Goal: Task Accomplishment & Management: Use online tool/utility

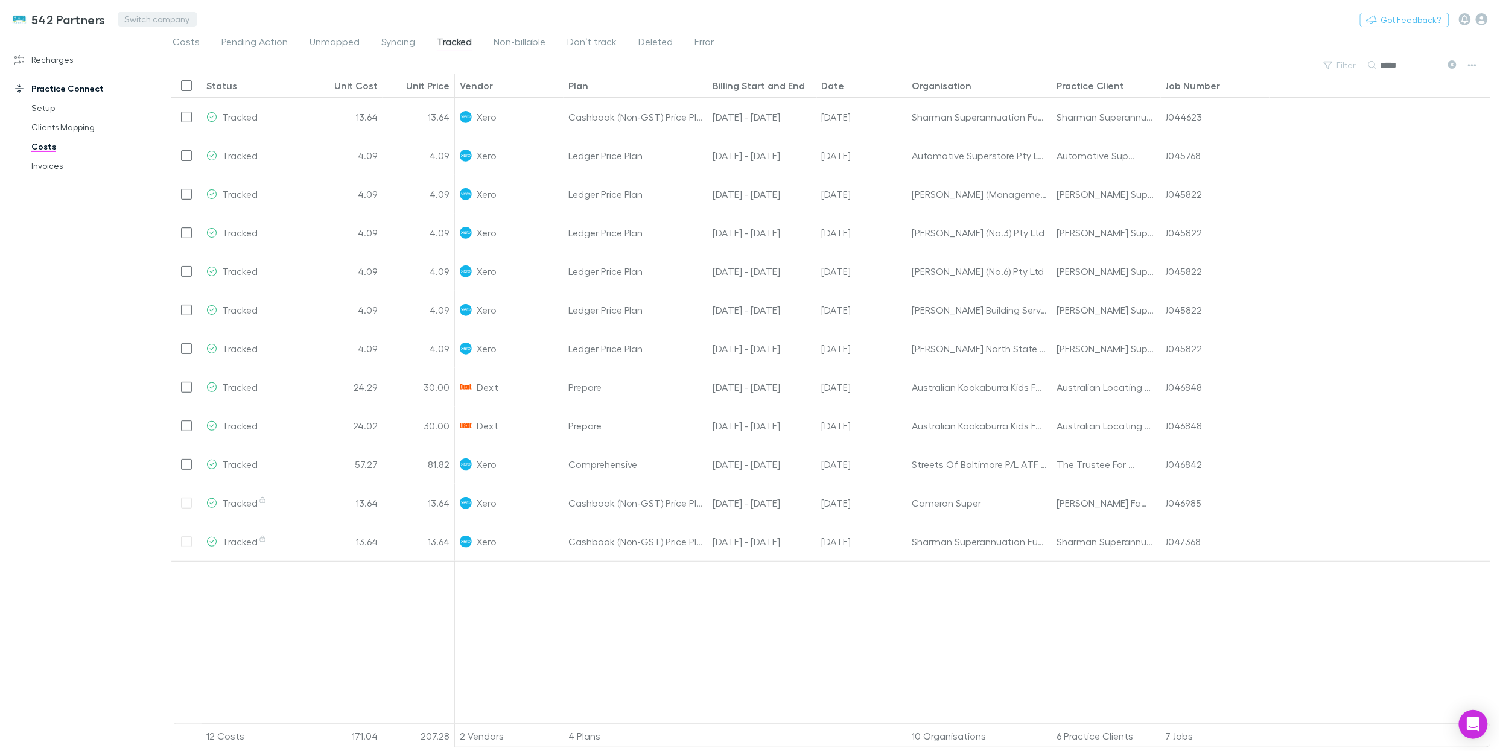
click at [153, 19] on button "Switch company" at bounding box center [158, 19] width 80 height 14
type input "****"
click at [194, 77] on p "Hotchkin Hughes Pty Ltd" at bounding box center [220, 72] width 187 height 14
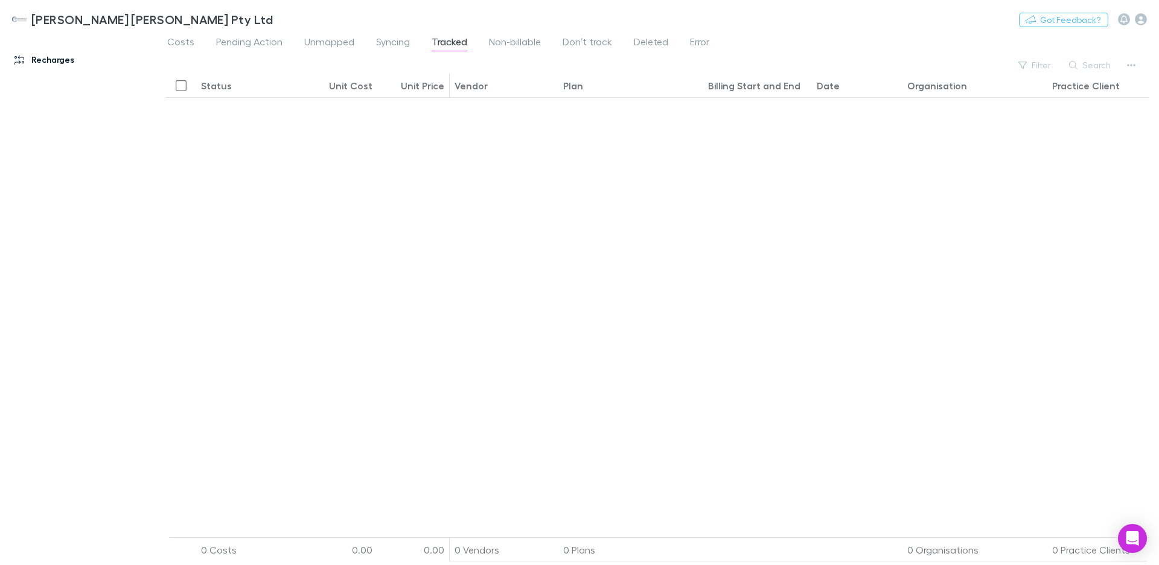
click at [63, 59] on link "Recharges" at bounding box center [77, 59] width 151 height 19
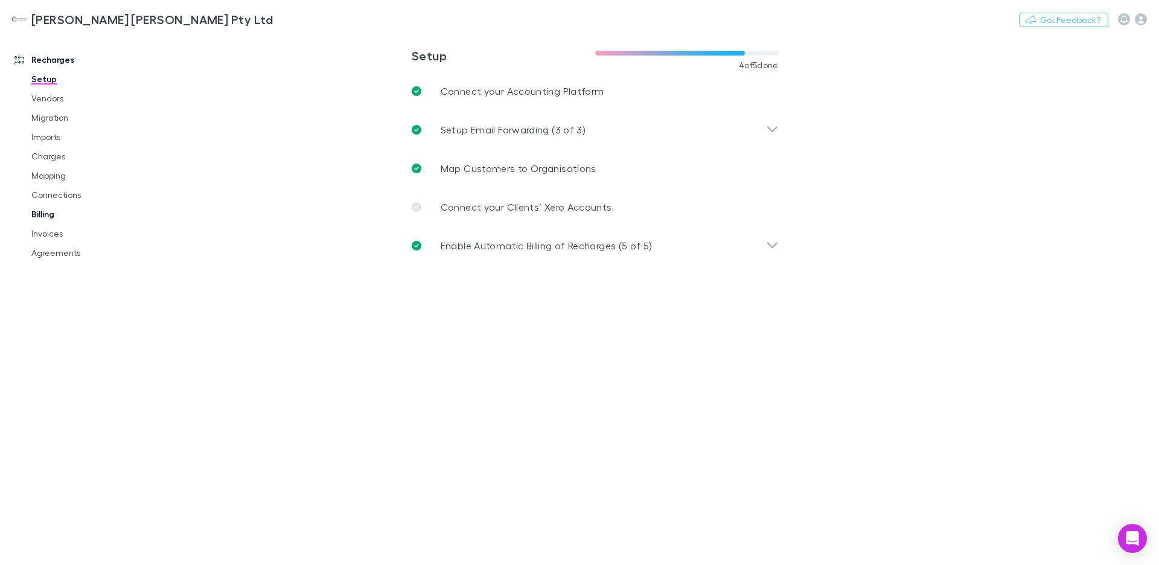
drag, startPoint x: 65, startPoint y: 255, endPoint x: 145, endPoint y: 212, distance: 90.7
click at [65, 255] on link "Agreements" at bounding box center [86, 252] width 135 height 19
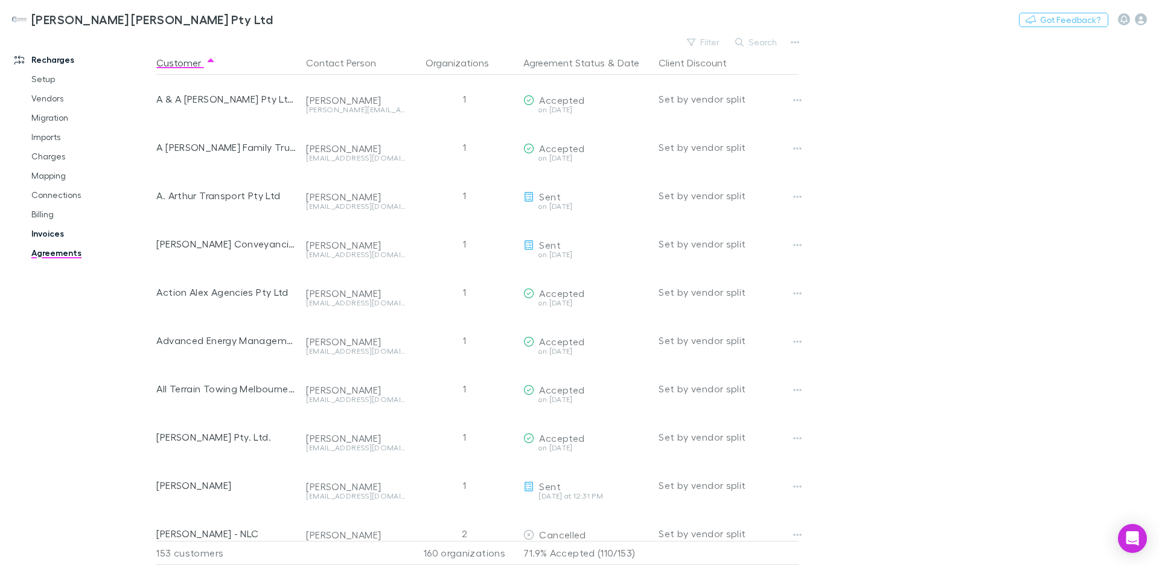
click at [50, 232] on link "Invoices" at bounding box center [86, 233] width 135 height 19
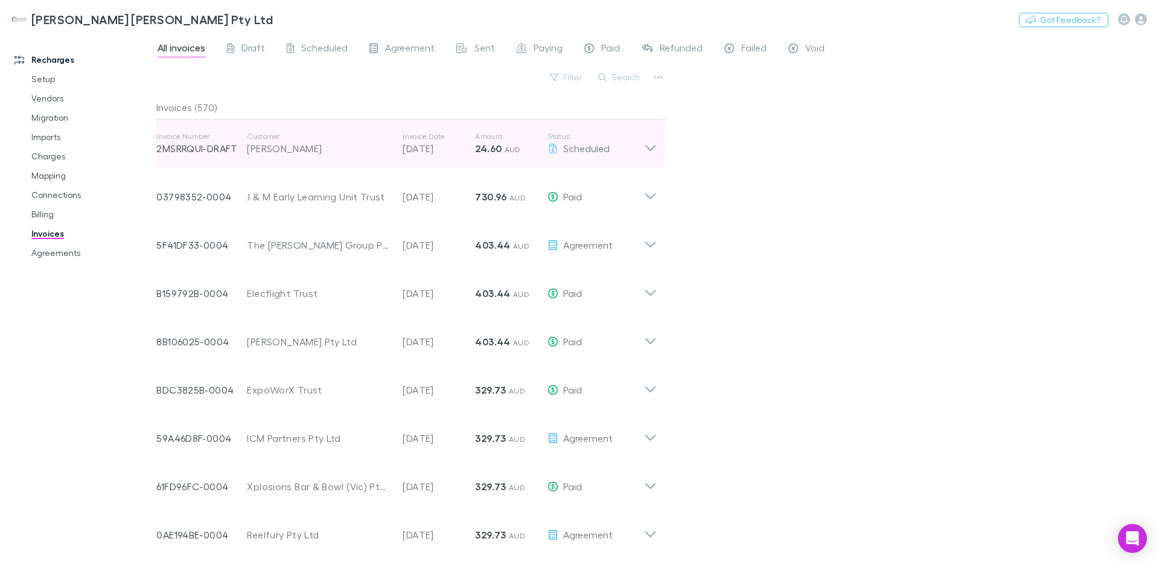
click at [331, 142] on div "Alyssa Polimeni" at bounding box center [319, 148] width 144 height 14
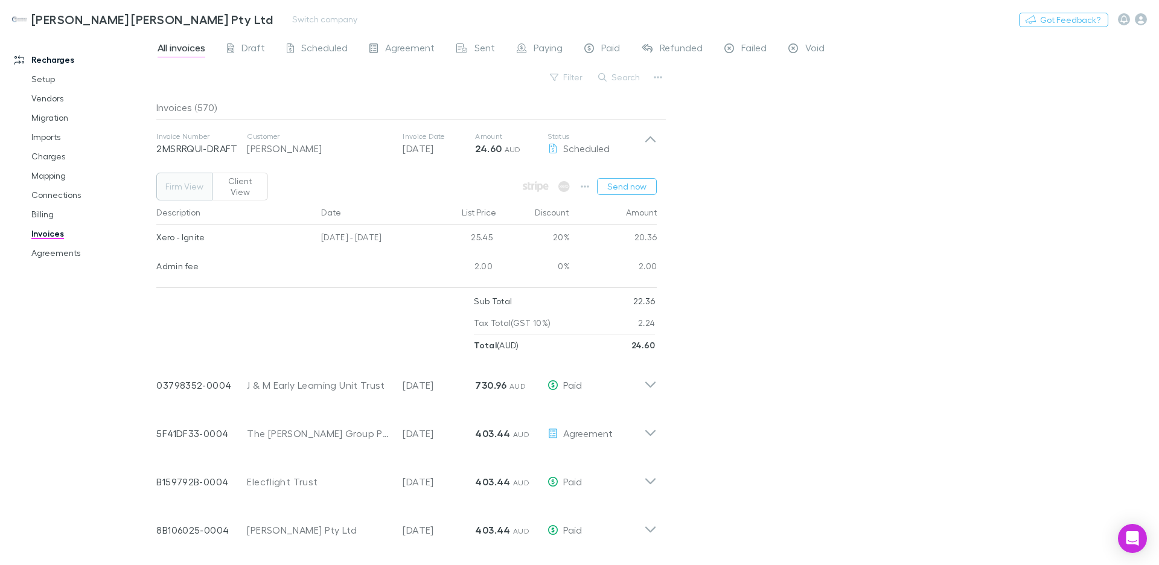
drag, startPoint x: 331, startPoint y: 142, endPoint x: 465, endPoint y: 10, distance: 187.8
click at [332, 142] on div "Alyssa Polimeni" at bounding box center [319, 148] width 144 height 14
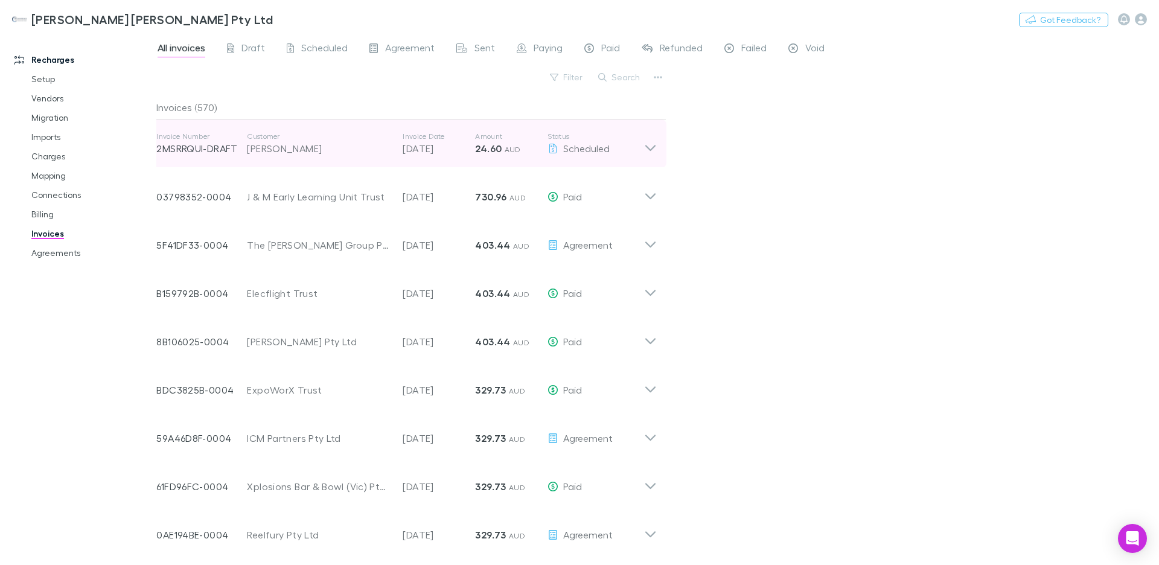
click at [288, 141] on div "Alyssa Polimeni" at bounding box center [319, 148] width 144 height 14
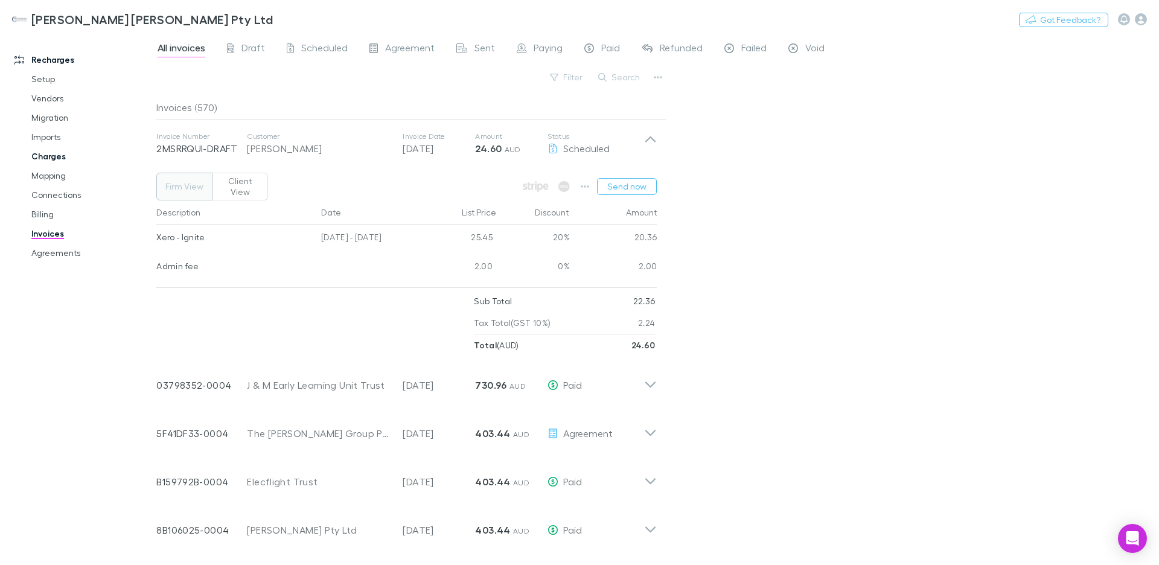
click at [49, 155] on link "Charges" at bounding box center [86, 156] width 135 height 19
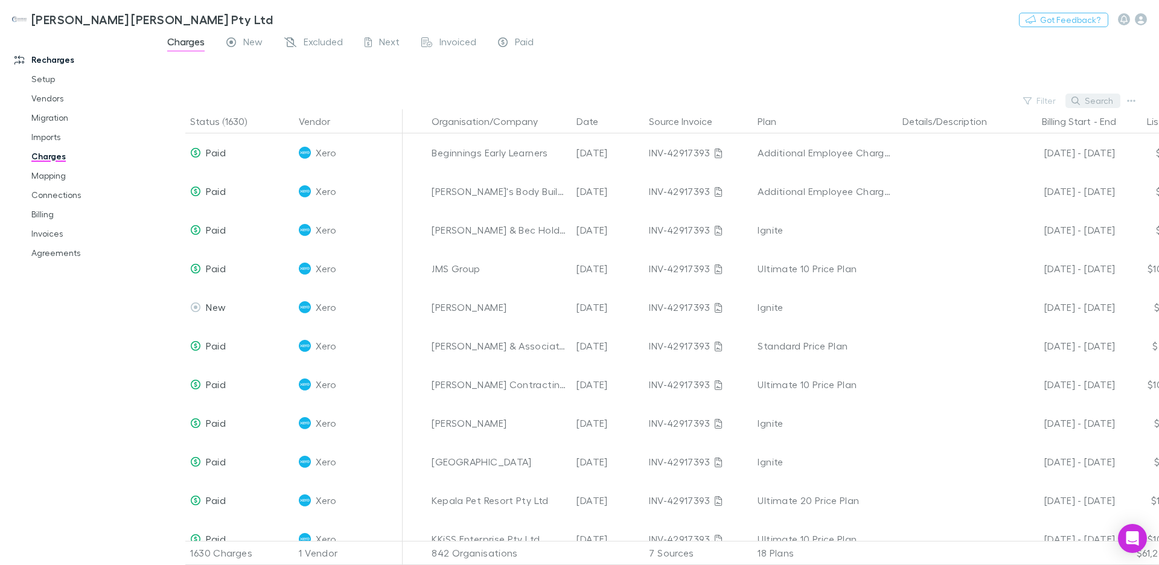
click at [1094, 98] on button "Search" at bounding box center [1092, 101] width 55 height 14
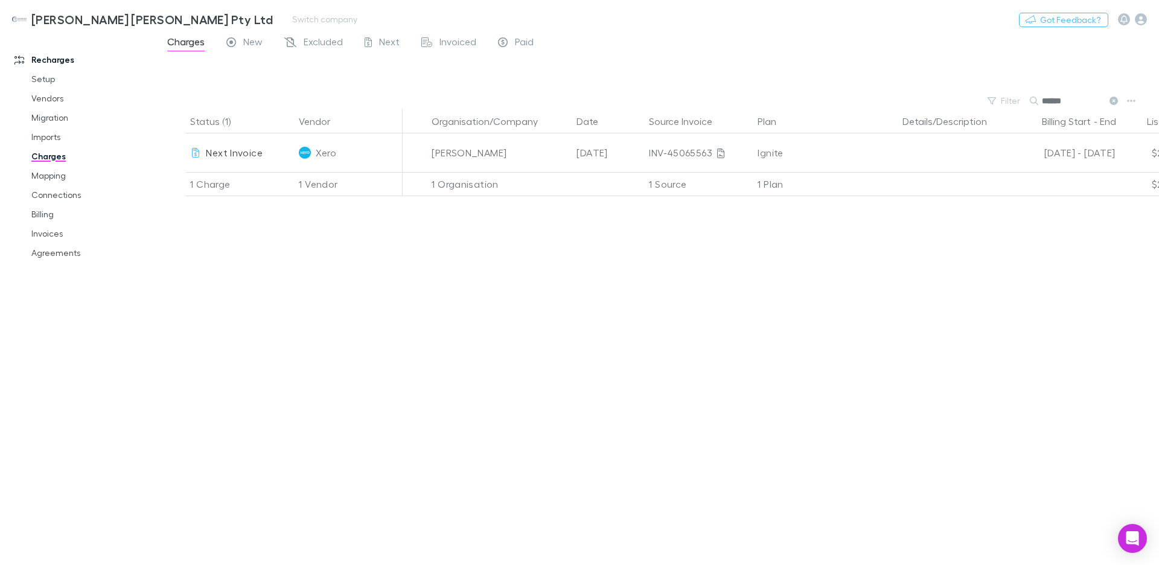
type input "******"
click at [64, 233] on link "Invoices" at bounding box center [86, 233] width 135 height 19
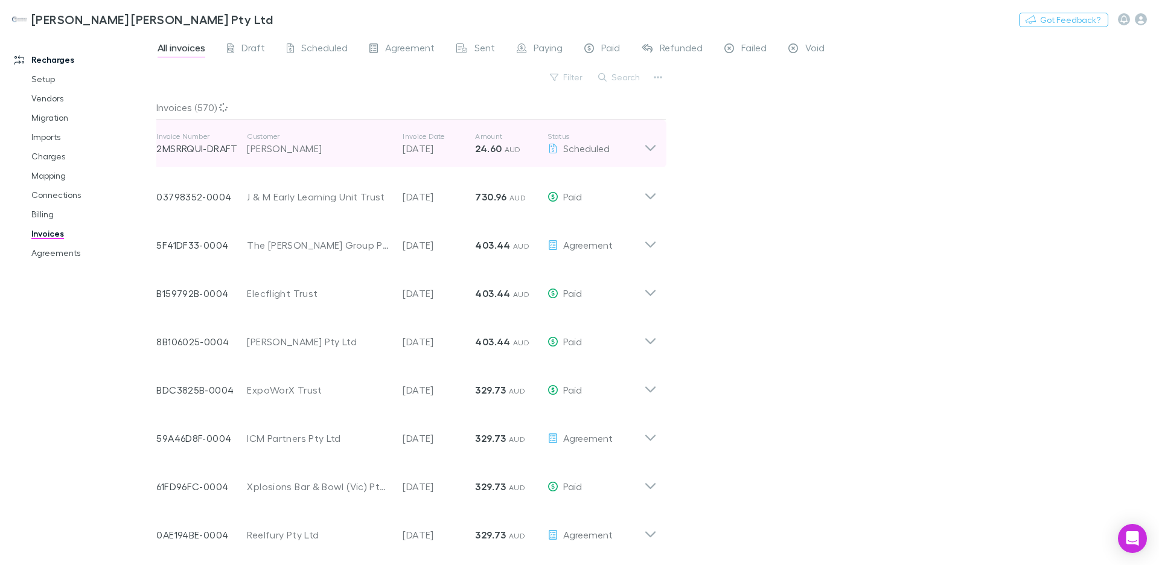
click at [439, 149] on p "05 Sep 2025" at bounding box center [439, 148] width 72 height 14
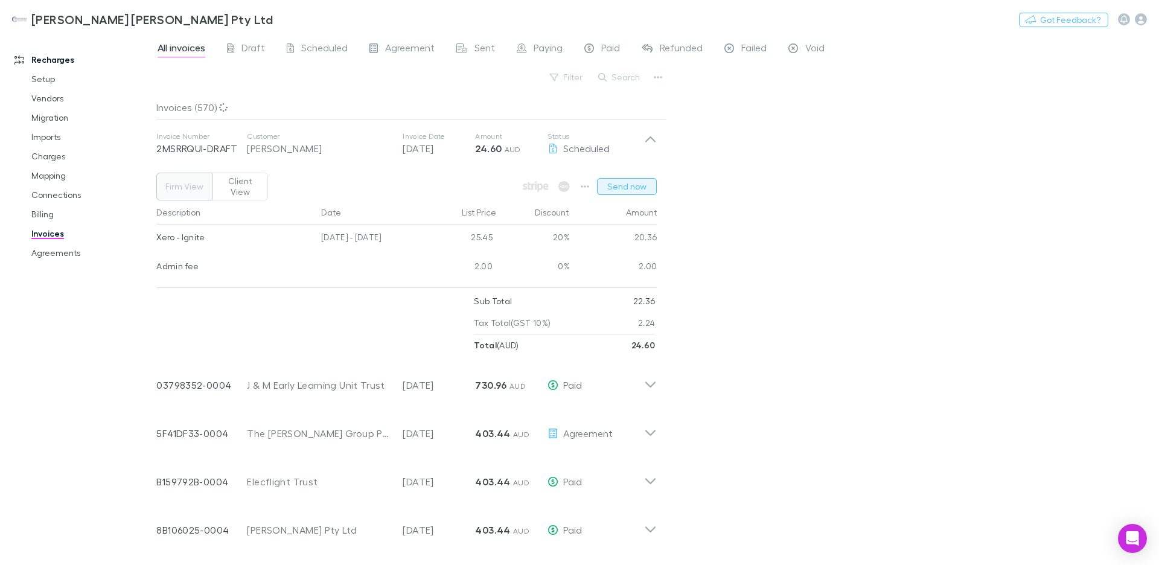
click at [602, 181] on button "Send now" at bounding box center [627, 186] width 60 height 17
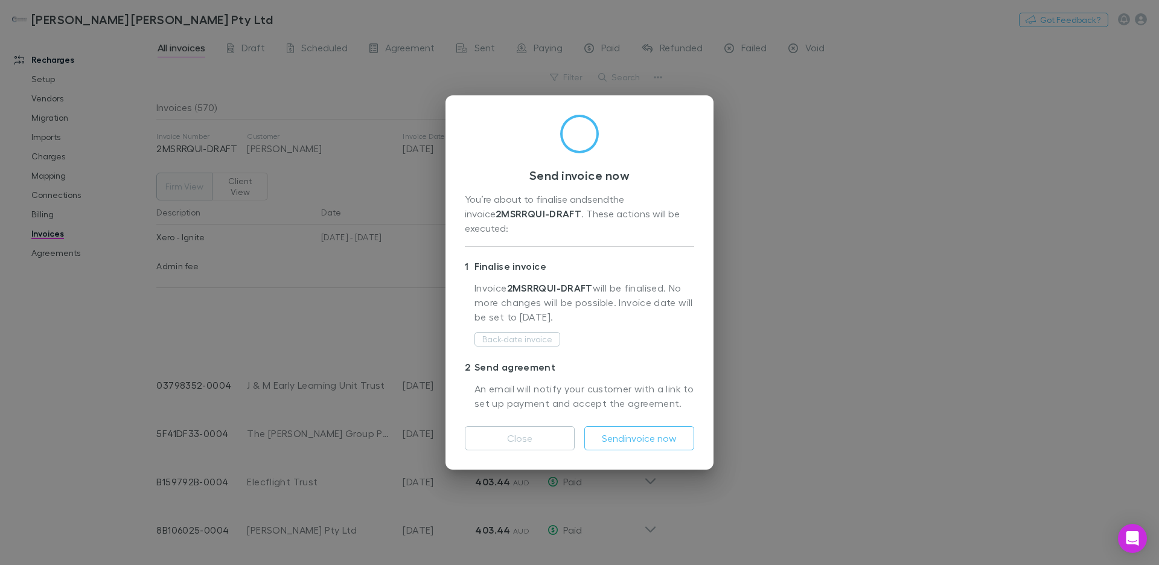
click at [639, 316] on p "Invoice 2MSRRQUI-DRAFT will be finalised. No more changes will be possible. Inv…" at bounding box center [584, 305] width 220 height 49
click at [524, 335] on button "Back-date invoice" at bounding box center [517, 339] width 86 height 14
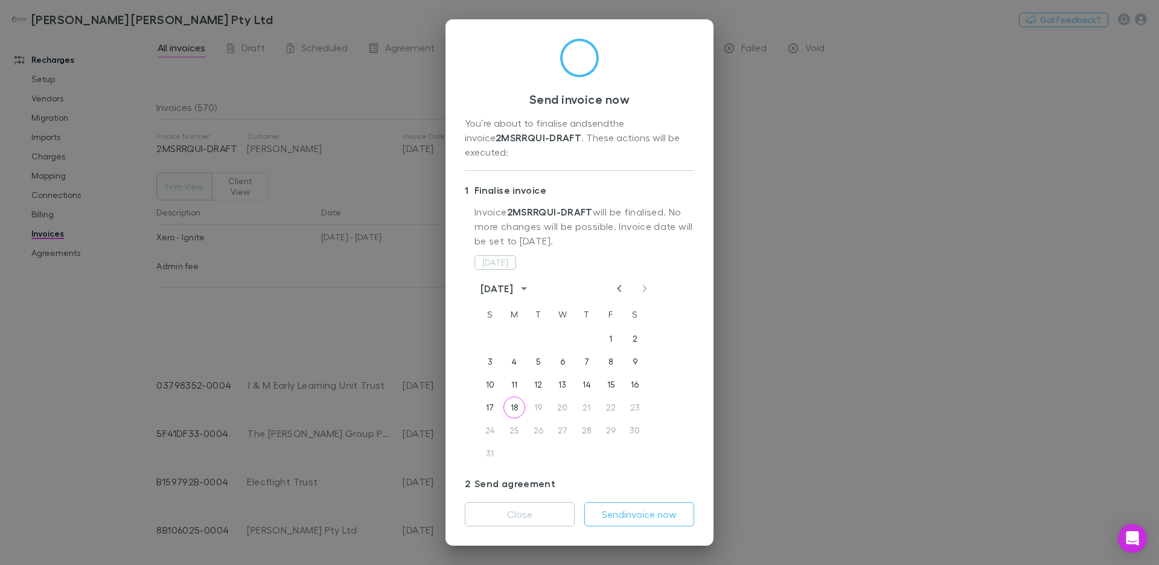
click at [756, 237] on div "Send invoice now You’re about to finalise and send the invoice 2MSRRQUI-DRAFT .…" at bounding box center [579, 282] width 1159 height 565
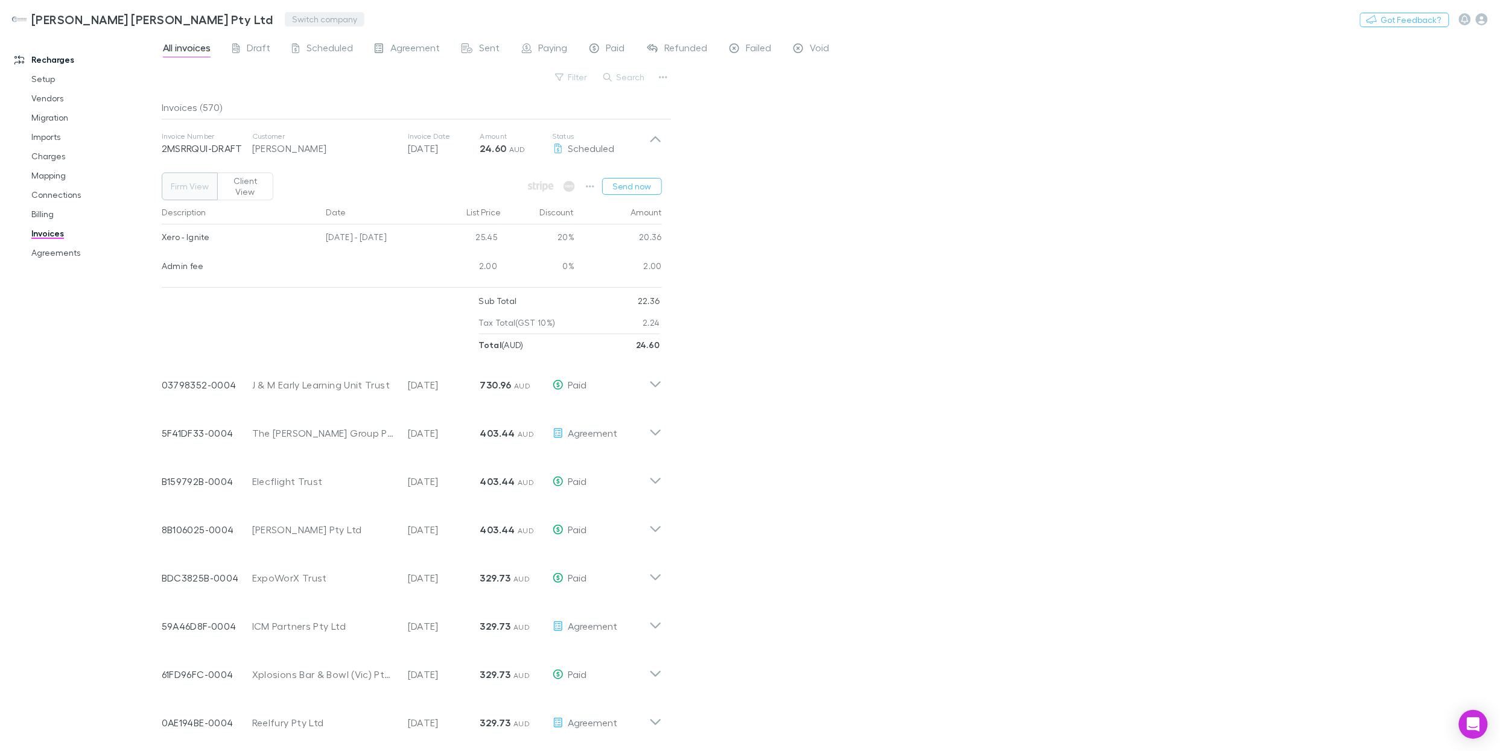
click at [285, 13] on button "Switch company" at bounding box center [325, 19] width 80 height 14
type input "****"
click at [267, 75] on li "[PERSON_NAME] & Co" at bounding box center [289, 72] width 209 height 19
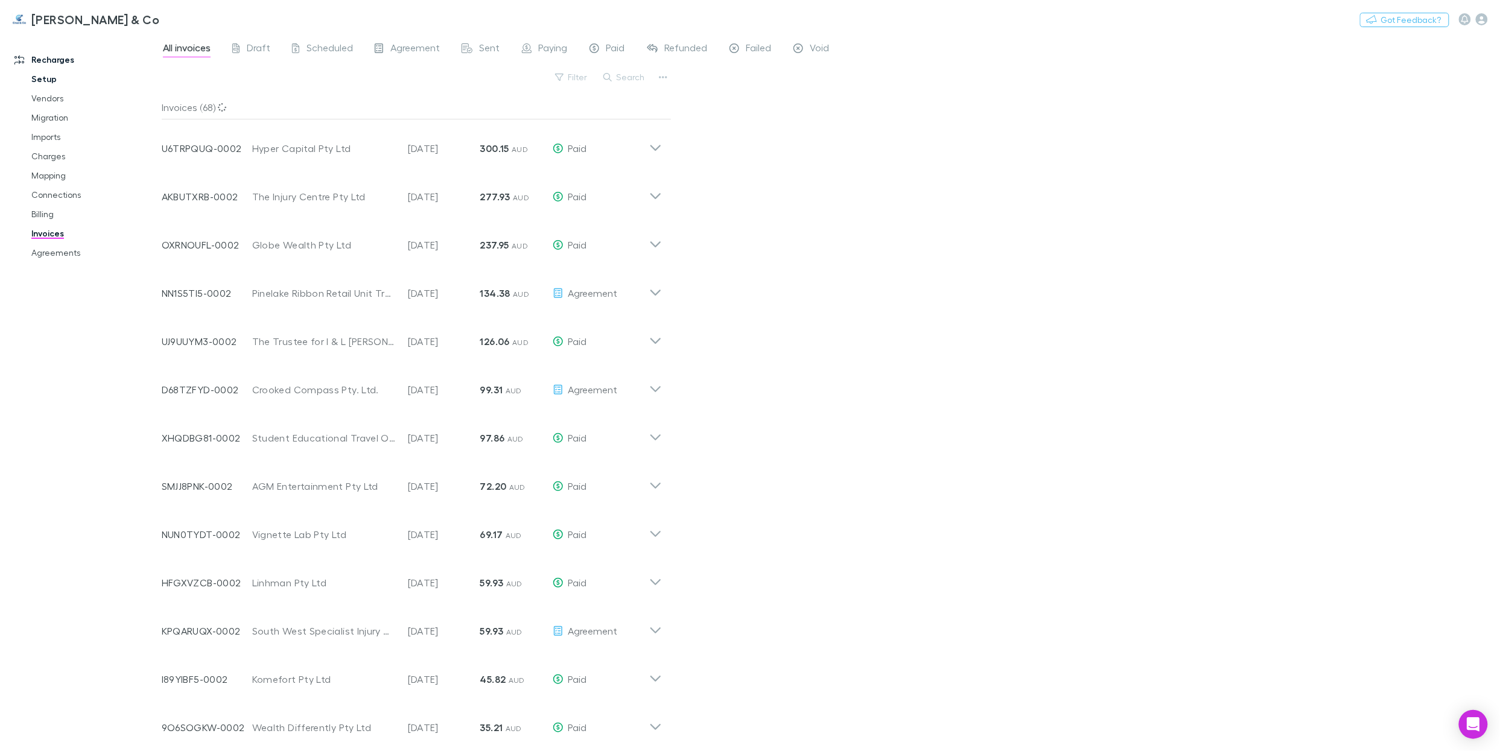
click at [45, 76] on link "Setup" at bounding box center [89, 78] width 140 height 19
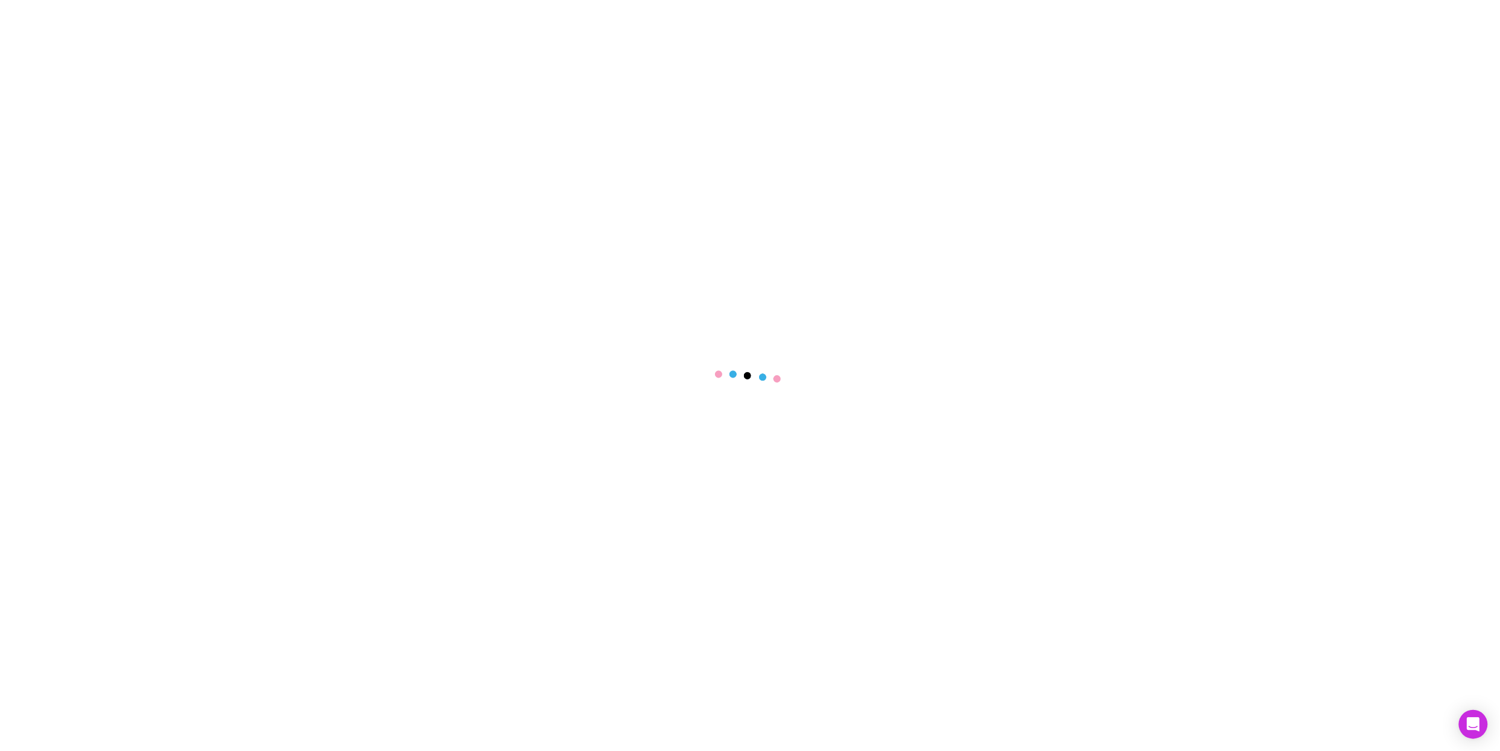
select select "****"
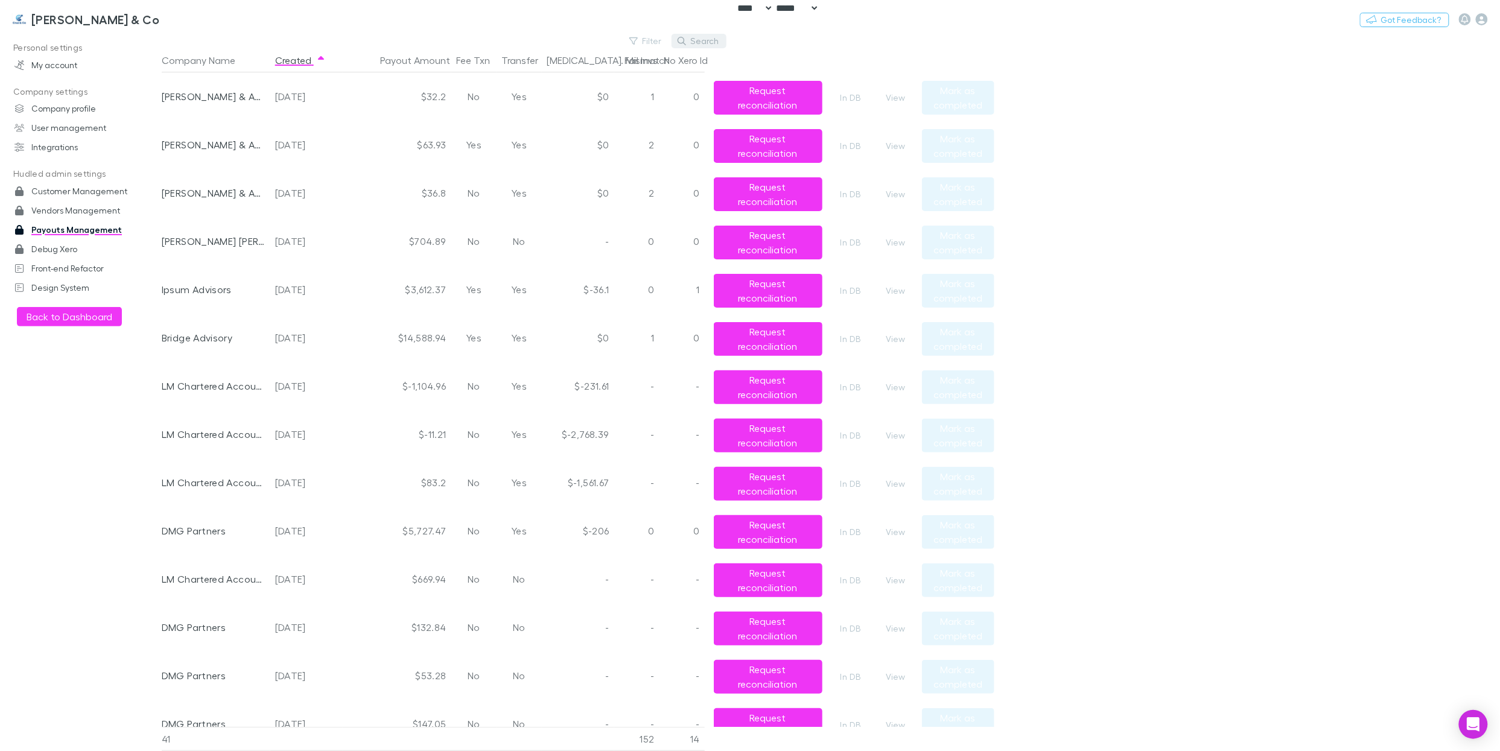
click at [713, 38] on button "Search" at bounding box center [699, 41] width 55 height 14
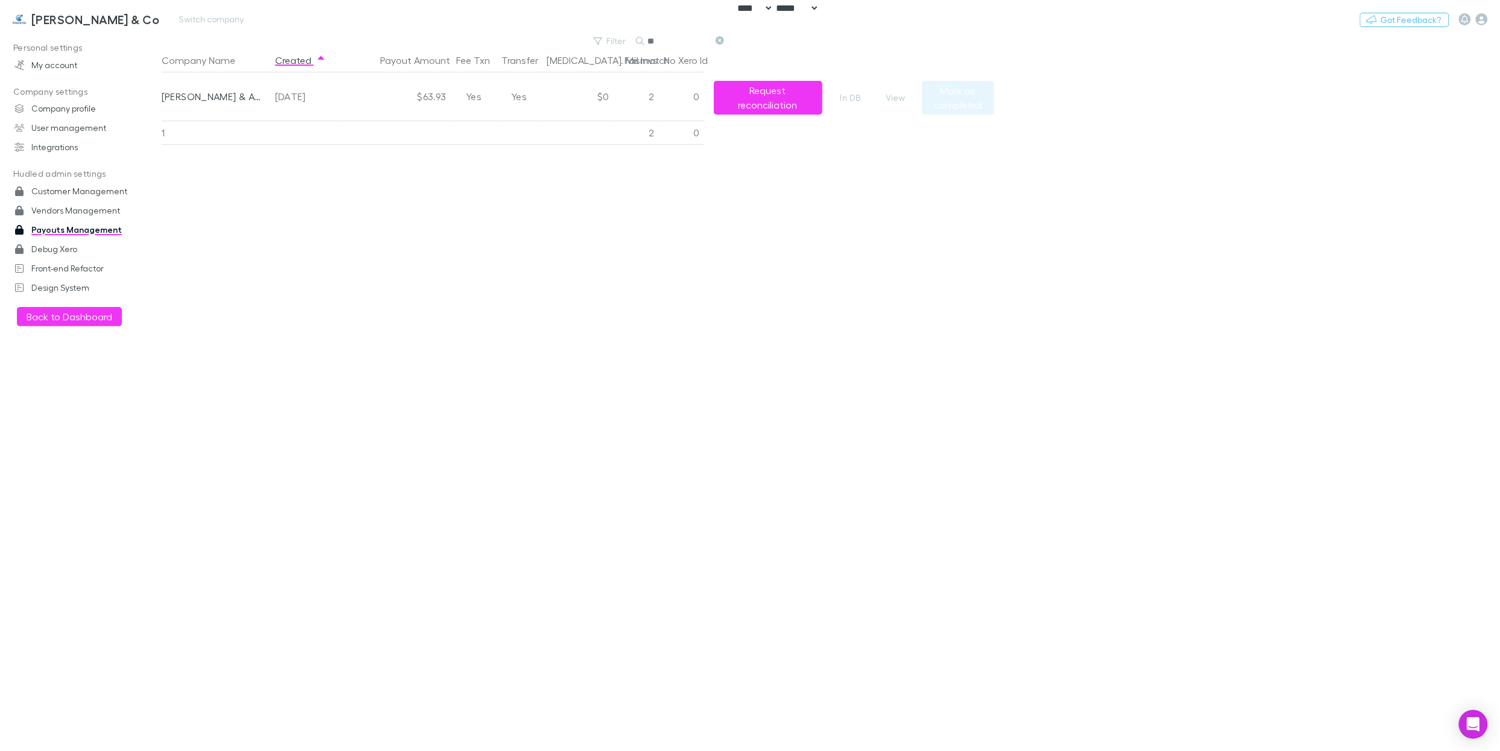
type input "*"
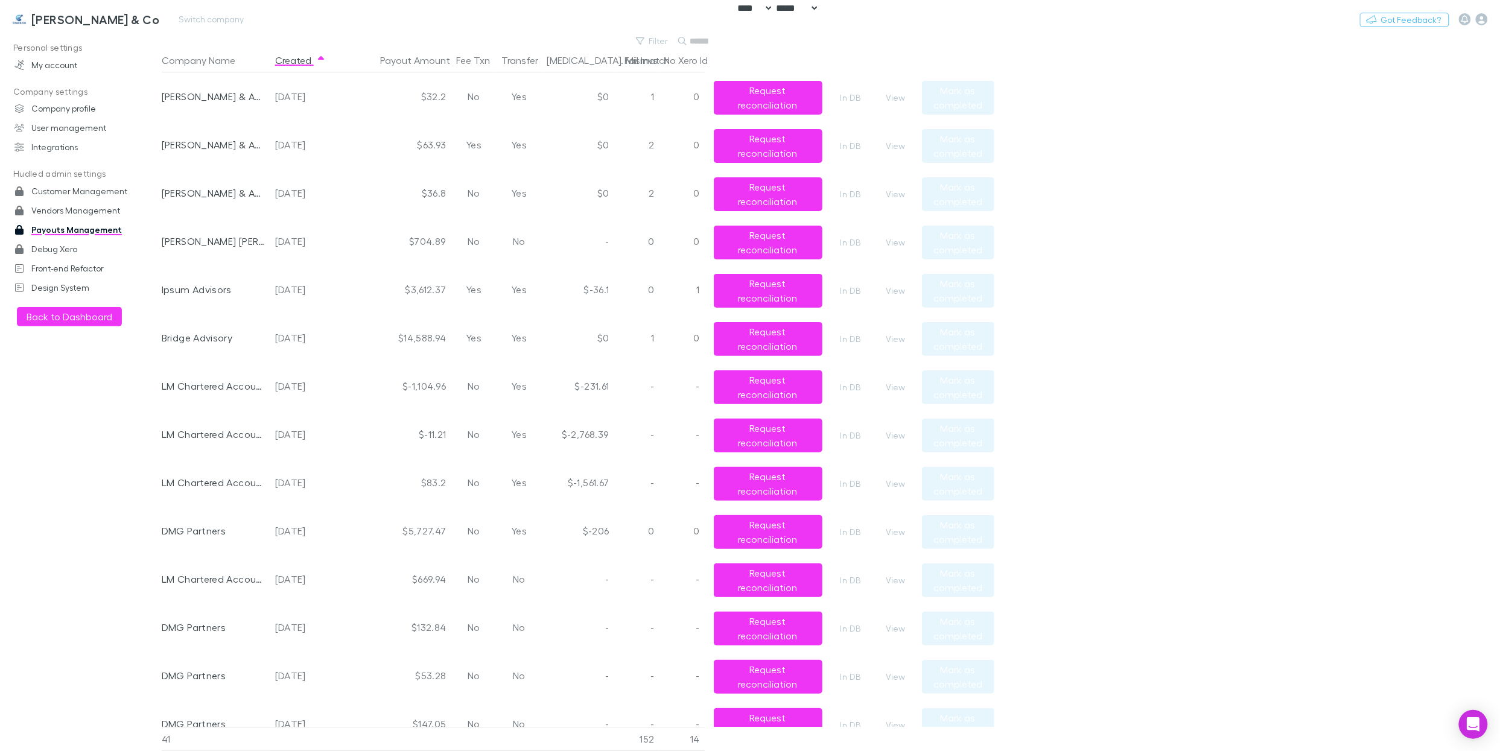
click at [56, 21] on h3 "[PERSON_NAME] & Co" at bounding box center [95, 19] width 128 height 14
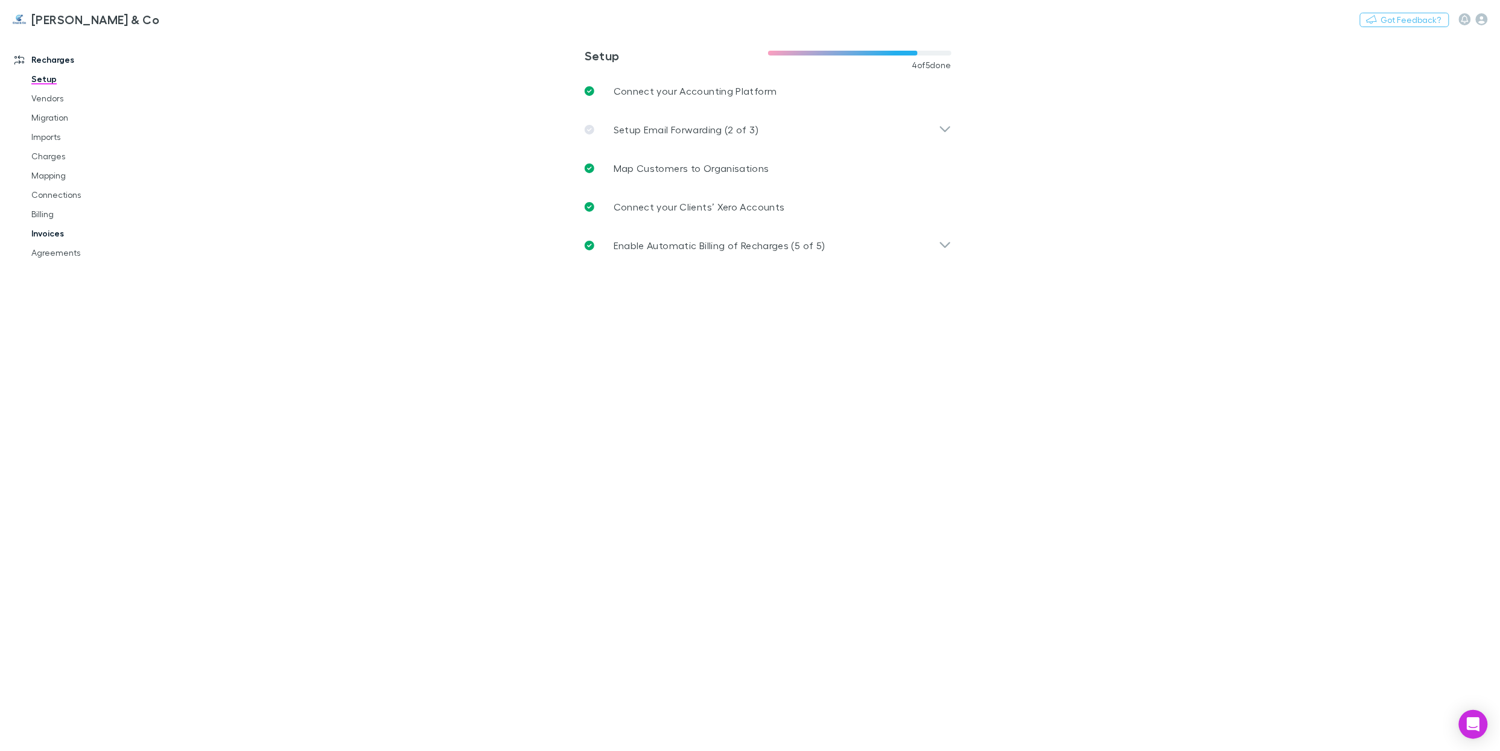
click at [48, 234] on link "Invoices" at bounding box center [89, 233] width 140 height 19
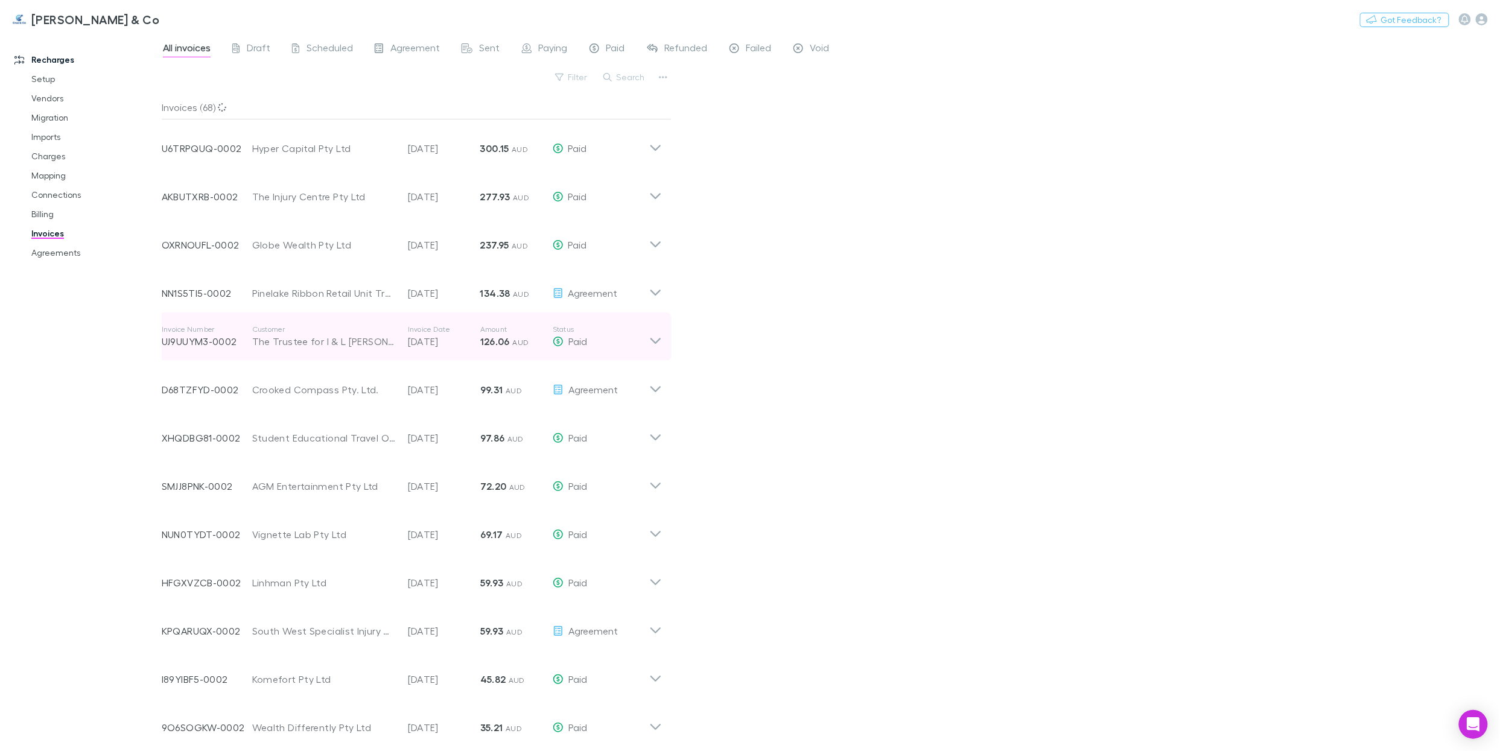
click at [415, 337] on p "08 Aug 2025" at bounding box center [444, 341] width 72 height 14
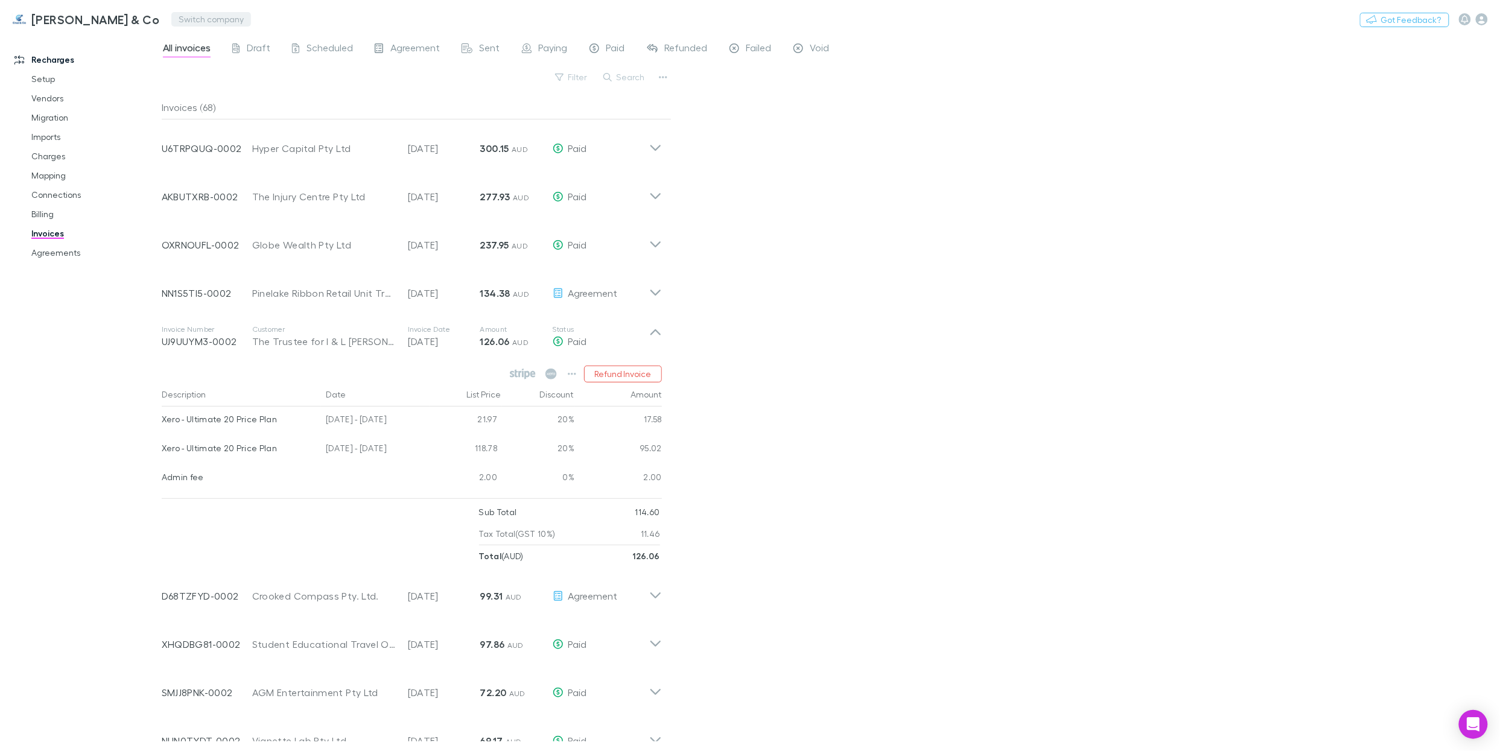
click at [171, 13] on button "Switch company" at bounding box center [211, 19] width 80 height 14
type input "****"
click at [160, 73] on p "Cassell&Co" at bounding box center [139, 72] width 54 height 14
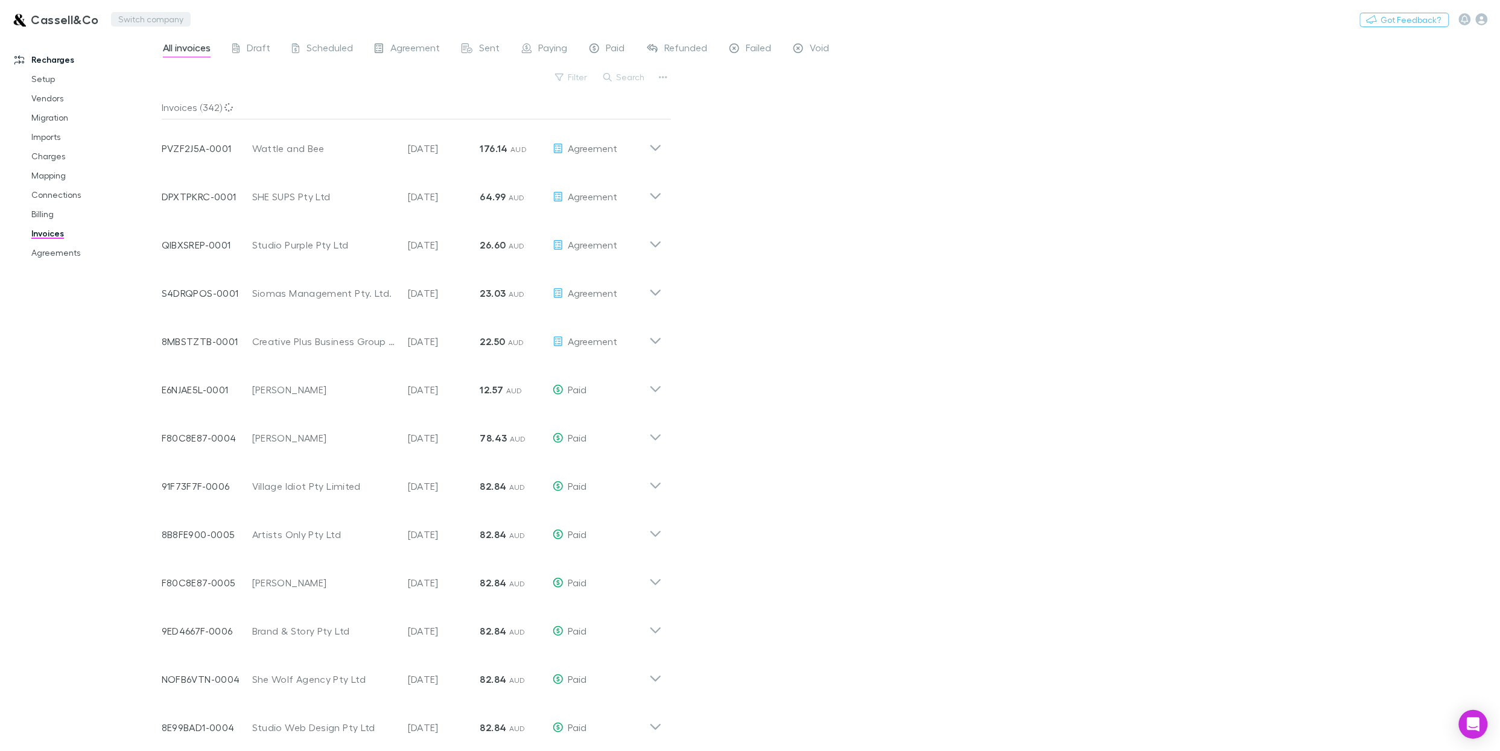
click at [164, 19] on button "Switch company" at bounding box center [151, 19] width 80 height 14
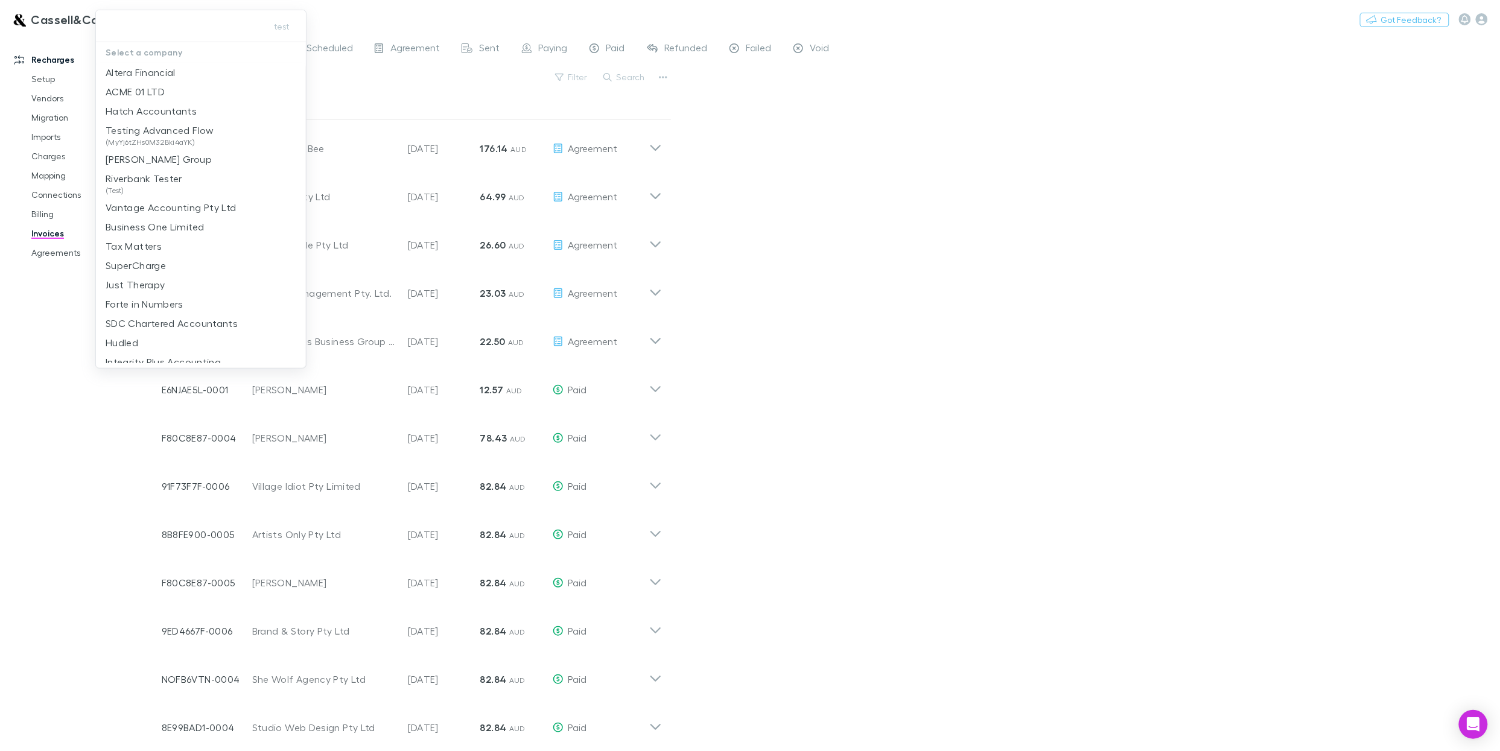
click at [45, 464] on div at bounding box center [750, 375] width 1500 height 751
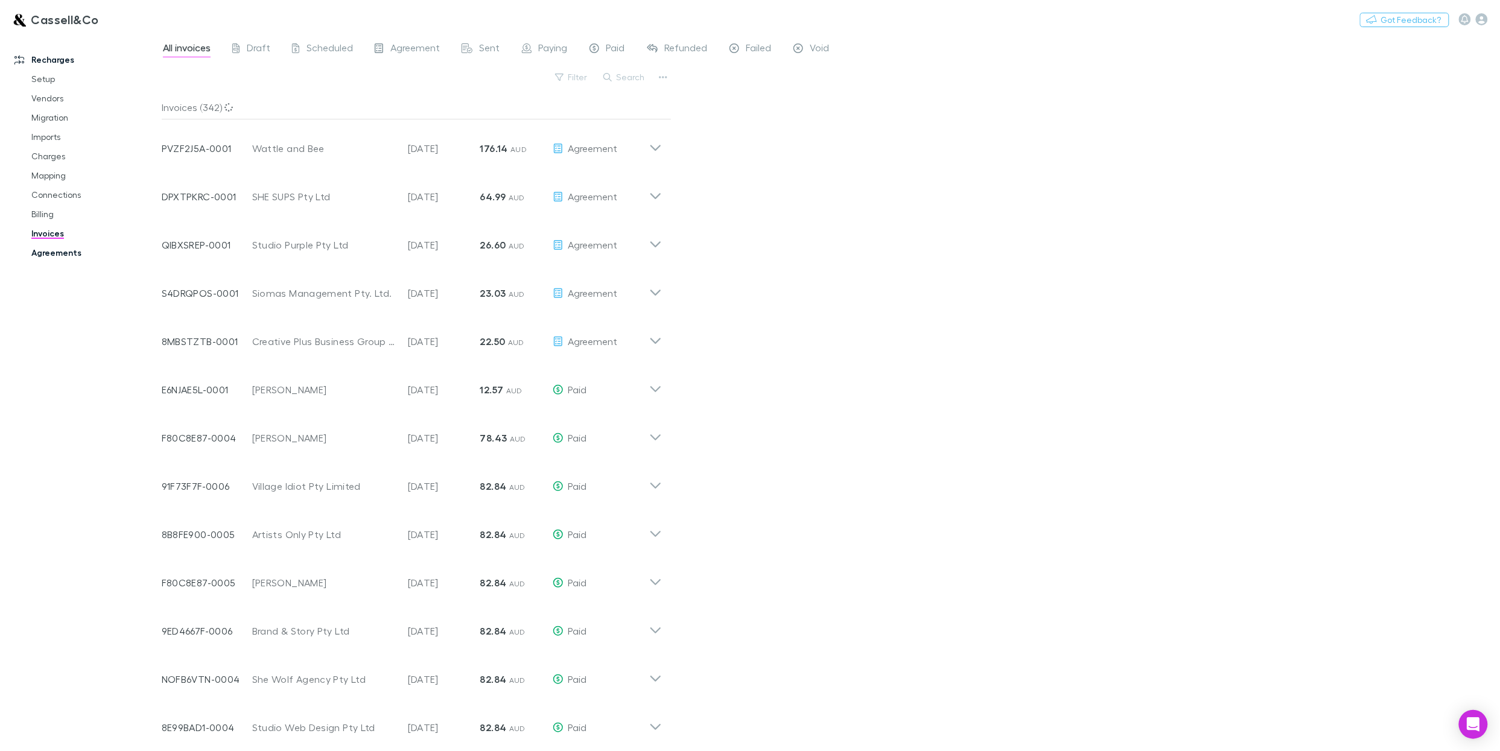
click at [75, 255] on link "Agreements" at bounding box center [89, 252] width 140 height 19
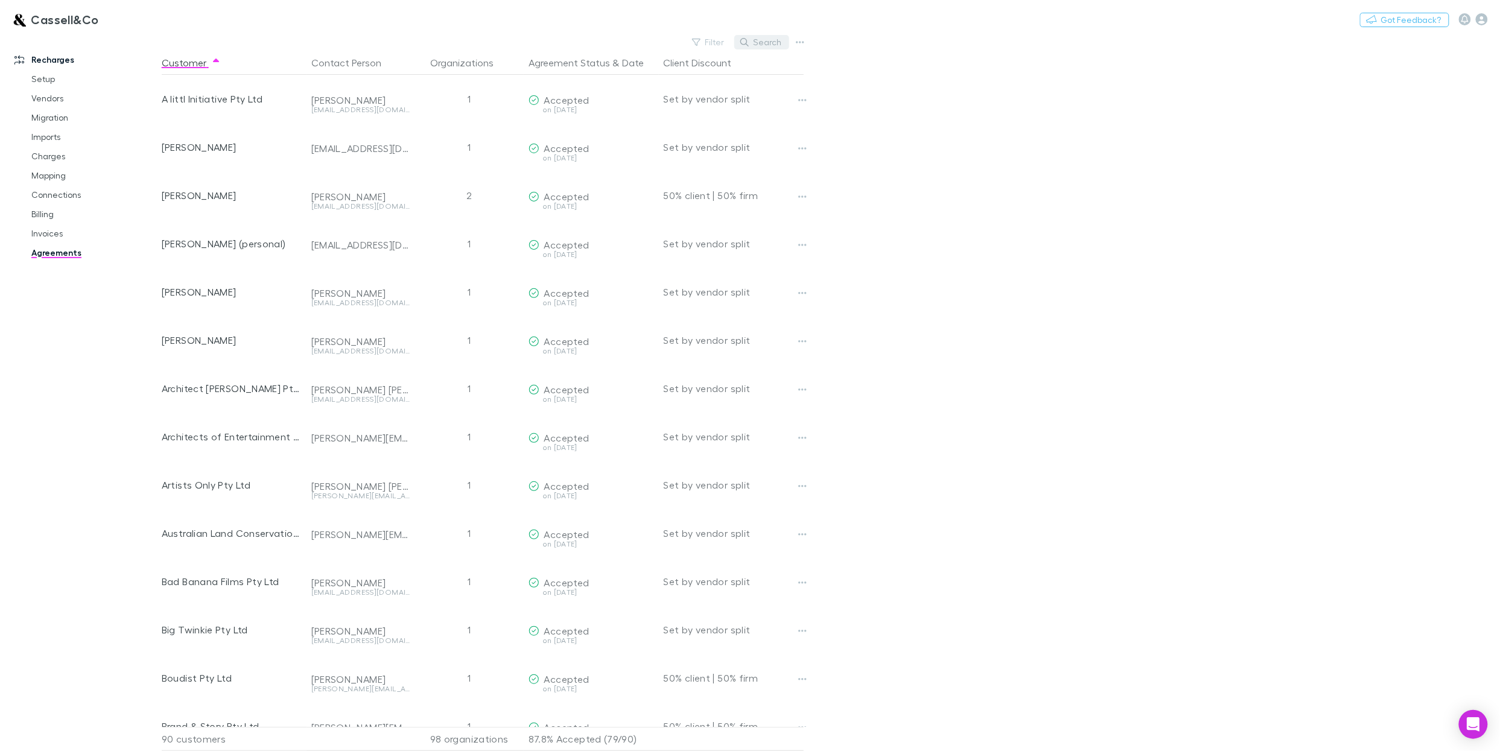
click at [769, 43] on button "Search" at bounding box center [761, 42] width 55 height 14
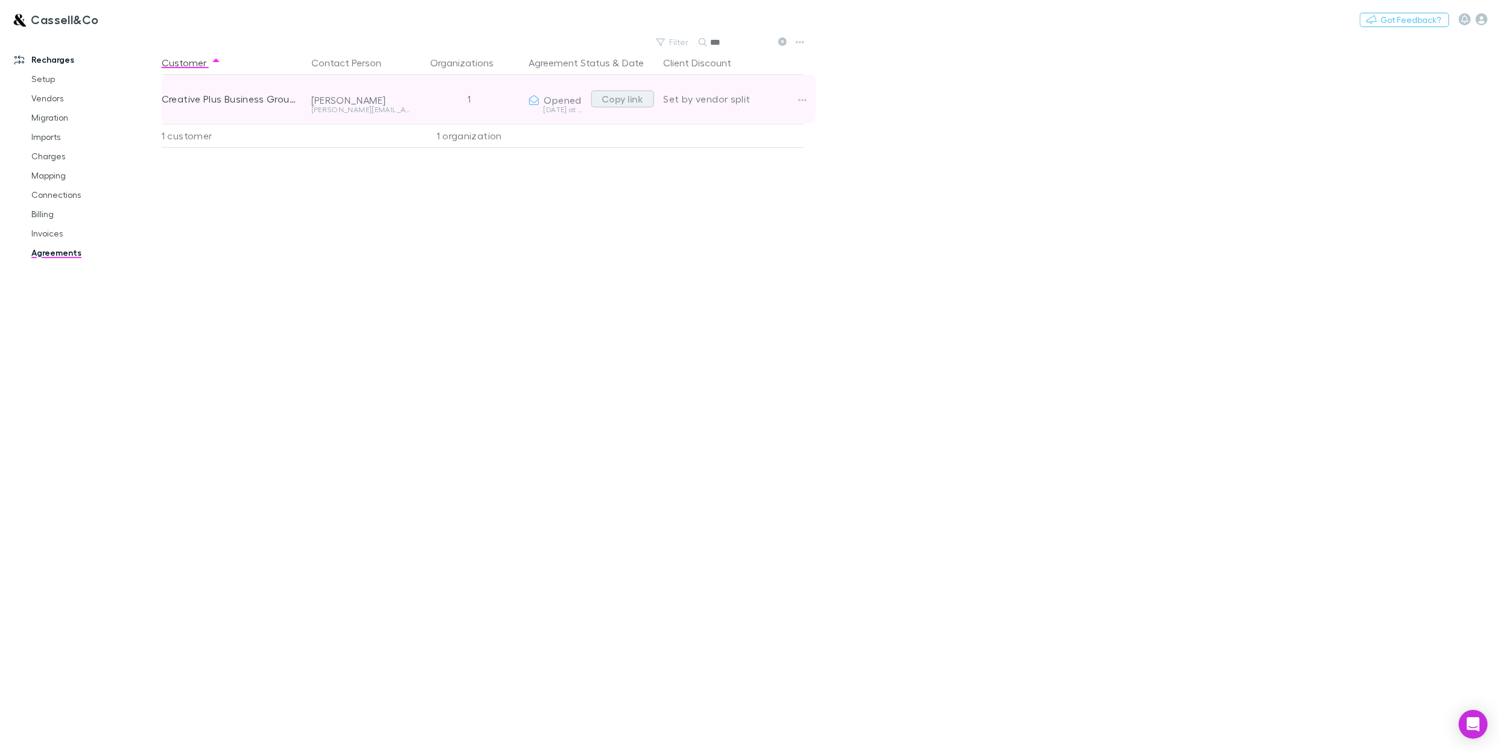
type input "***"
click at [630, 98] on button "Copy link" at bounding box center [622, 99] width 63 height 17
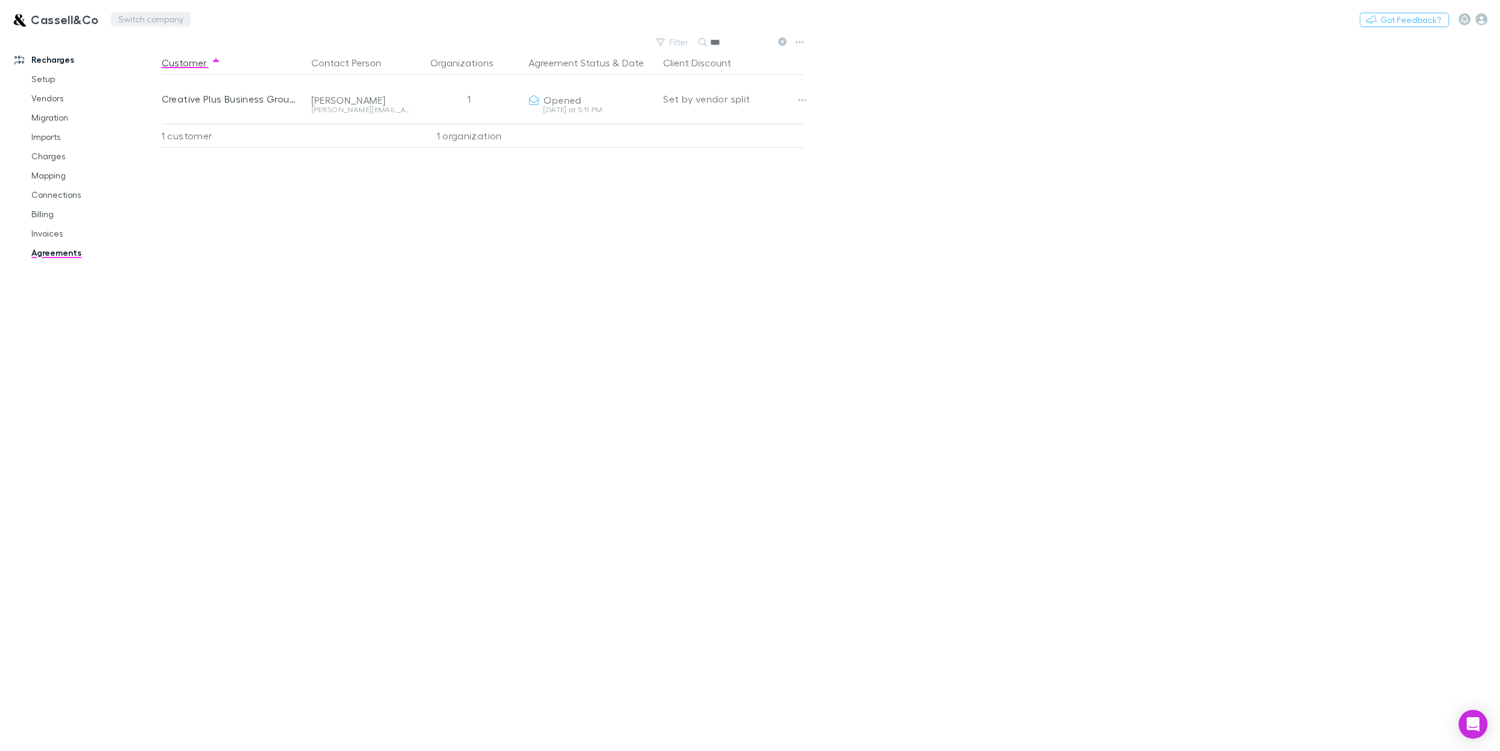
click at [142, 21] on button "Switch company" at bounding box center [151, 19] width 80 height 14
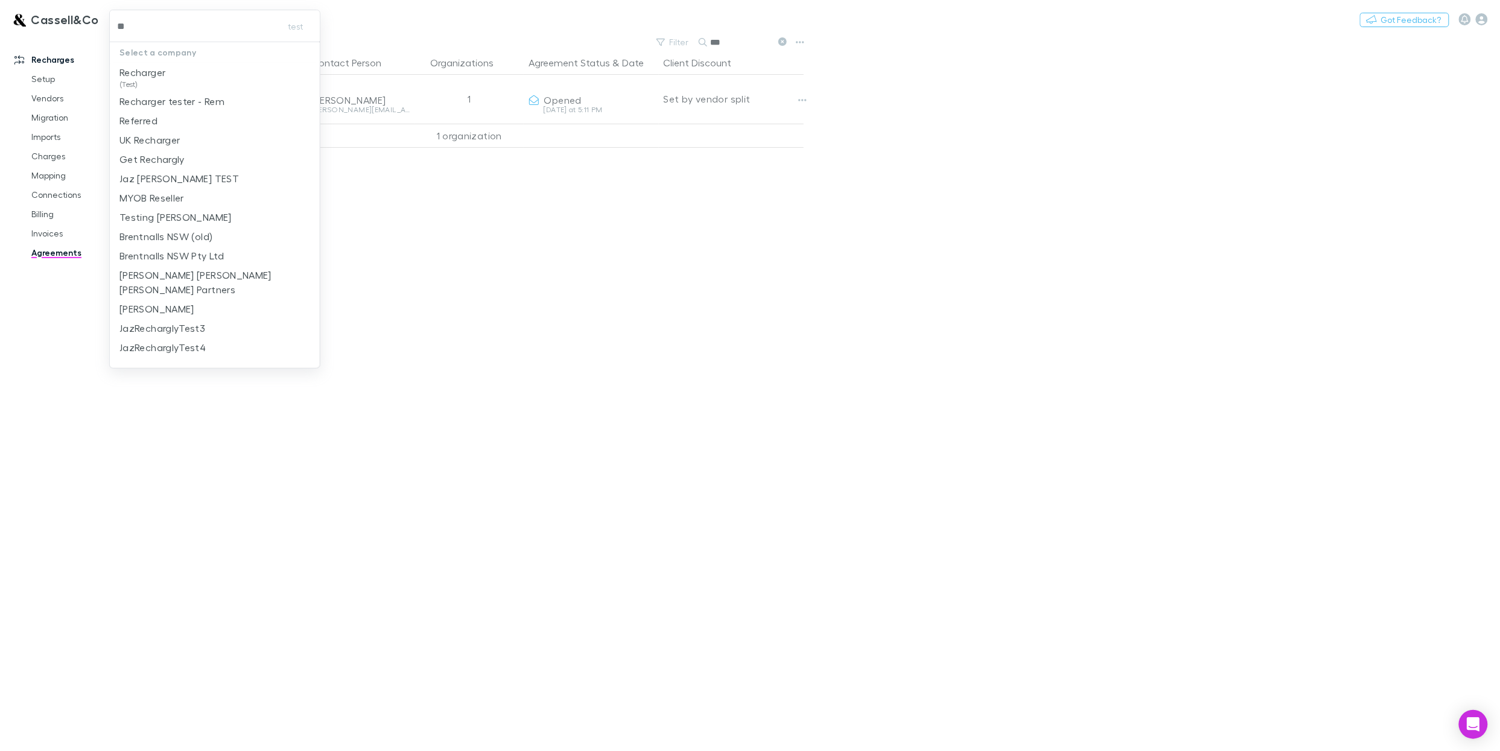
type input "***"
click at [151, 69] on p "Recharger" at bounding box center [142, 72] width 46 height 14
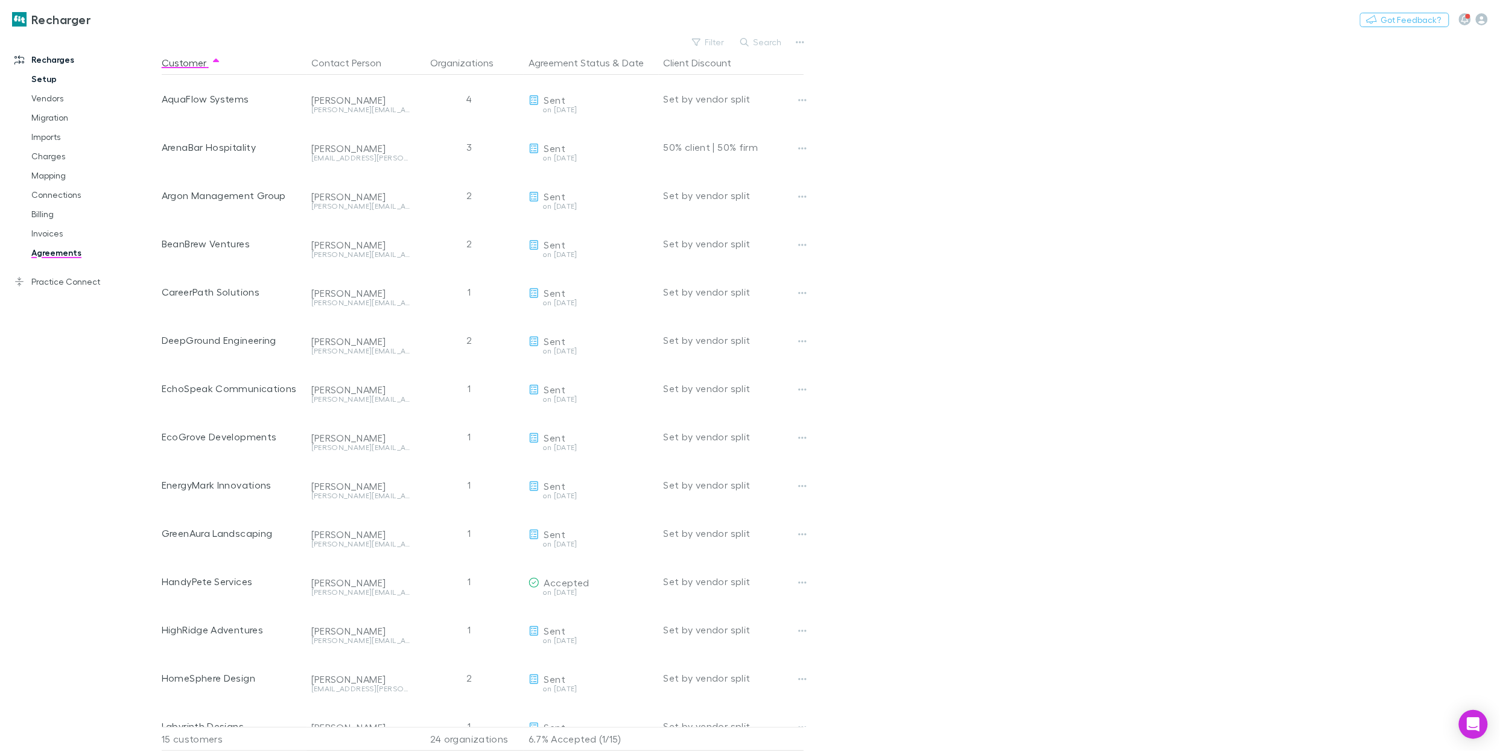
click at [33, 78] on link "Setup" at bounding box center [89, 78] width 140 height 19
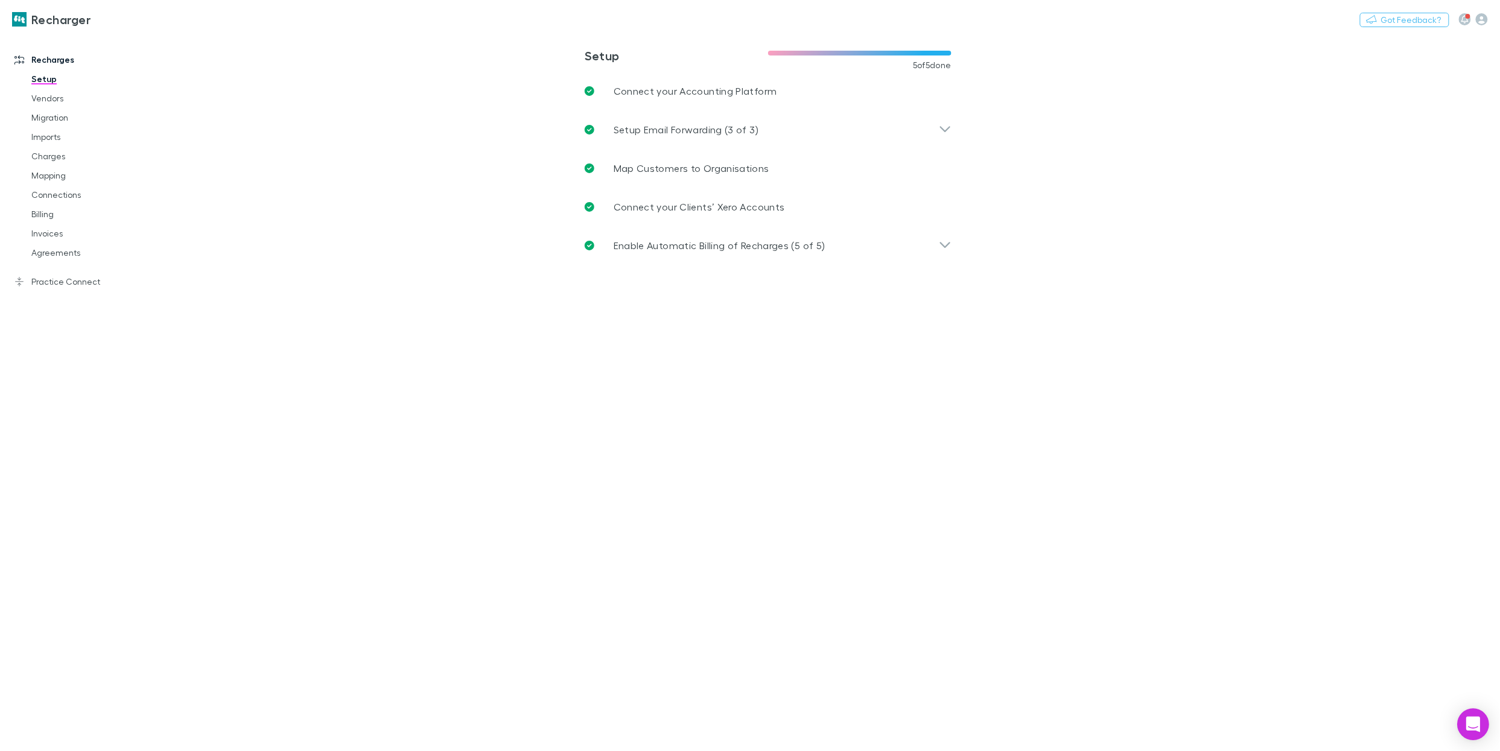
click at [1477, 727] on icon "Open Intercom Messenger" at bounding box center [1474, 725] width 16 height 16
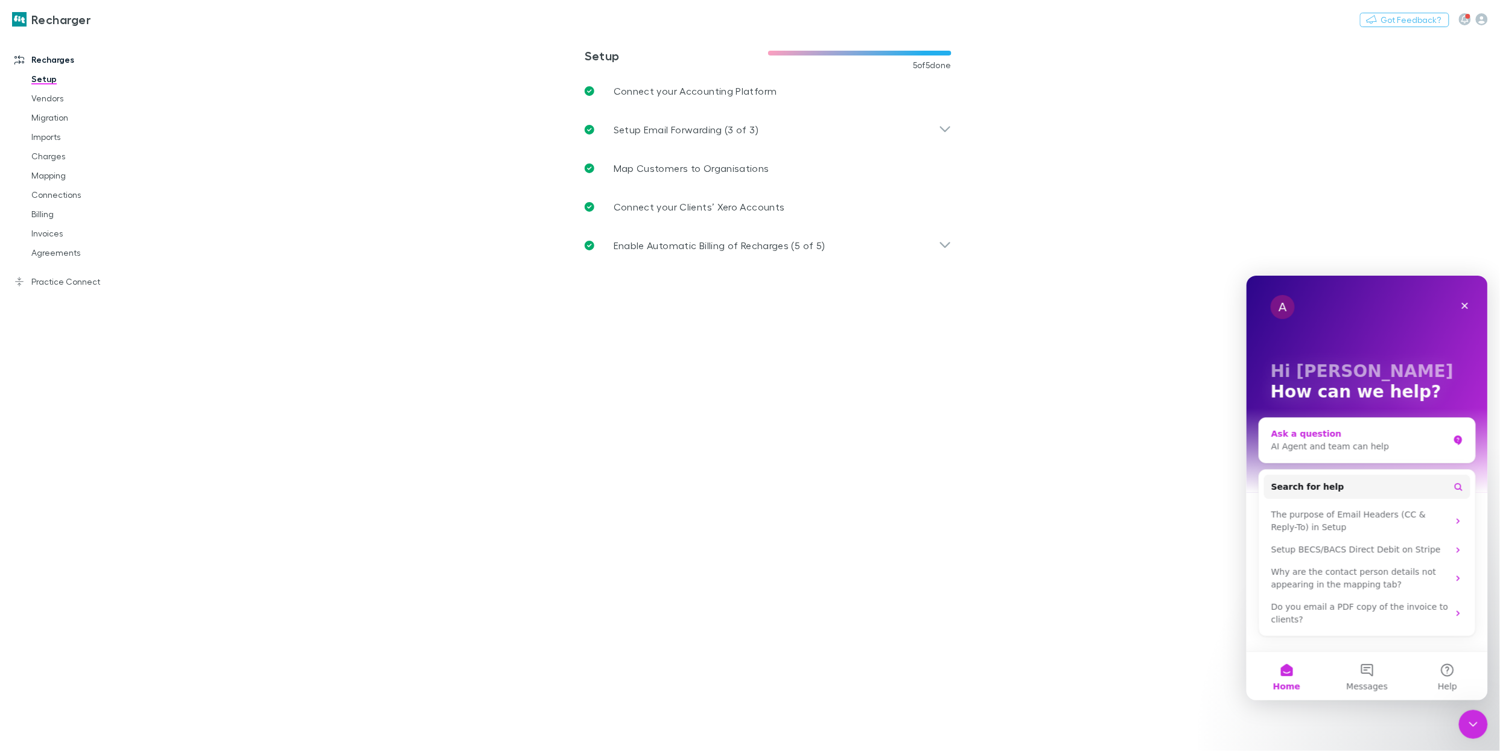
click at [1392, 446] on div "AI Agent and team can help" at bounding box center [1359, 446] width 177 height 13
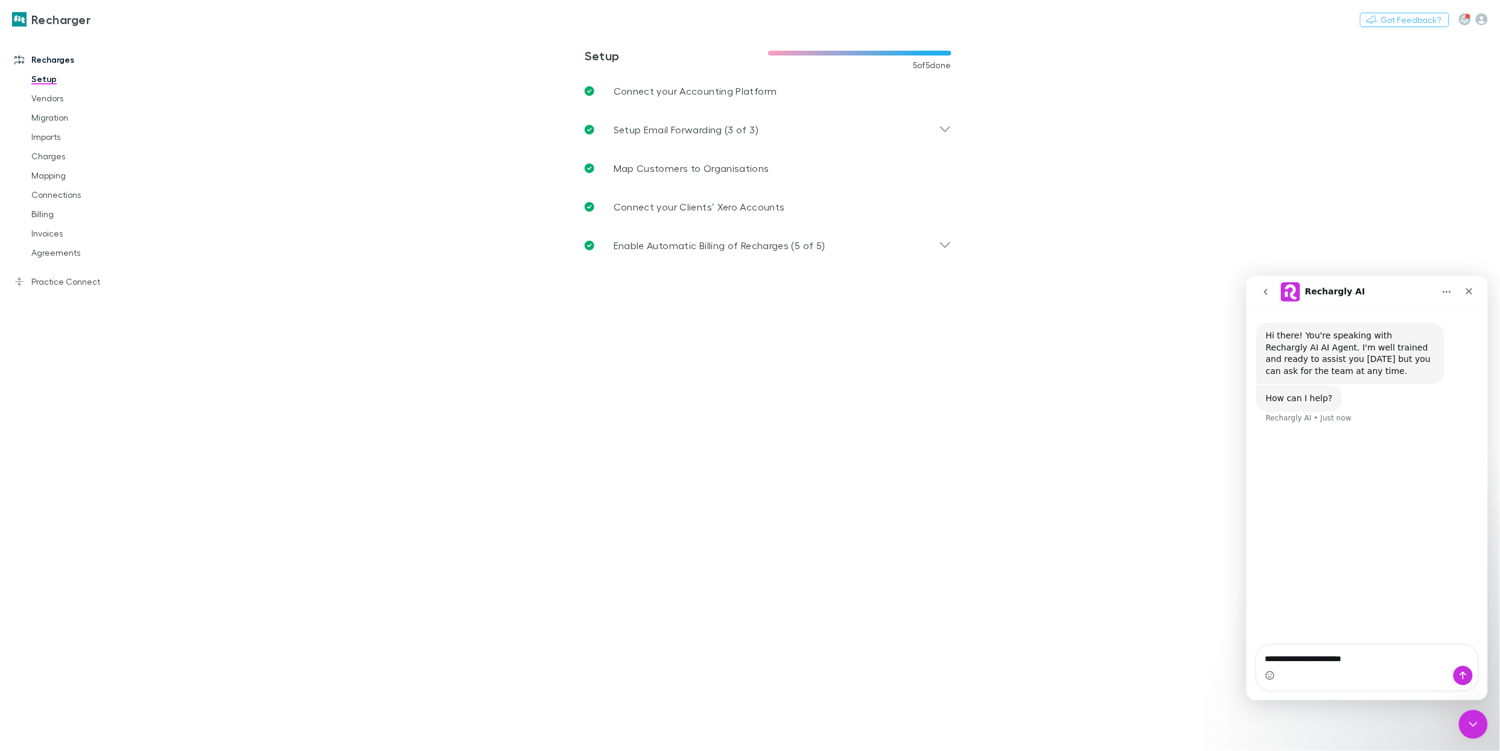
type textarea "**********"
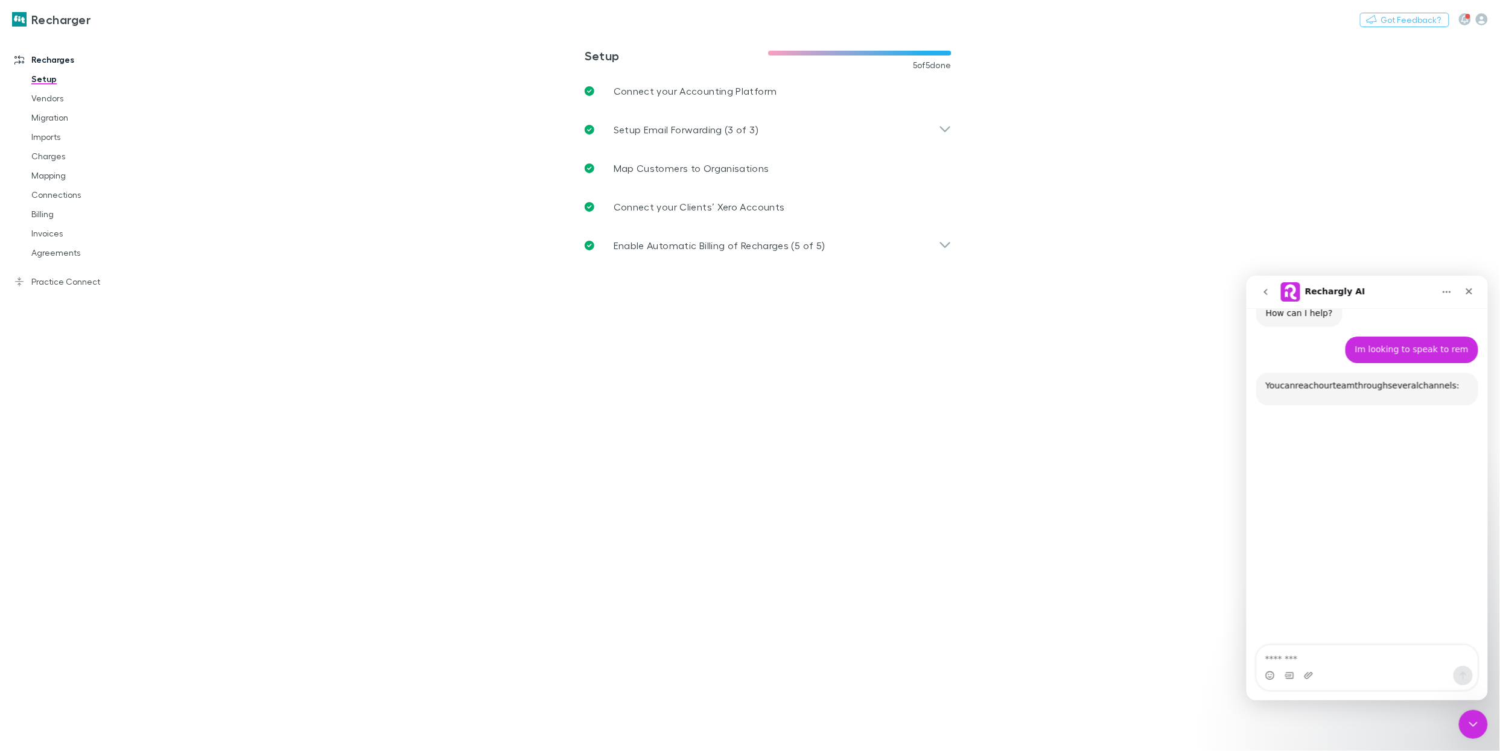
scroll to position [116, 0]
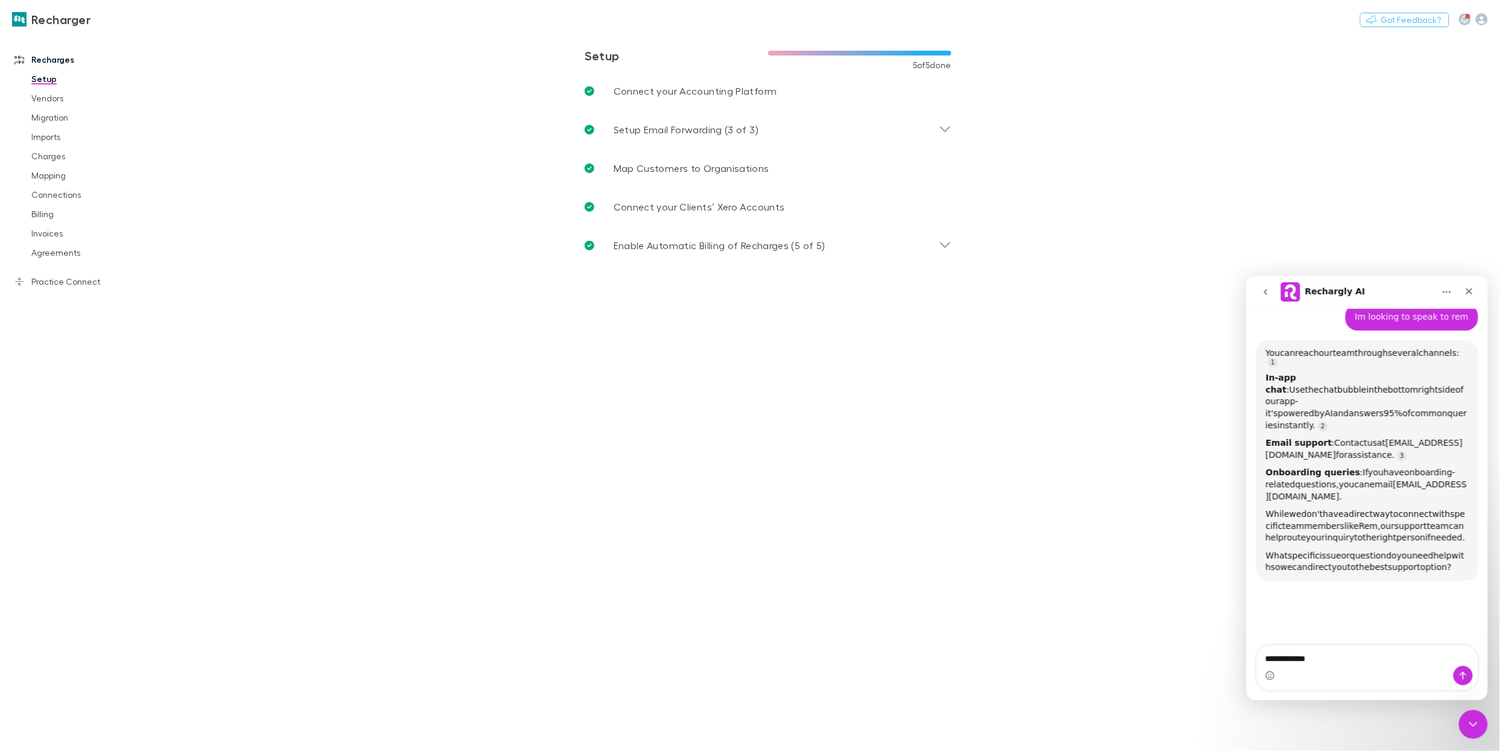
type textarea "**********"
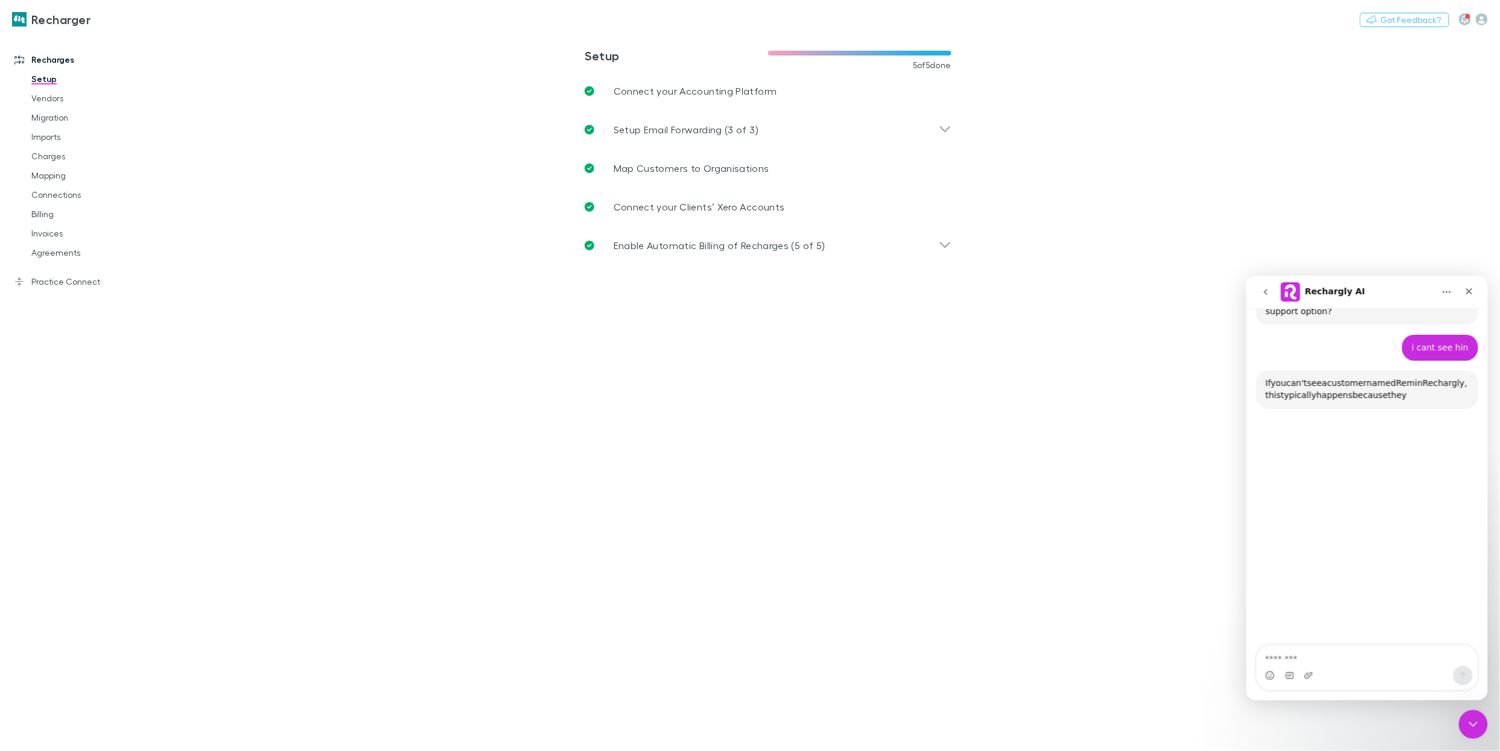
scroll to position [402, 0]
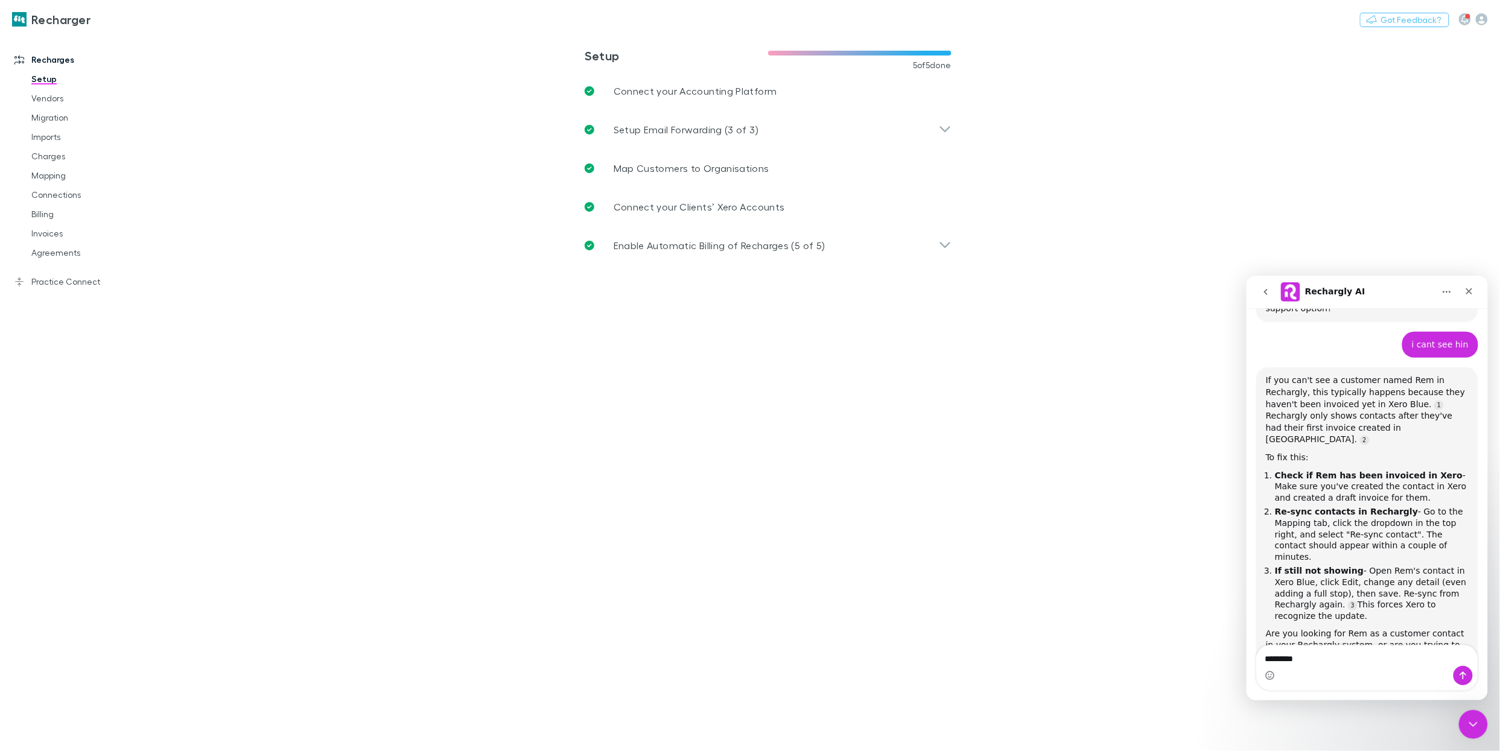
type textarea "**********"
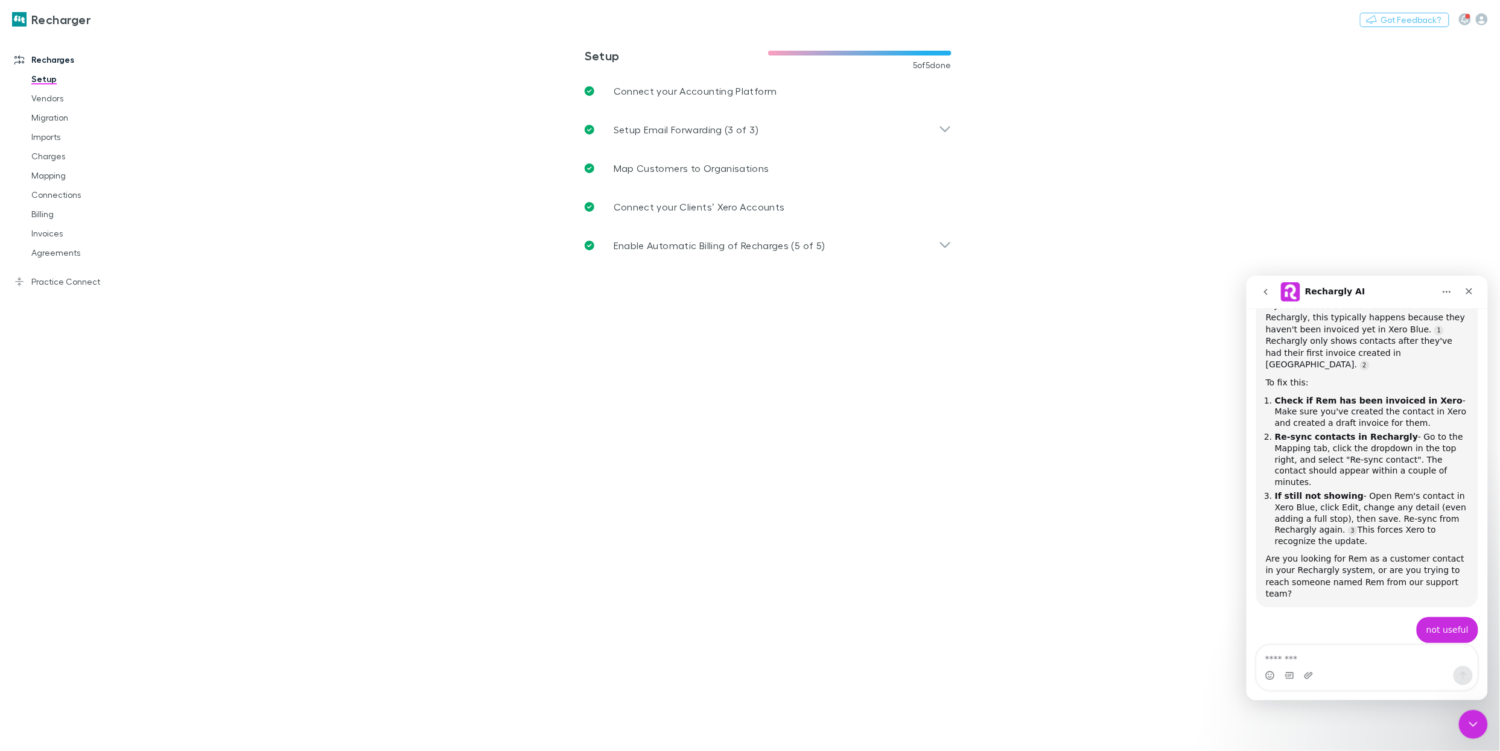
scroll to position [523, 0]
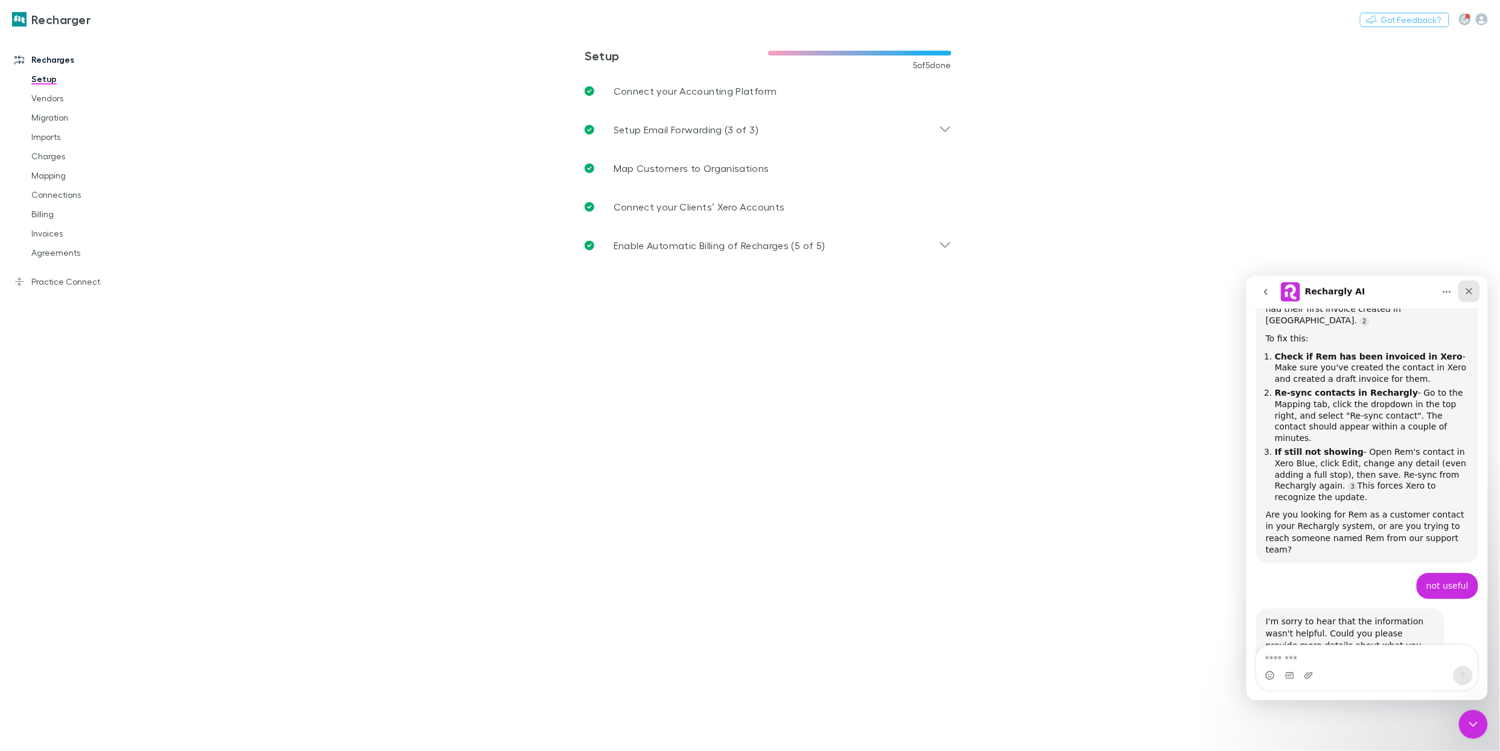
click at [1468, 295] on icon "Close" at bounding box center [1469, 291] width 10 height 10
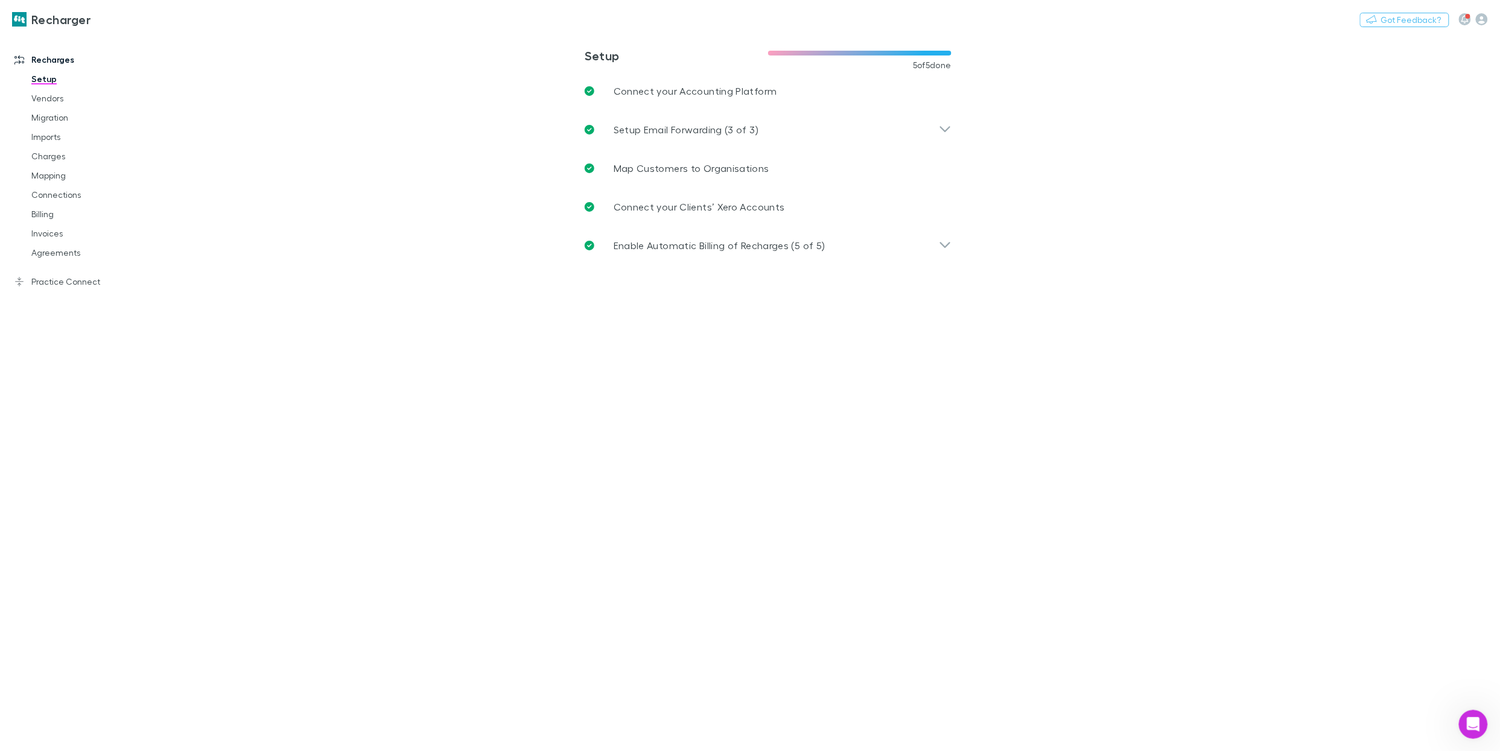
click at [351, 246] on main "**********" at bounding box center [831, 393] width 1339 height 718
click at [170, 17] on button "Switch company" at bounding box center [143, 19] width 80 height 14
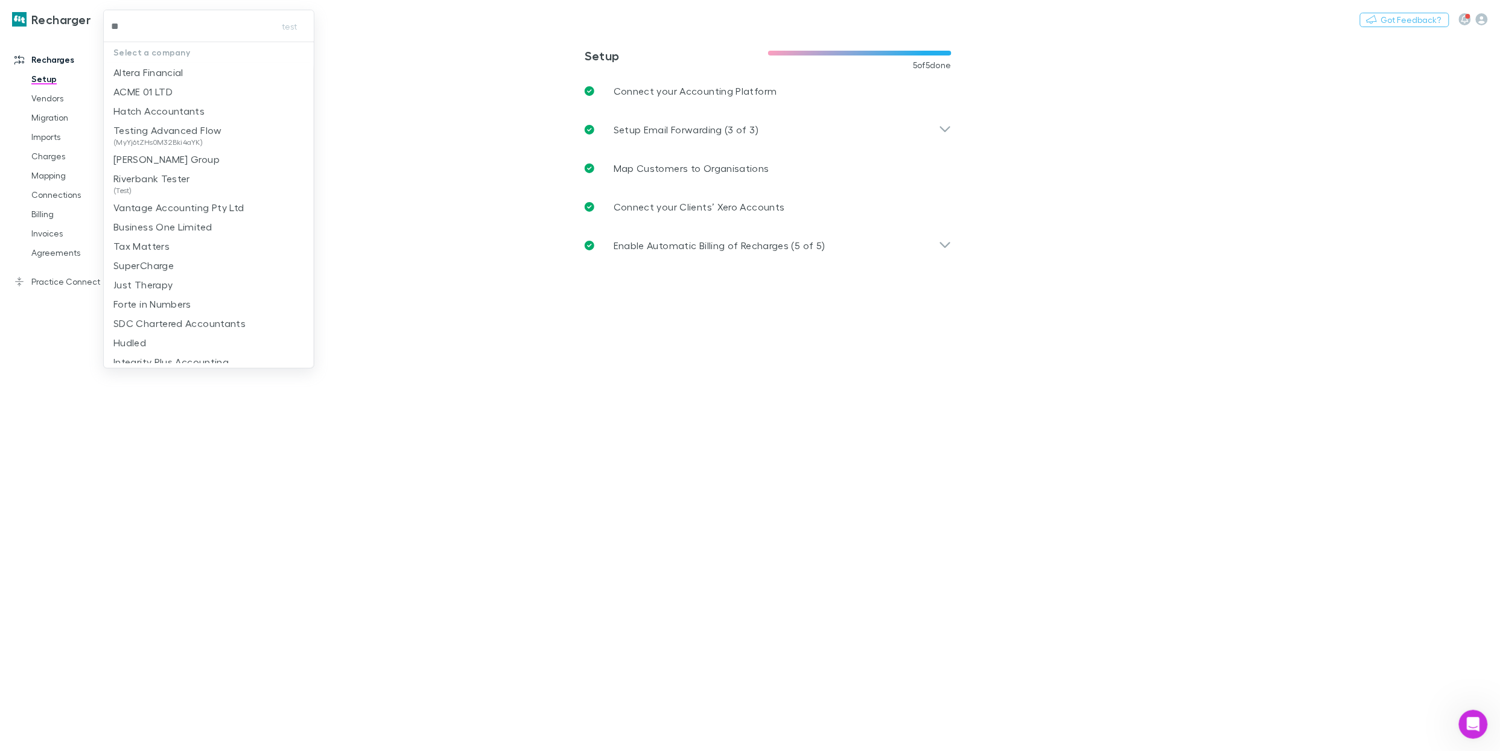
type input "***"
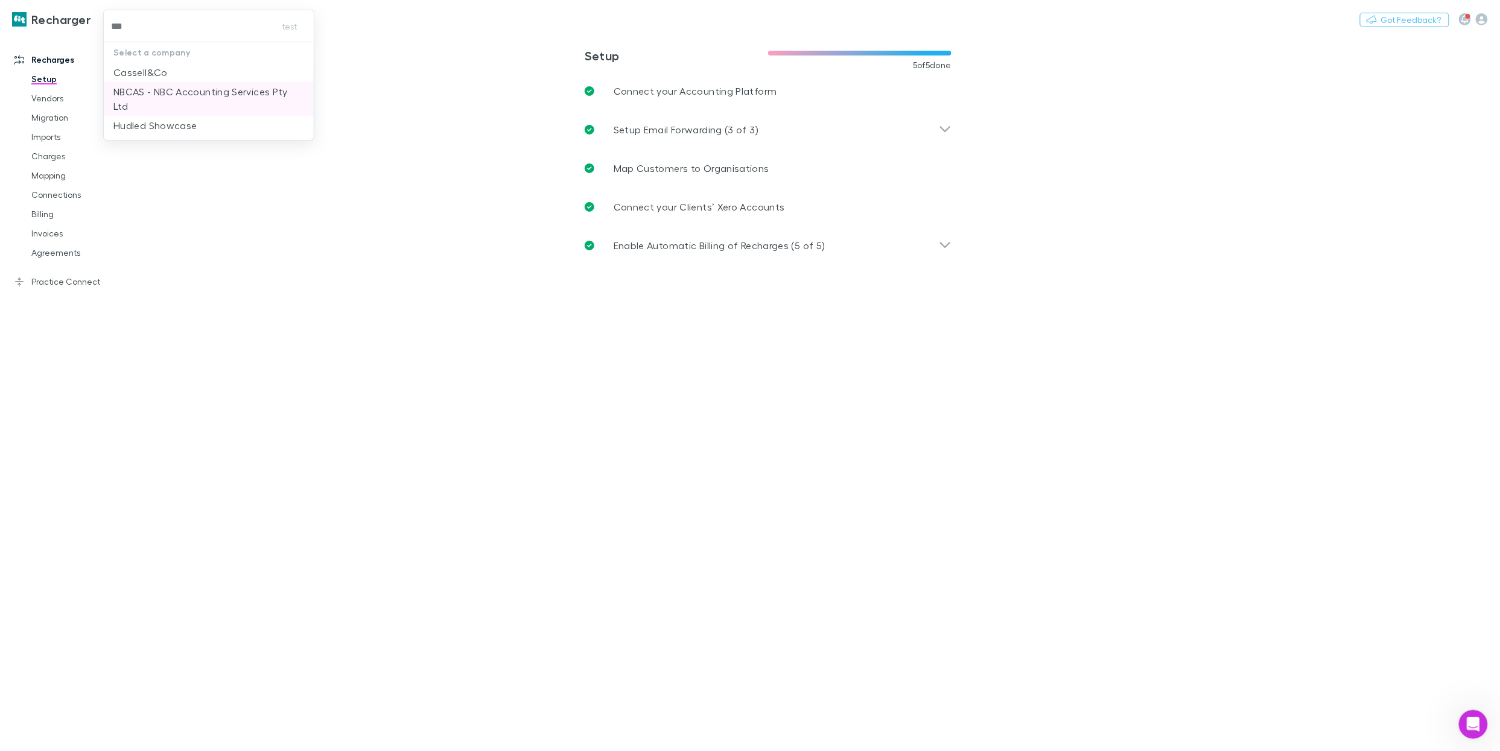
click at [174, 83] on li "NBCAS - NBC Accounting Services Pty Ltd" at bounding box center [208, 99] width 209 height 34
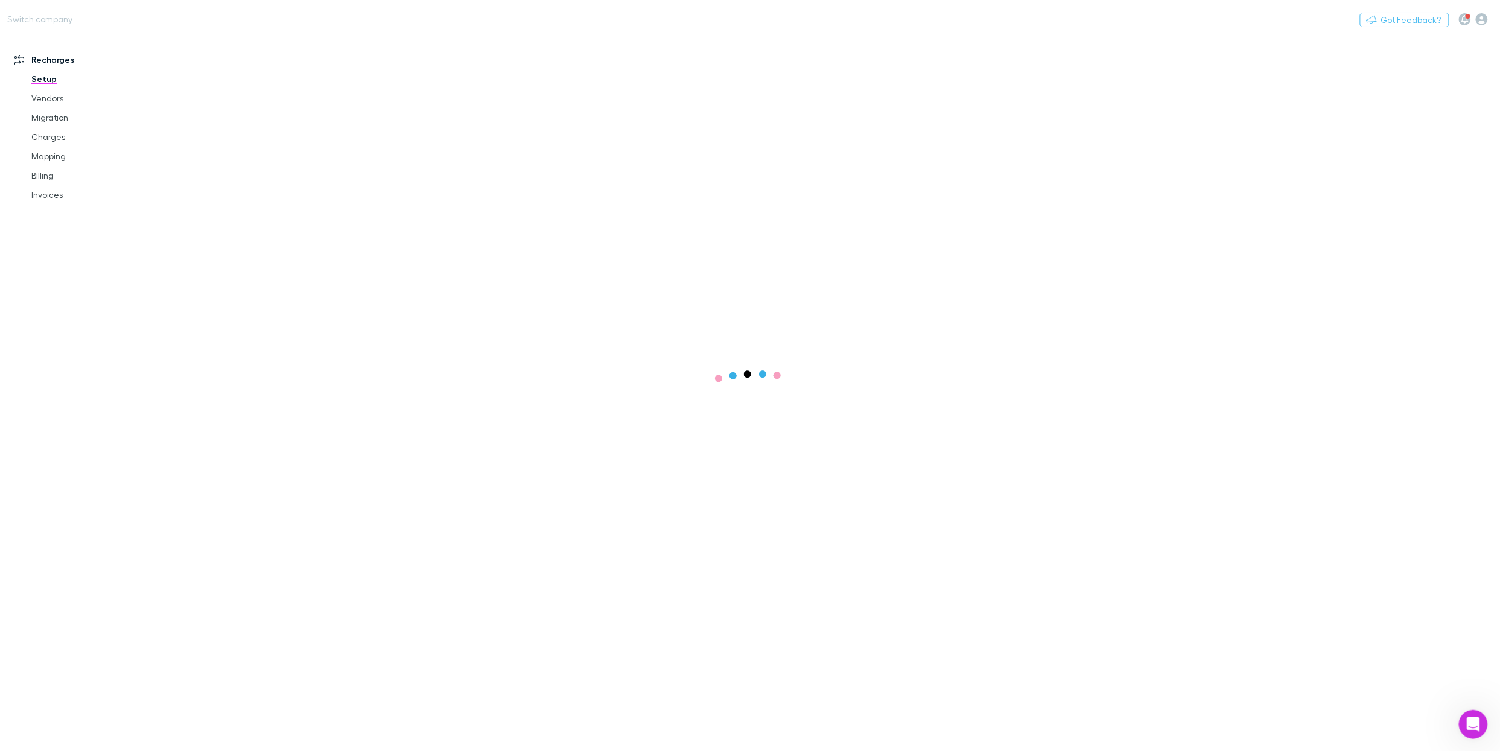
click at [141, 10] on div "Switch company Nothing Got Feedback?" at bounding box center [750, 19] width 1500 height 39
click at [145, 21] on div "Switch company Nothing Got Feedback?" at bounding box center [750, 19] width 1500 height 39
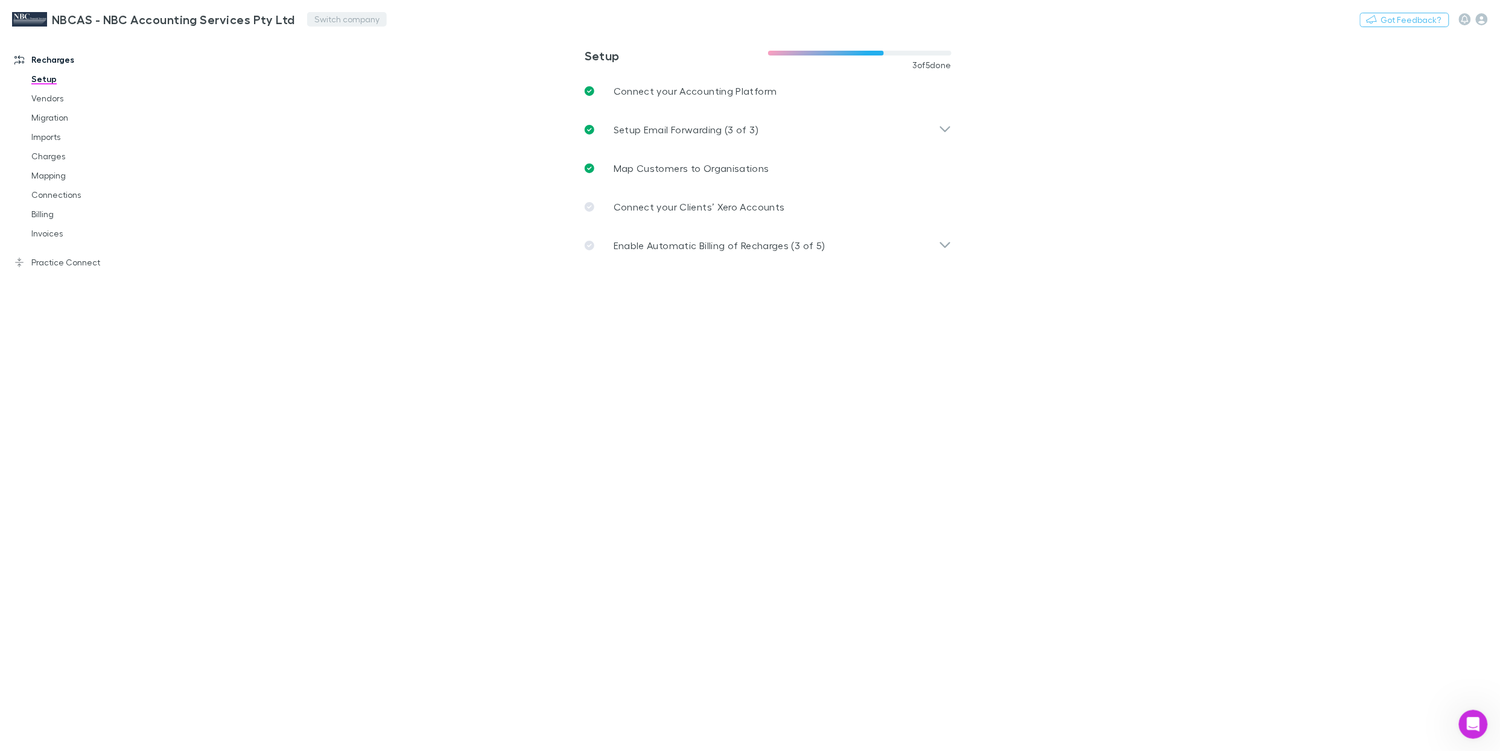
click at [319, 14] on button "Switch company" at bounding box center [347, 19] width 80 height 14
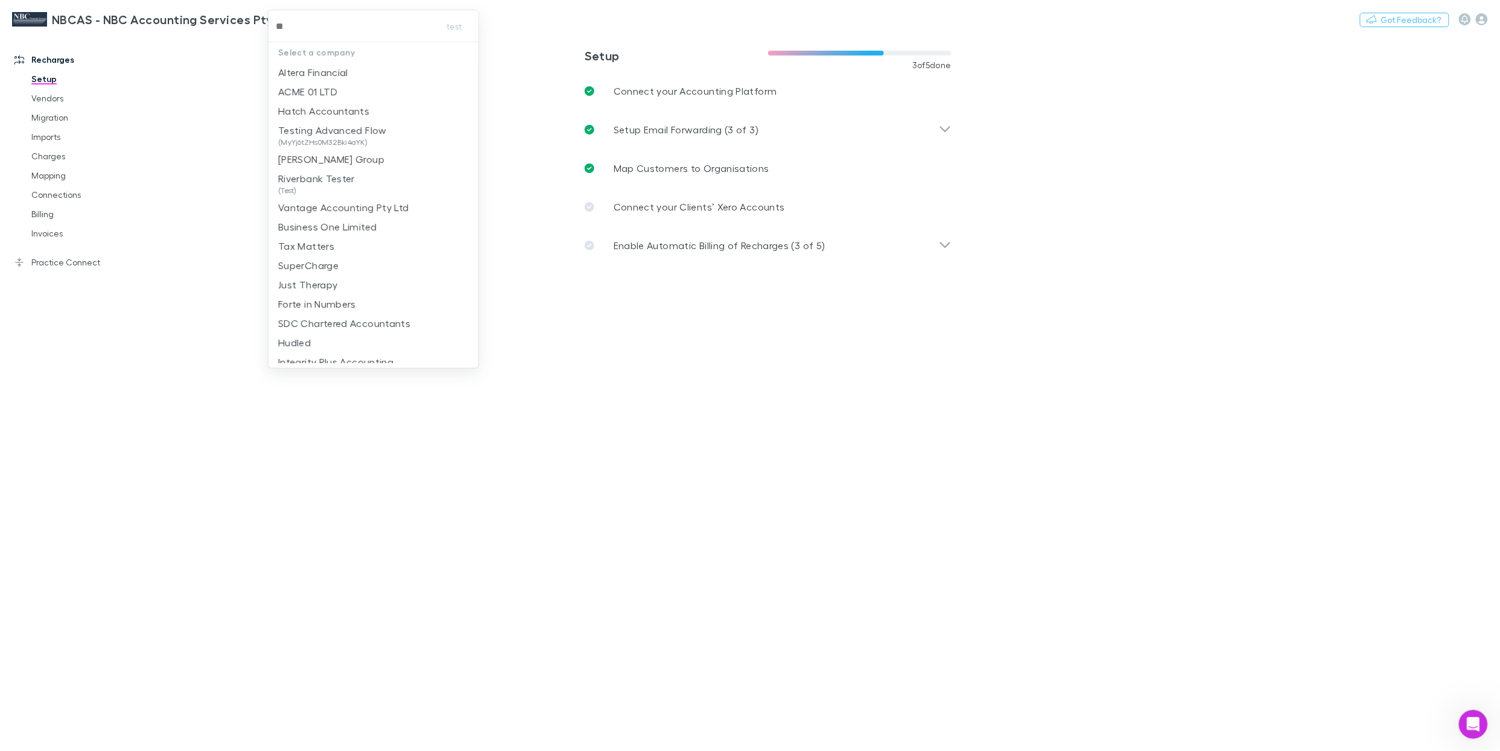
type input "***"
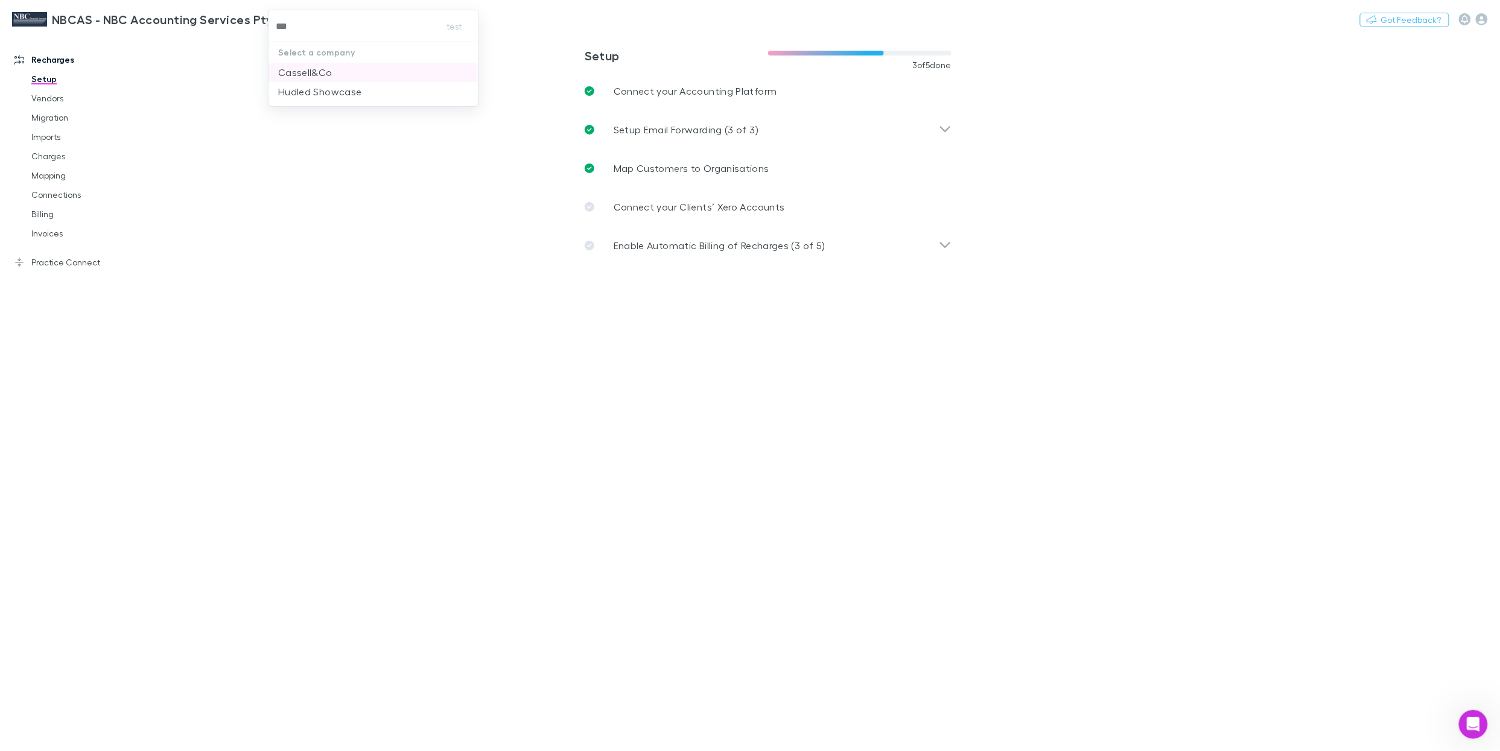
click at [336, 74] on li "Cassell&Co" at bounding box center [373, 72] width 209 height 19
click at [1486, 20] on icon "button" at bounding box center [1482, 19] width 12 height 12
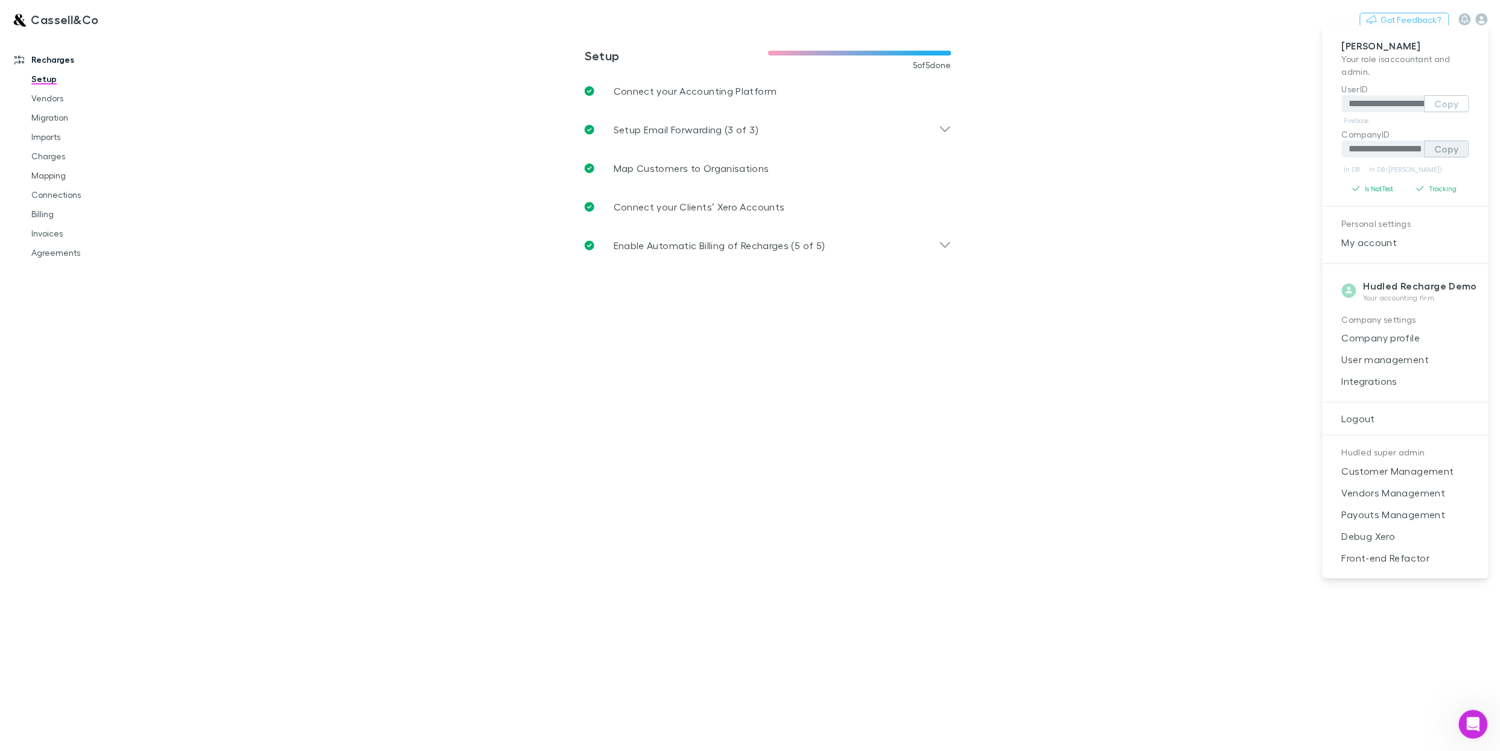
click at [1439, 141] on button "Copy" at bounding box center [1447, 149] width 45 height 17
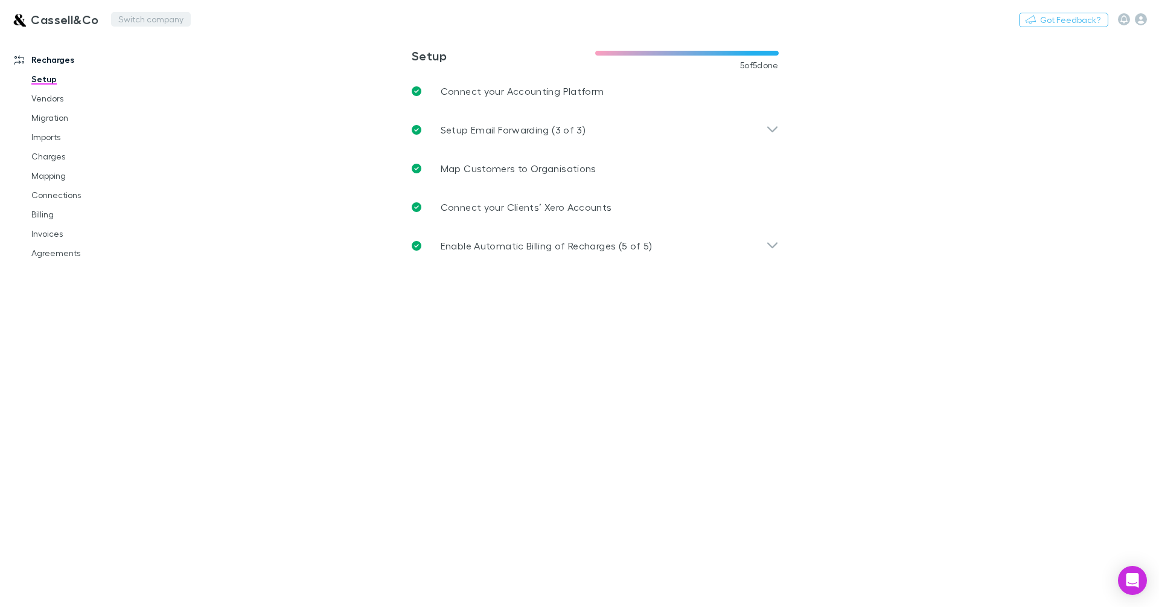
click at [111, 22] on button "Switch company" at bounding box center [151, 19] width 80 height 14
type input "***"
click at [191, 67] on p "Hysons Chartered Accountants" at bounding box center [192, 72] width 146 height 14
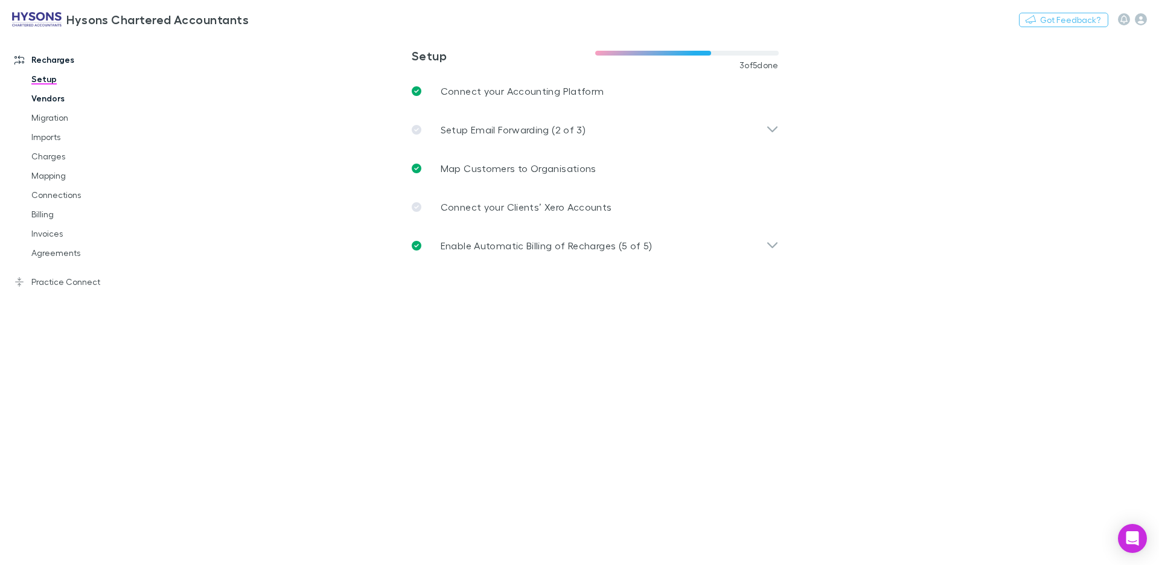
click at [62, 98] on link "Vendors" at bounding box center [86, 98] width 135 height 19
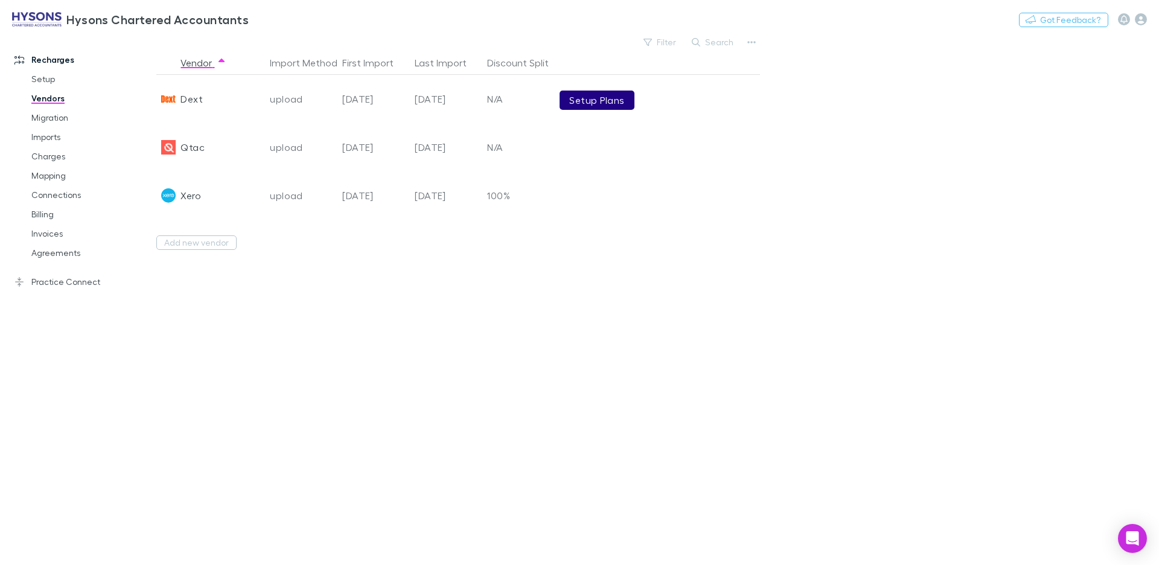
click at [562, 97] on link "Setup Plans" at bounding box center [596, 100] width 74 height 19
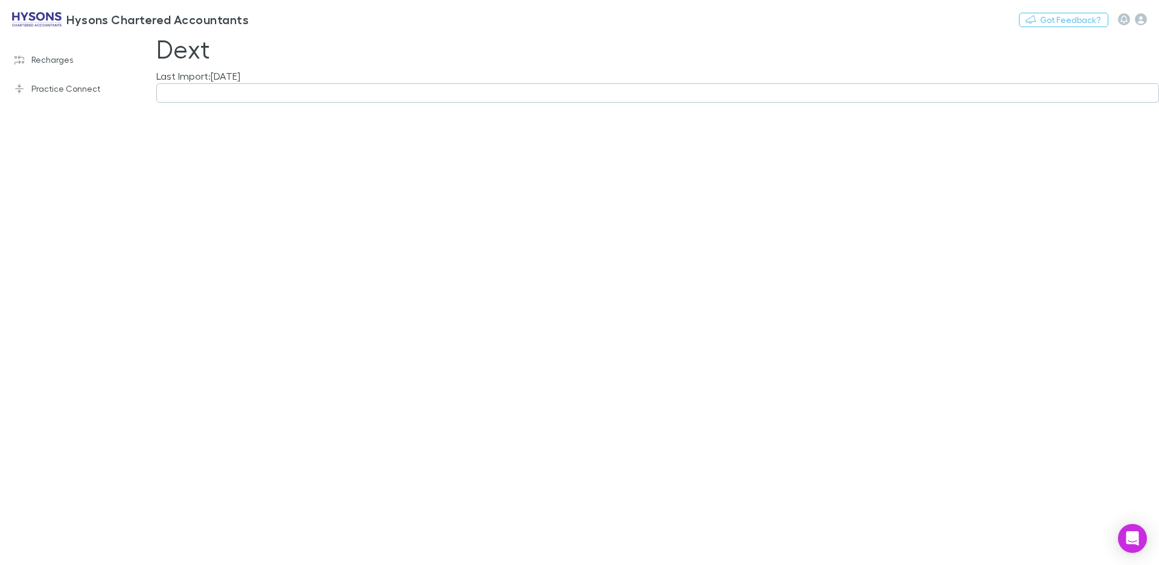
click at [229, 100] on button "button" at bounding box center [657, 92] width 1002 height 19
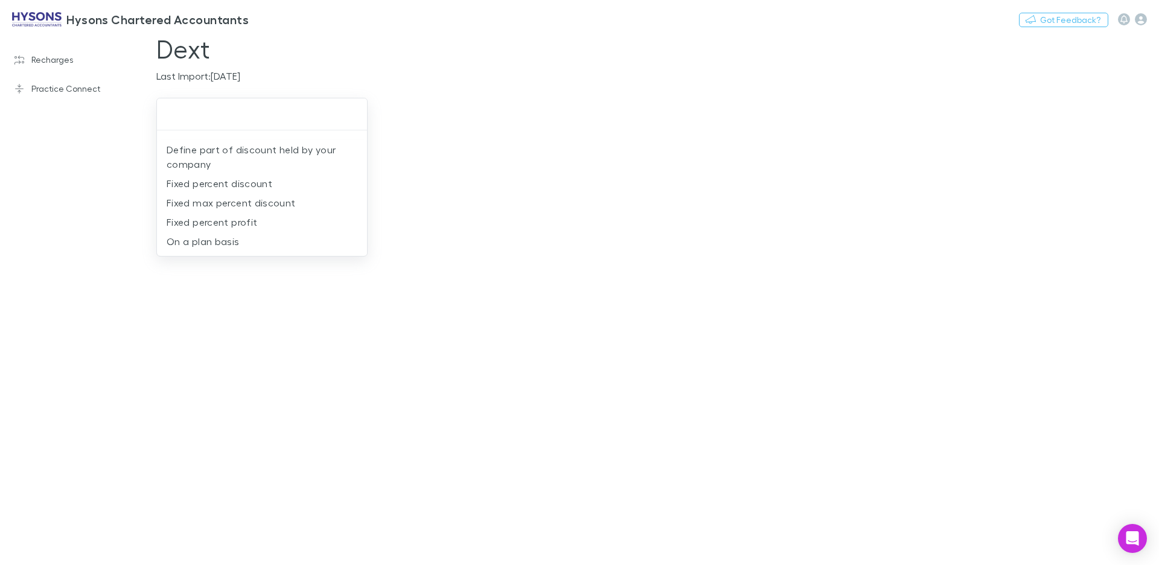
drag, startPoint x: 125, startPoint y: 131, endPoint x: 53, endPoint y: 57, distance: 102.9
click at [125, 130] on div at bounding box center [579, 282] width 1159 height 565
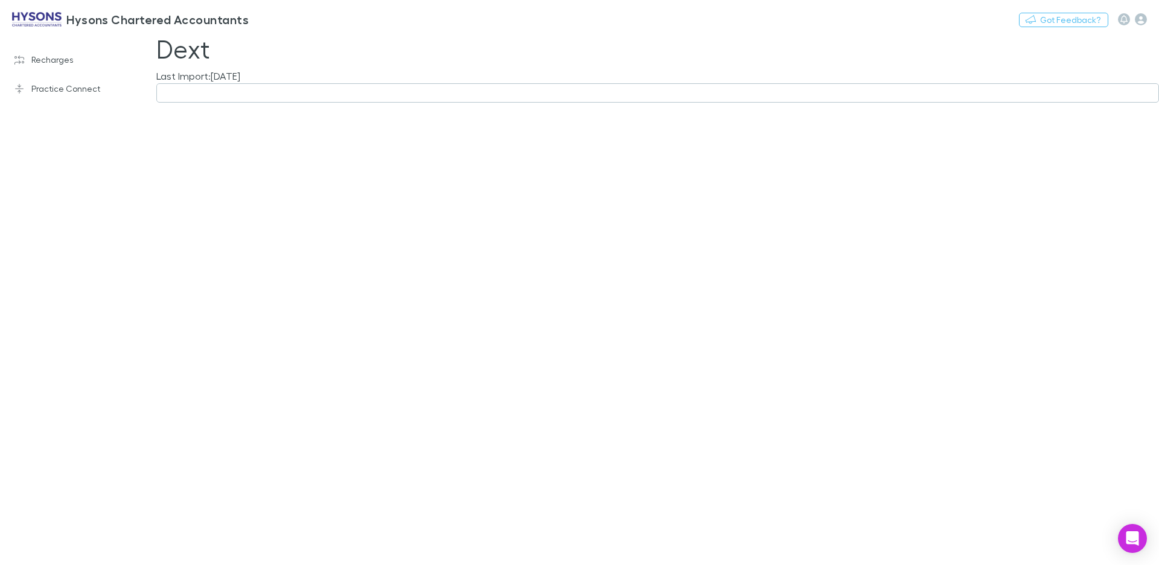
click at [258, 98] on button "button" at bounding box center [657, 92] width 1002 height 19
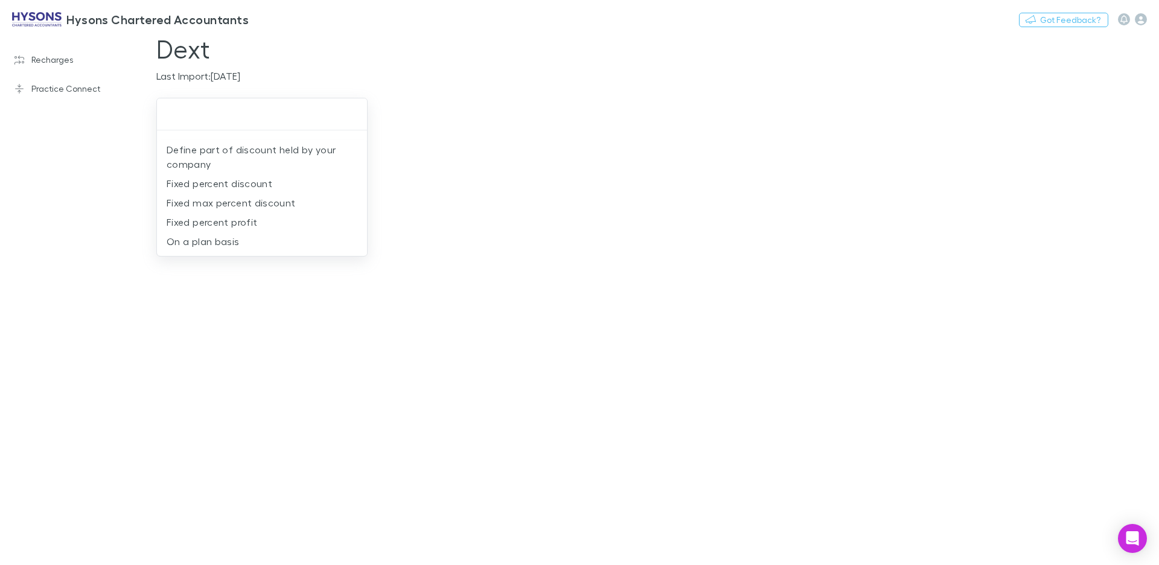
drag, startPoint x: 33, startPoint y: 207, endPoint x: 51, endPoint y: 109, distance: 99.4
click at [34, 207] on div at bounding box center [579, 282] width 1159 height 565
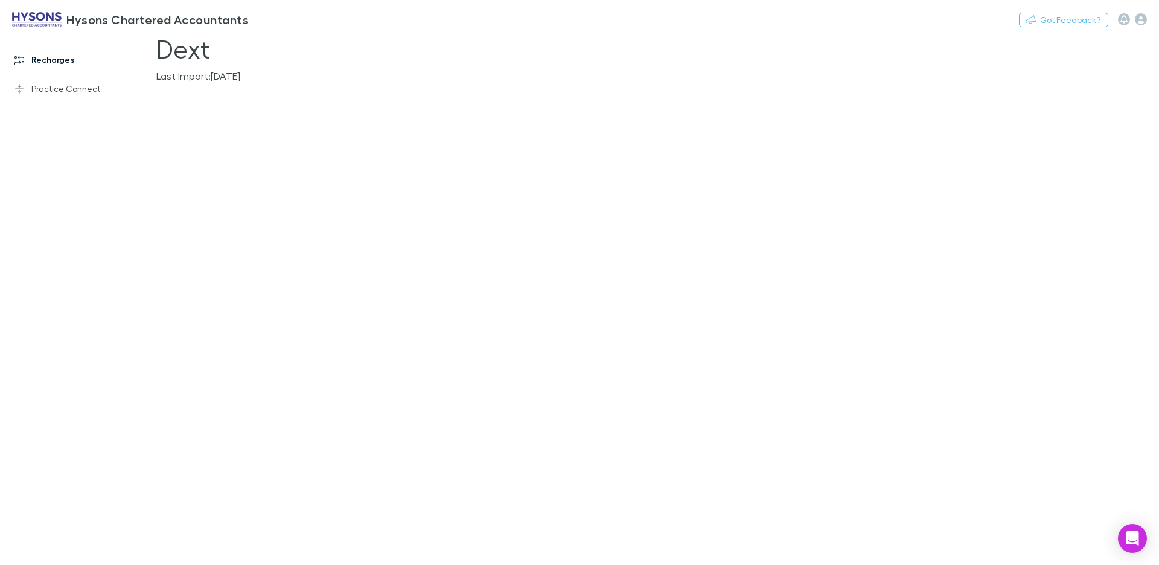
click at [57, 61] on link "Recharges" at bounding box center [77, 59] width 151 height 19
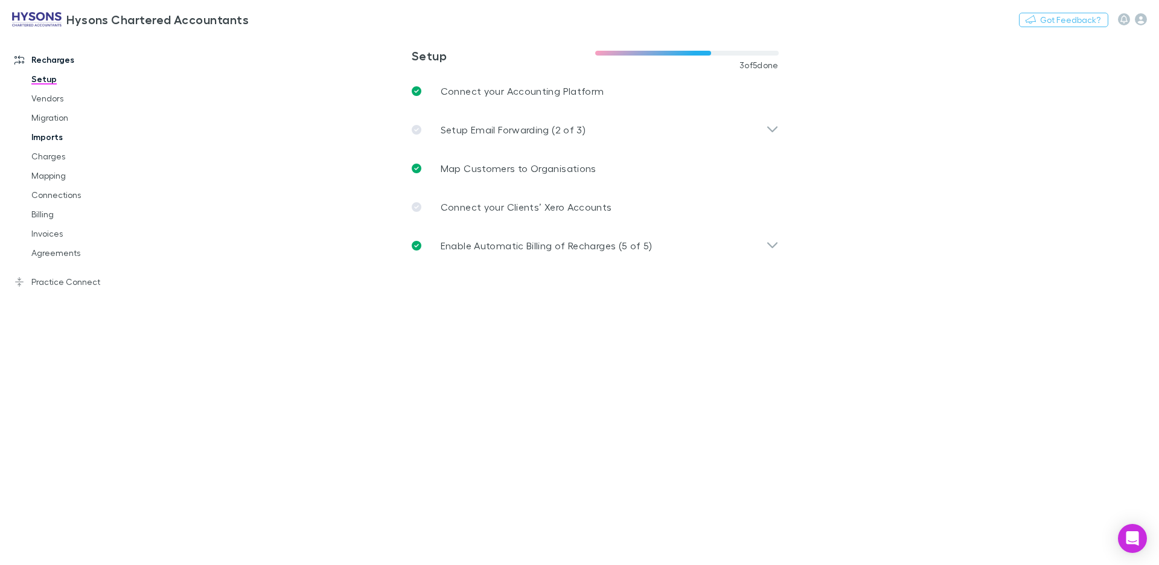
click at [65, 139] on link "Imports" at bounding box center [86, 136] width 135 height 19
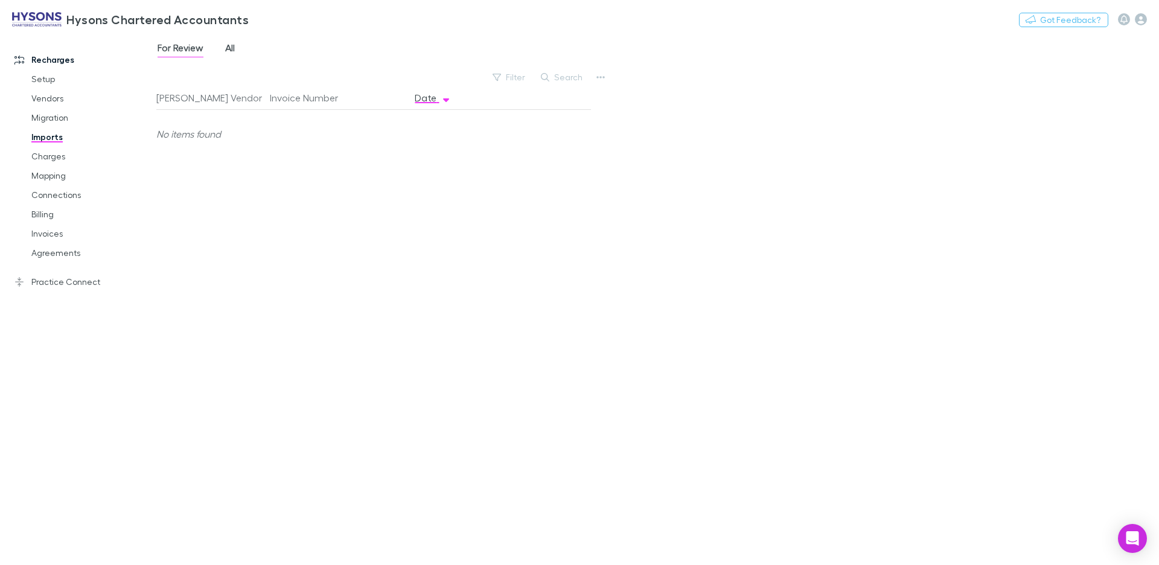
drag, startPoint x: 227, startPoint y: 37, endPoint x: 228, endPoint y: 45, distance: 7.9
click at [227, 37] on div "Hysons Chartered Accountants Switch company Nothing Got Feedback?" at bounding box center [579, 19] width 1159 height 39
click at [228, 45] on span "All" at bounding box center [230, 50] width 10 height 16
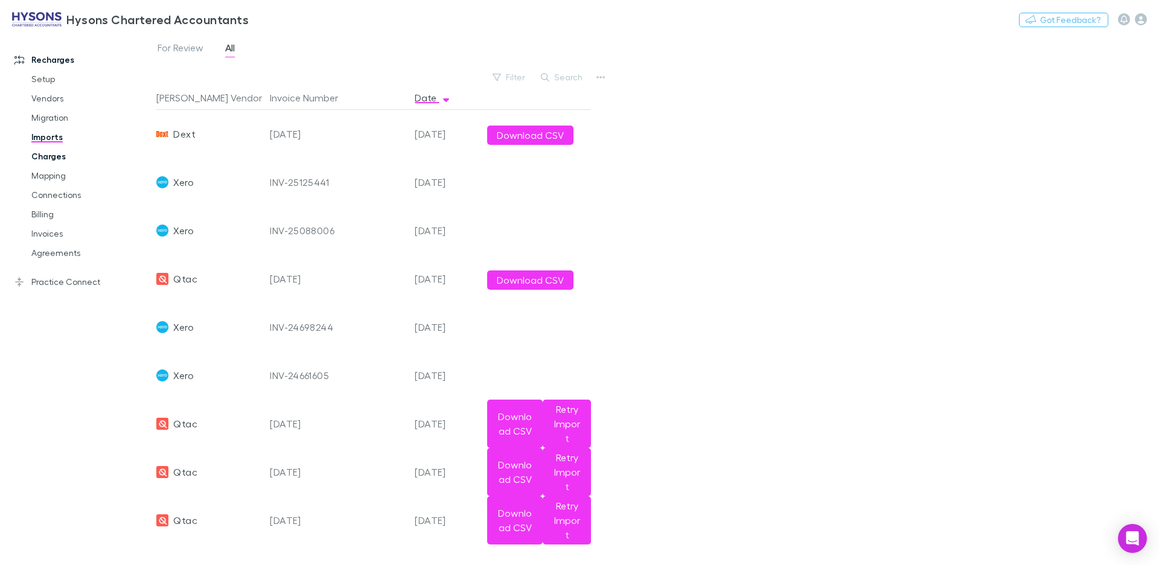
click at [61, 157] on link "Charges" at bounding box center [86, 156] width 135 height 19
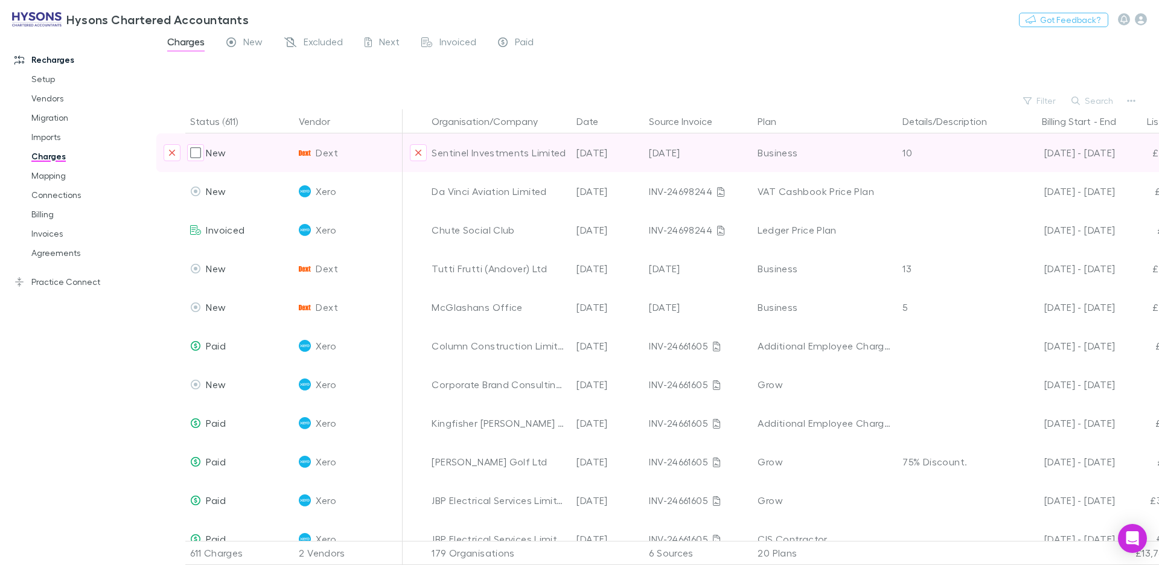
scroll to position [0, 223]
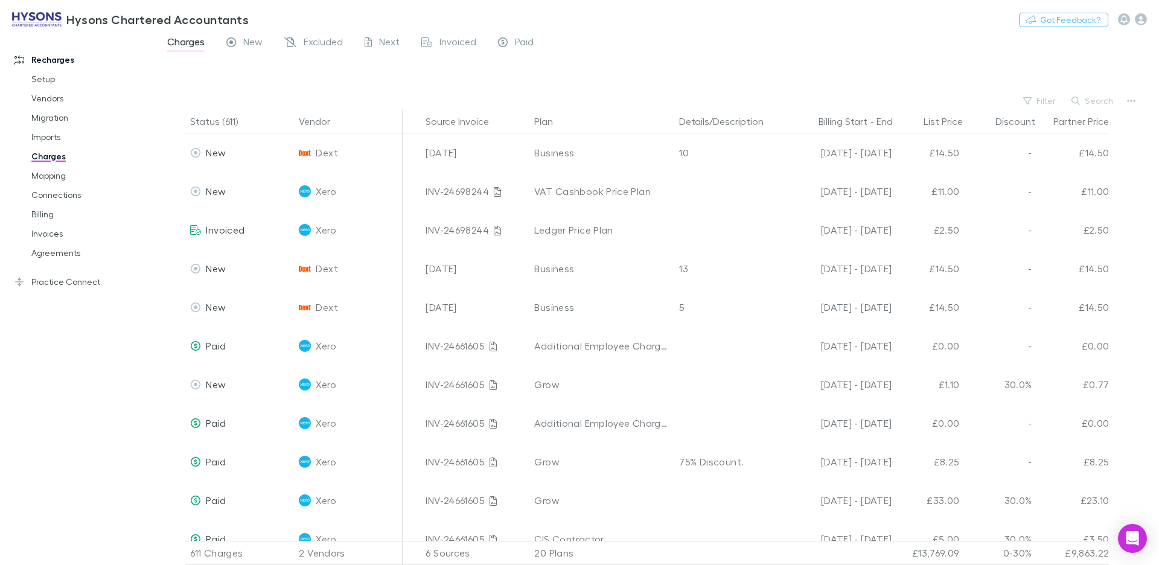
click at [264, 45] on div "Charges New Excluded Next Invoiced Paid" at bounding box center [355, 43] width 378 height 19
click at [254, 43] on span "New" at bounding box center [252, 44] width 19 height 16
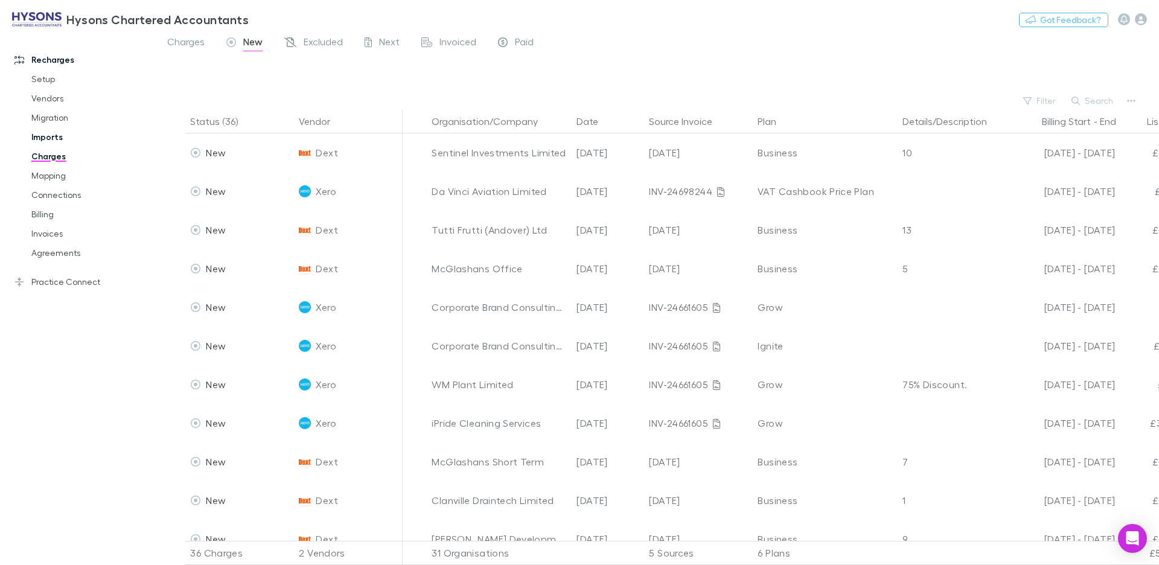
click at [55, 141] on link "Imports" at bounding box center [86, 136] width 135 height 19
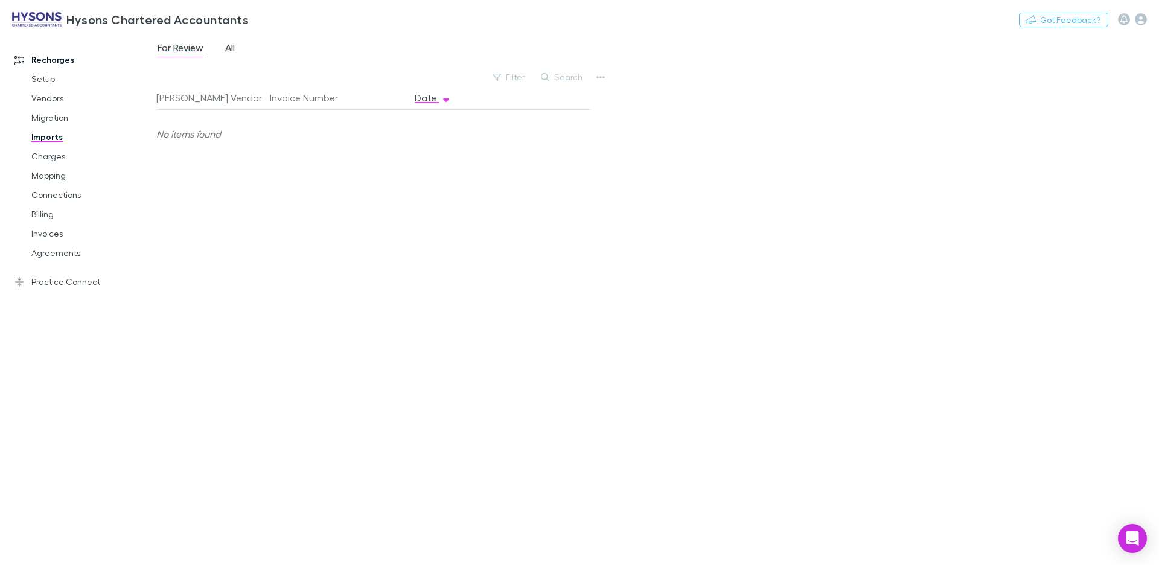
click at [230, 49] on span "All" at bounding box center [230, 50] width 10 height 16
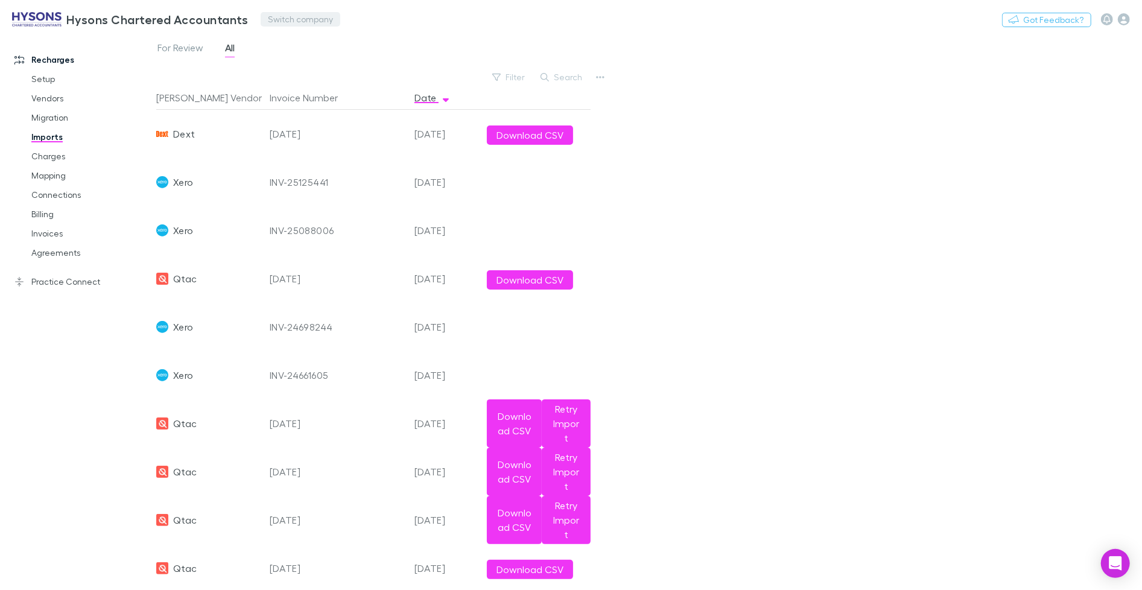
click at [326, 19] on button "Switch company" at bounding box center [301, 19] width 80 height 14
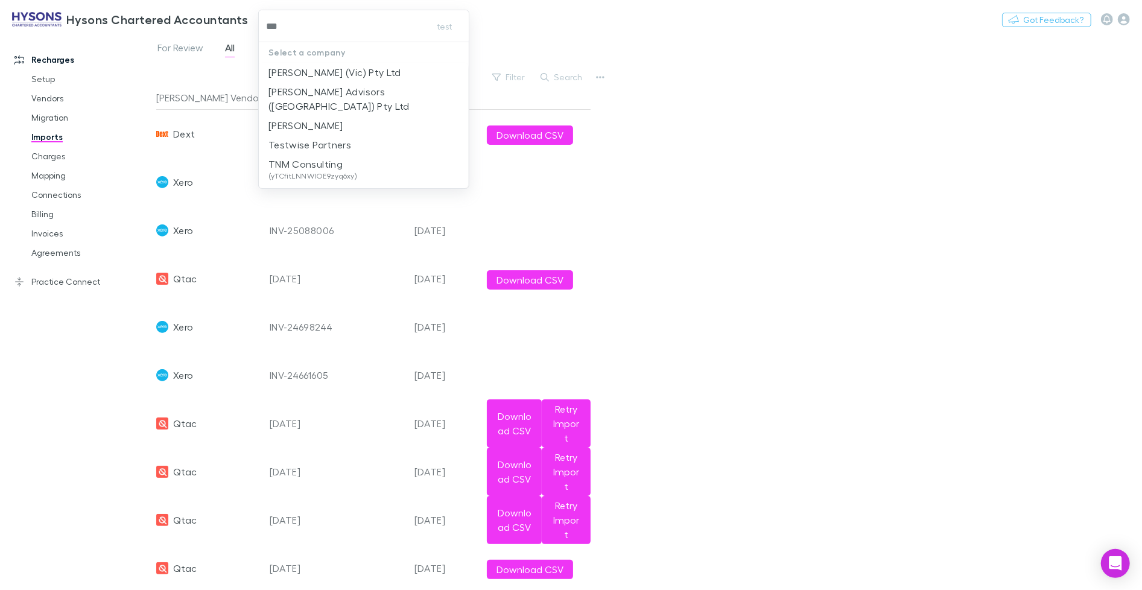
type input "****"
click at [320, 74] on p "[PERSON_NAME] (Vic) Pty Ltd" at bounding box center [335, 72] width 133 height 14
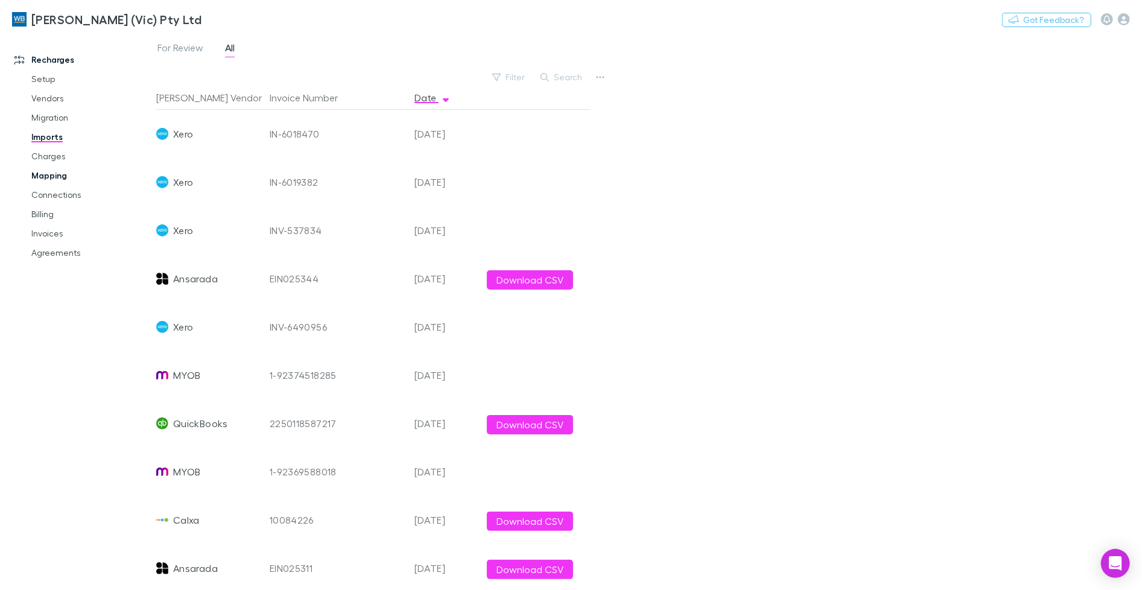
drag, startPoint x: 56, startPoint y: 175, endPoint x: 84, endPoint y: 171, distance: 28.1
click at [56, 175] on link "Mapping" at bounding box center [86, 175] width 135 height 19
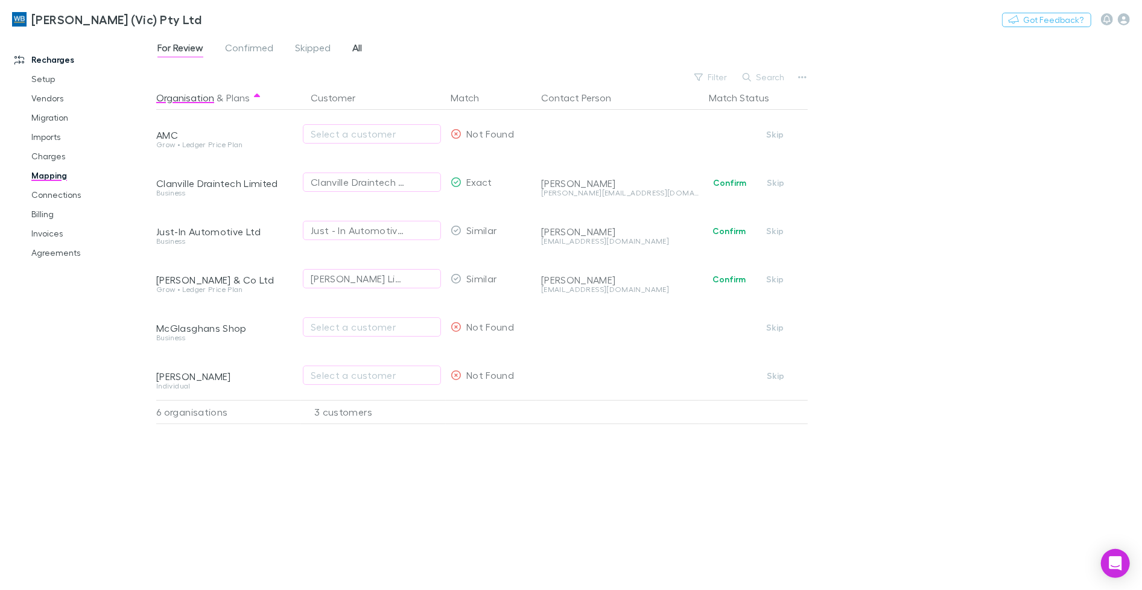
click at [360, 45] on span "All" at bounding box center [357, 50] width 10 height 16
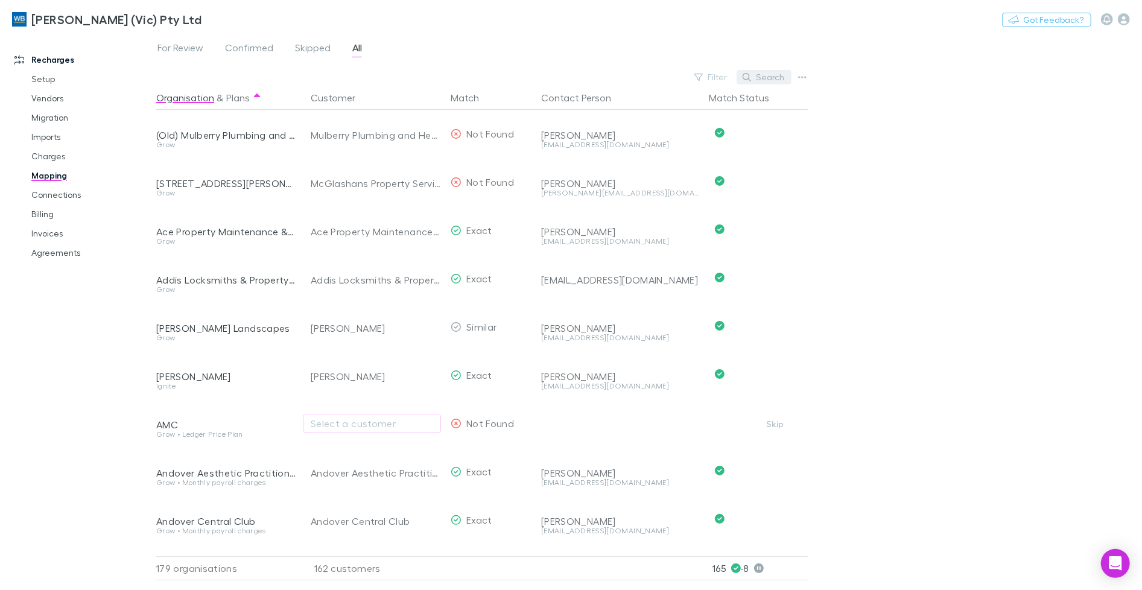
click at [765, 81] on button "Search" at bounding box center [764, 77] width 55 height 14
paste input "**********"
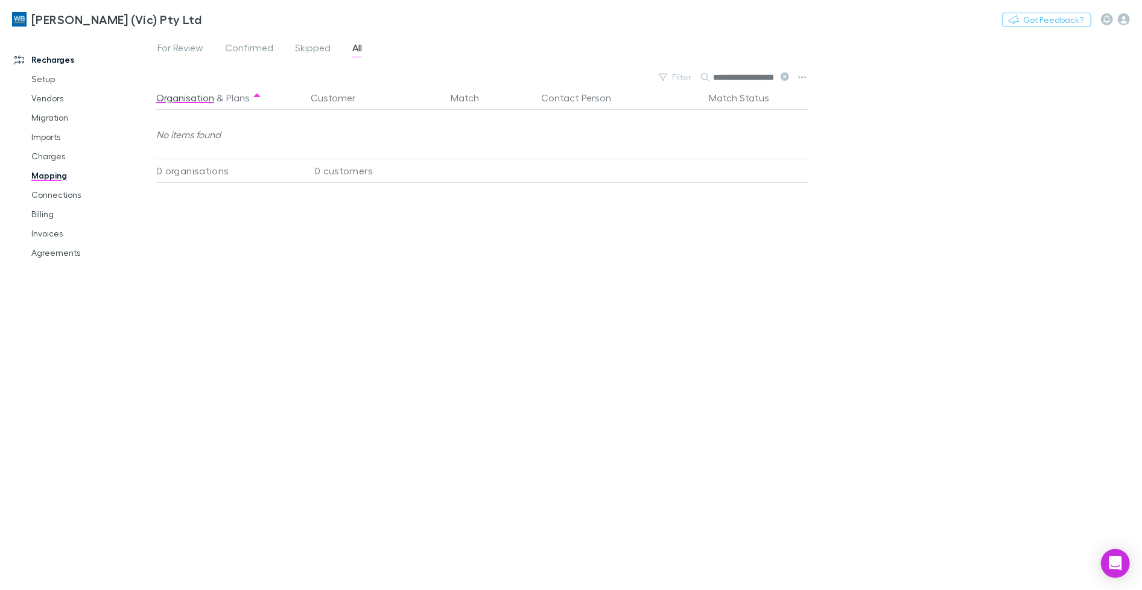
scroll to position [0, 71]
type input "*"
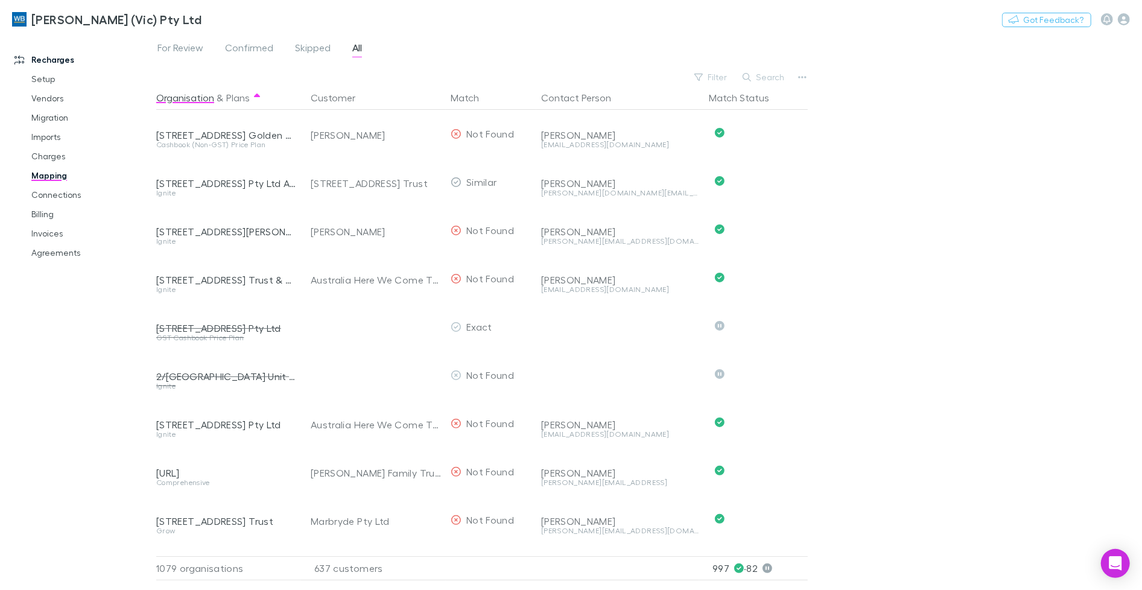
drag, startPoint x: 57, startPoint y: 161, endPoint x: 282, endPoint y: 127, distance: 227.6
click at [57, 161] on link "Charges" at bounding box center [86, 156] width 135 height 19
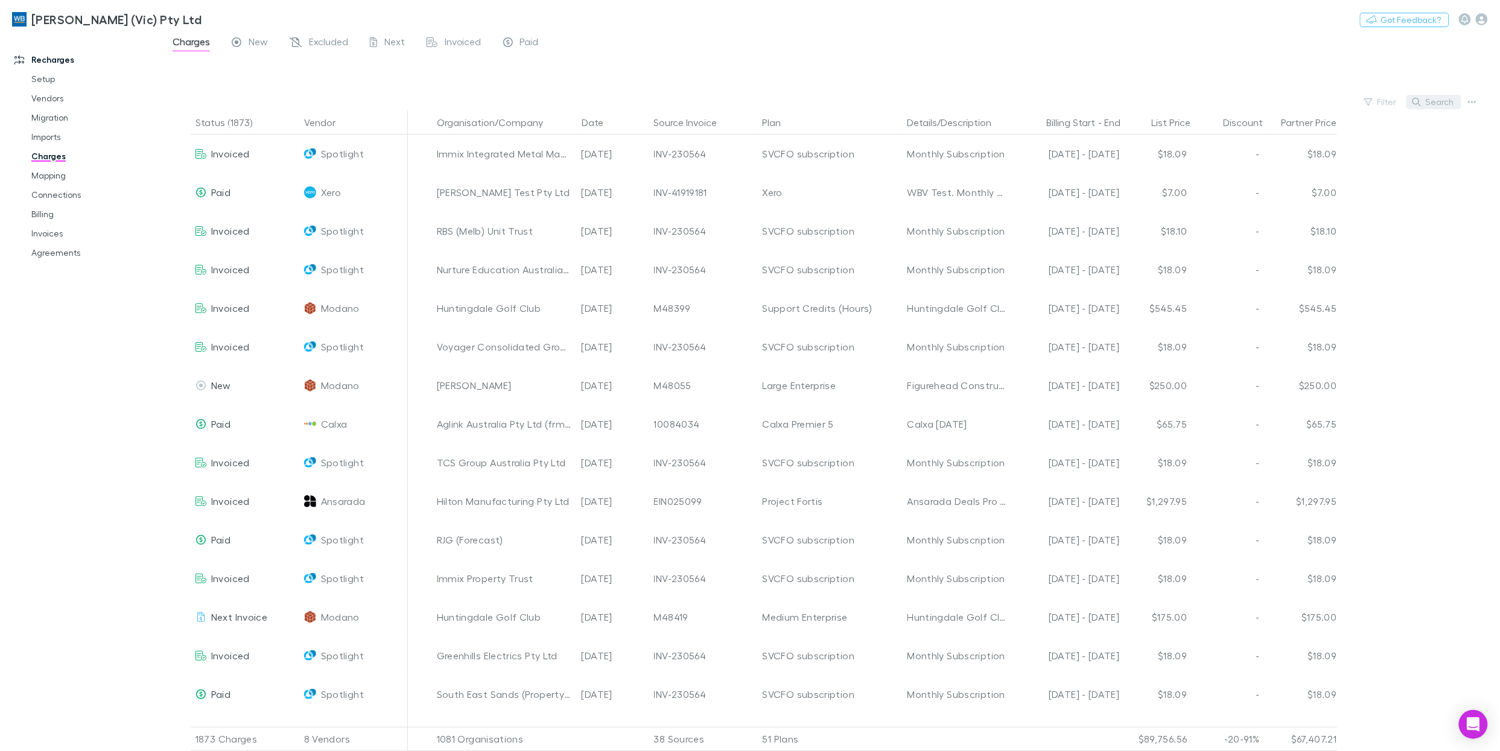
click at [1142, 100] on icon "button" at bounding box center [1417, 102] width 8 height 8
paste input "**********"
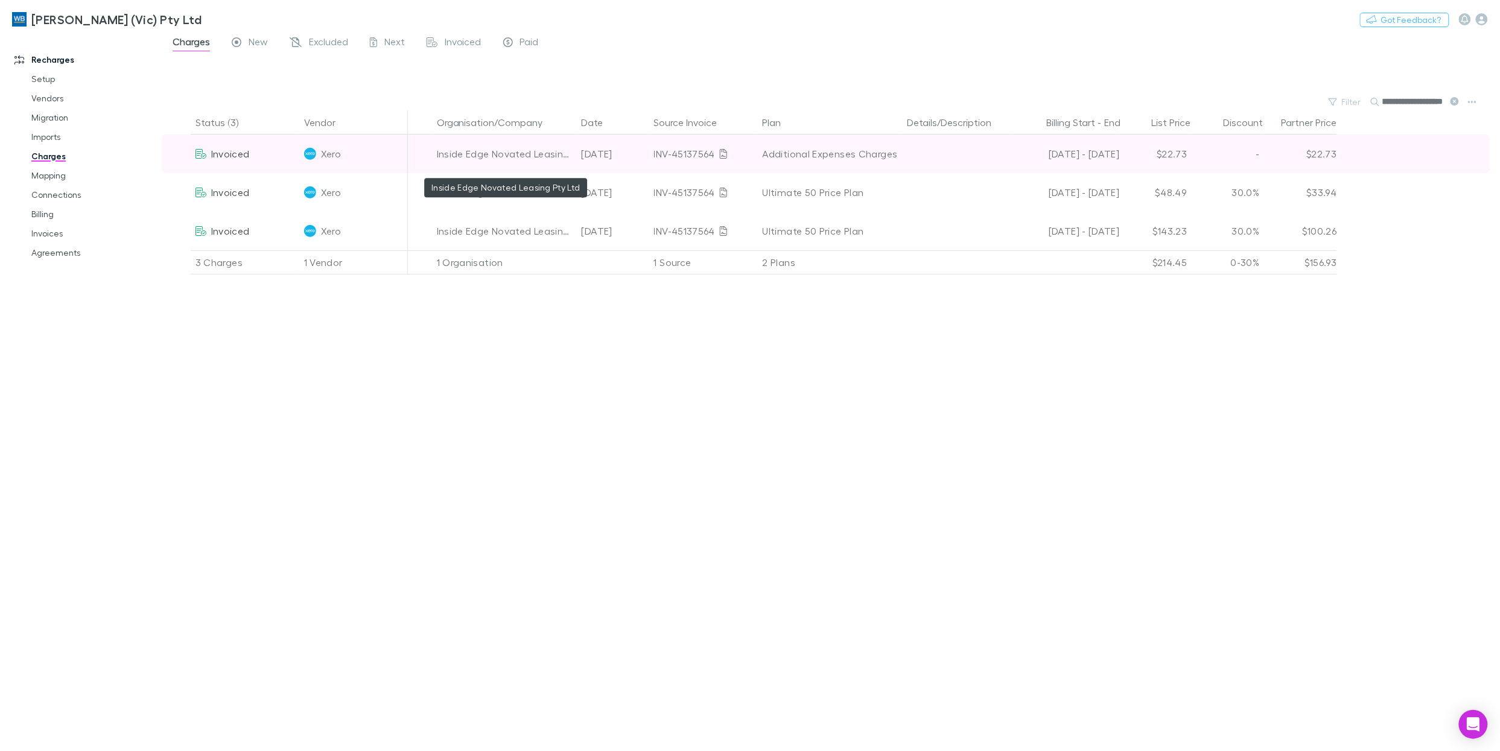
type input "**********"
click at [512, 155] on div "Inside Edge Novated Leasing Pty Ltd" at bounding box center [504, 154] width 135 height 39
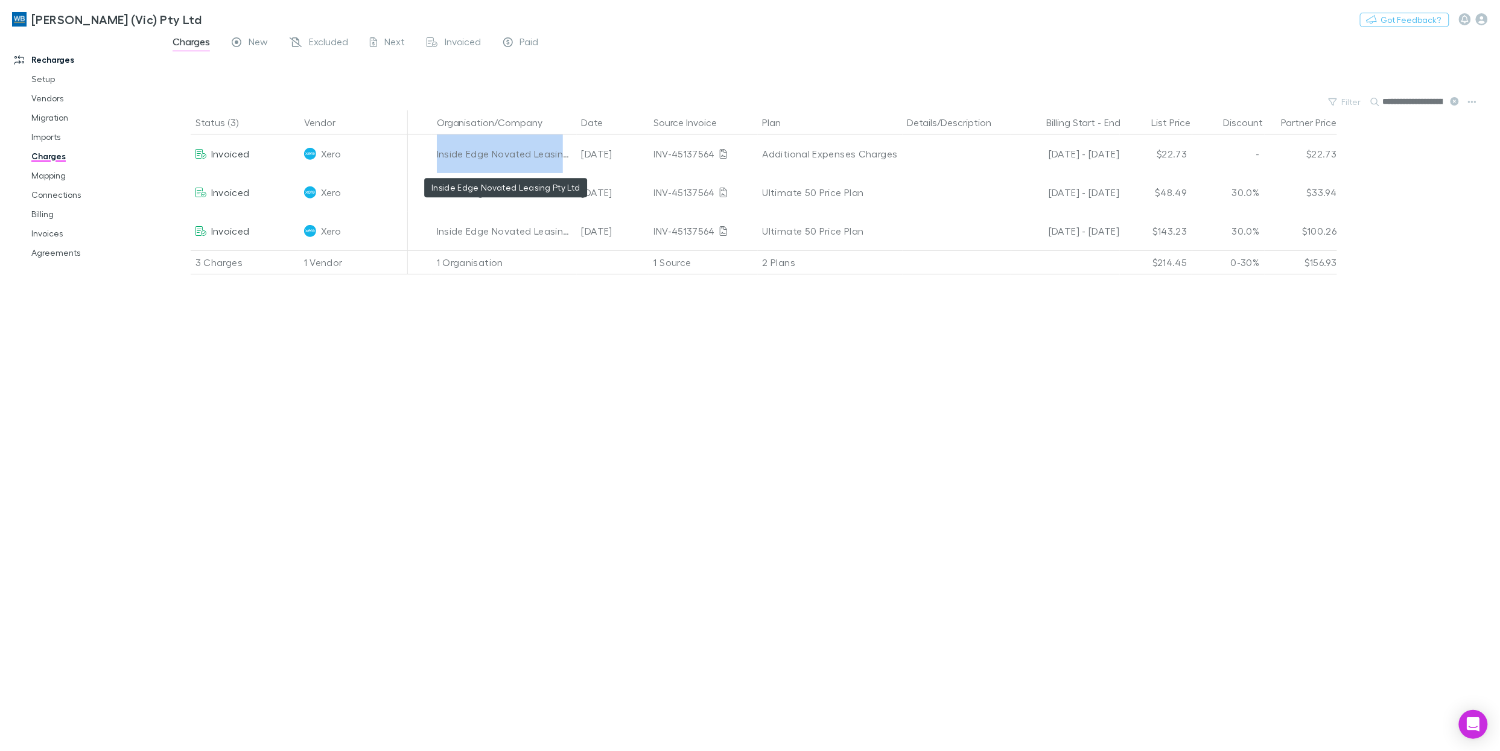
copy div "Inside Edge Novated Leasing Pty Ltd"
click at [58, 176] on link "Mapping" at bounding box center [89, 175] width 140 height 19
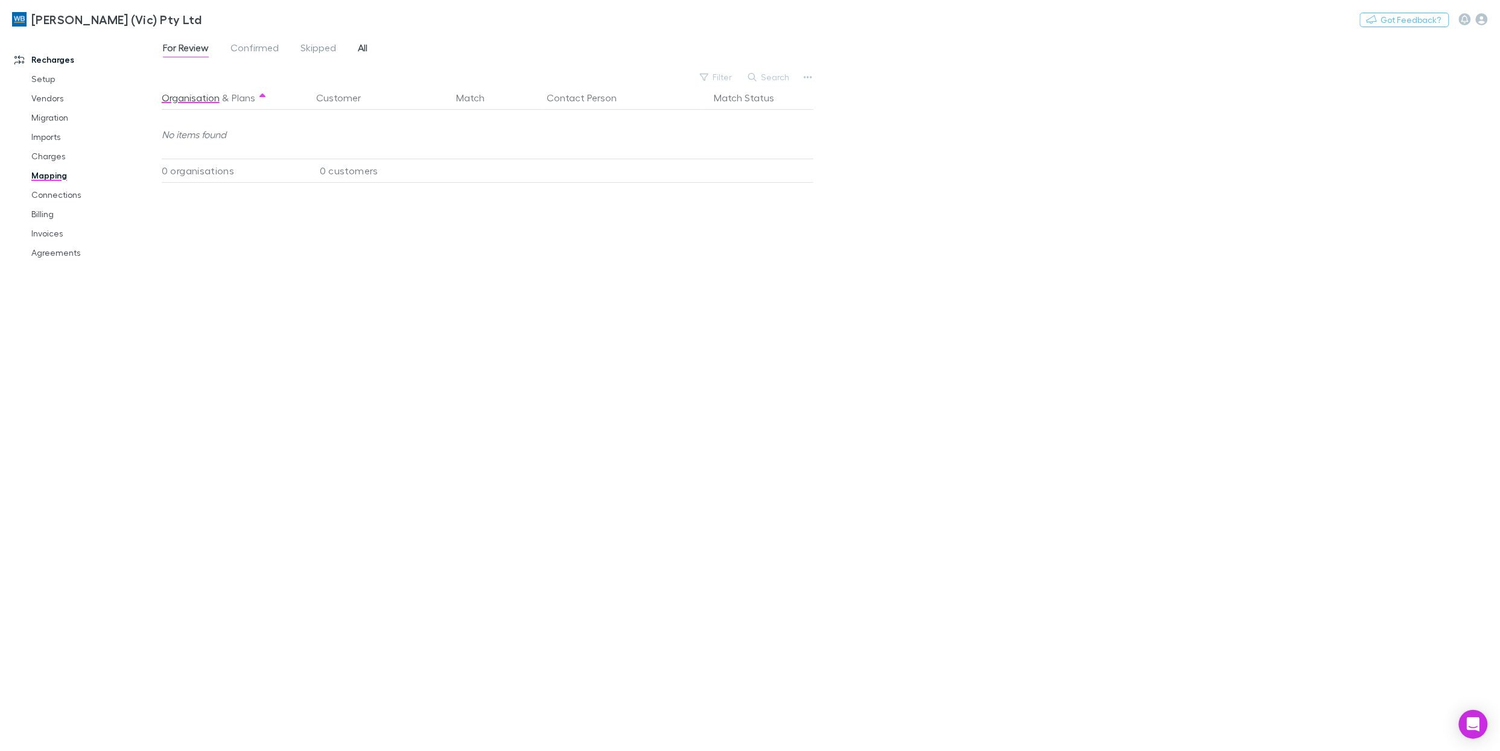
click at [367, 48] on link "All" at bounding box center [363, 49] width 12 height 19
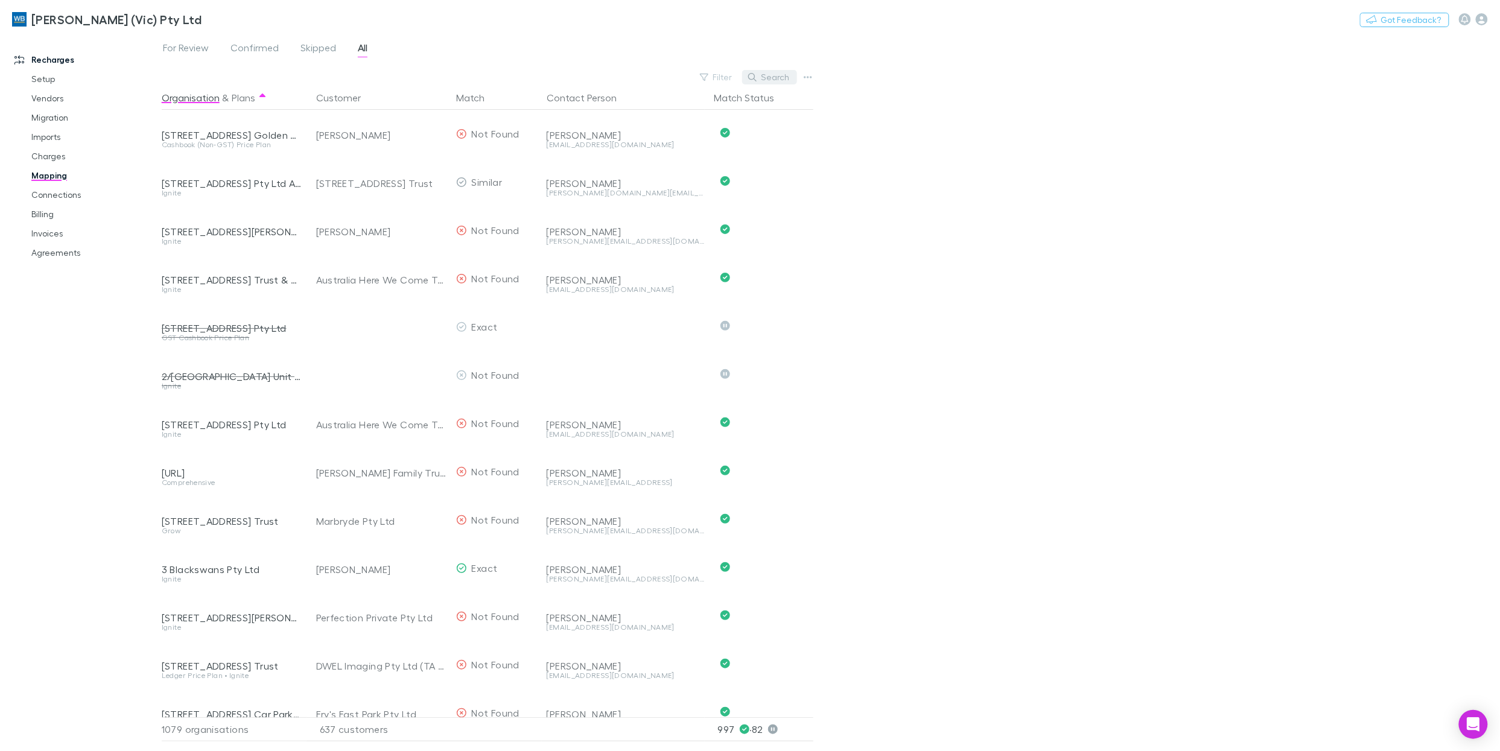
click at [773, 71] on button "Search" at bounding box center [769, 77] width 55 height 14
paste input "**********"
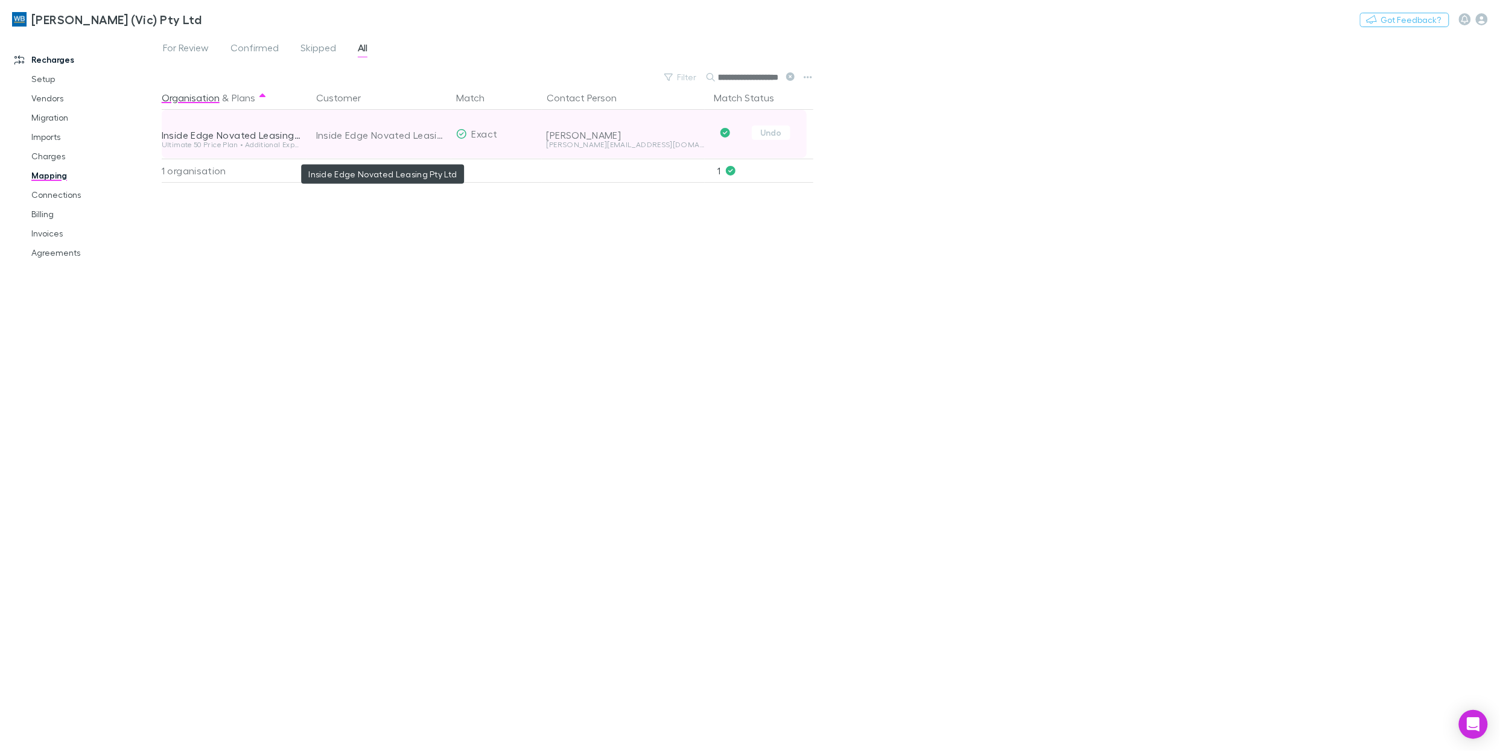
type input "**********"
click at [404, 137] on div "Inside Edge Novated Leasing Pty Ltd" at bounding box center [381, 135] width 130 height 48
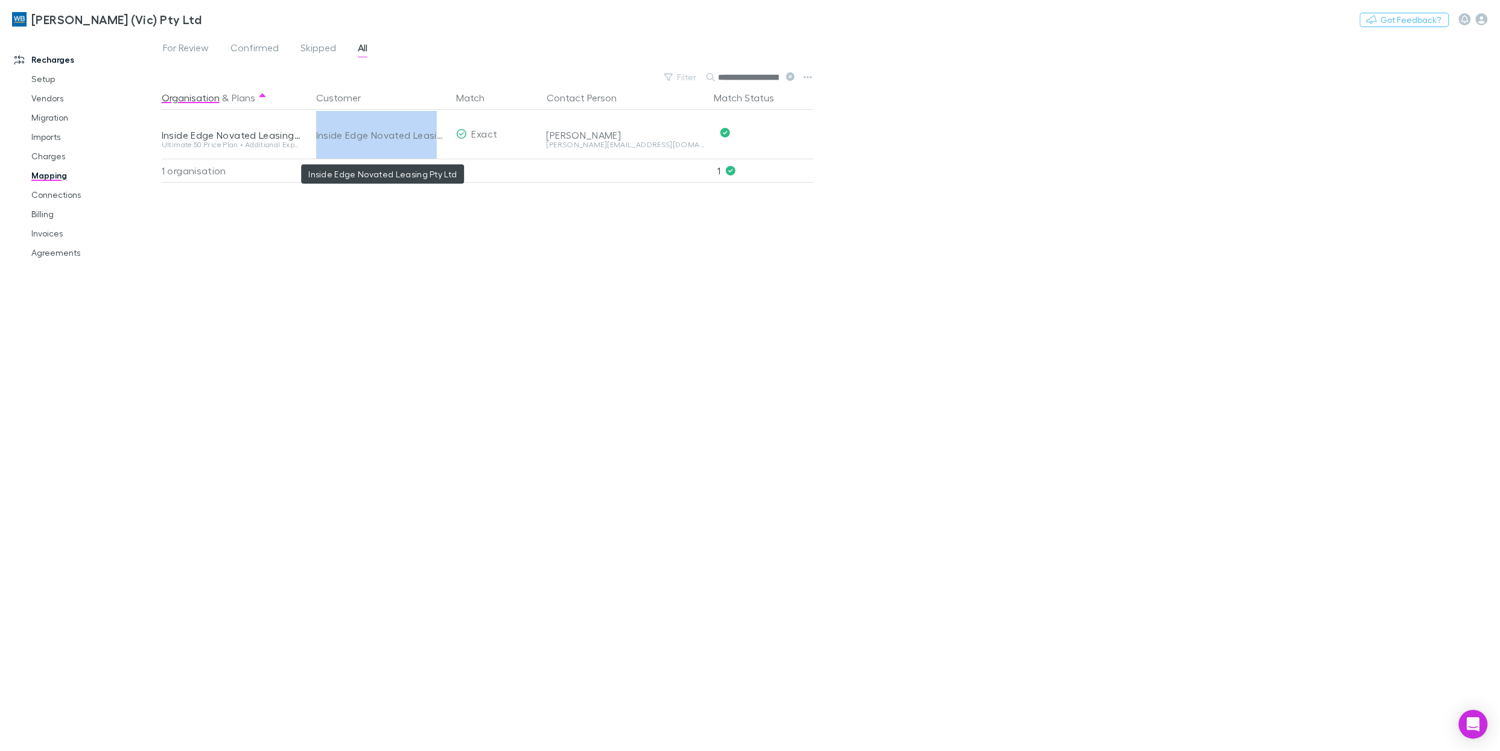
copy div "Inside Edge Novated Leasing Pty Ltd"
click at [70, 250] on link "Agreements" at bounding box center [89, 252] width 140 height 19
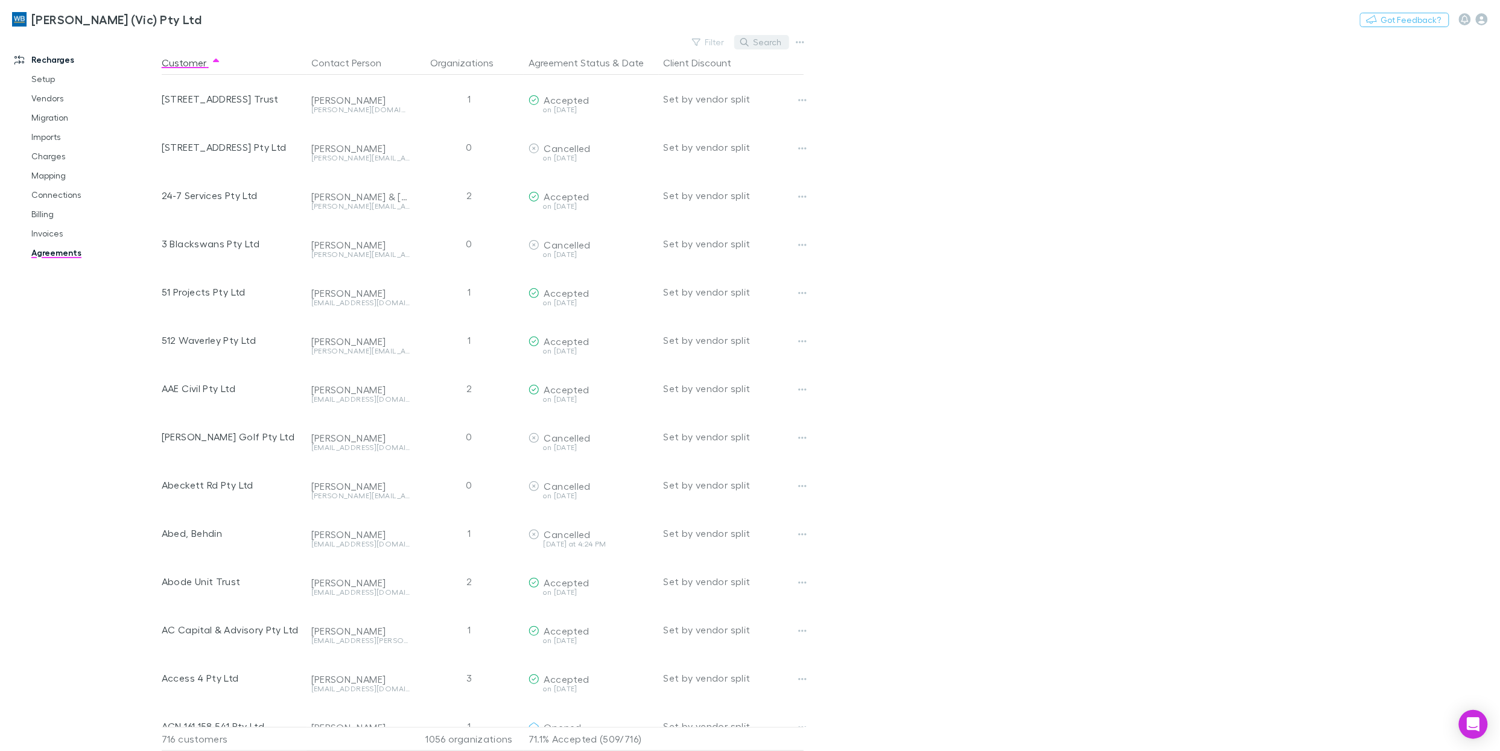
click at [749, 45] on icon "button" at bounding box center [745, 42] width 8 height 8
paste input "**********"
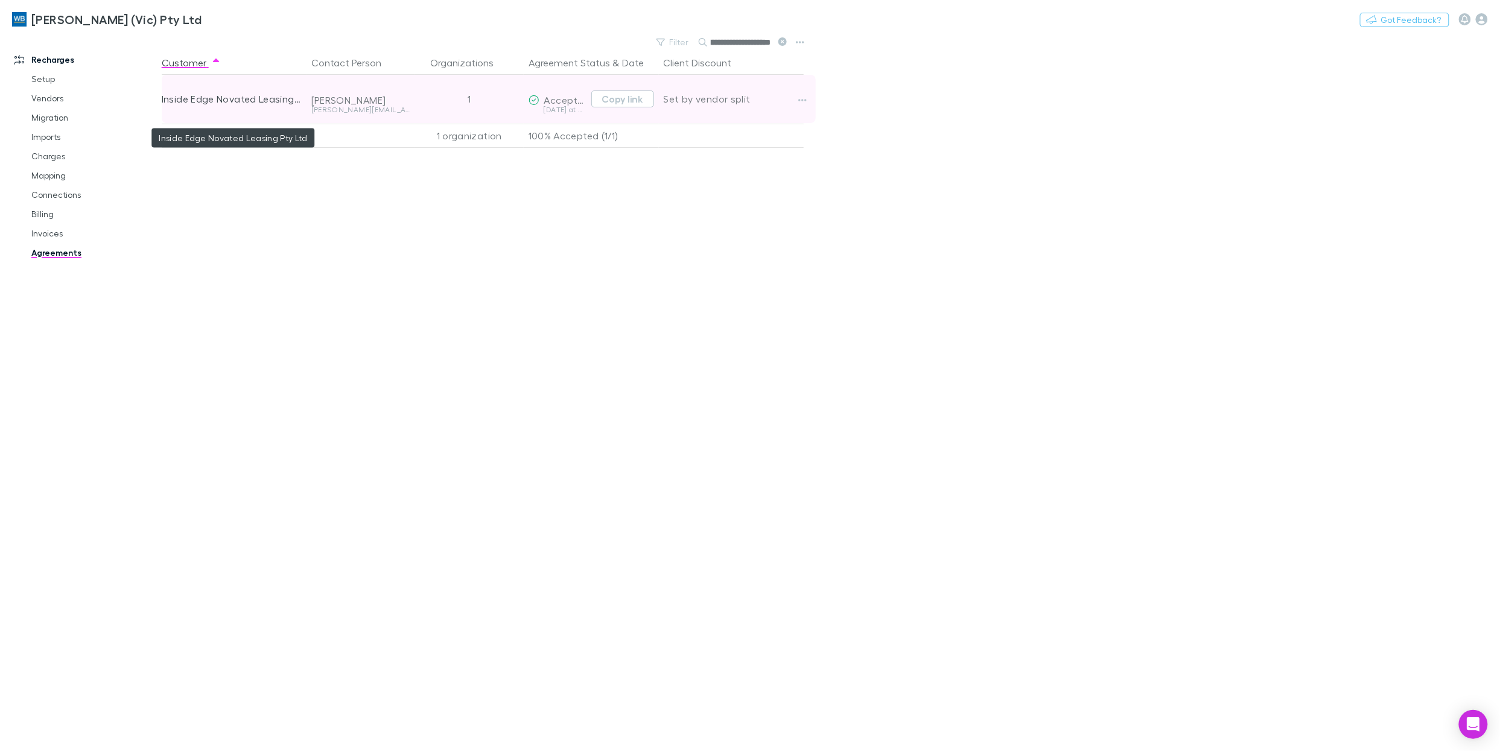
type input "**********"
click at [253, 100] on div "Inside Edge Novated Leasing Pty Ltd" at bounding box center [232, 99] width 140 height 48
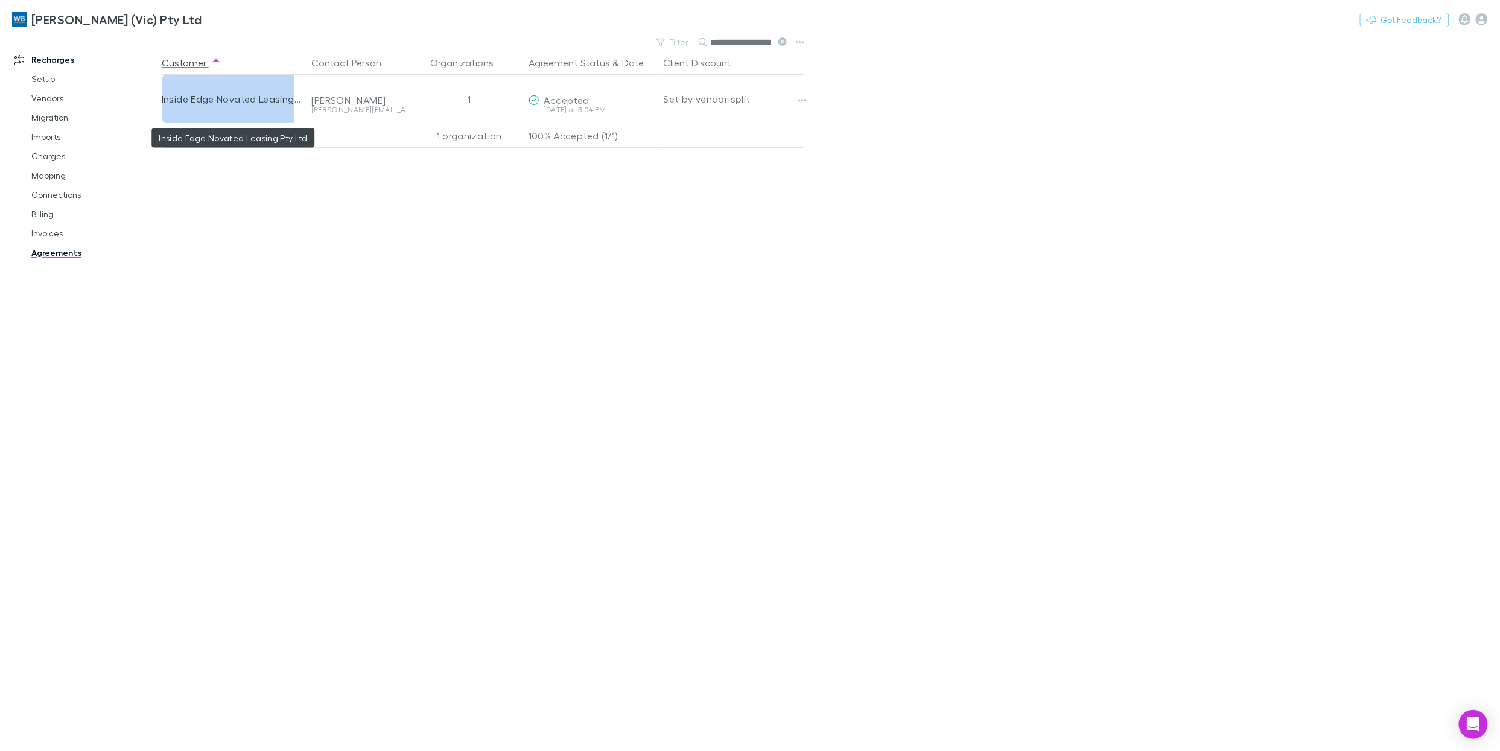
copy div "Inside Edge Novated Leasing Pty Ltd"
drag, startPoint x: 49, startPoint y: 232, endPoint x: 153, endPoint y: 233, distance: 104.4
click at [49, 232] on link "Invoices" at bounding box center [89, 233] width 140 height 19
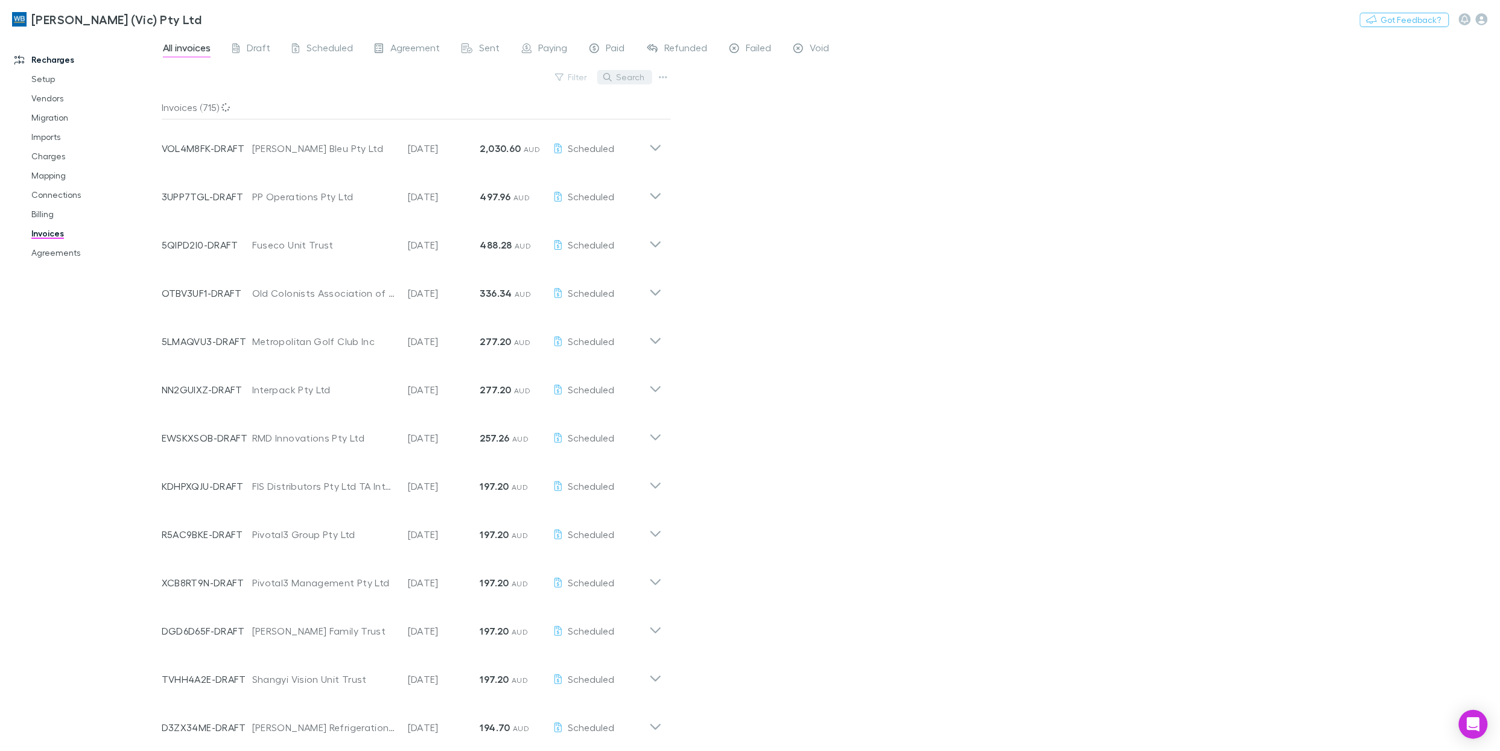
click at [622, 81] on button "Search" at bounding box center [624, 77] width 55 height 14
paste input "**********"
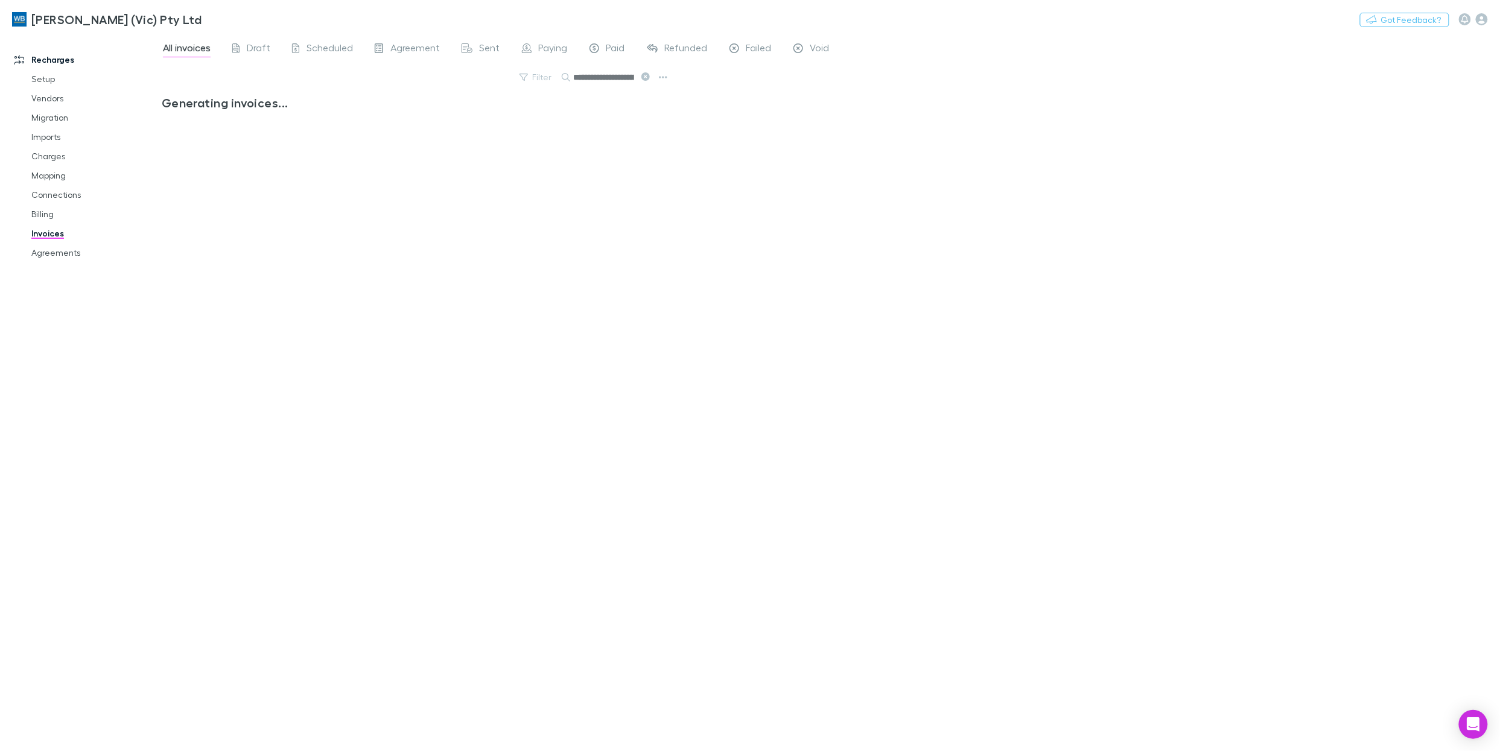
scroll to position [0, 71]
click at [644, 77] on icon at bounding box center [646, 76] width 8 height 8
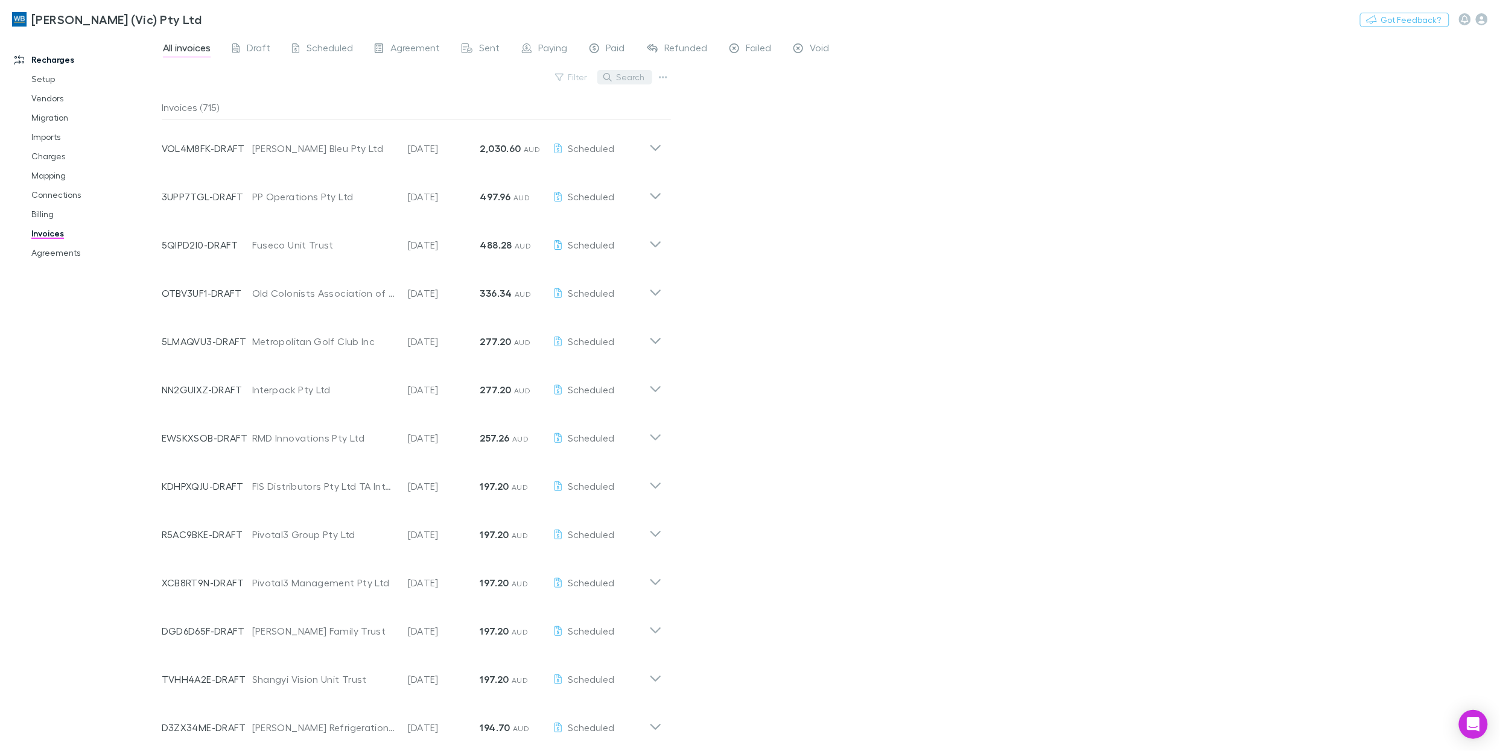
click at [623, 83] on button "Search" at bounding box center [624, 77] width 55 height 14
paste input "**********"
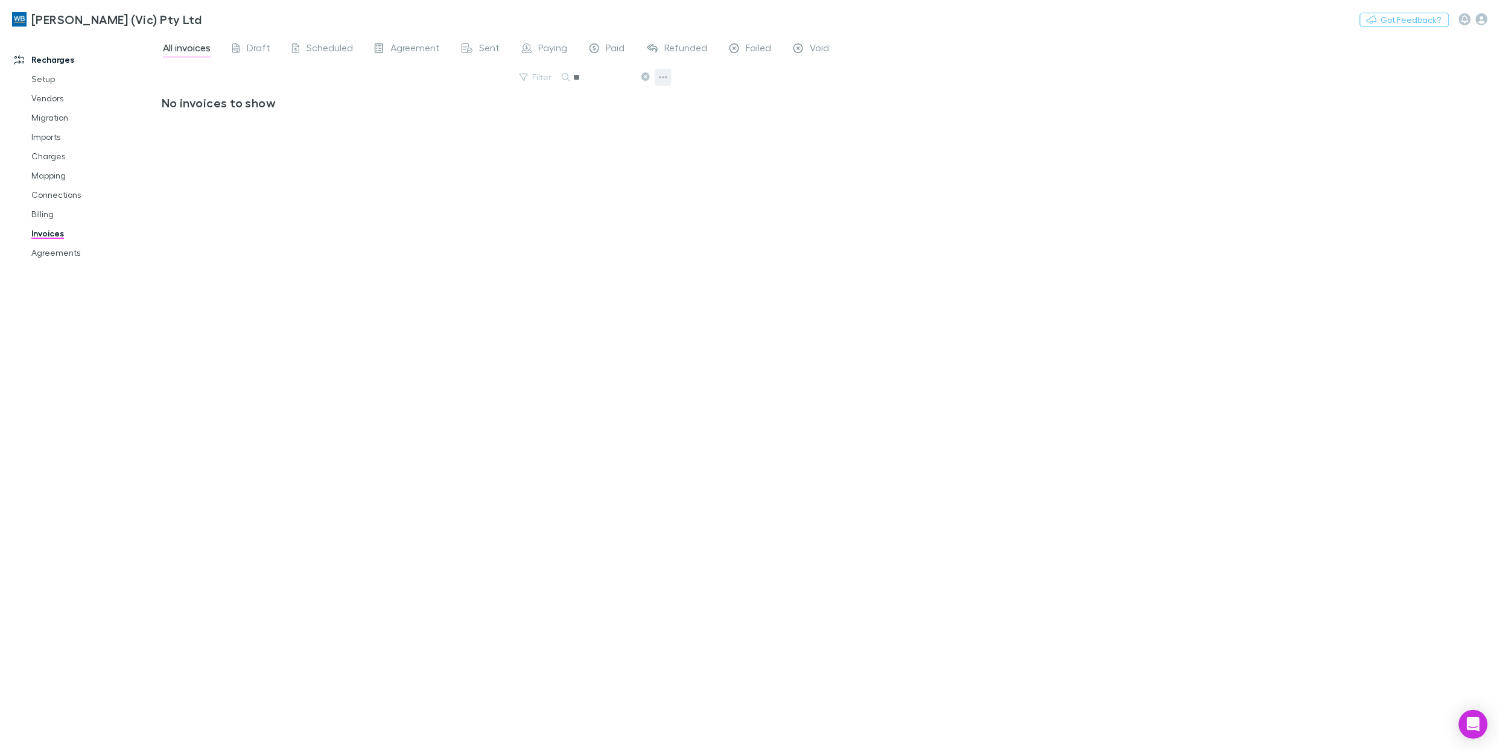
type input "*"
type input "***"
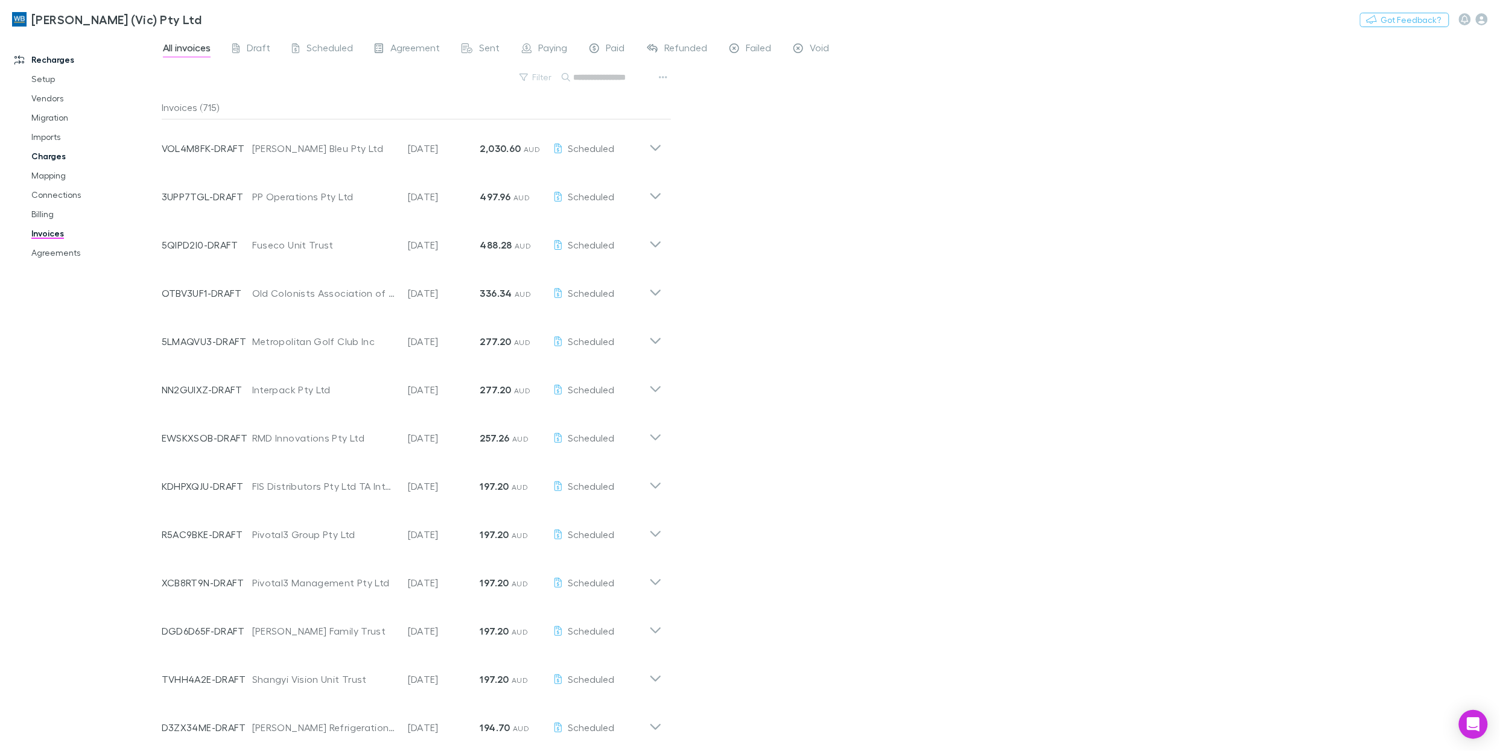
click at [58, 153] on link "Charges" at bounding box center [89, 156] width 140 height 19
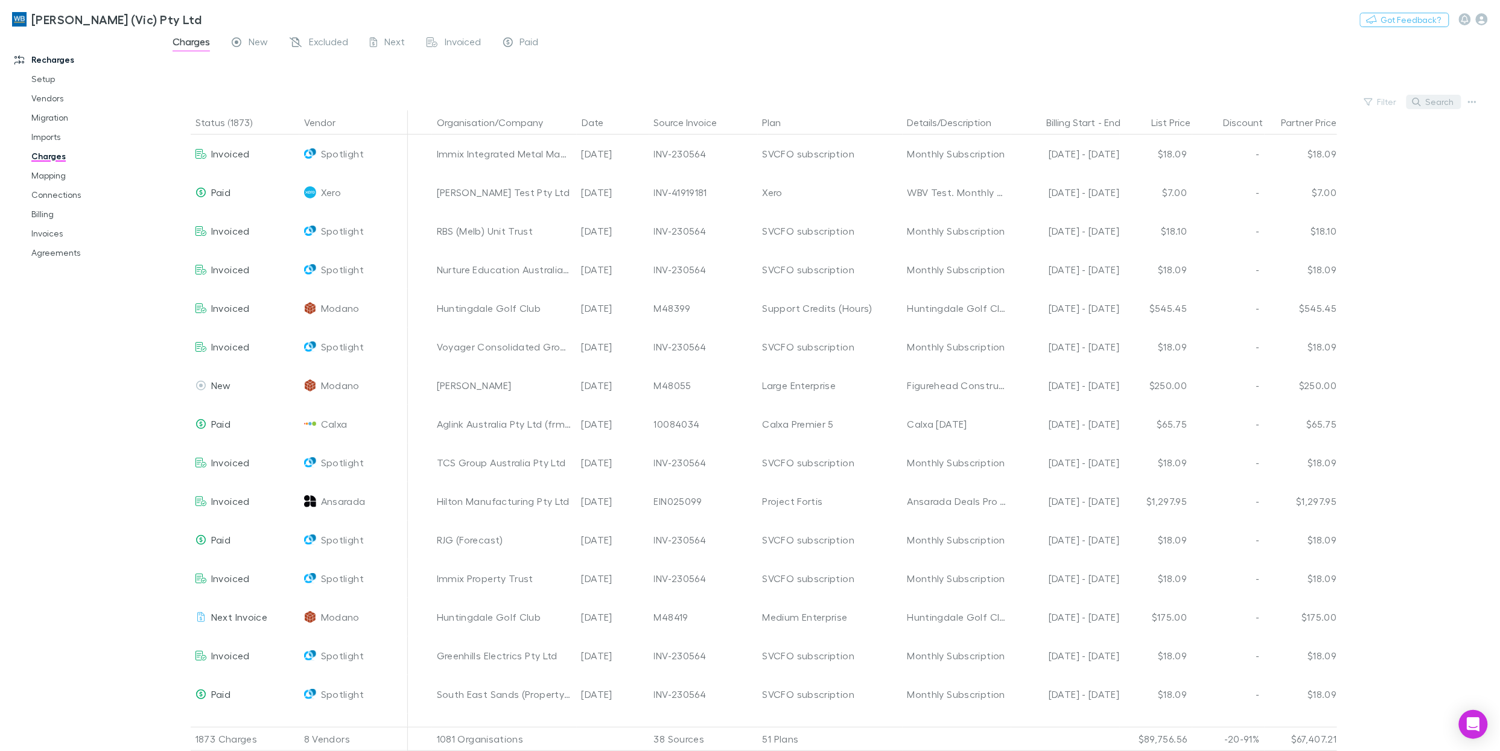
click at [1142, 103] on button "Search" at bounding box center [1434, 102] width 55 height 14
paste input "**********"
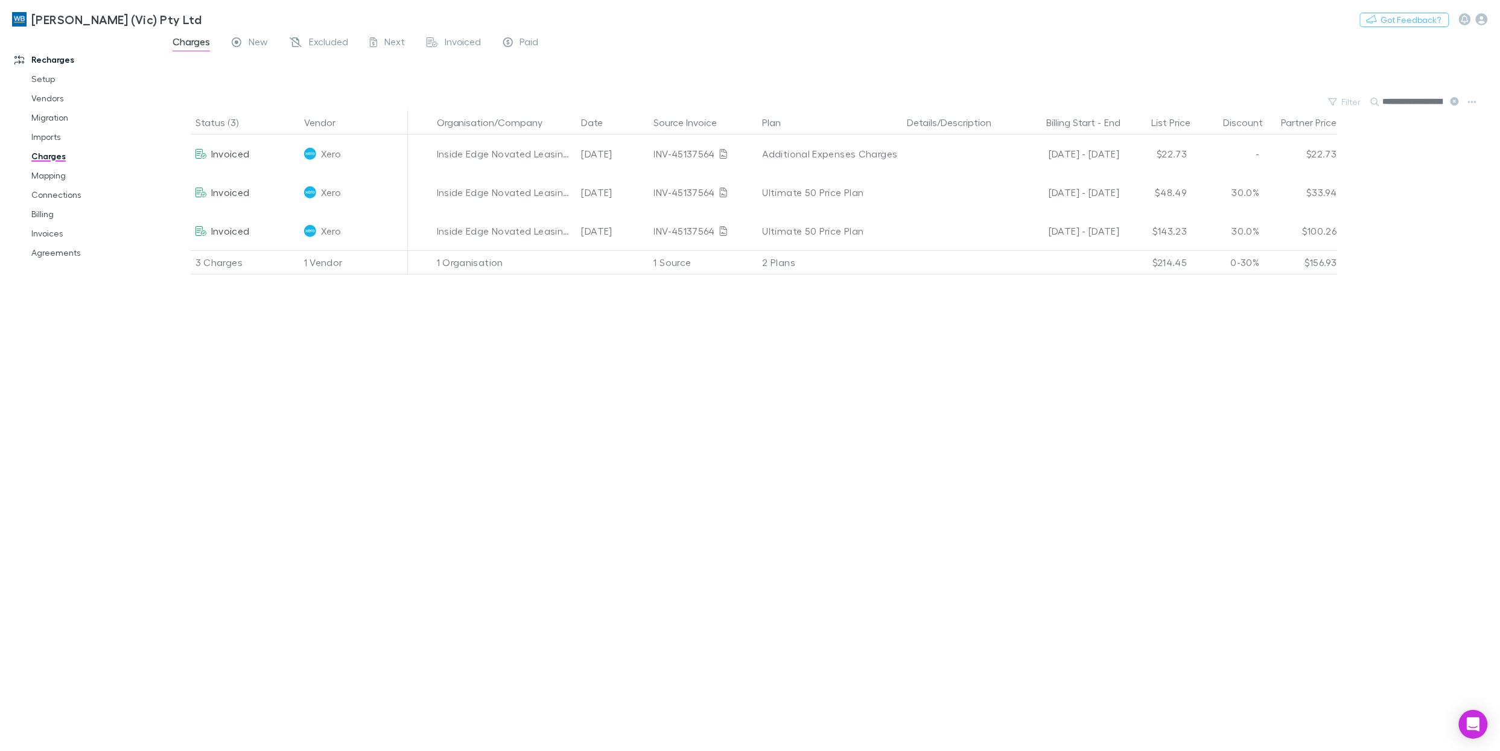
scroll to position [0, 71]
type input "**********"
click at [74, 254] on link "Agreements" at bounding box center [89, 252] width 140 height 19
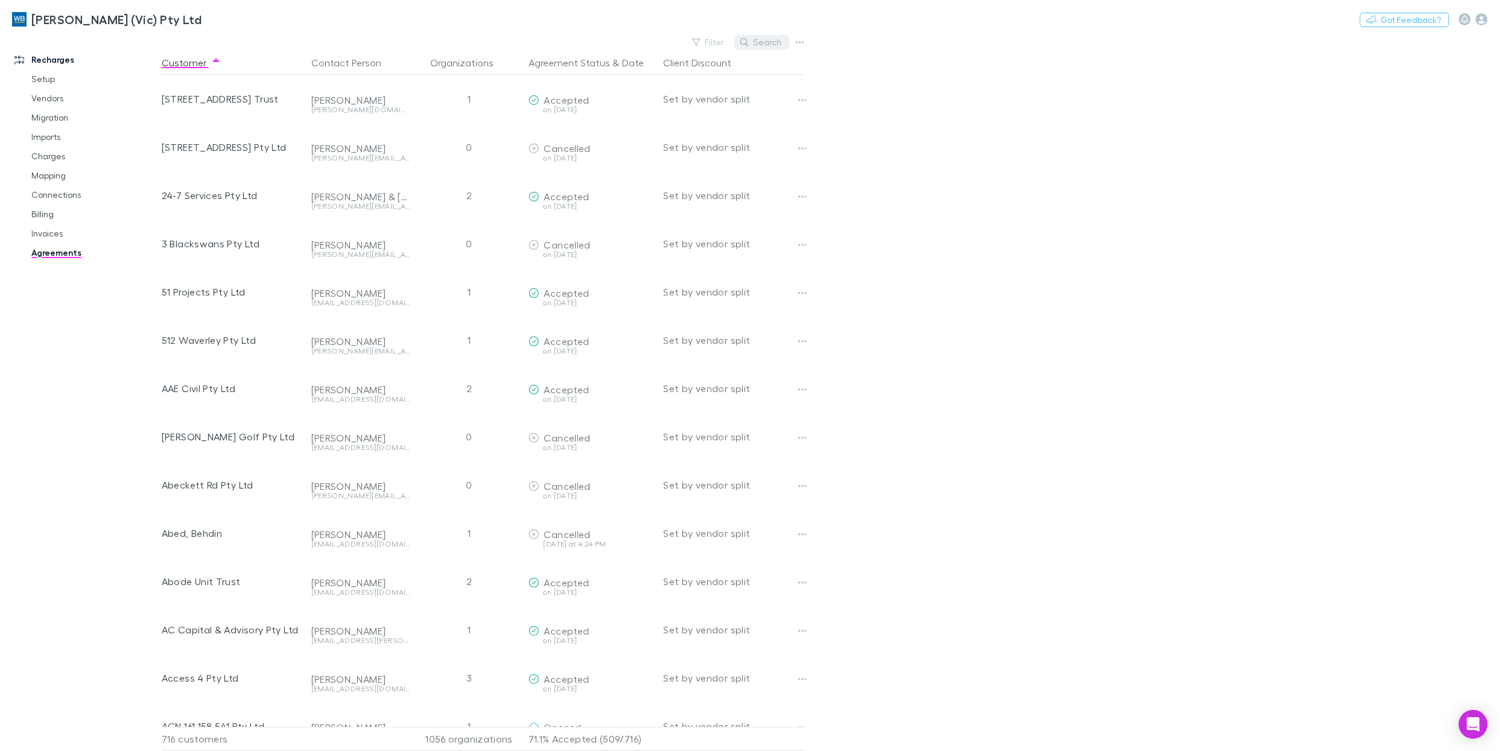
click at [760, 43] on button "Search" at bounding box center [761, 42] width 55 height 14
paste input "**********"
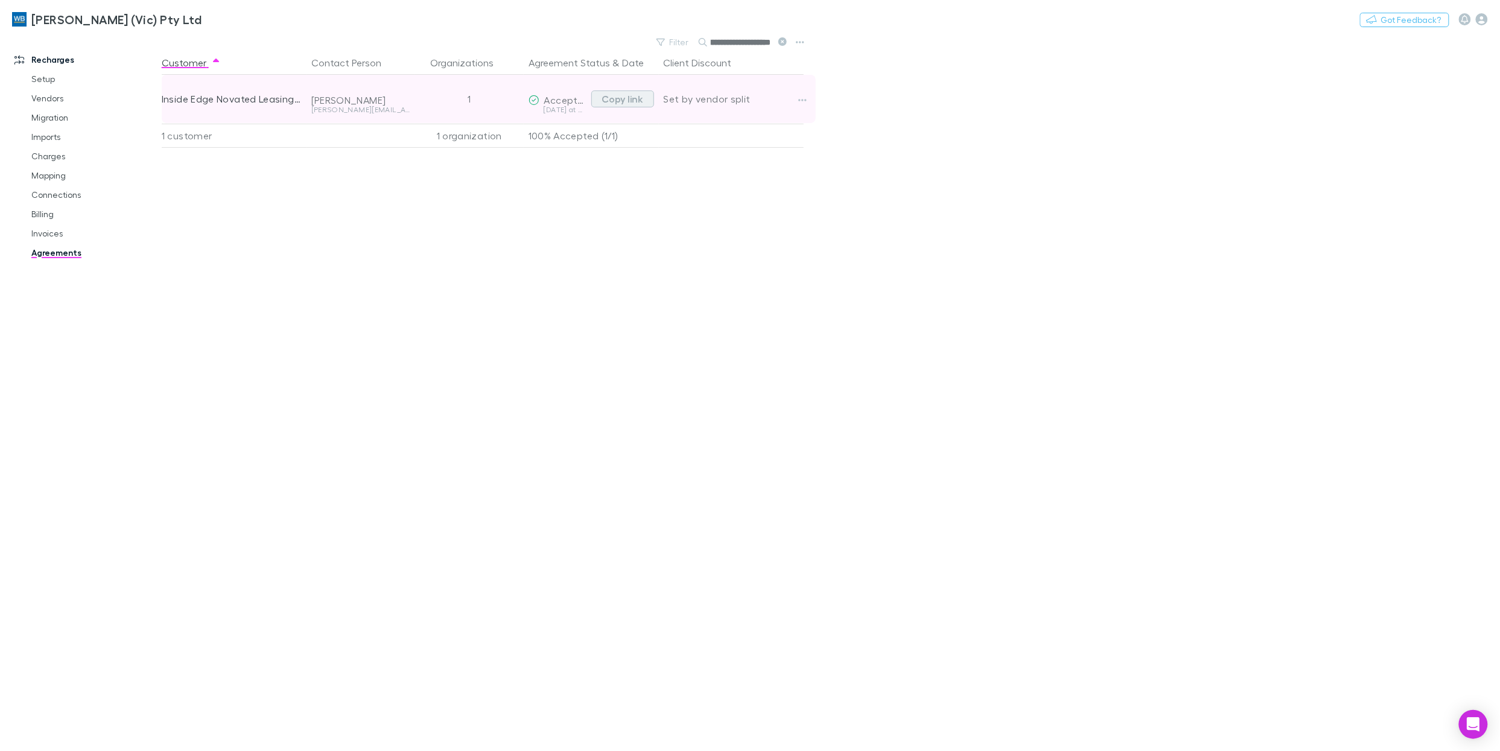
type input "**********"
click at [624, 101] on button "Copy link" at bounding box center [622, 99] width 63 height 17
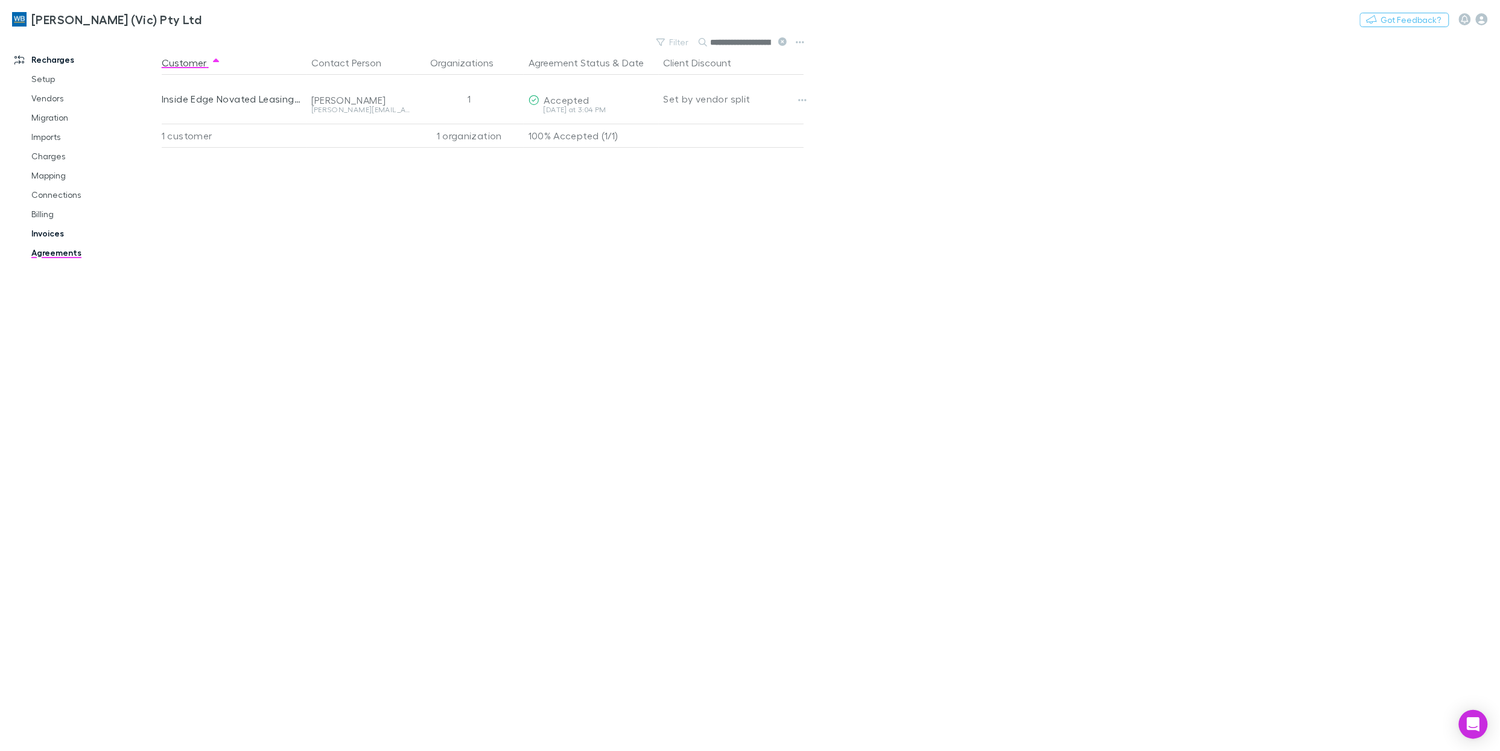
drag, startPoint x: 37, startPoint y: 231, endPoint x: 42, endPoint y: 226, distance: 6.8
click at [37, 231] on link "Invoices" at bounding box center [89, 233] width 140 height 19
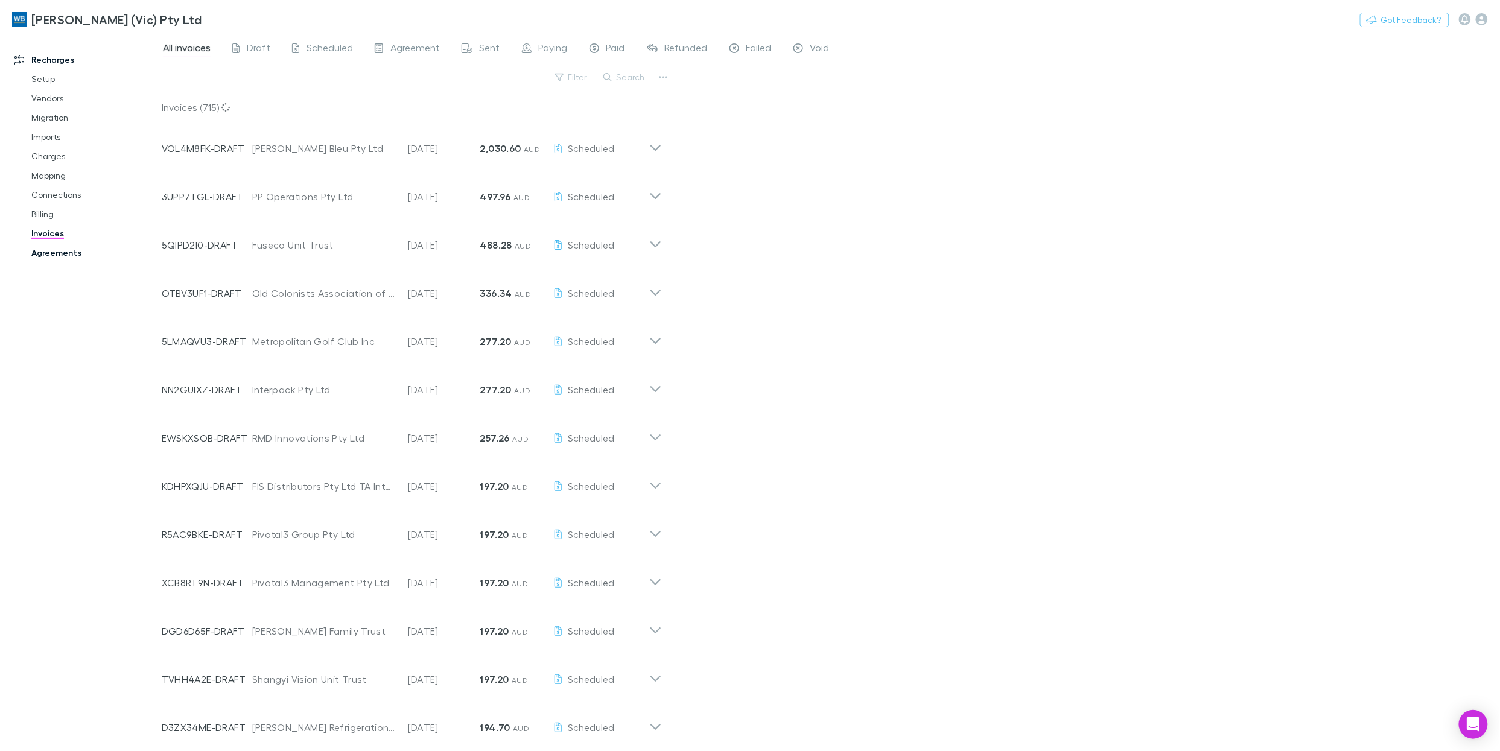
click at [58, 253] on link "Agreements" at bounding box center [89, 252] width 140 height 19
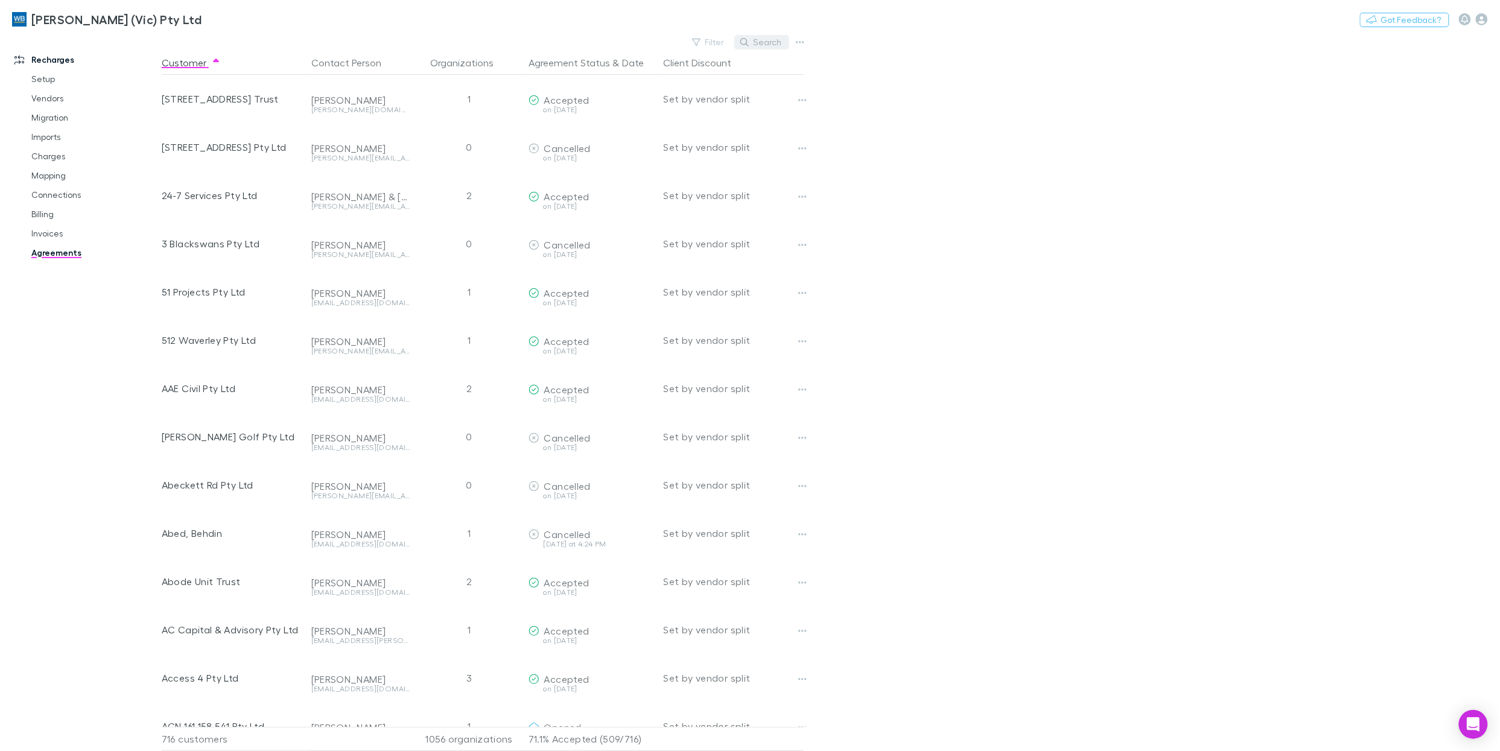
click at [766, 36] on button "Search" at bounding box center [761, 42] width 55 height 14
click at [60, 175] on link "Mapping" at bounding box center [89, 175] width 140 height 19
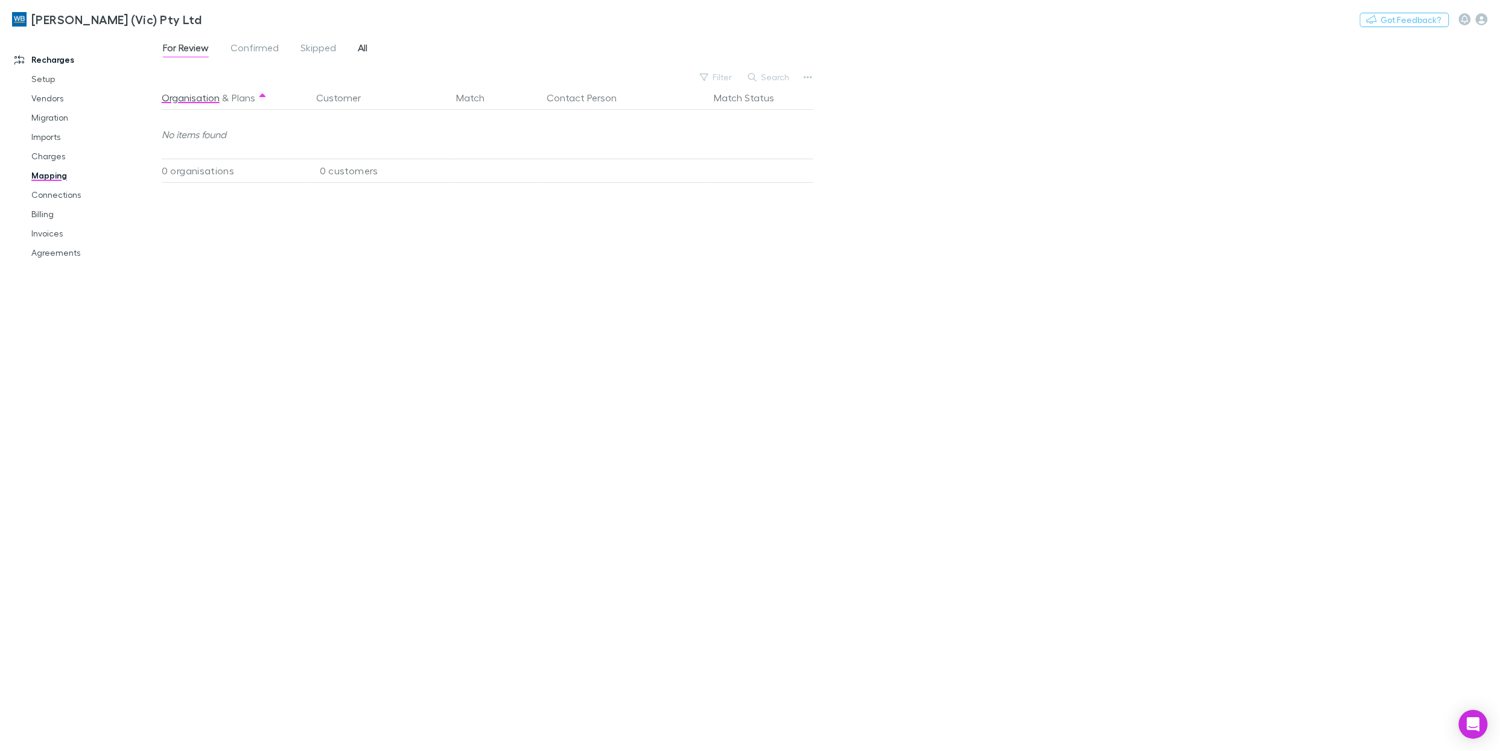
click at [364, 53] on span "All" at bounding box center [363, 50] width 10 height 16
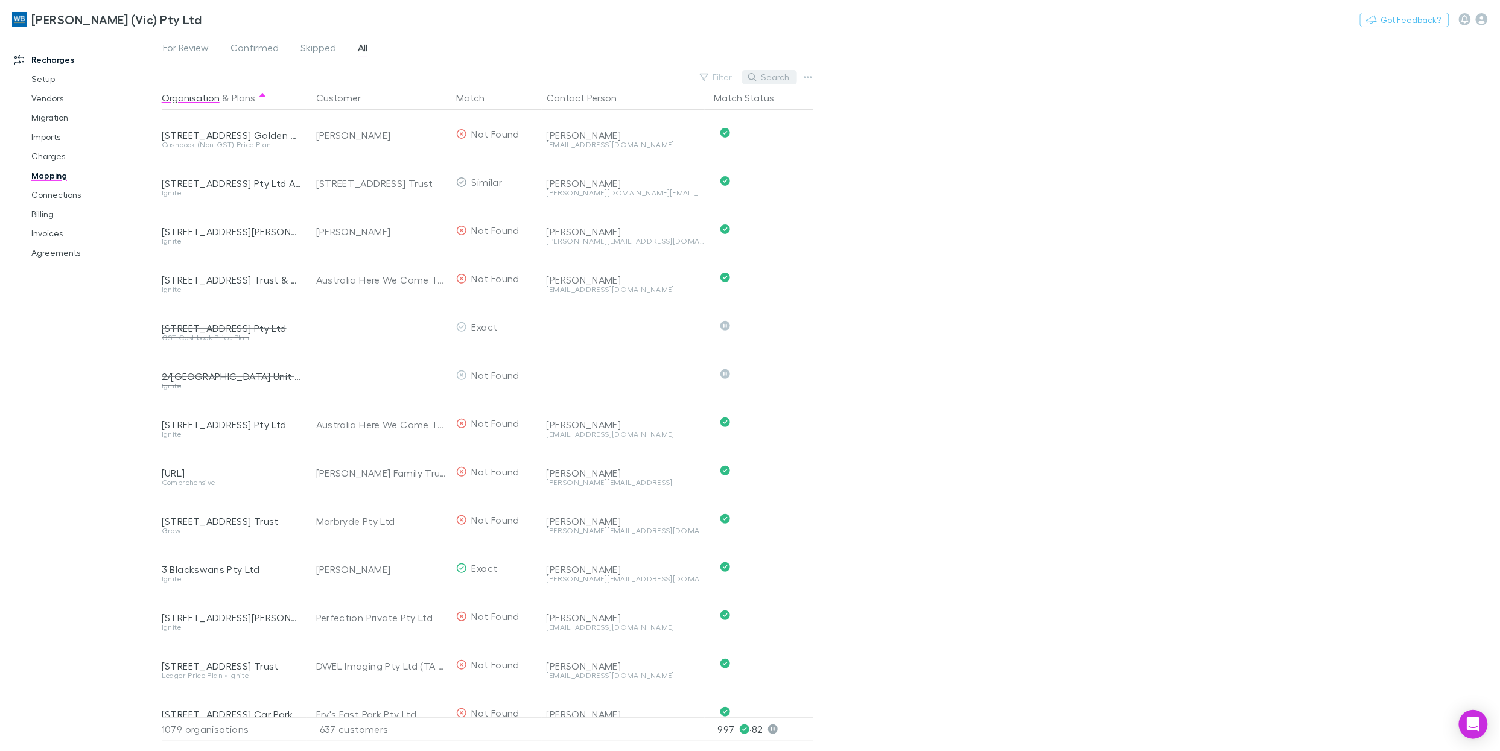
click at [780, 79] on button "Search" at bounding box center [769, 77] width 55 height 14
paste input "**********"
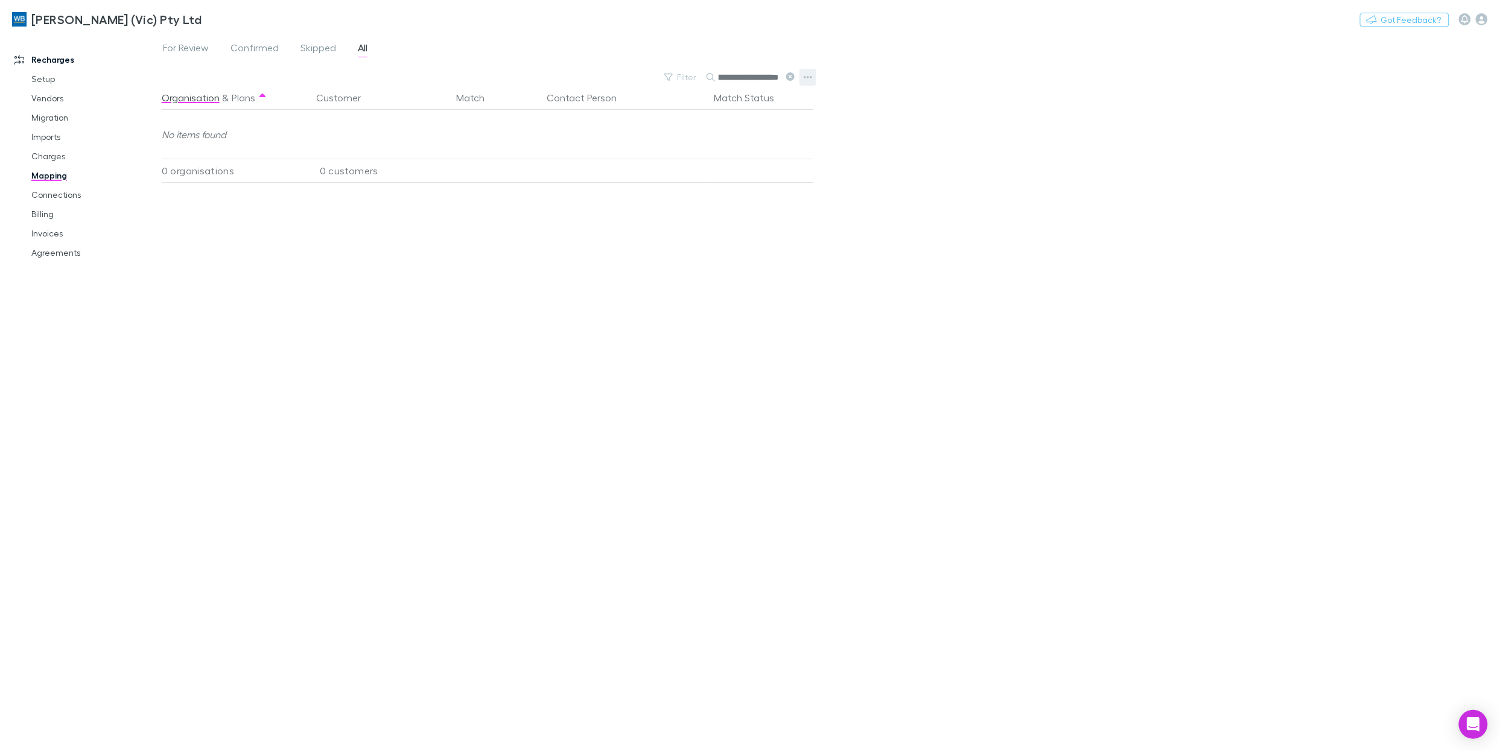
type input "*"
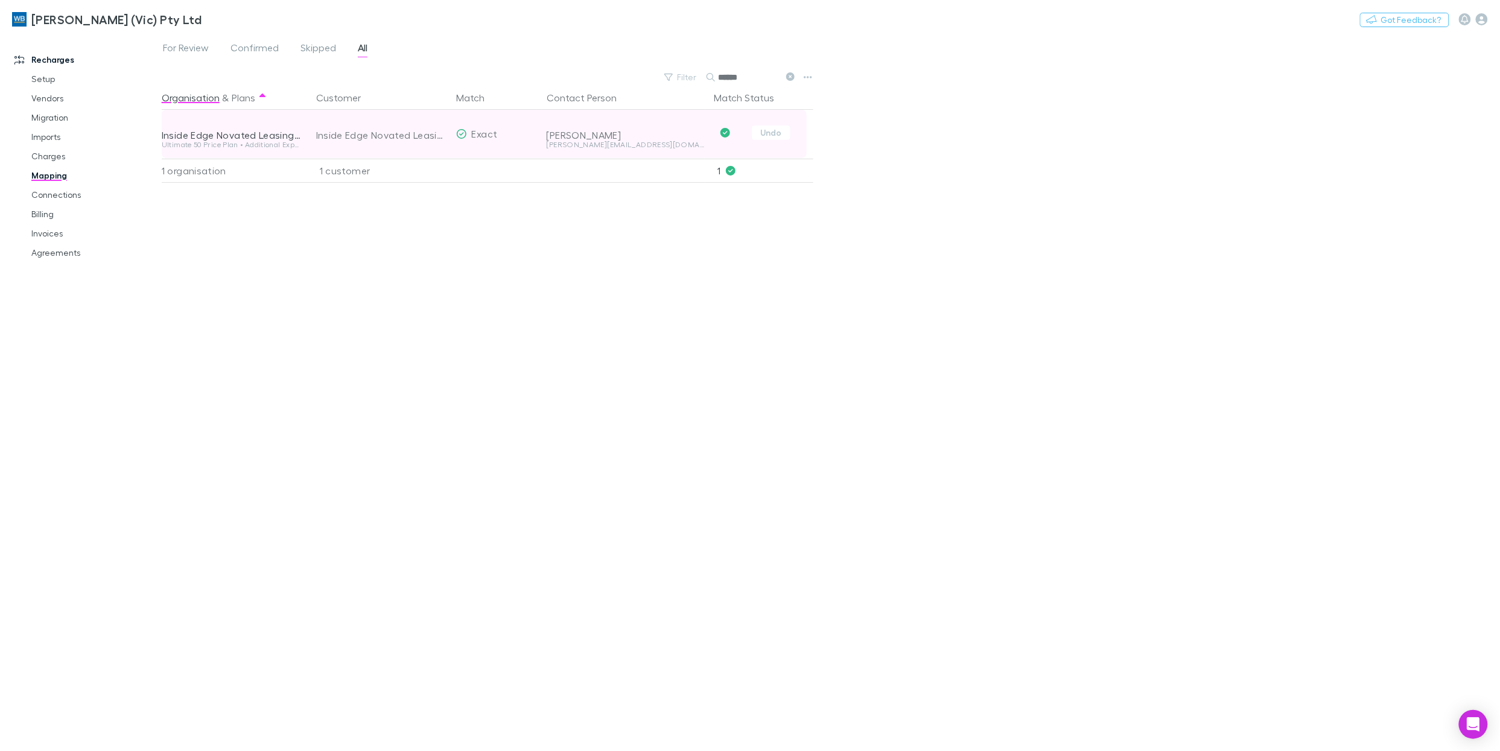
type input "******"
click at [572, 147] on div "jeff.hore@iedge.com.au" at bounding box center [626, 144] width 158 height 7
copy div "jeff.hore@iedge.com.au Undo"
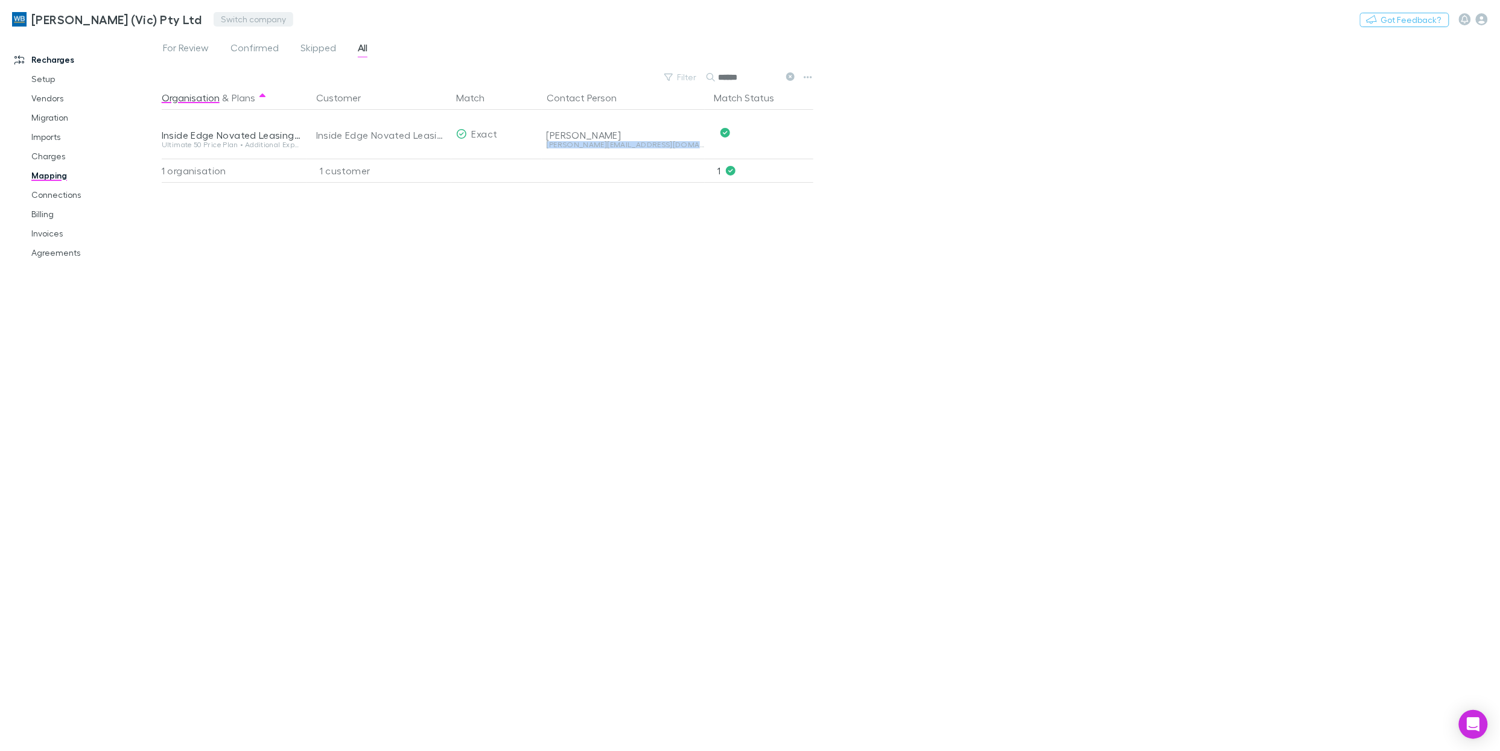
click at [228, 25] on button "Switch company" at bounding box center [254, 19] width 80 height 14
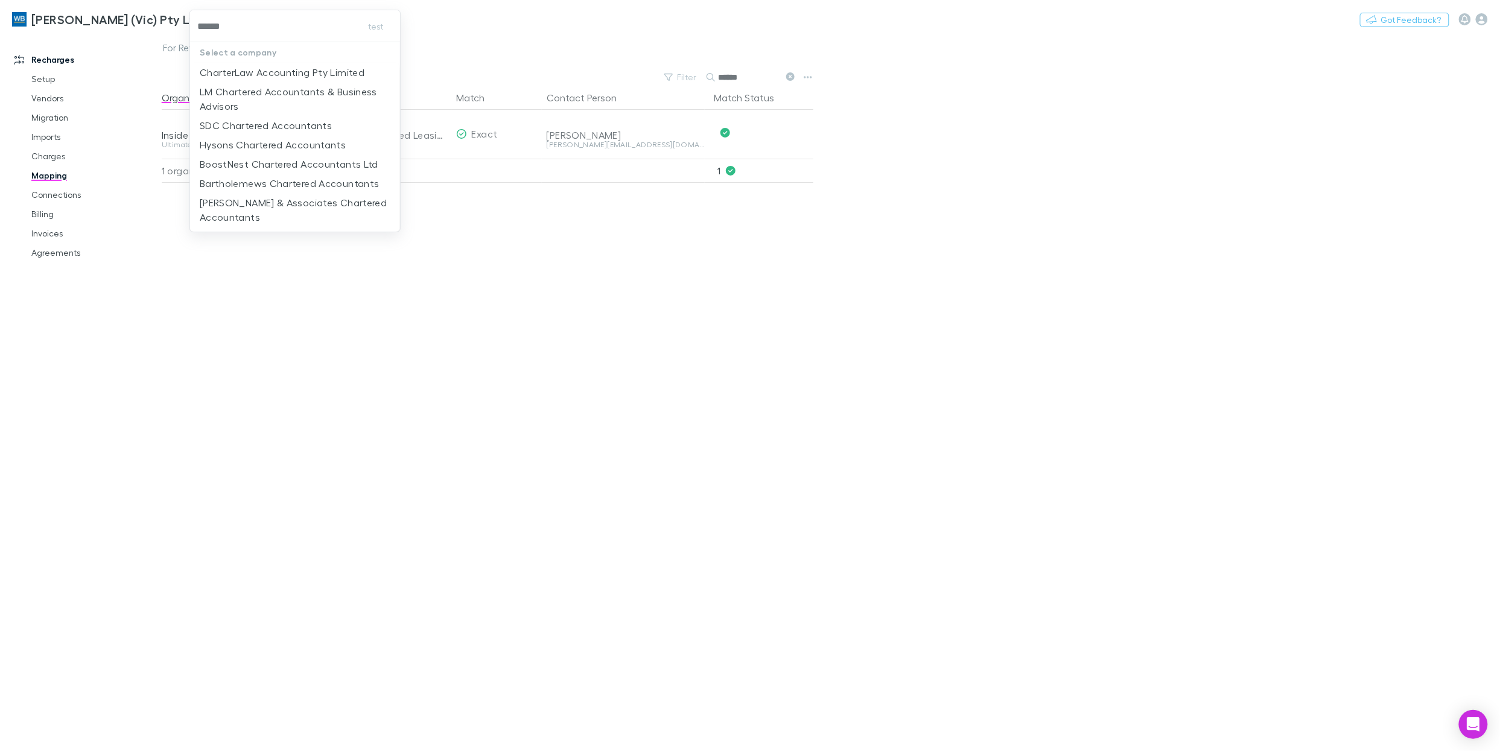
type input "*******"
click at [259, 69] on p "CharterLaw Accounting Pty Limited" at bounding box center [282, 72] width 165 height 14
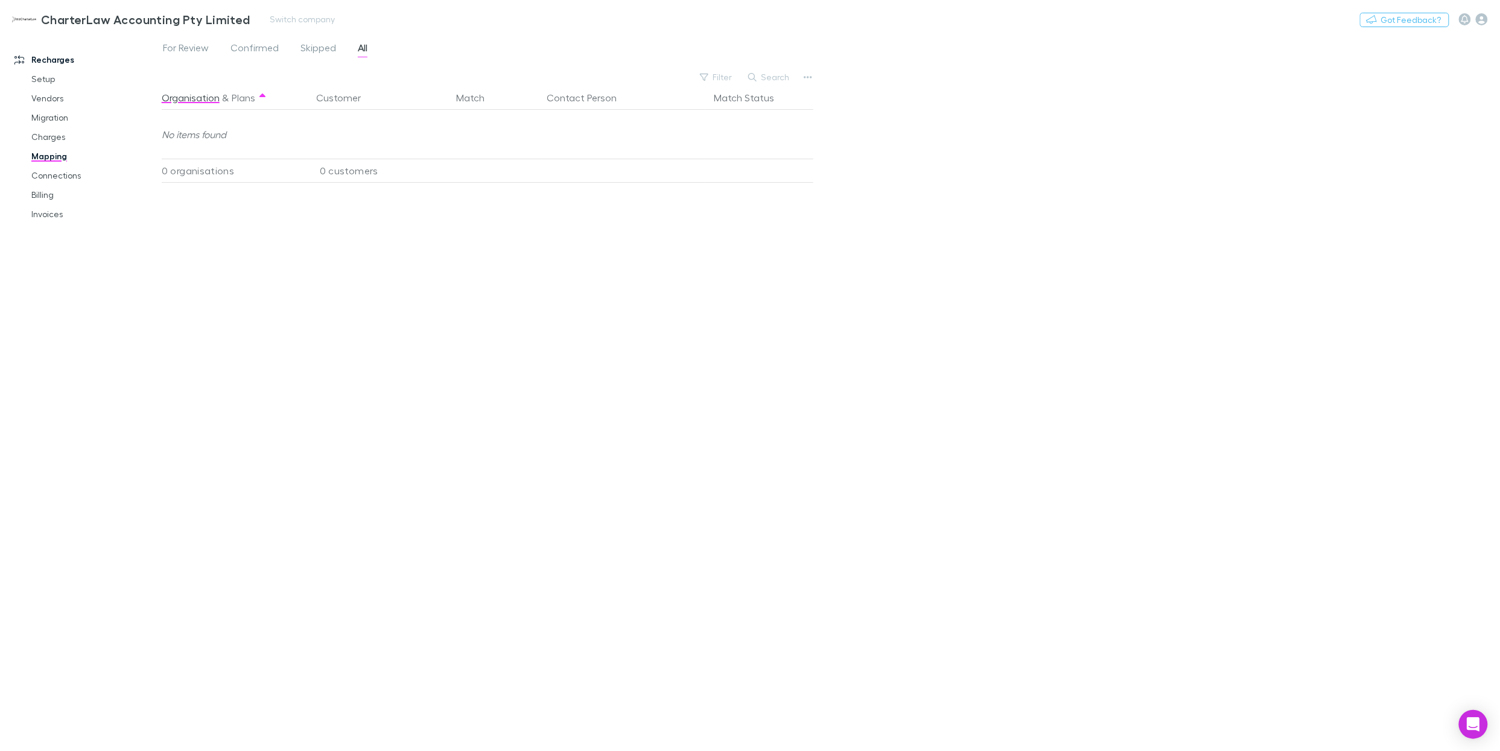
click at [113, 22] on h3 "CharterLaw Accounting Pty Limited" at bounding box center [145, 19] width 209 height 14
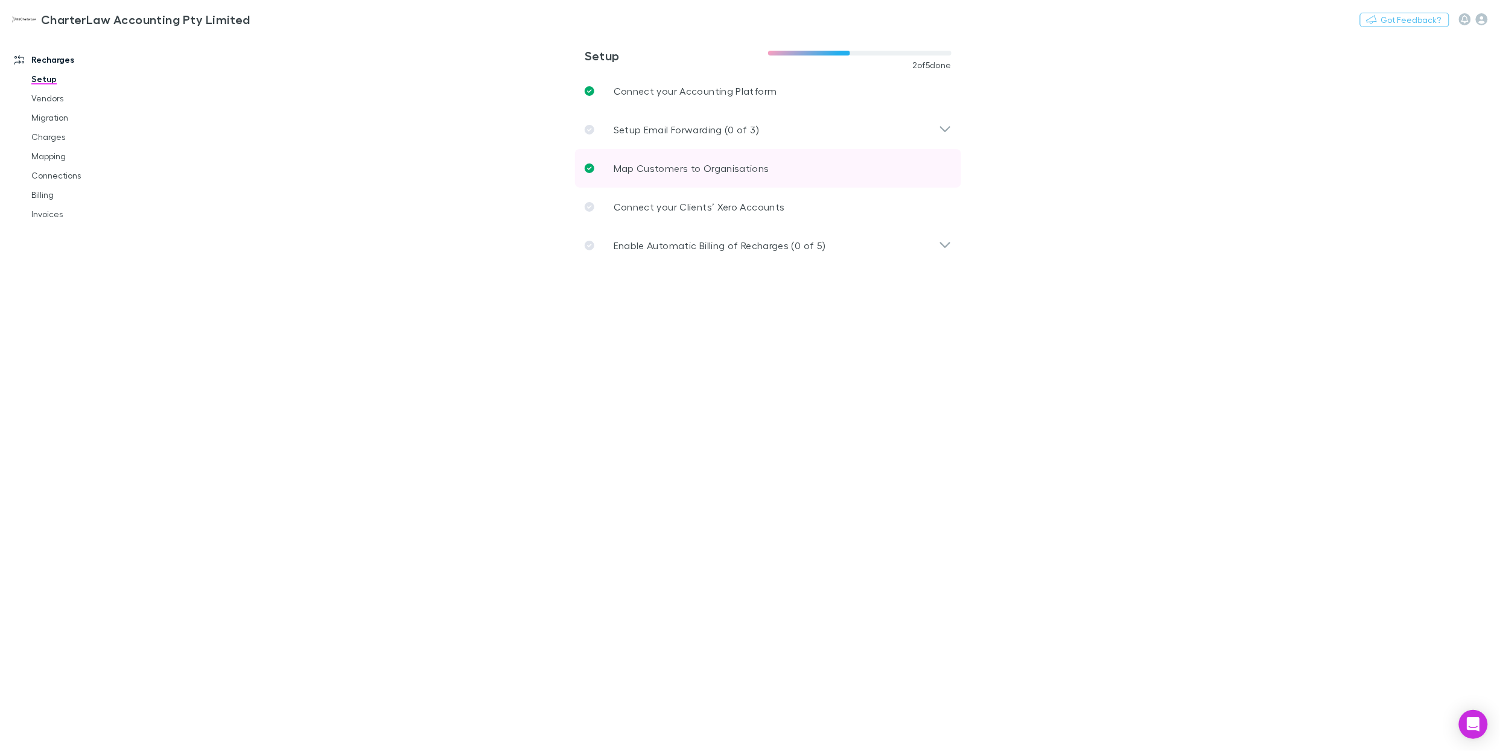
click at [672, 171] on p "Map Customers to Organisations" at bounding box center [692, 168] width 156 height 14
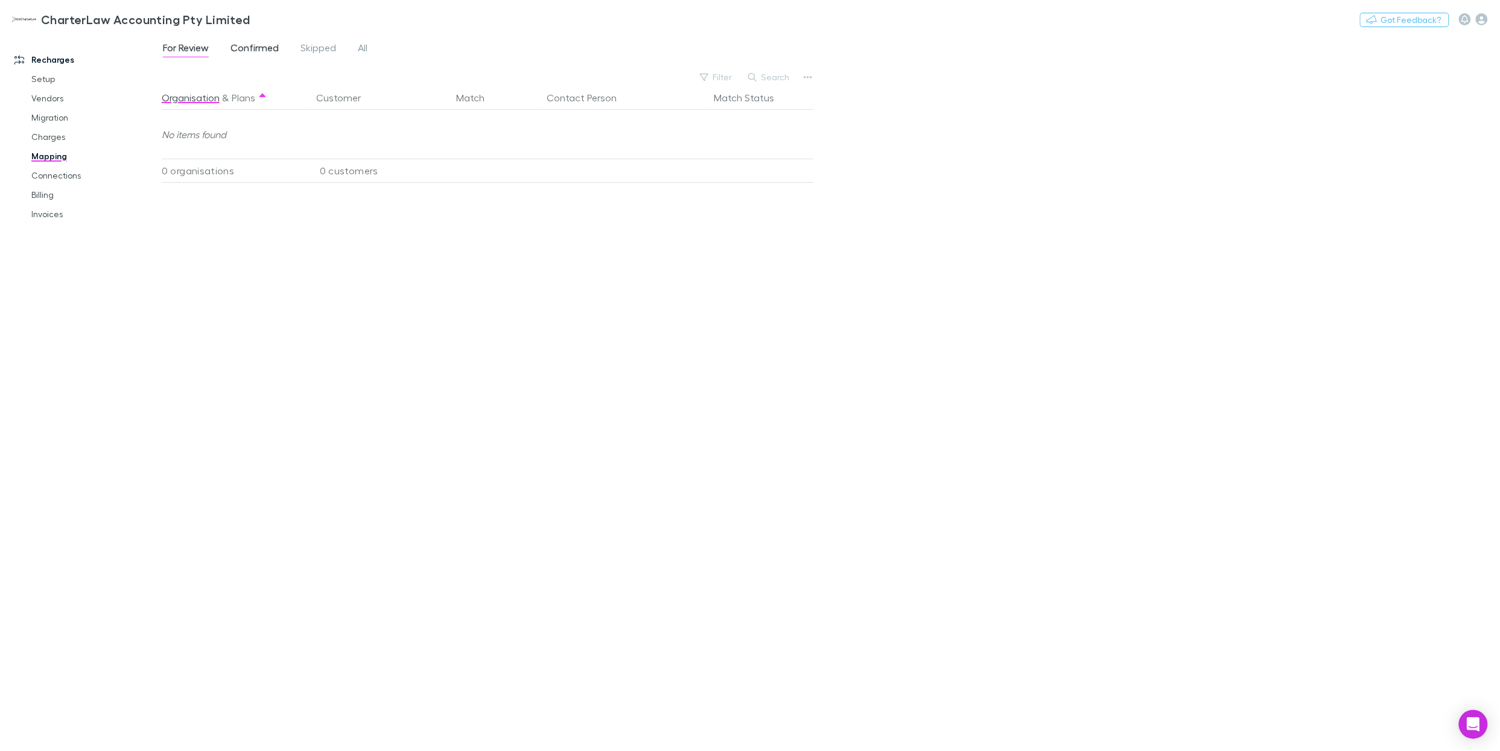
click at [258, 44] on span "Confirmed" at bounding box center [255, 50] width 48 height 16
click at [202, 48] on span "For Review" at bounding box center [186, 50] width 46 height 16
click at [1142, 23] on icon "button" at bounding box center [1482, 19] width 12 height 12
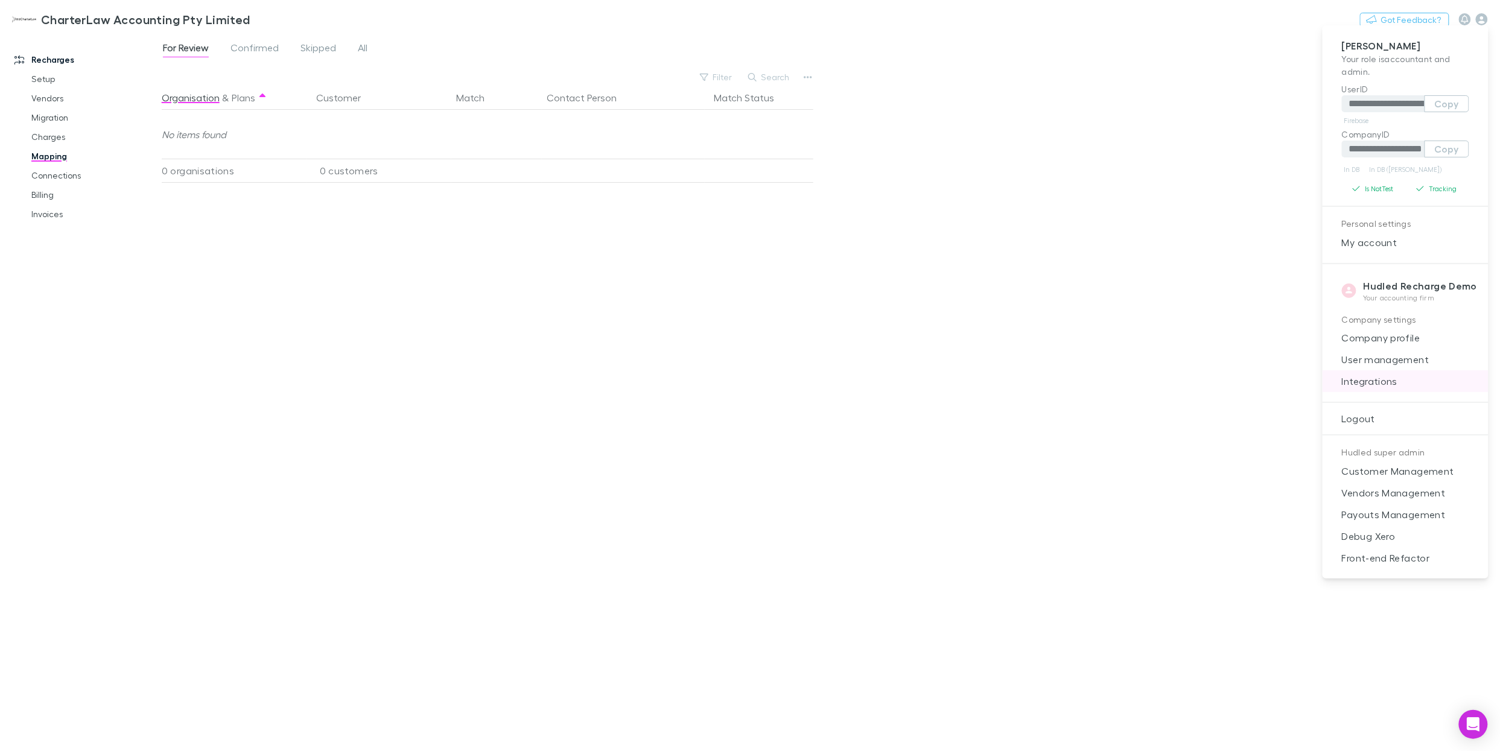
click at [1142, 378] on span "Integrations" at bounding box center [1406, 381] width 147 height 14
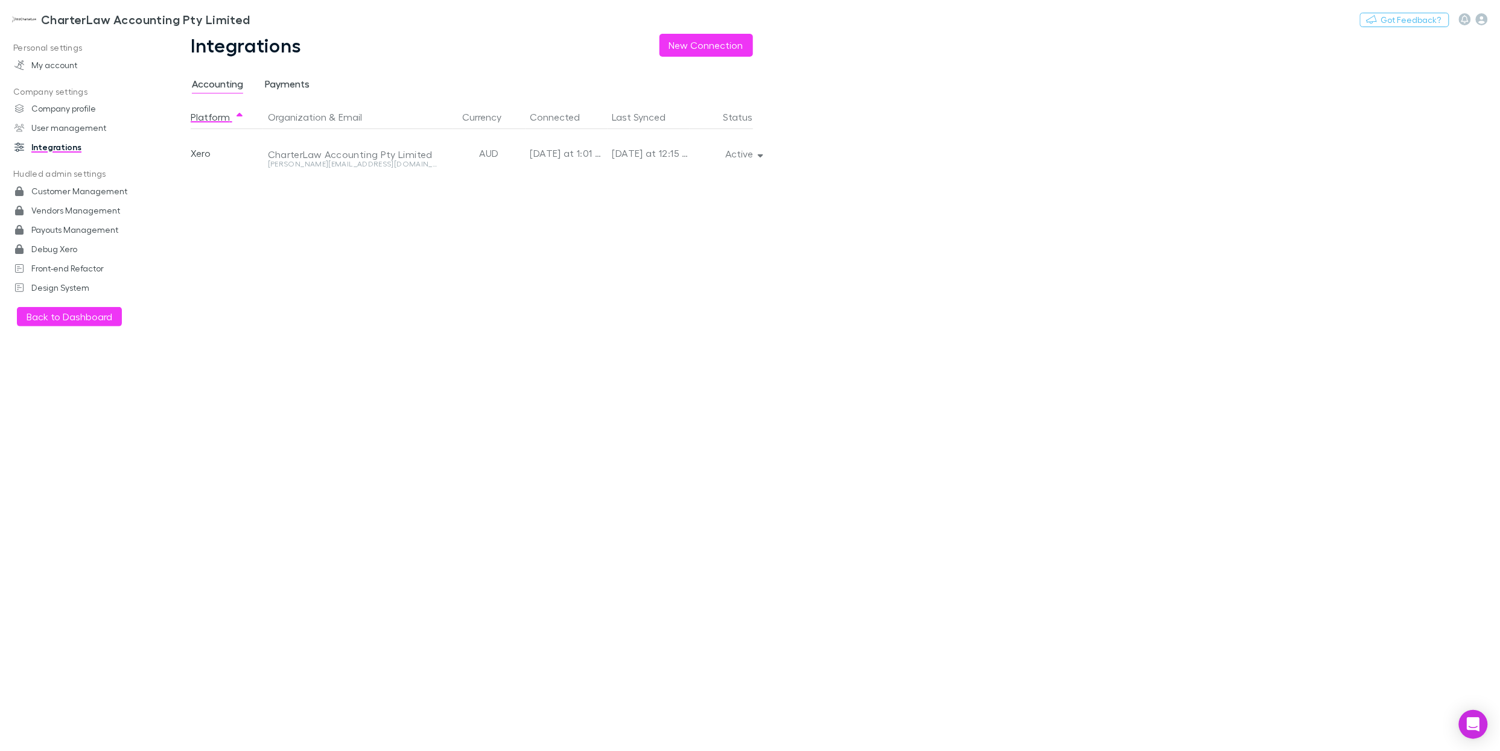
click at [279, 86] on span "Payments" at bounding box center [287, 86] width 45 height 16
click at [231, 83] on span "Accounting" at bounding box center [217, 86] width 51 height 16
click at [103, 12] on h3 "CharterLaw Accounting Pty Limited" at bounding box center [145, 19] width 209 height 14
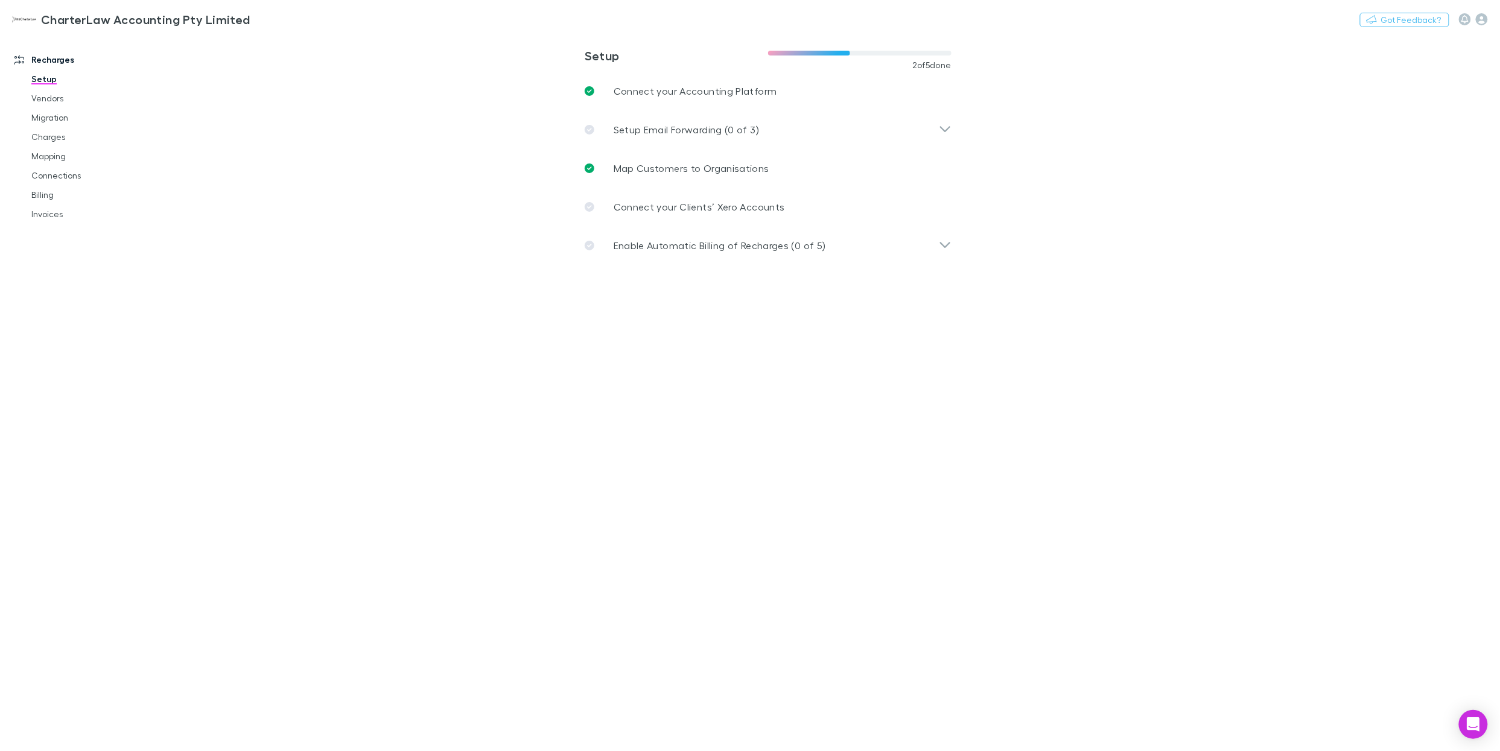
drag, startPoint x: 50, startPoint y: 137, endPoint x: 54, endPoint y: 158, distance: 21.5
click at [50, 137] on link "Charges" at bounding box center [89, 136] width 140 height 19
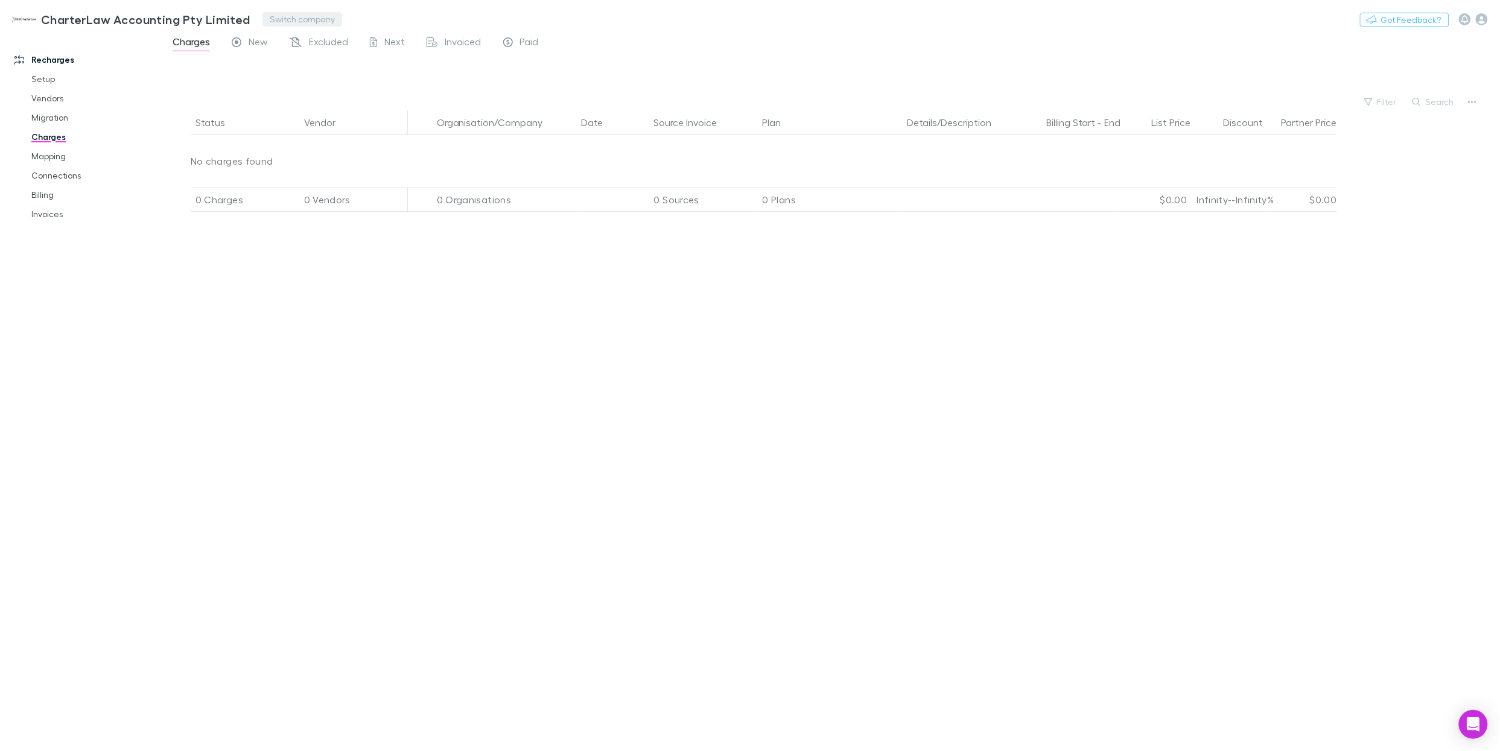
click at [298, 21] on button "Switch company" at bounding box center [303, 19] width 80 height 14
type input "***"
click at [355, 74] on p "[PERSON_NAME] (Vic) Pty Ltd" at bounding box center [335, 72] width 133 height 14
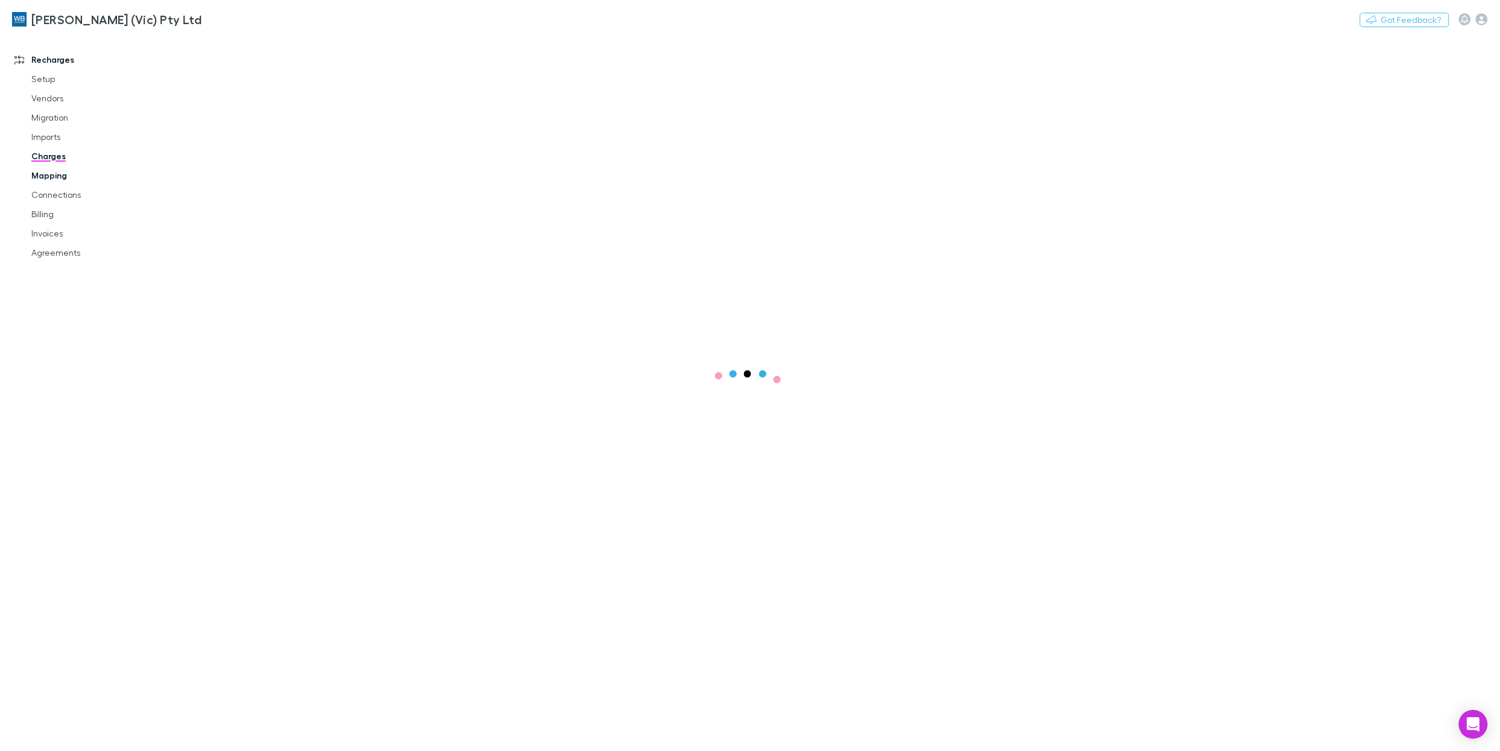
click at [61, 155] on link "Charges" at bounding box center [89, 156] width 140 height 19
click at [59, 170] on link "Mapping" at bounding box center [89, 175] width 140 height 19
click at [366, 45] on span "All" at bounding box center [363, 50] width 10 height 16
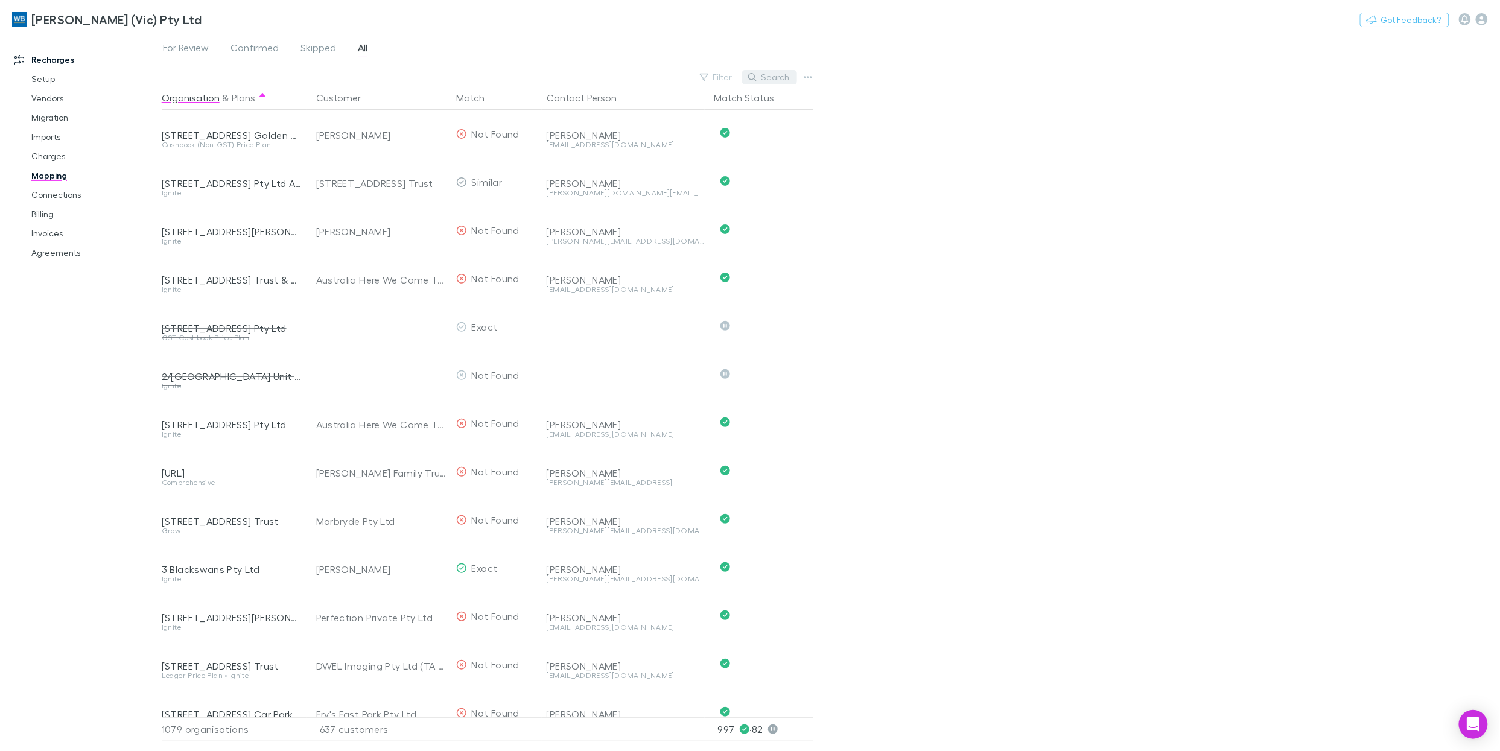
click at [787, 78] on button "Search" at bounding box center [769, 77] width 55 height 14
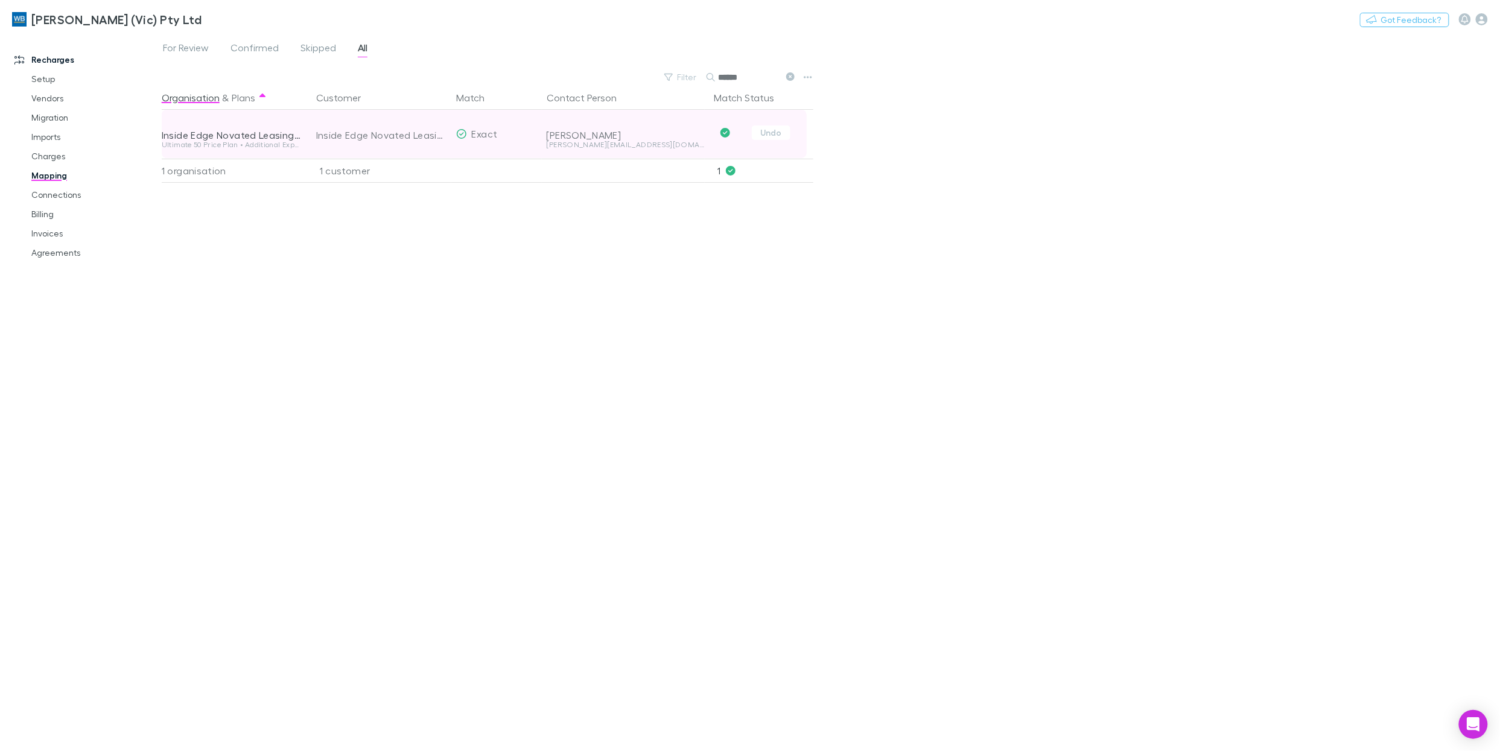
type input "******"
click at [613, 146] on div "jeff.hore@iedge.com.au" at bounding box center [626, 144] width 158 height 7
copy div "jeff.hore@iedge.com.au Undo"
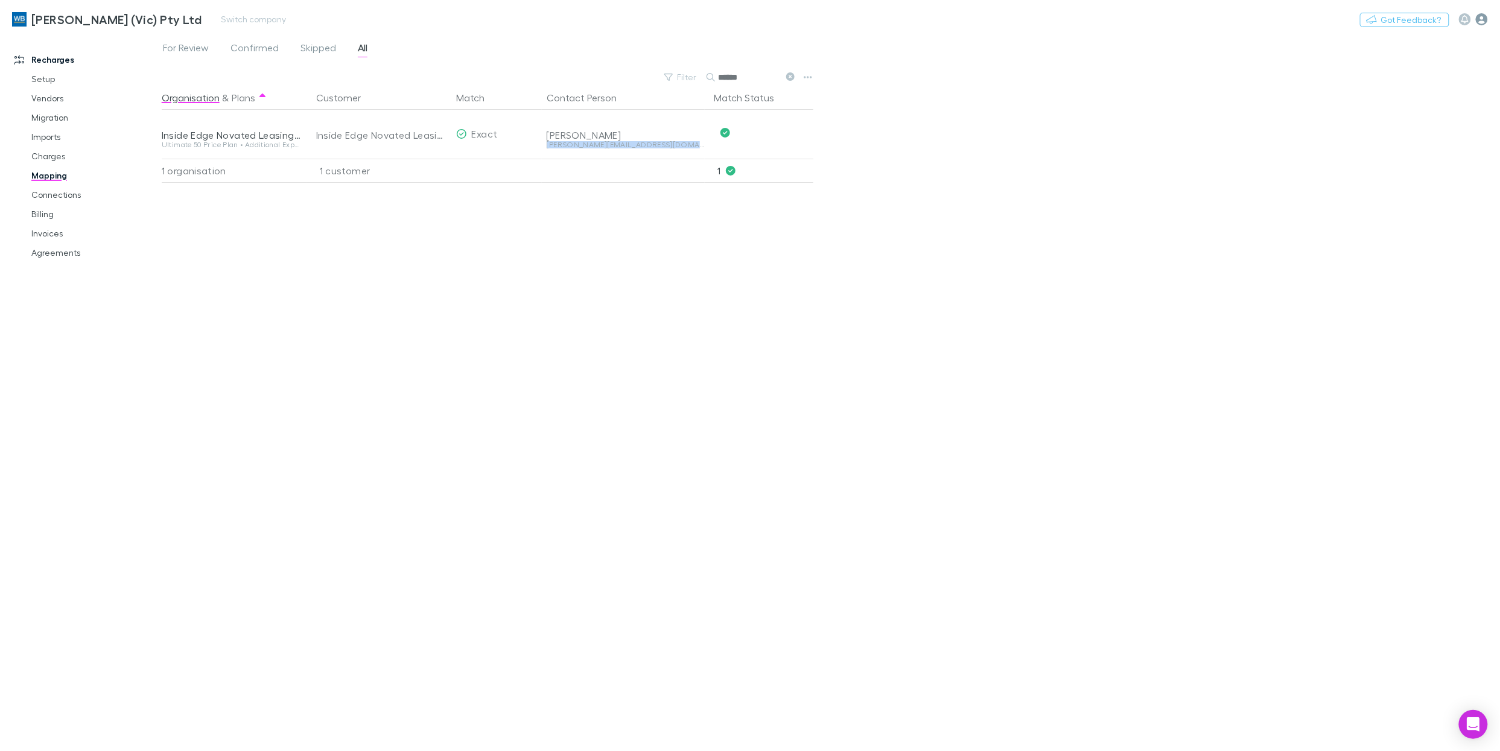
click at [1480, 19] on icon "button" at bounding box center [1482, 19] width 12 height 12
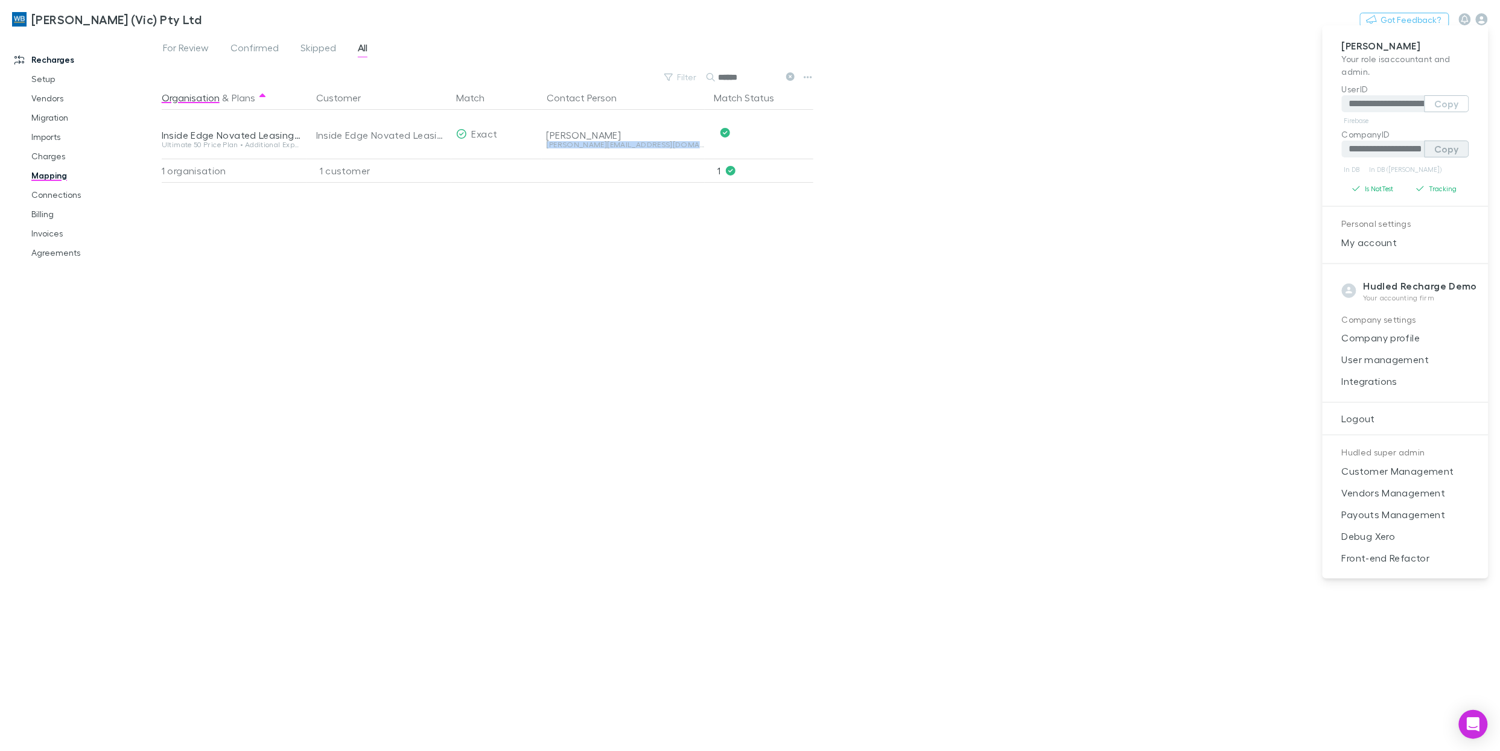
drag, startPoint x: 1462, startPoint y: 143, endPoint x: 1439, endPoint y: 145, distance: 23.1
click at [1462, 143] on button "Copy" at bounding box center [1447, 149] width 45 height 17
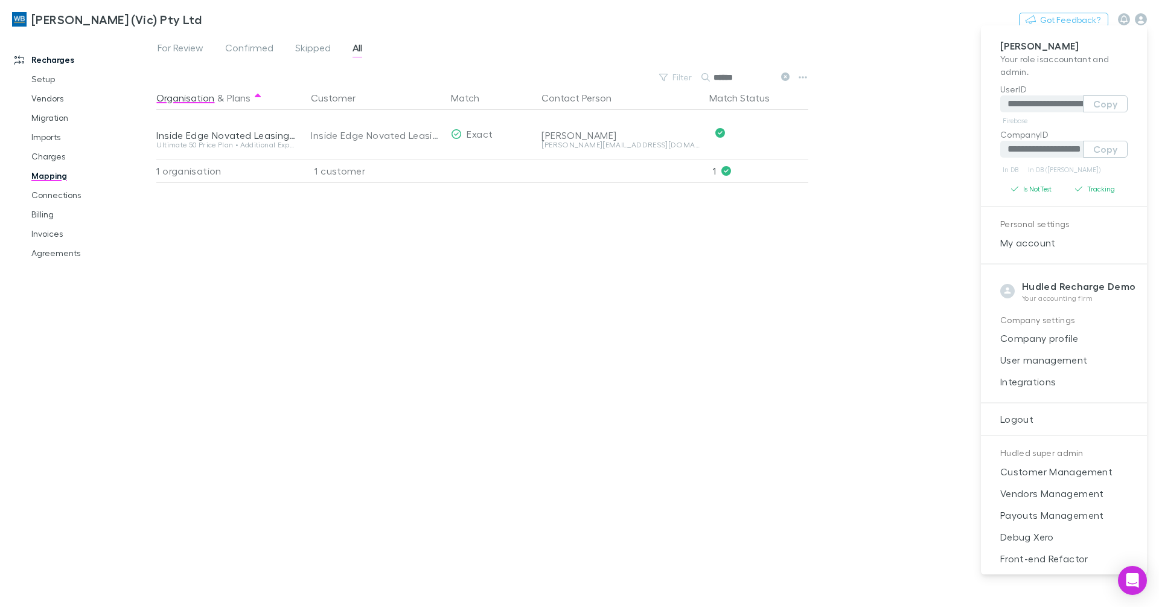
click at [56, 258] on div at bounding box center [579, 303] width 1159 height 607
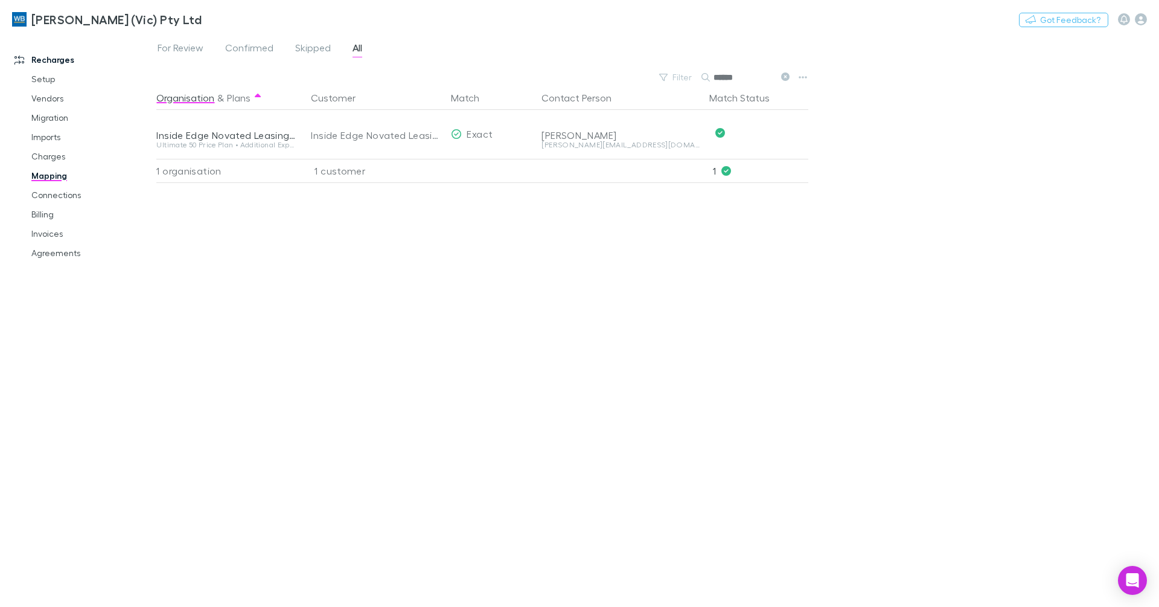
click at [61, 255] on link "Agreements" at bounding box center [86, 252] width 135 height 19
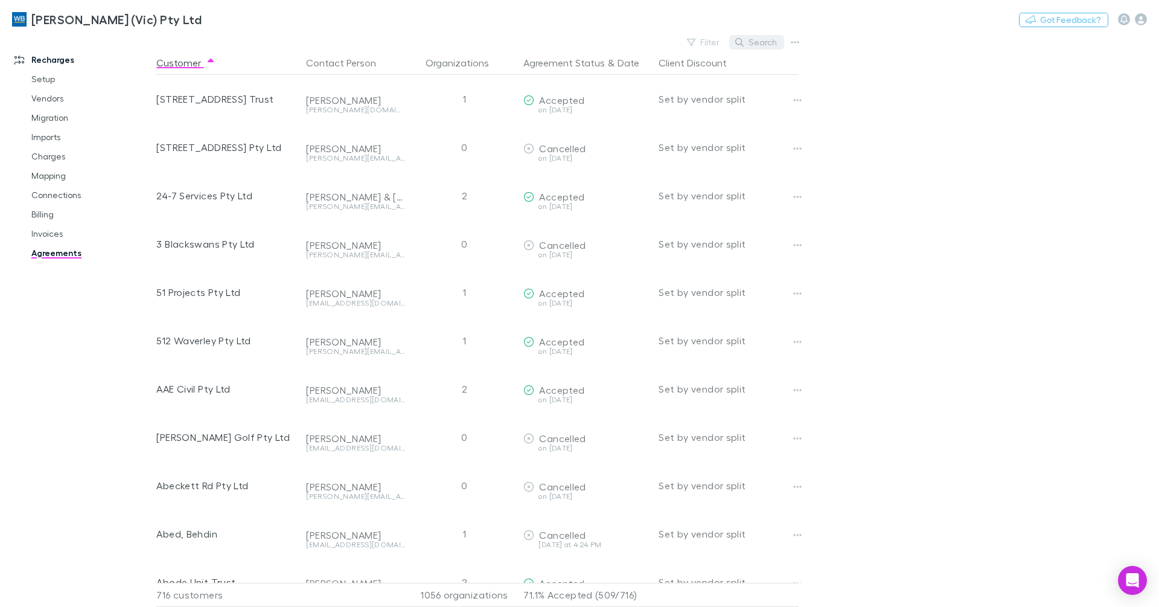
click at [766, 48] on button "Search" at bounding box center [756, 42] width 55 height 14
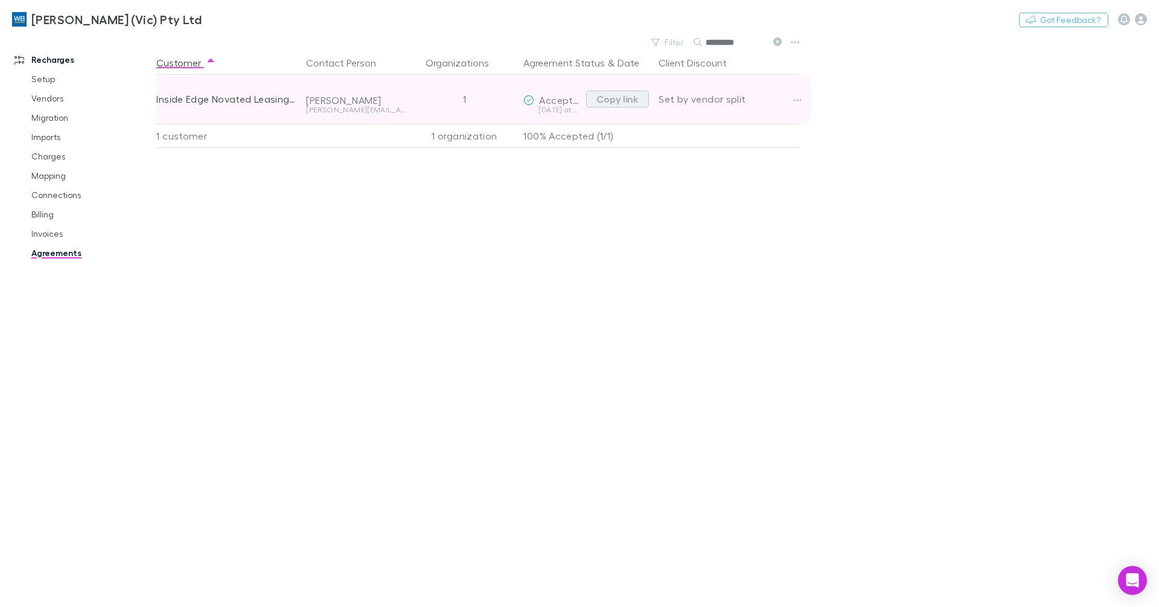
type input "*********"
click at [631, 100] on button "Copy link" at bounding box center [617, 99] width 63 height 17
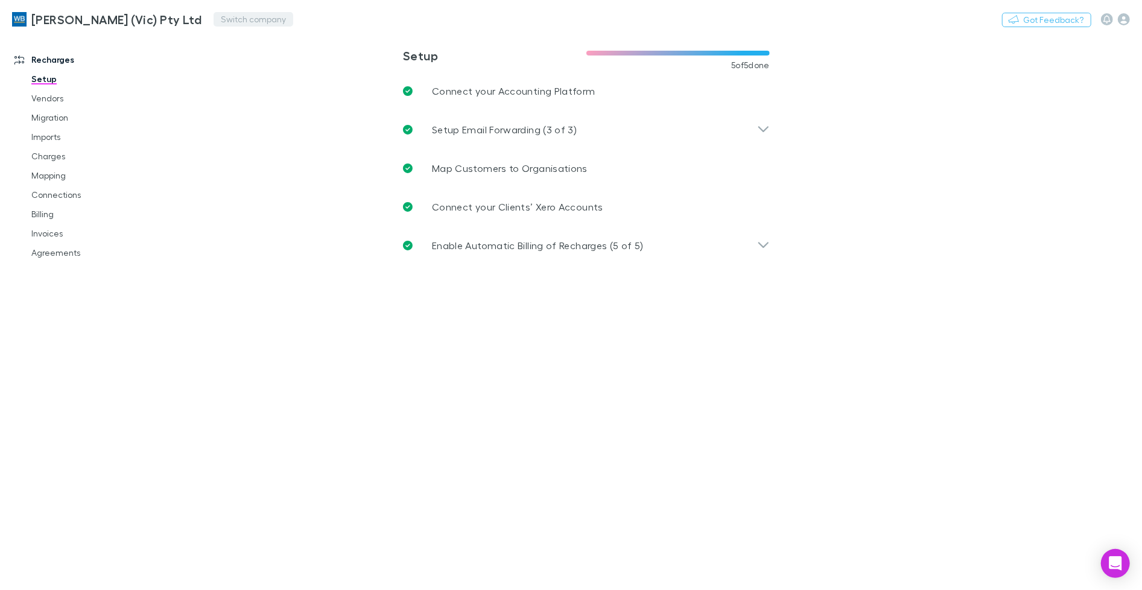
click at [217, 27] on div "[PERSON_NAME] (Vic) Pty Ltd Switch company Nothing Got Feedback?" at bounding box center [571, 19] width 1142 height 39
click at [220, 21] on button "Switch company" at bounding box center [254, 19] width 80 height 14
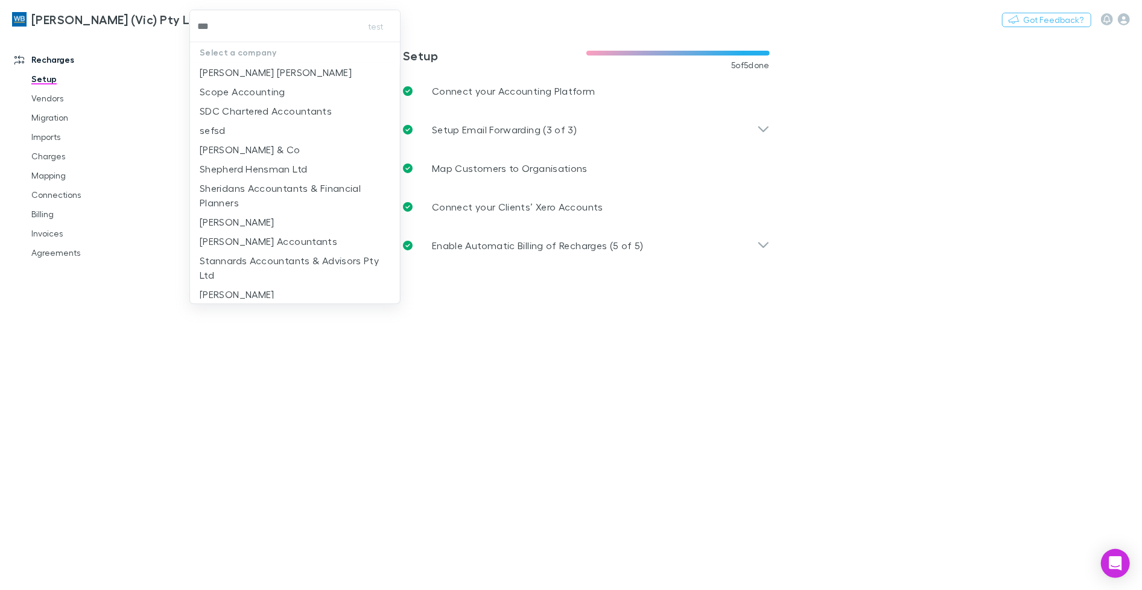
type input "****"
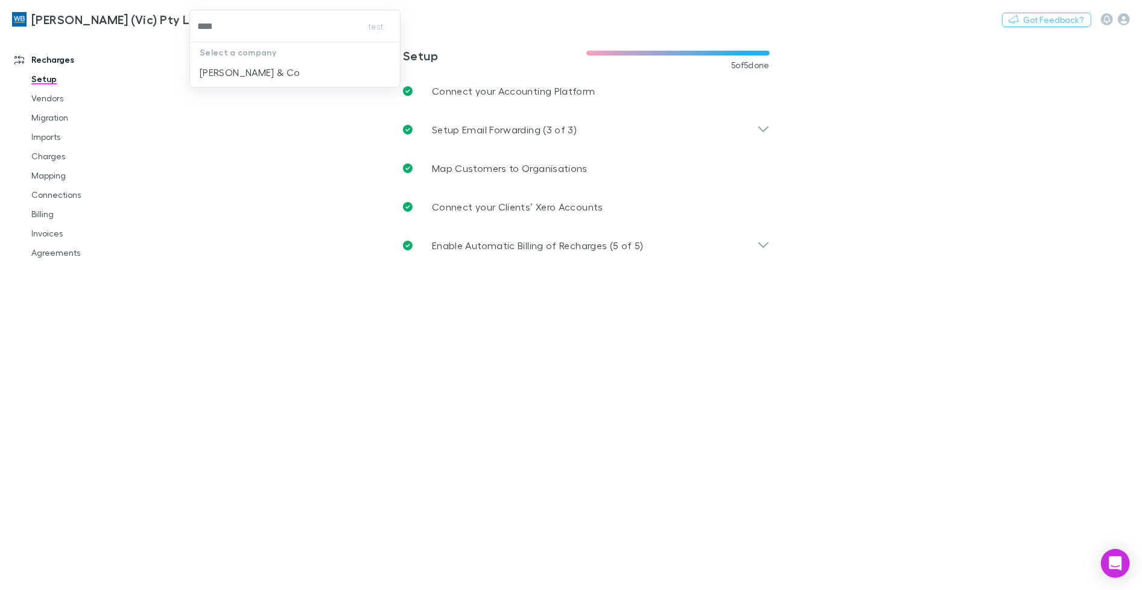
click at [222, 65] on p "[PERSON_NAME] & Co" at bounding box center [250, 72] width 101 height 14
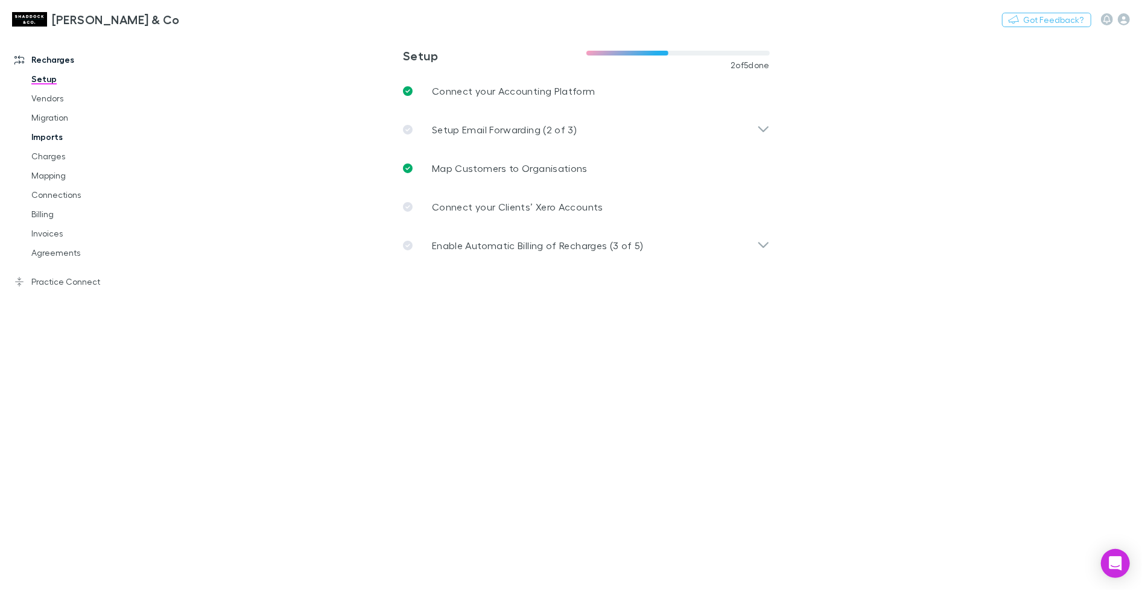
drag, startPoint x: 53, startPoint y: 135, endPoint x: 123, endPoint y: 126, distance: 70.0
click at [53, 135] on link "Imports" at bounding box center [86, 136] width 135 height 19
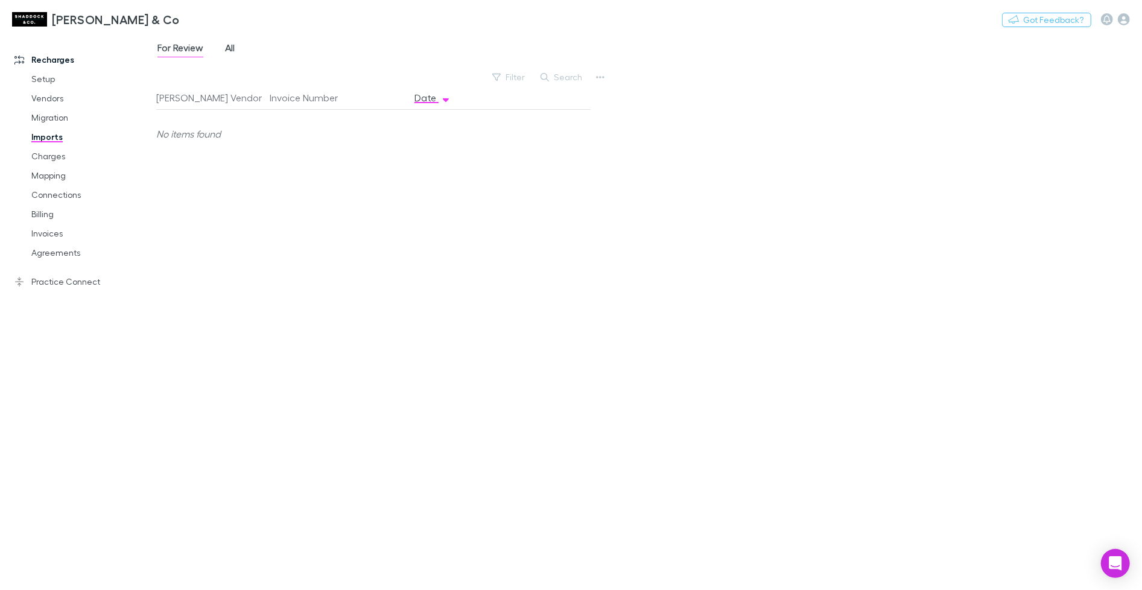
click at [226, 47] on span "All" at bounding box center [230, 50] width 10 height 16
click at [65, 156] on link "Charges" at bounding box center [86, 156] width 135 height 19
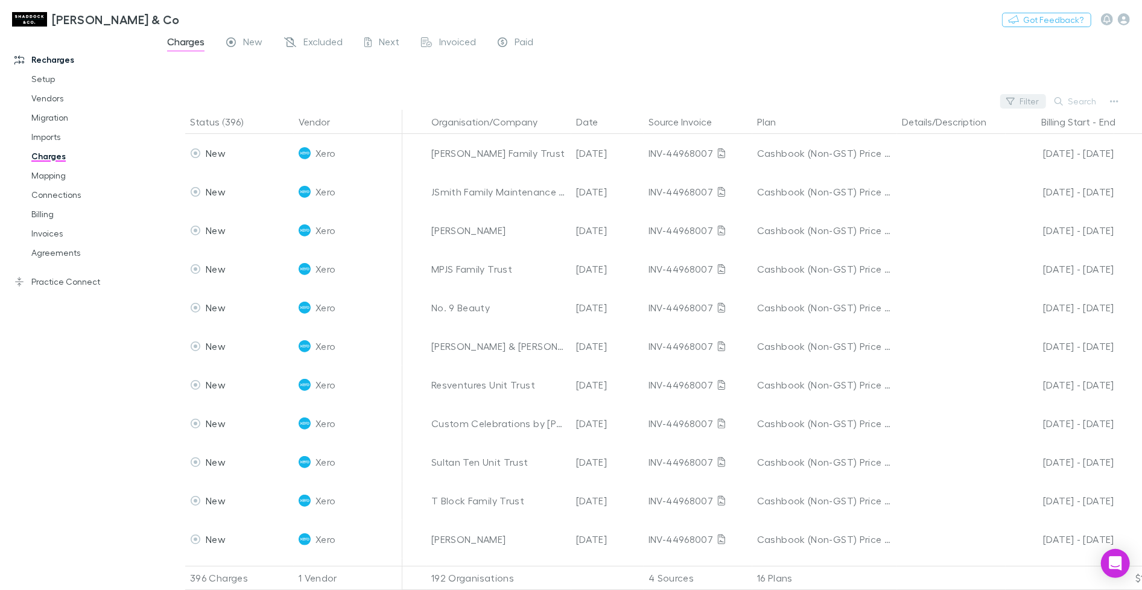
click at [1026, 104] on button "Filter" at bounding box center [1024, 101] width 46 height 14
click at [900, 264] on li "Until 30 Jun 2025" at bounding box center [942, 266] width 209 height 19
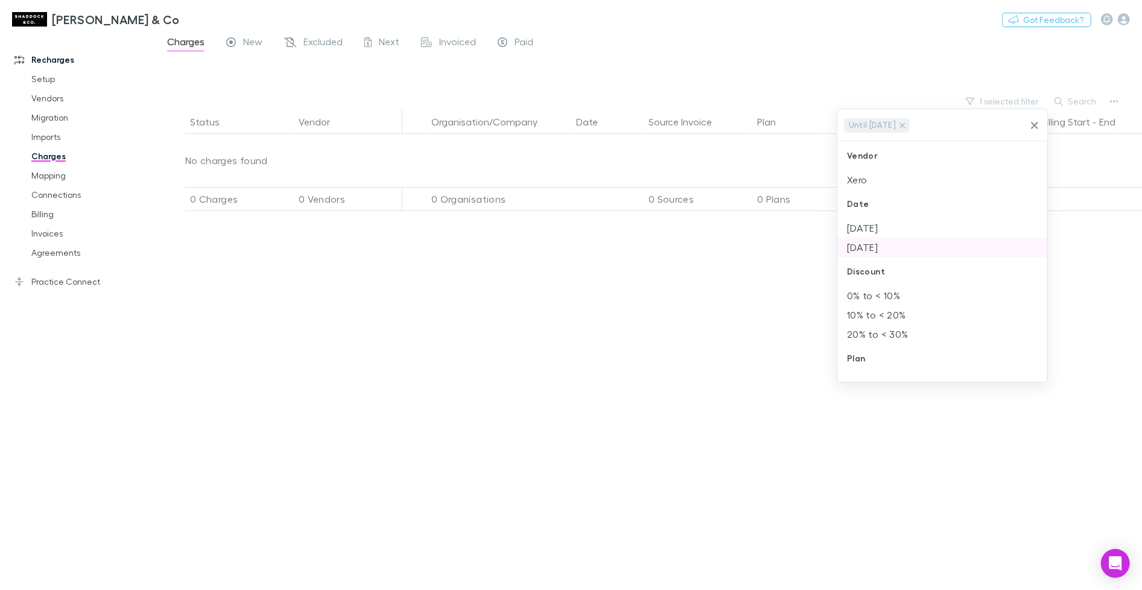
click at [878, 247] on li "Jul 2025" at bounding box center [942, 247] width 209 height 19
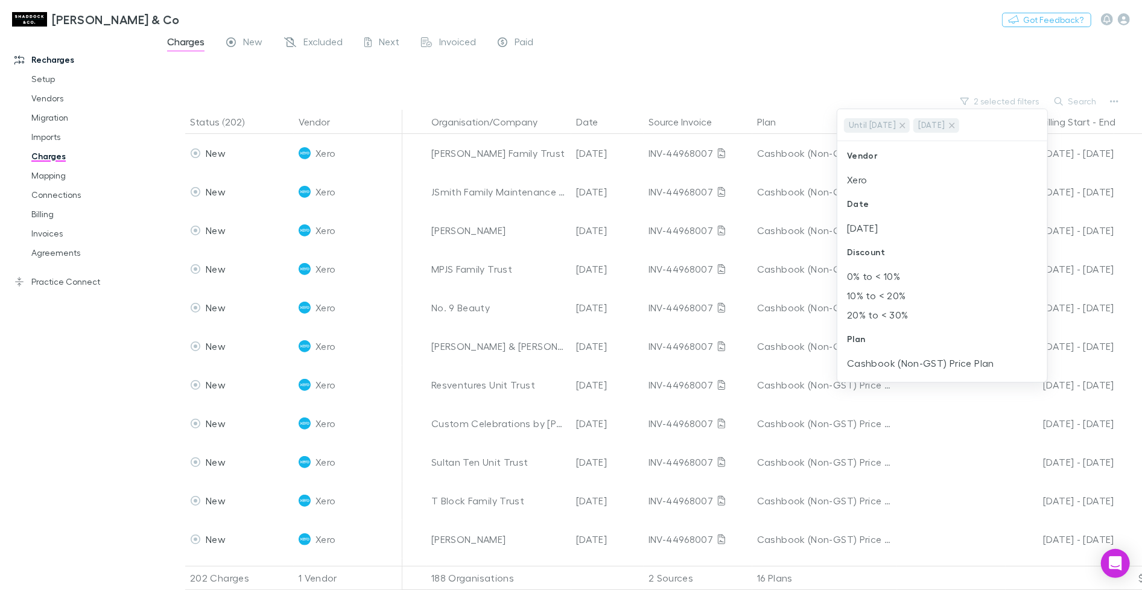
click at [776, 76] on div at bounding box center [571, 295] width 1142 height 590
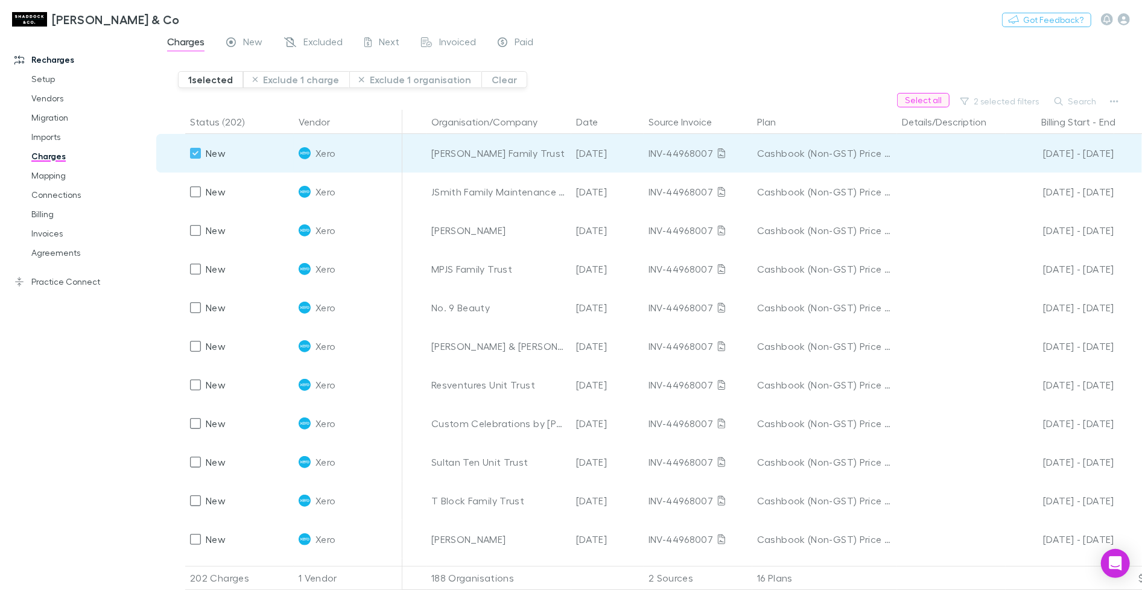
click at [935, 105] on button "Select all" at bounding box center [923, 100] width 53 height 14
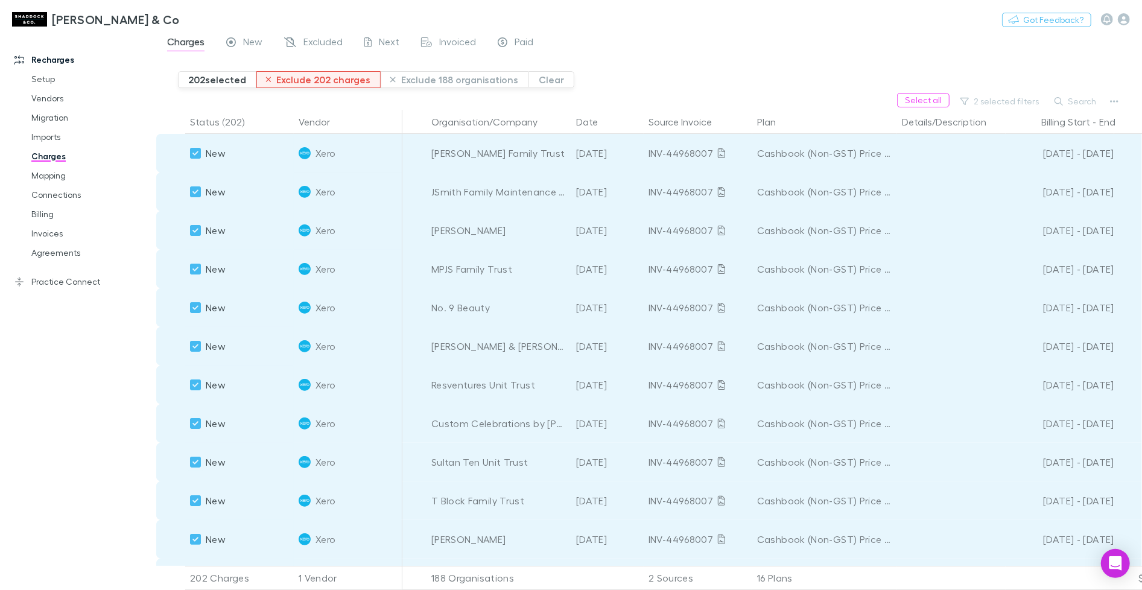
click at [353, 82] on button "Exclude 202 charges" at bounding box center [318, 79] width 125 height 17
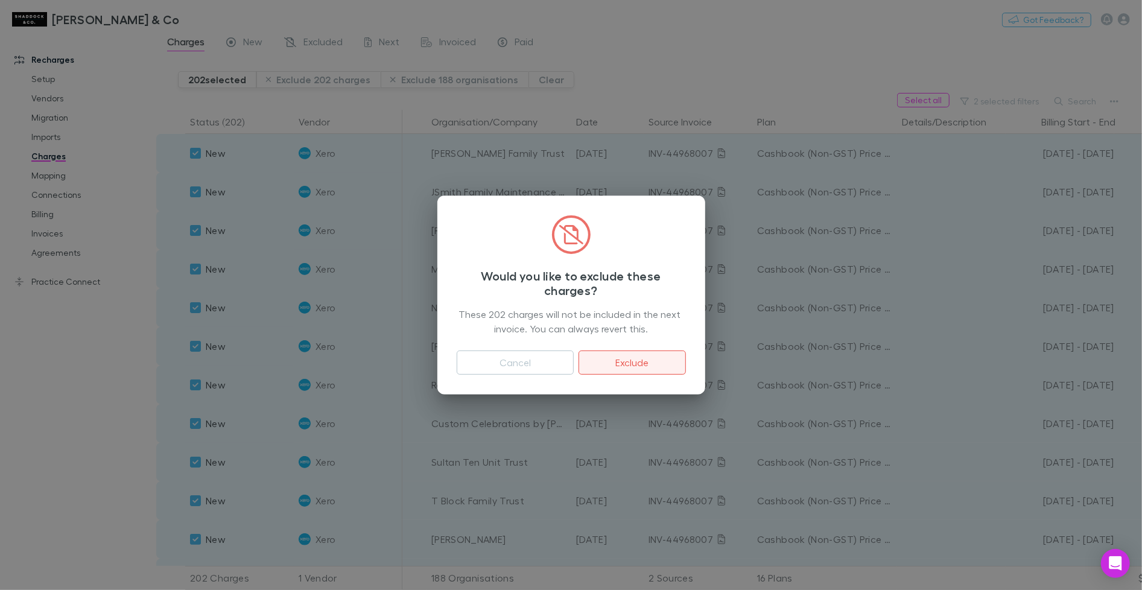
click at [662, 367] on button "Exclude" at bounding box center [632, 363] width 107 height 24
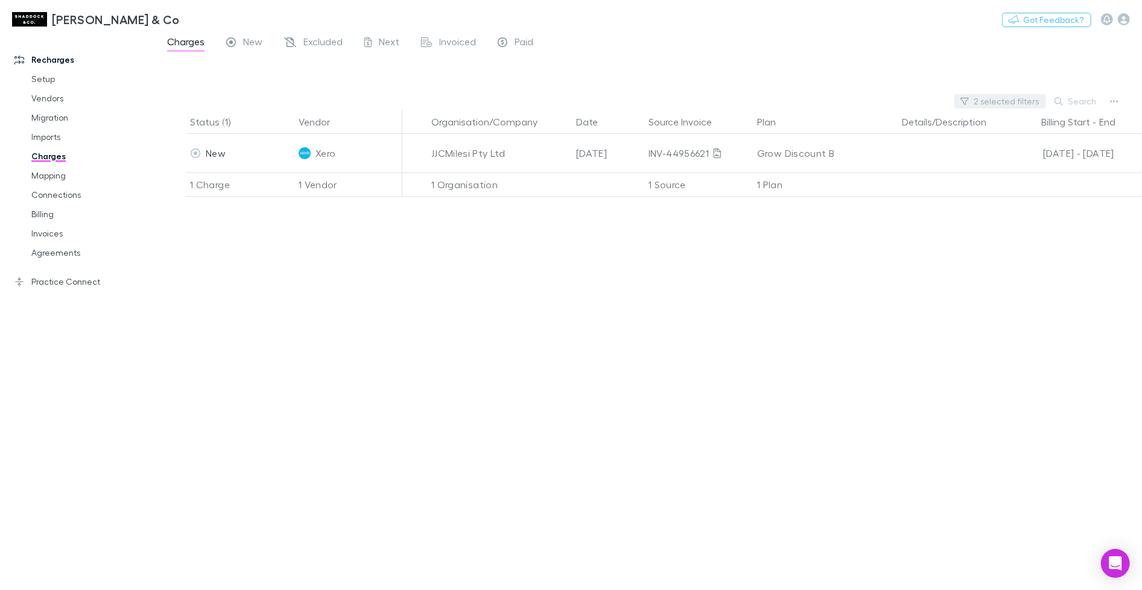
click at [1002, 103] on button "2 selected filters" at bounding box center [1001, 101] width 92 height 14
drag, startPoint x: 1002, startPoint y: 103, endPoint x: 675, endPoint y: 107, distance: 326.5
click at [1037, 126] on icon "Clear" at bounding box center [1035, 125] width 12 height 12
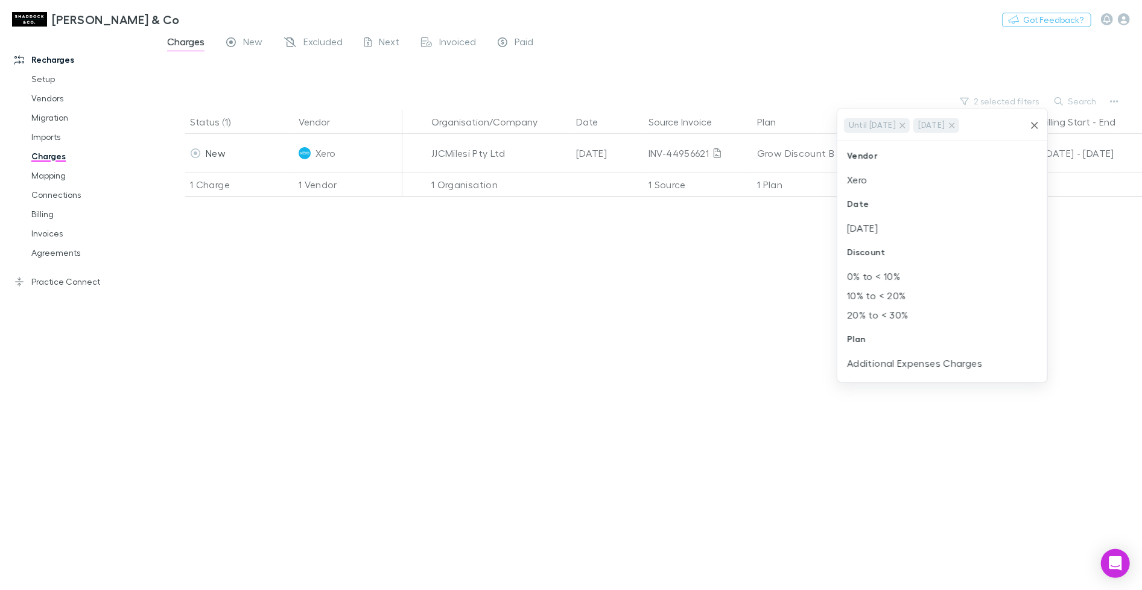
click at [796, 89] on div at bounding box center [571, 295] width 1142 height 590
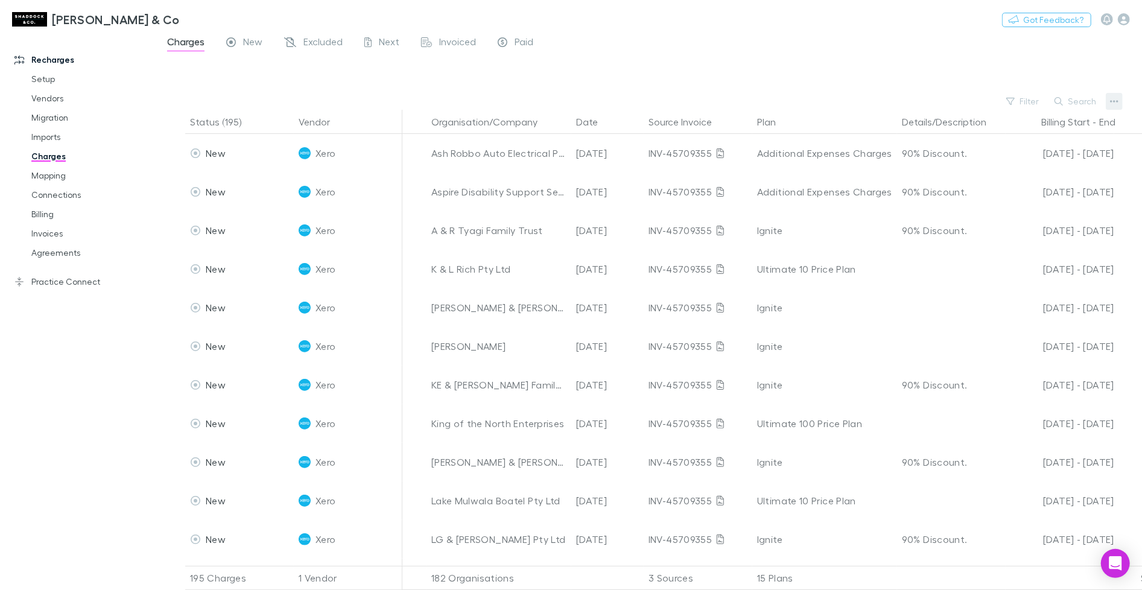
click at [1114, 101] on icon "button" at bounding box center [1114, 101] width 8 height 2
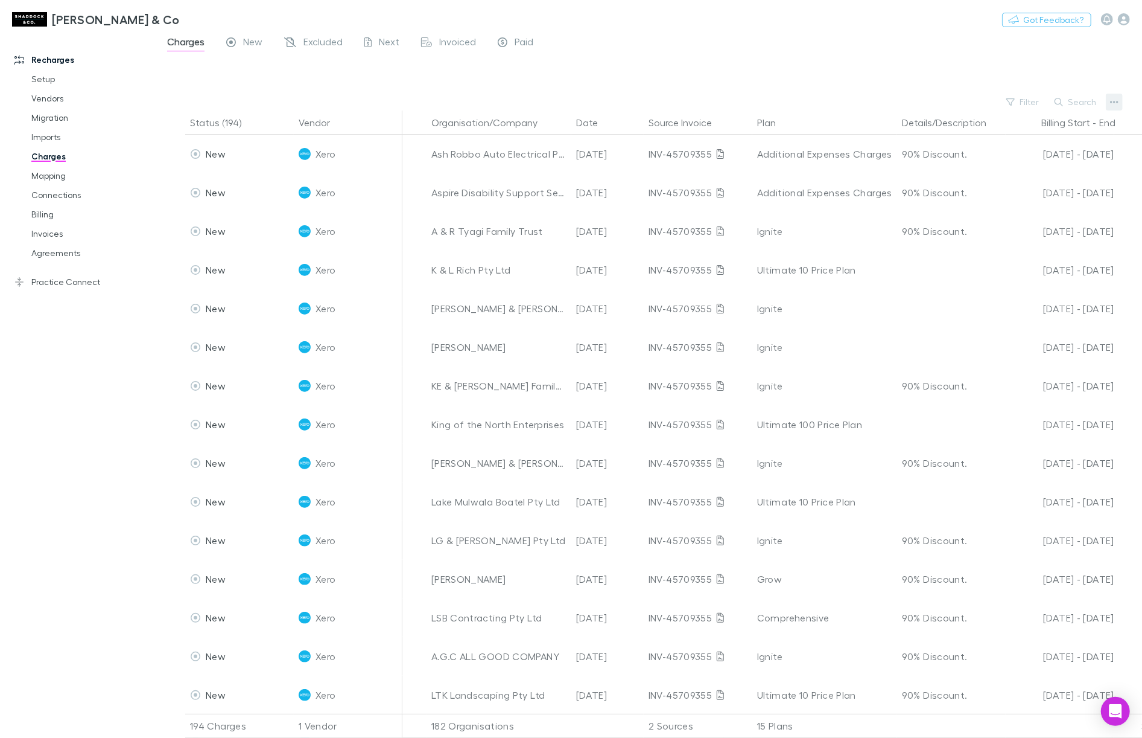
click at [1109, 103] on button "button" at bounding box center [1114, 102] width 17 height 17
click at [1039, 193] on p "Export charges" at bounding box center [1040, 195] width 147 height 14
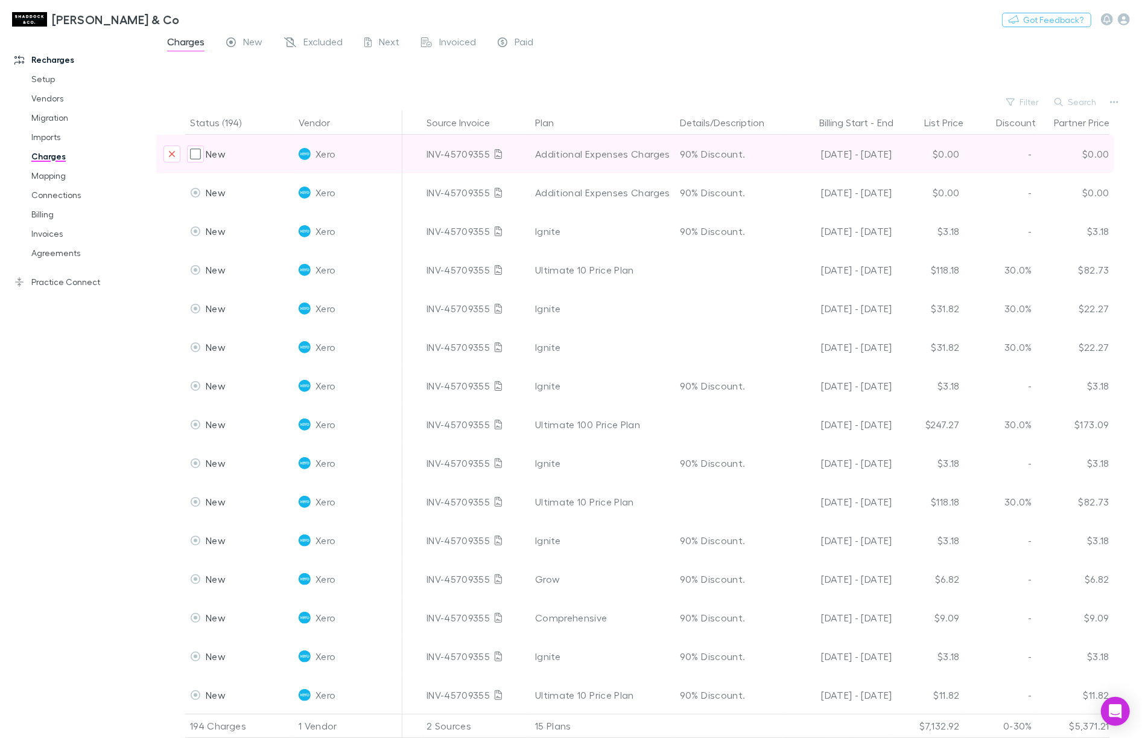
scroll to position [0, 239]
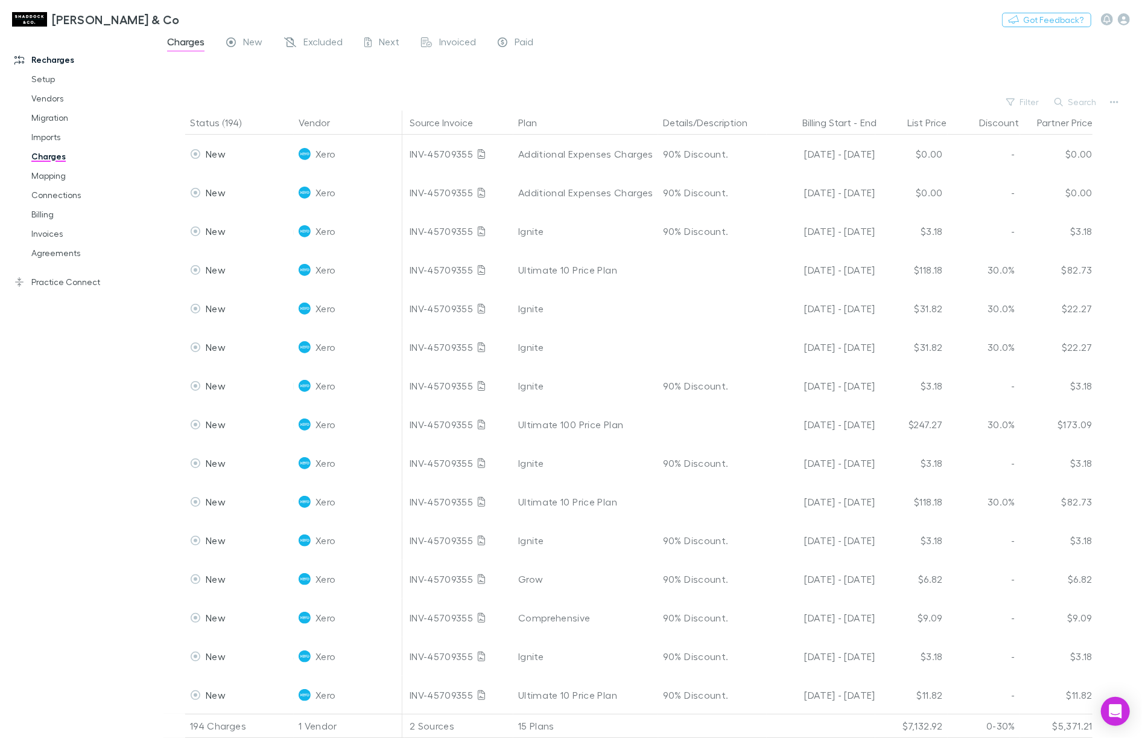
drag, startPoint x: 1075, startPoint y: 100, endPoint x: 1083, endPoint y: 100, distance: 7.3
click at [1076, 100] on button "Search" at bounding box center [1076, 102] width 55 height 14
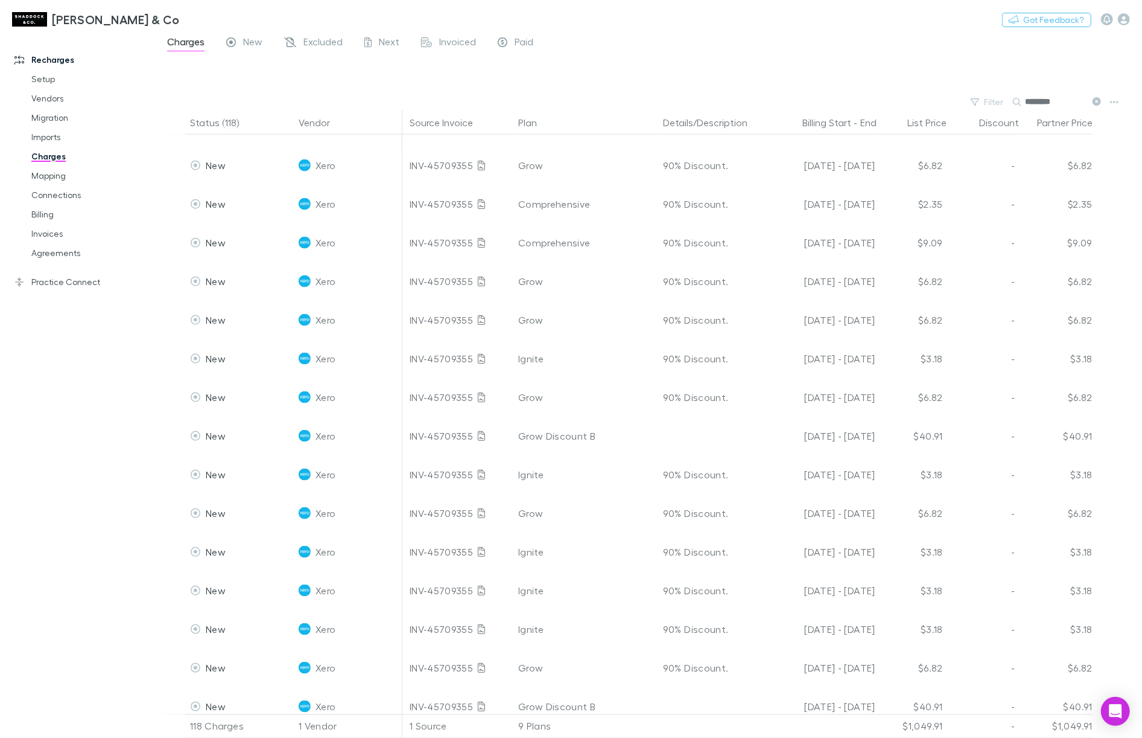
scroll to position [0, 239]
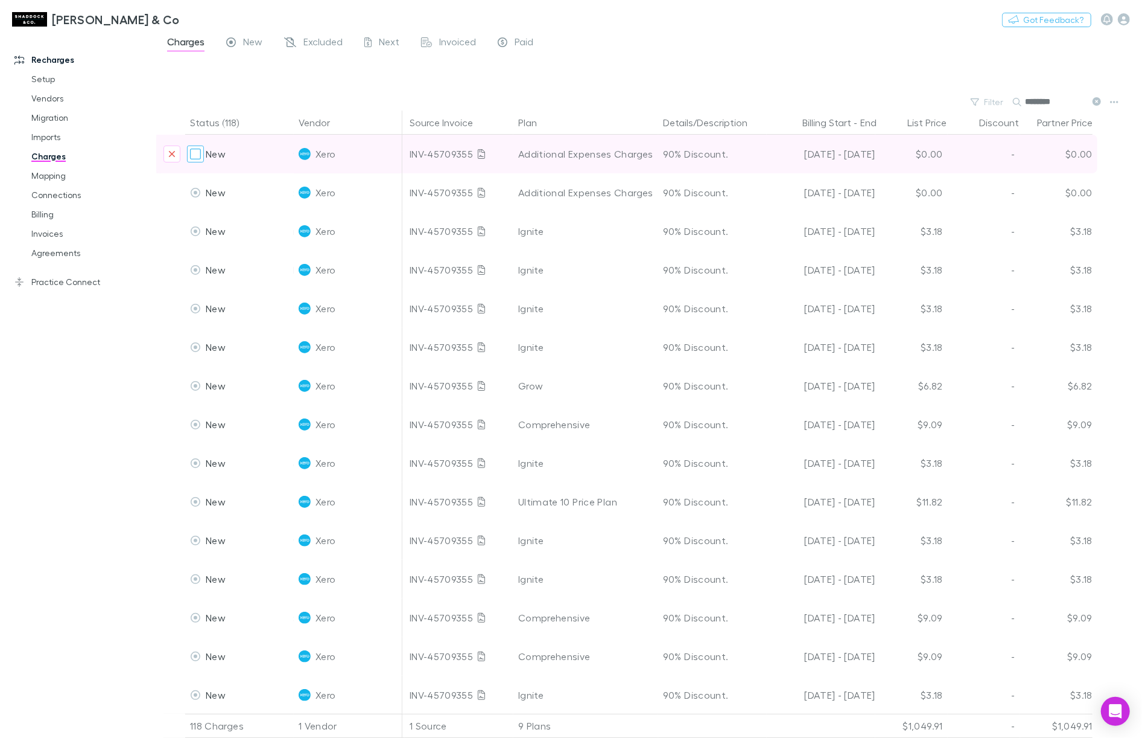
type input "********"
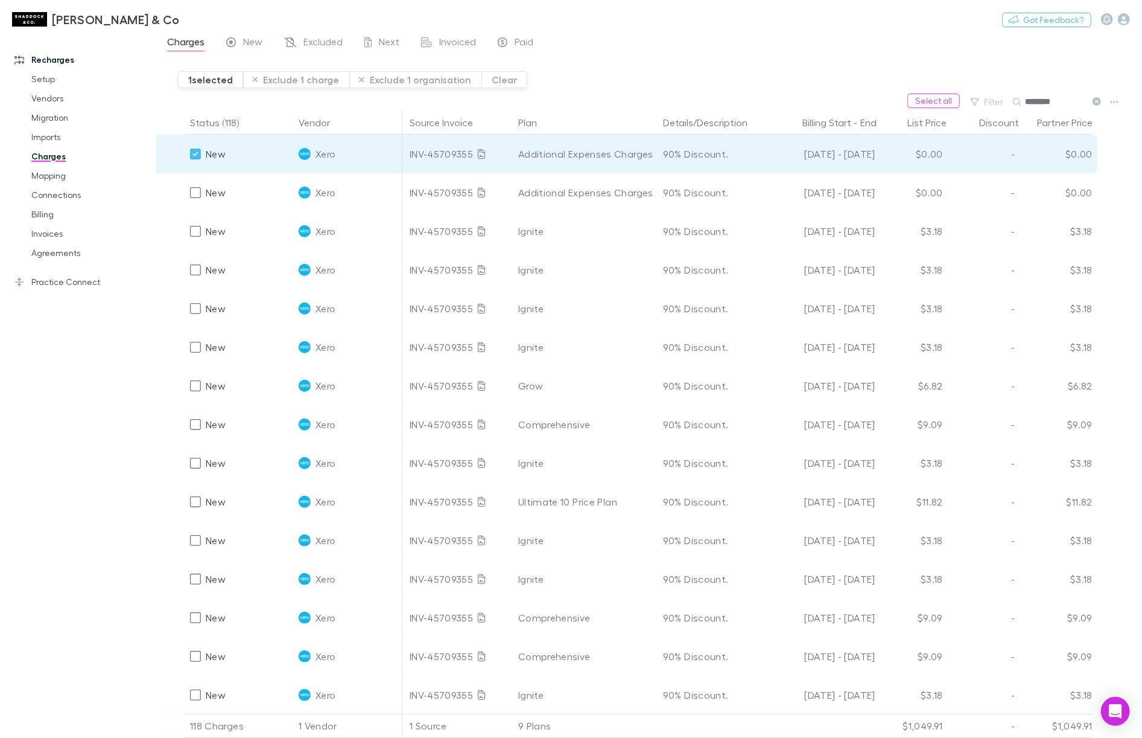
drag, startPoint x: 932, startPoint y: 97, endPoint x: 875, endPoint y: 98, distance: 57.4
click at [933, 97] on button "Select all" at bounding box center [934, 101] width 53 height 14
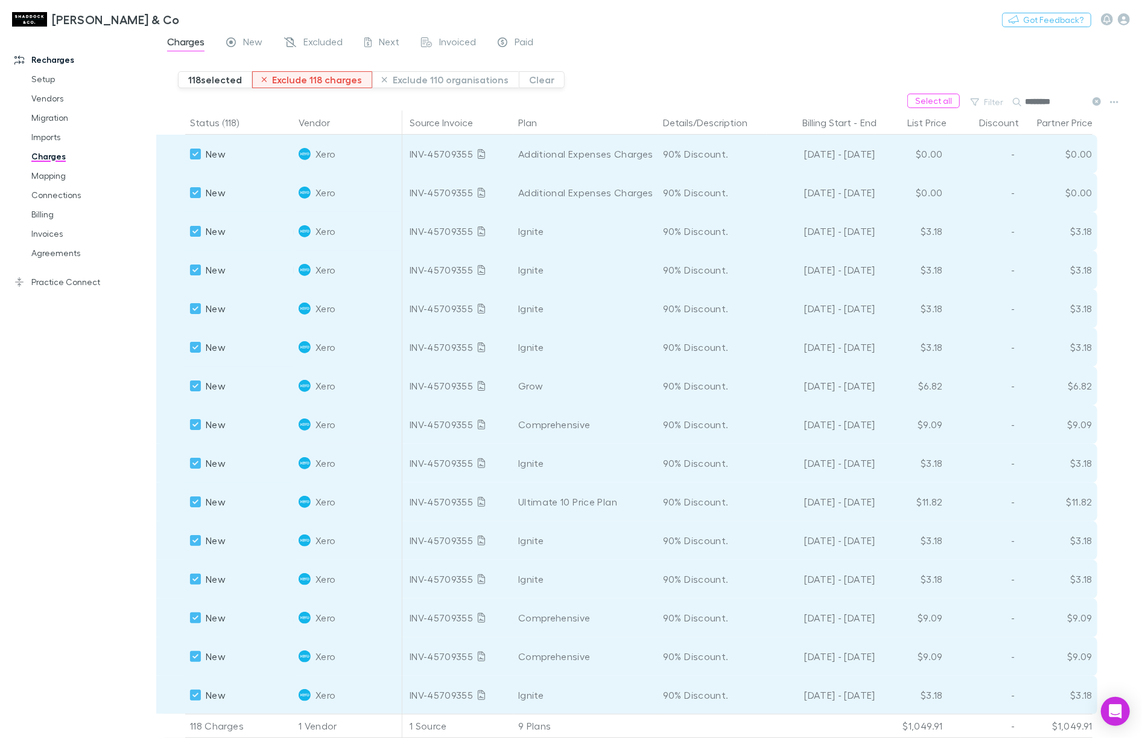
click at [319, 80] on button "Exclude 118 charges" at bounding box center [312, 79] width 121 height 17
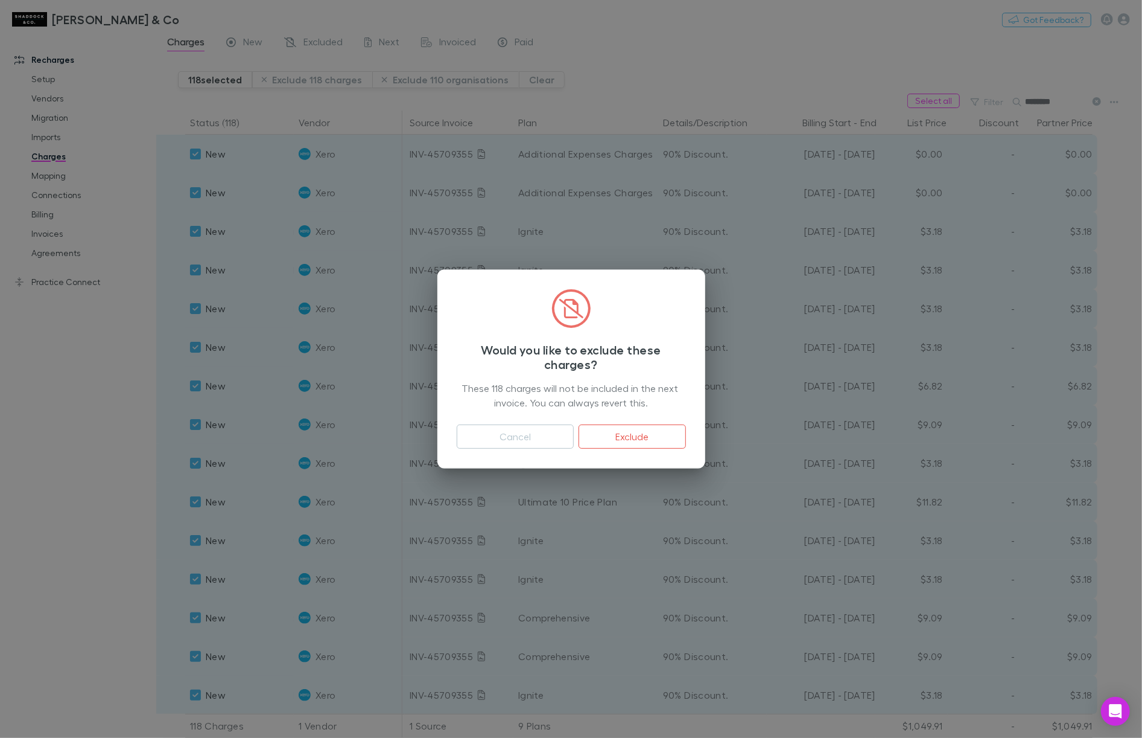
drag, startPoint x: 629, startPoint y: 441, endPoint x: 648, endPoint y: 377, distance: 67.4
click at [629, 441] on button "Exclude" at bounding box center [632, 436] width 107 height 24
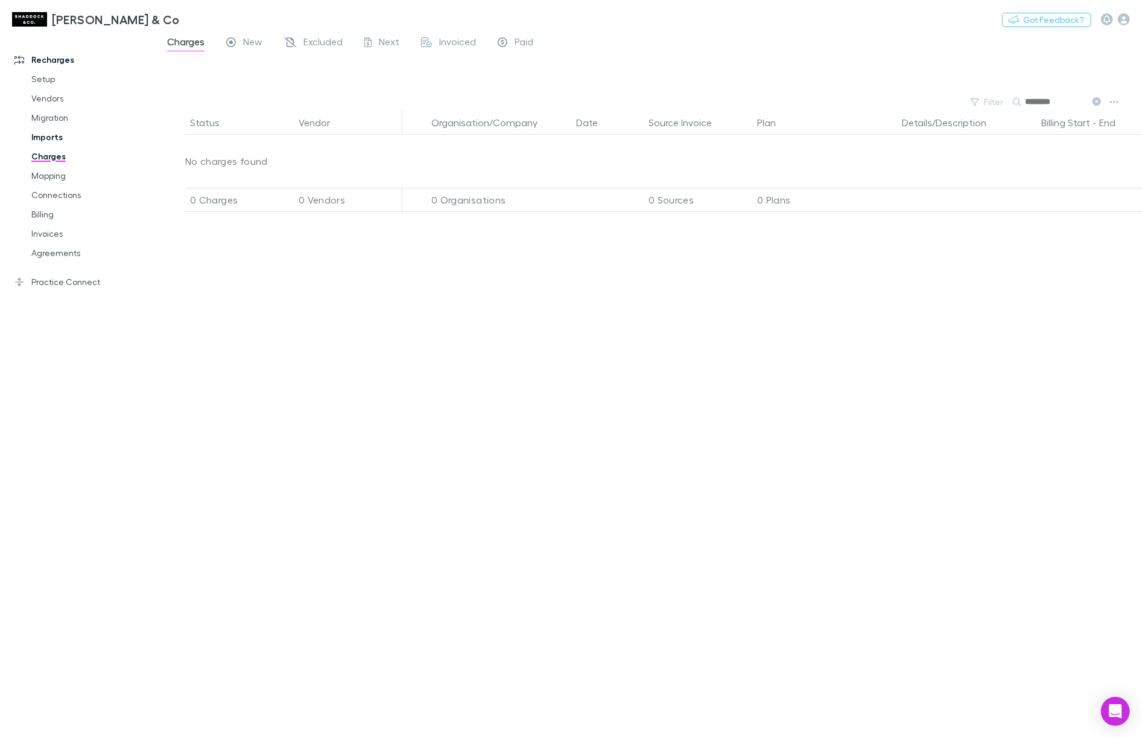
click at [62, 135] on link "Imports" at bounding box center [86, 136] width 135 height 19
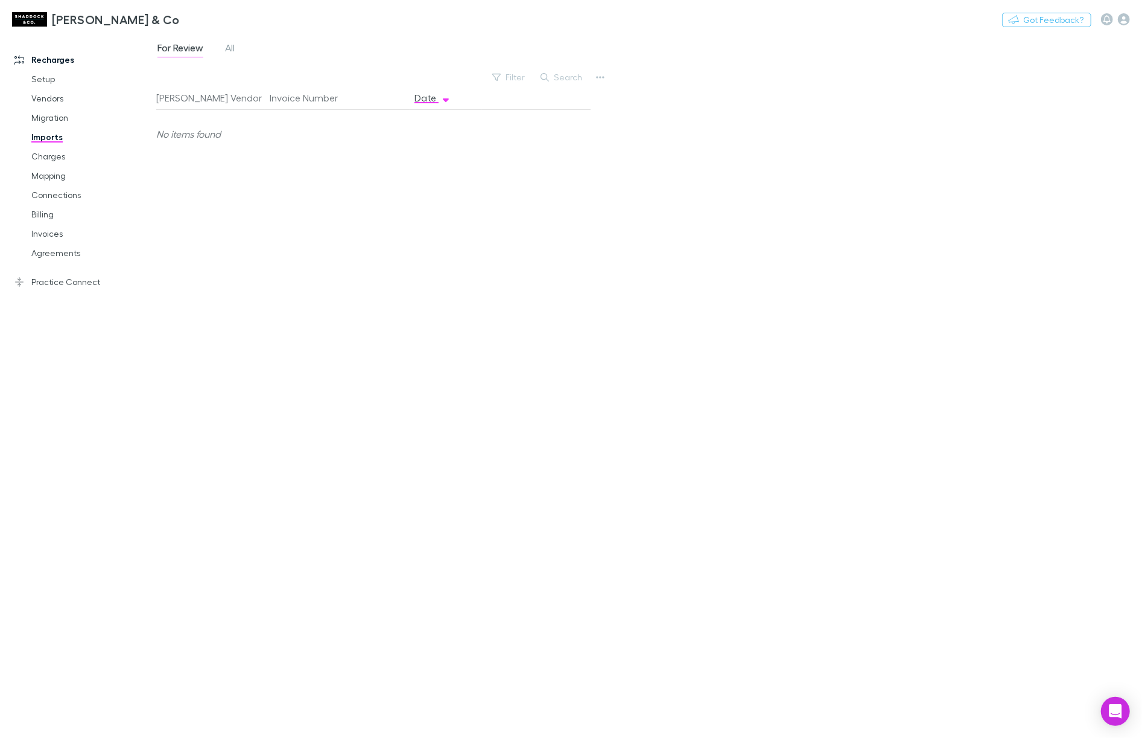
click at [223, 50] on div "For Review All" at bounding box center [200, 49] width 89 height 19
click at [228, 48] on span "All" at bounding box center [230, 50] width 10 height 16
click at [594, 78] on button "button" at bounding box center [600, 77] width 17 height 17
click at [569, 97] on p "Custom CSV Import" at bounding box center [526, 102] width 147 height 14
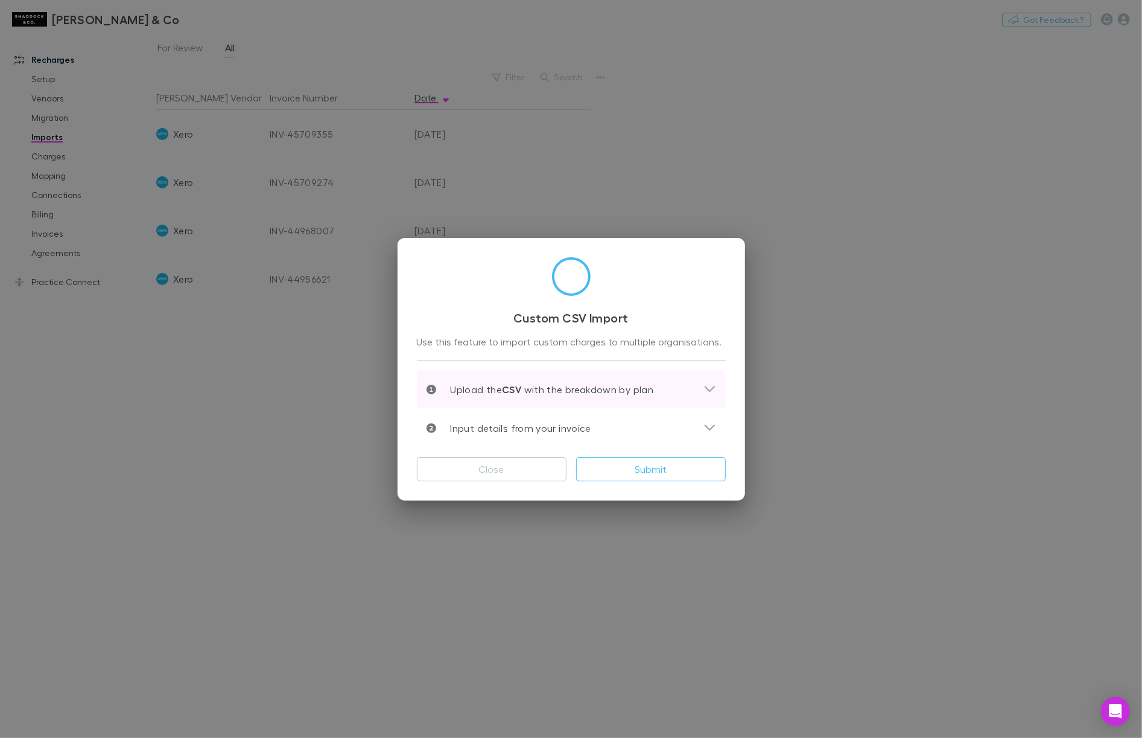
click at [562, 392] on p "Upload the CSV with the breakdown by plan" at bounding box center [545, 389] width 218 height 14
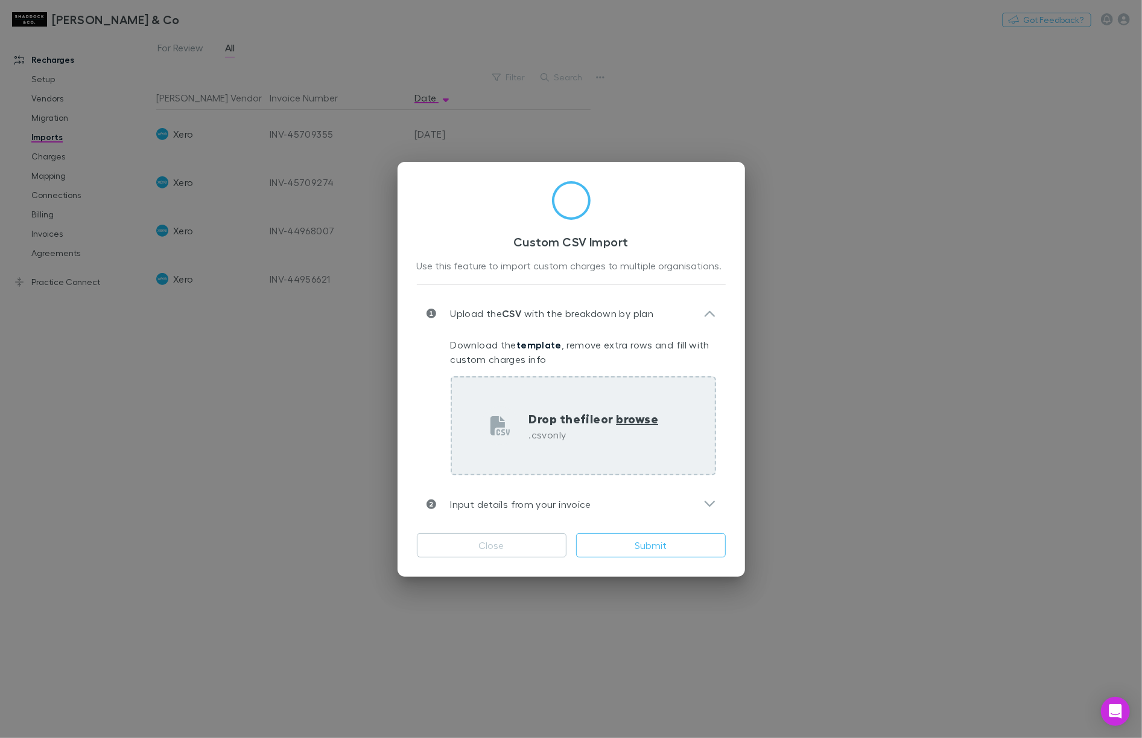
click at [599, 432] on p ".csv only" at bounding box center [594, 434] width 130 height 14
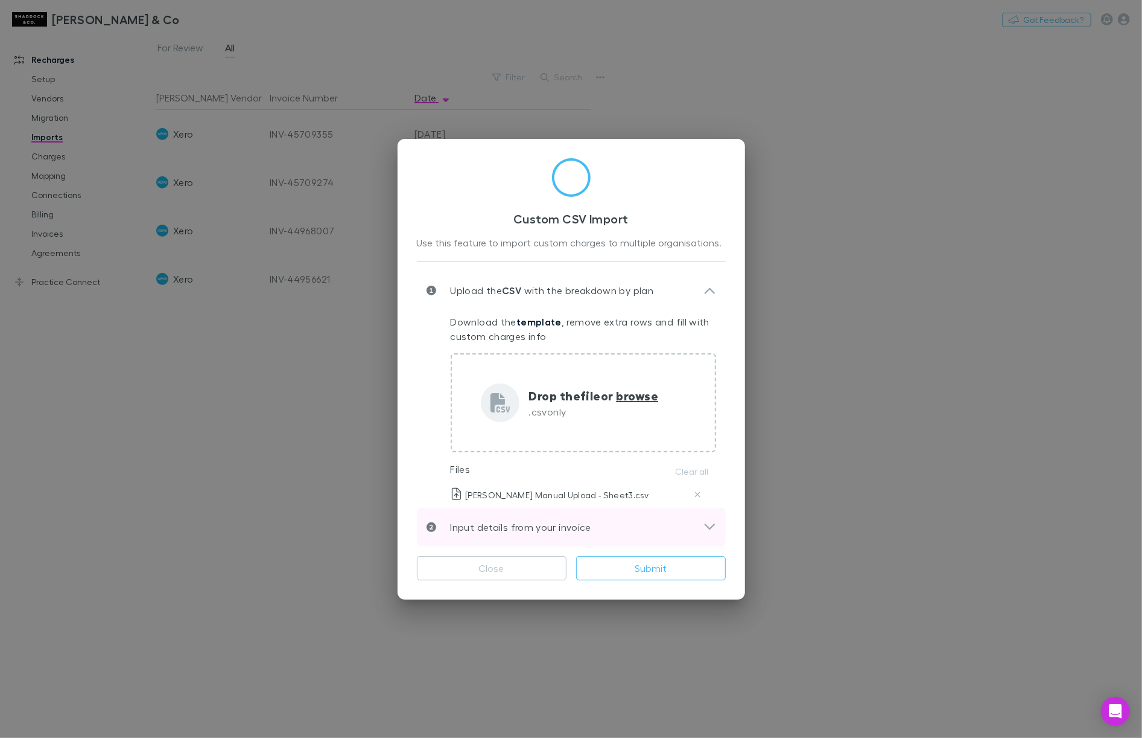
click at [639, 538] on div "Input details from your invoice" at bounding box center [571, 527] width 309 height 39
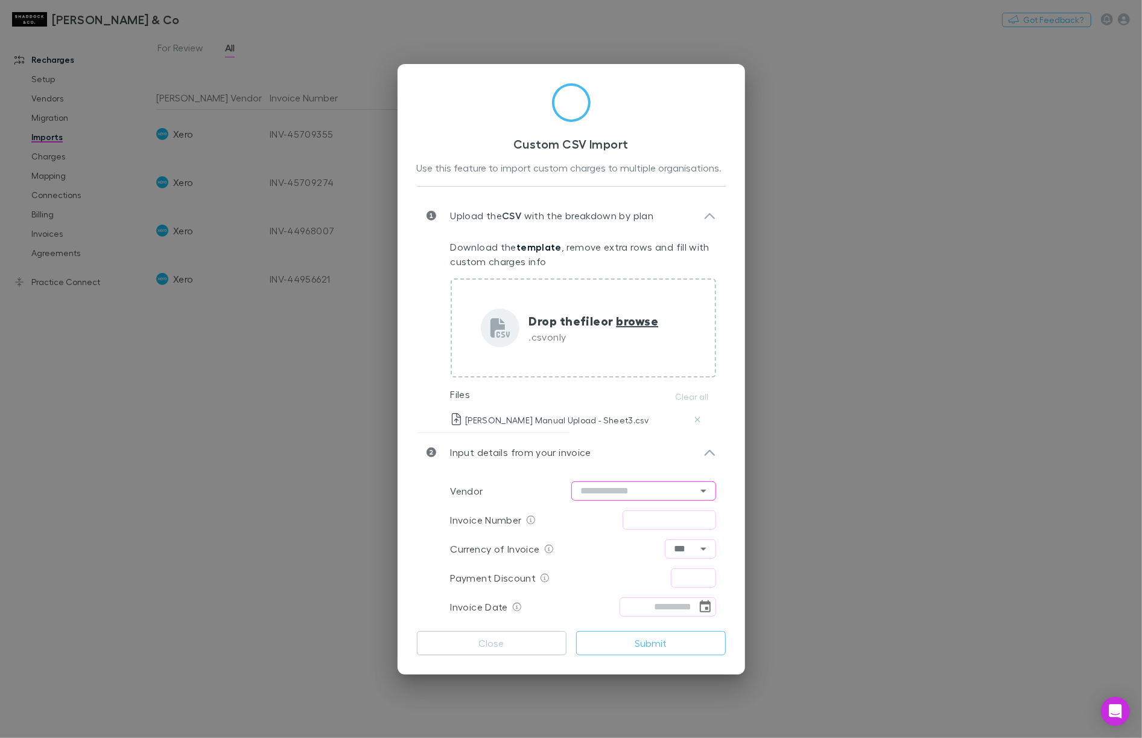
click at [634, 483] on input "text" at bounding box center [644, 490] width 145 height 19
click at [614, 514] on li "Xero" at bounding box center [644, 516] width 145 height 22
type input "****"
click at [681, 520] on input "text" at bounding box center [670, 519] width 94 height 19
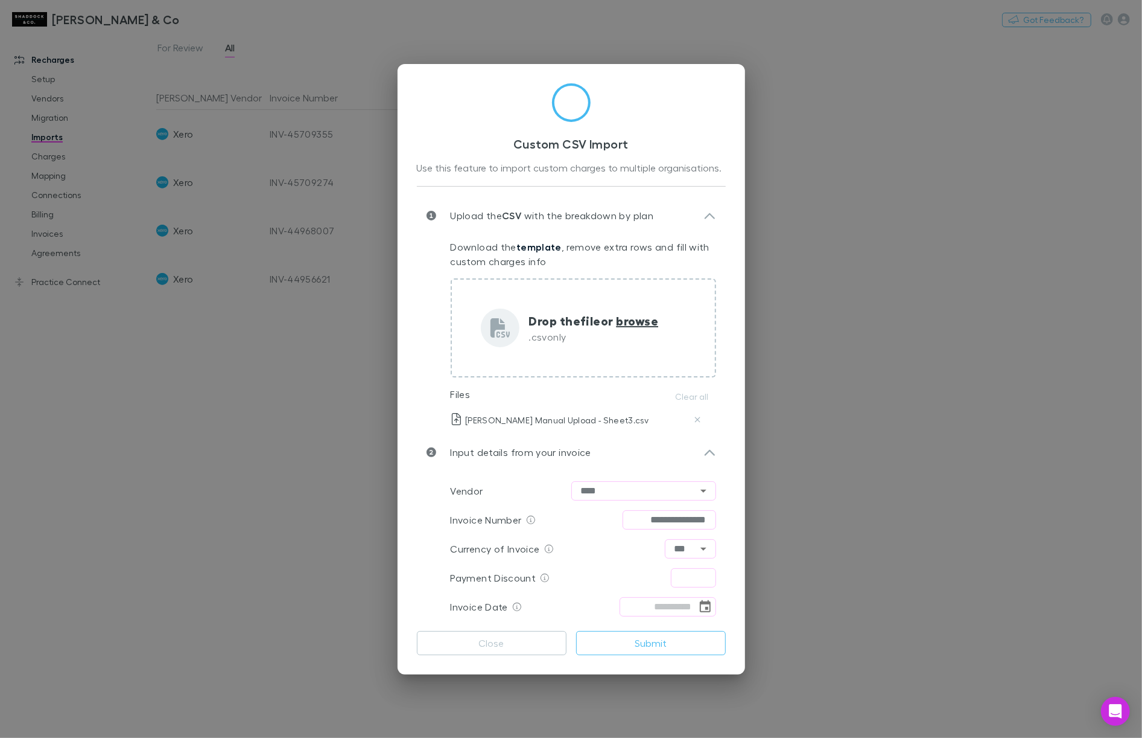
type input "**********"
type input "****"
type input "**********"
drag, startPoint x: 664, startPoint y: 518, endPoint x: 680, endPoint y: 518, distance: 15.7
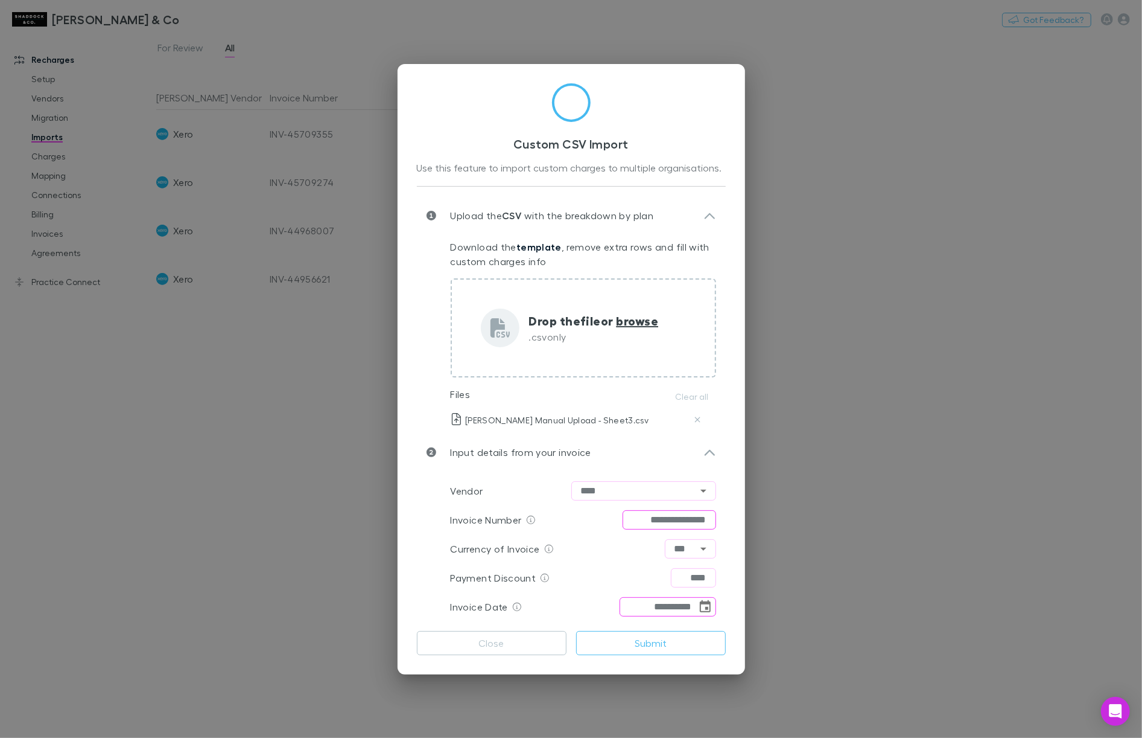
click at [666, 518] on input "**********" at bounding box center [670, 519] width 94 height 19
type input "**********"
click at [678, 646] on button "Submit" at bounding box center [651, 643] width 150 height 24
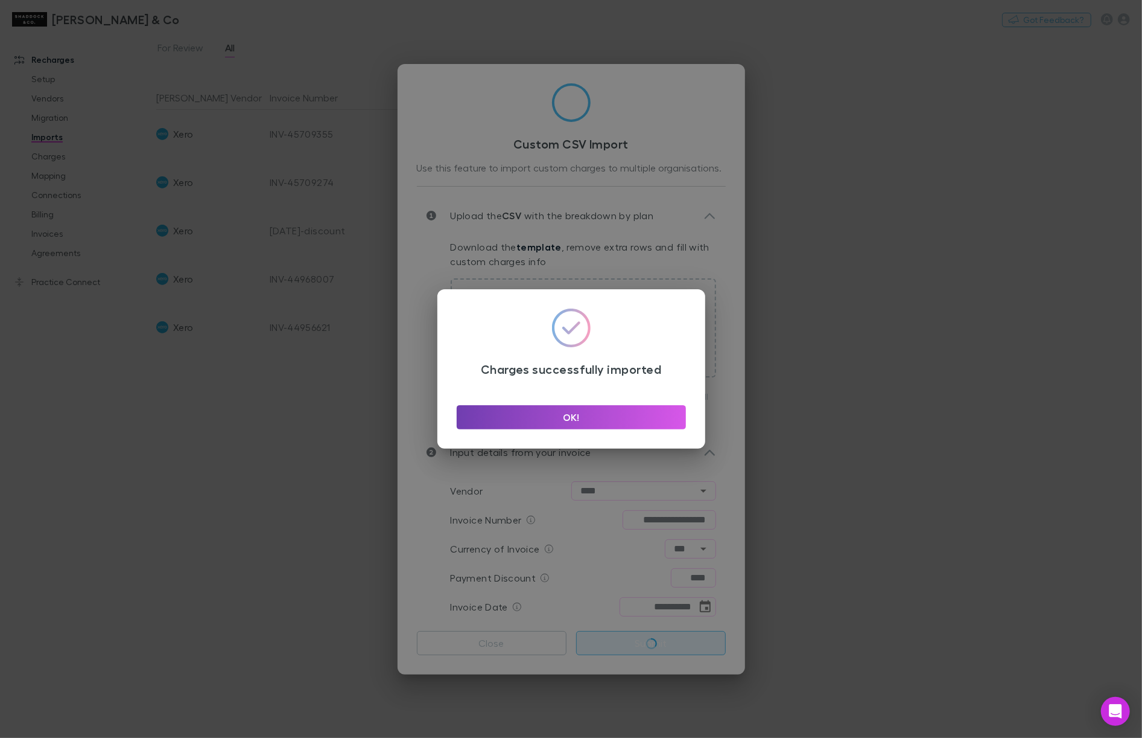
click at [537, 421] on button "OK!" at bounding box center [571, 417] width 229 height 24
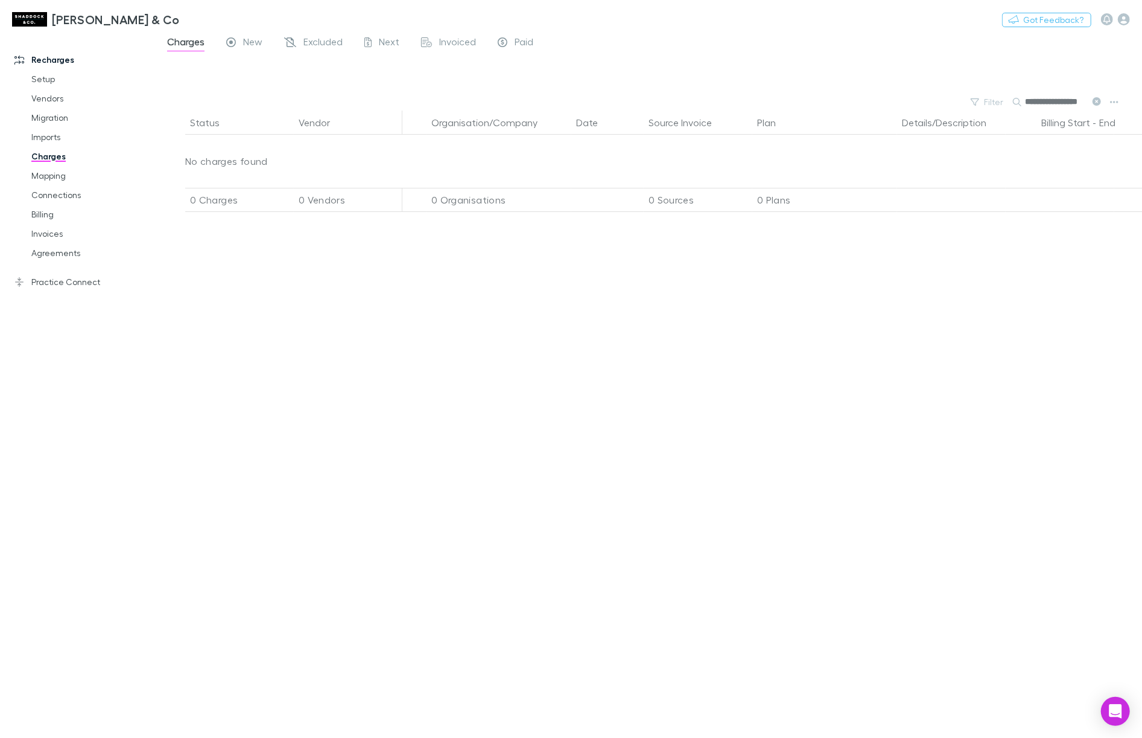
scroll to position [0, 10]
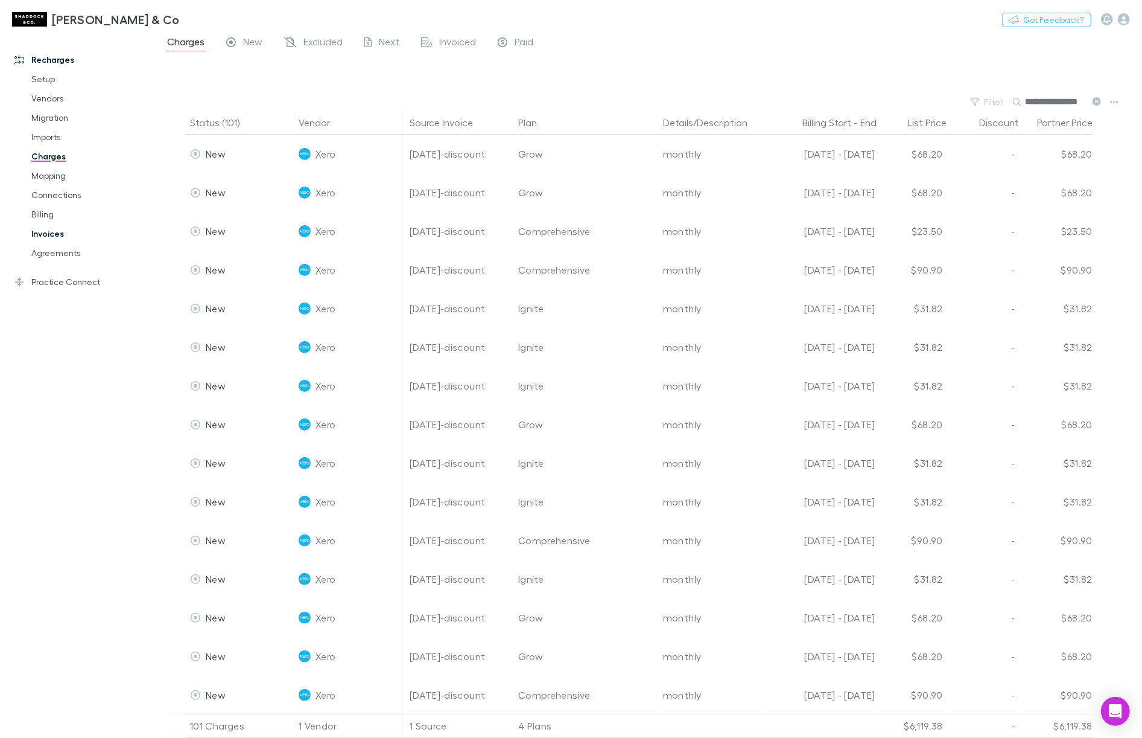
click at [54, 236] on link "Invoices" at bounding box center [86, 233] width 135 height 19
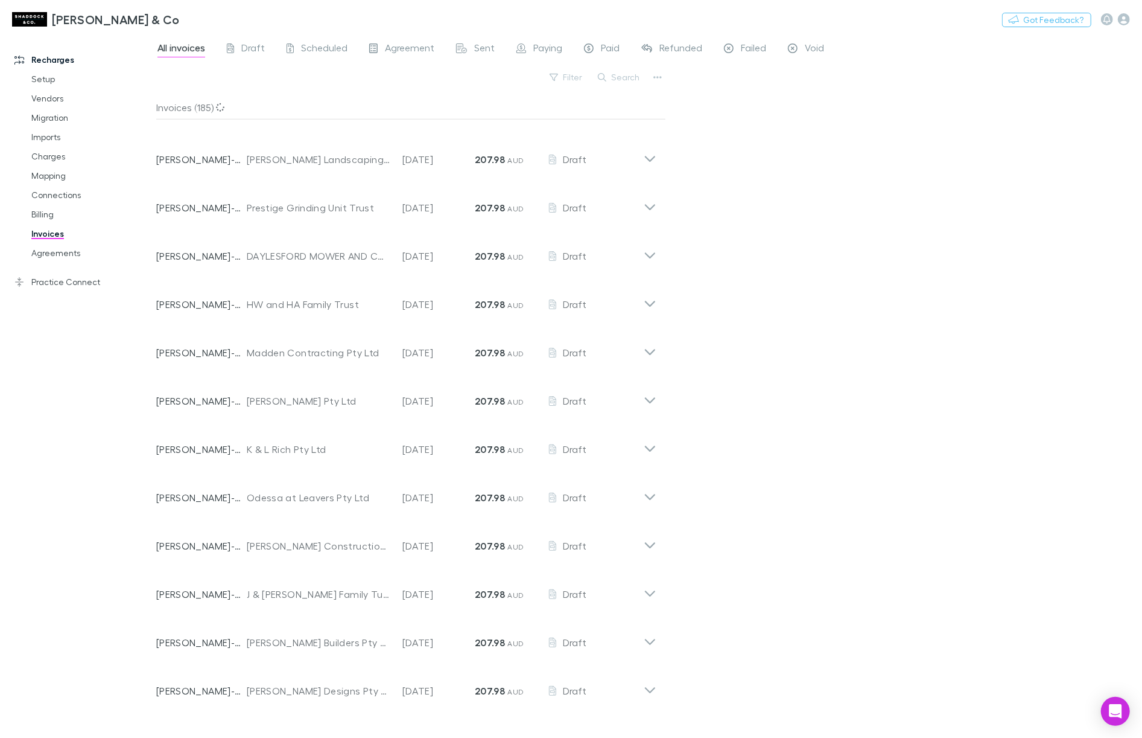
scroll to position [2307, 0]
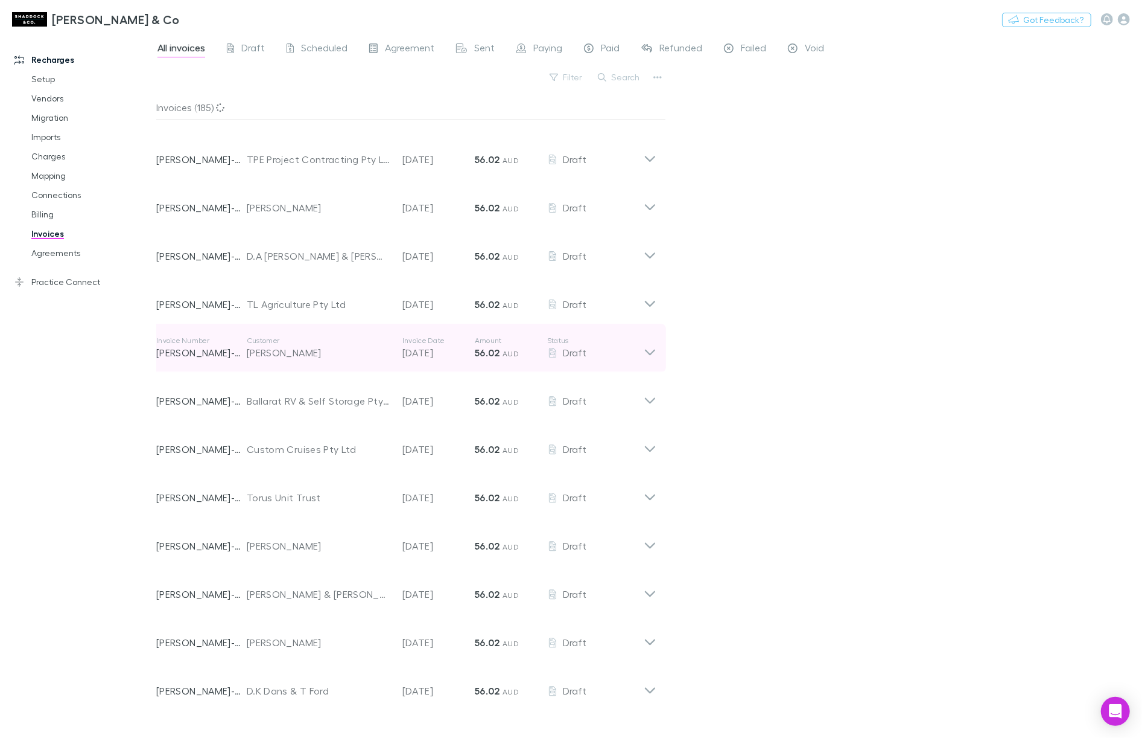
click at [451, 351] on p "[DATE]" at bounding box center [439, 352] width 72 height 14
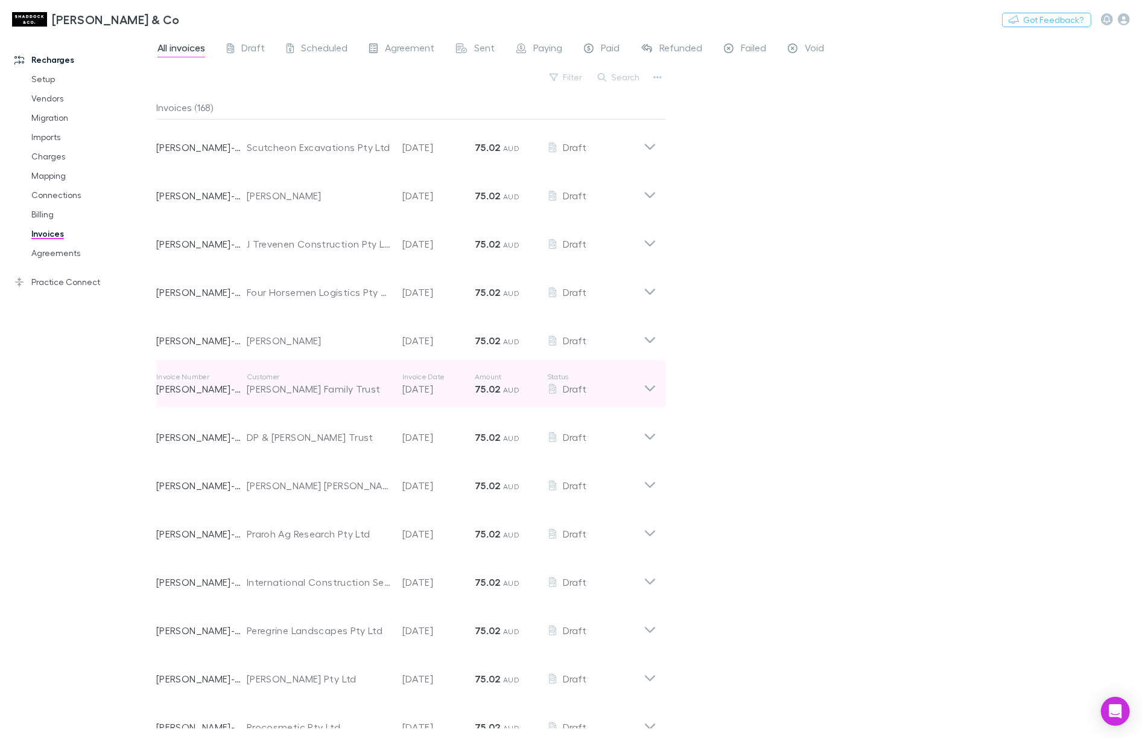
scroll to position [3755, 0]
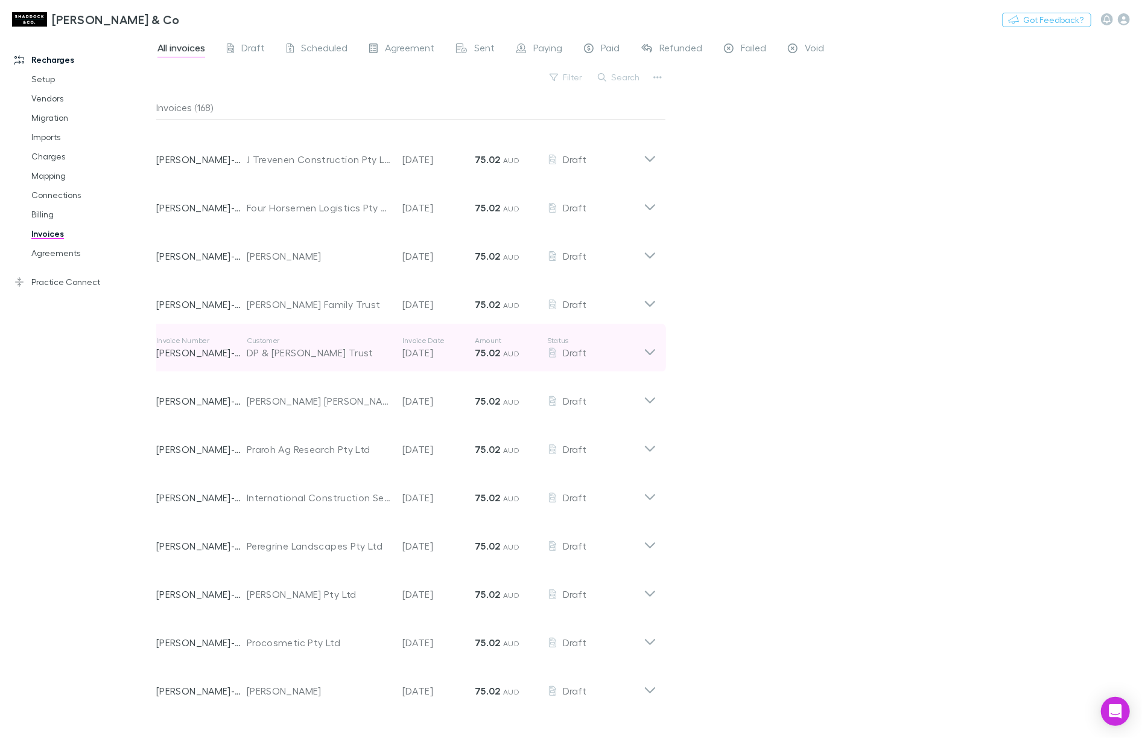
click at [471, 338] on p "Invoice Date" at bounding box center [439, 341] width 72 height 10
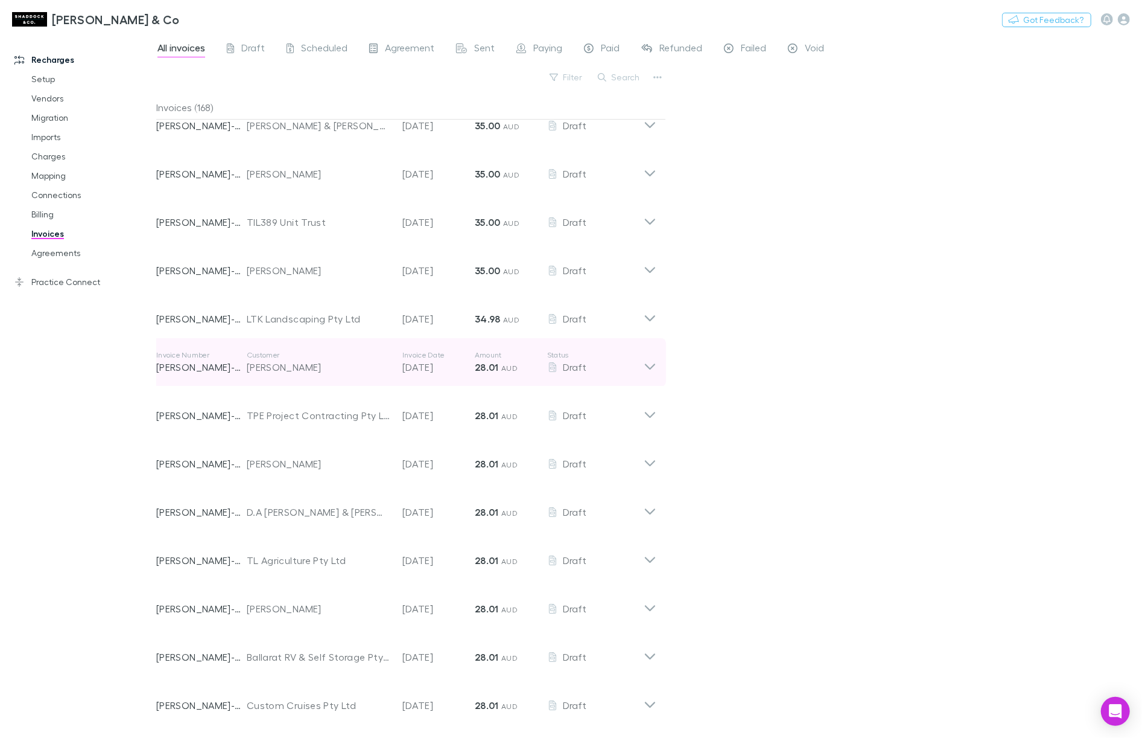
scroll to position [6586, 0]
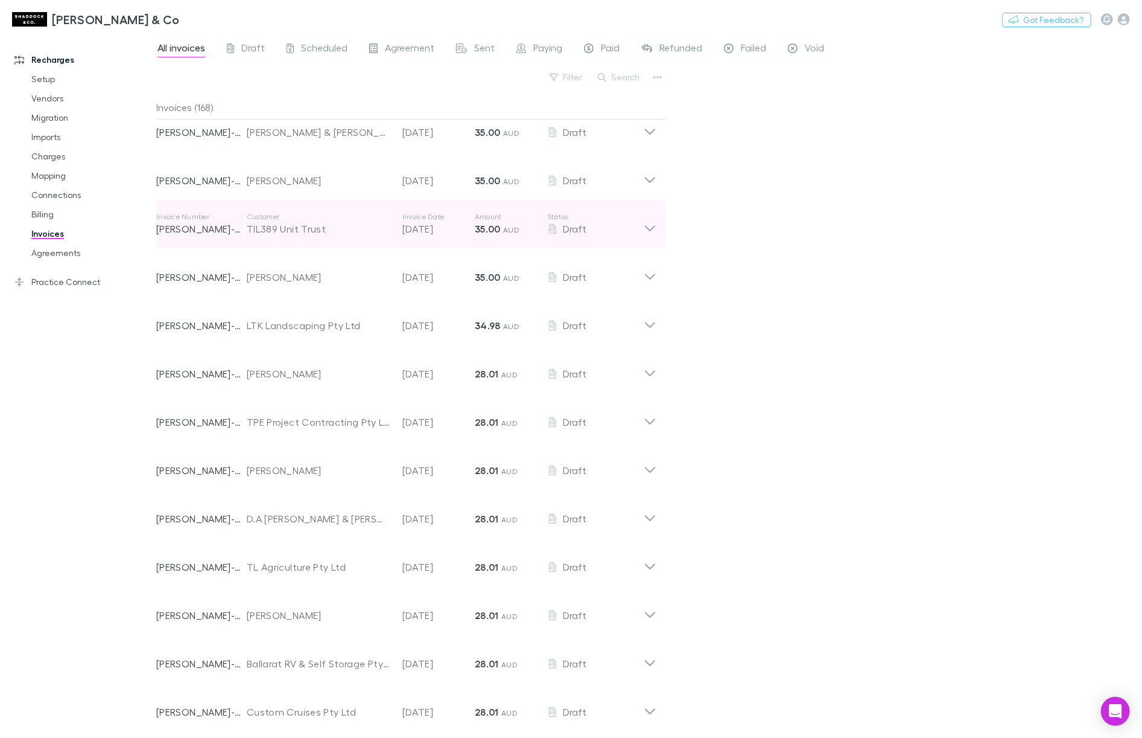
click at [438, 239] on div "Invoice Number [PERSON_NAME]-0164 Customer TIL389 Unit Trust Invoice Date [DATE…" at bounding box center [400, 223] width 488 height 43
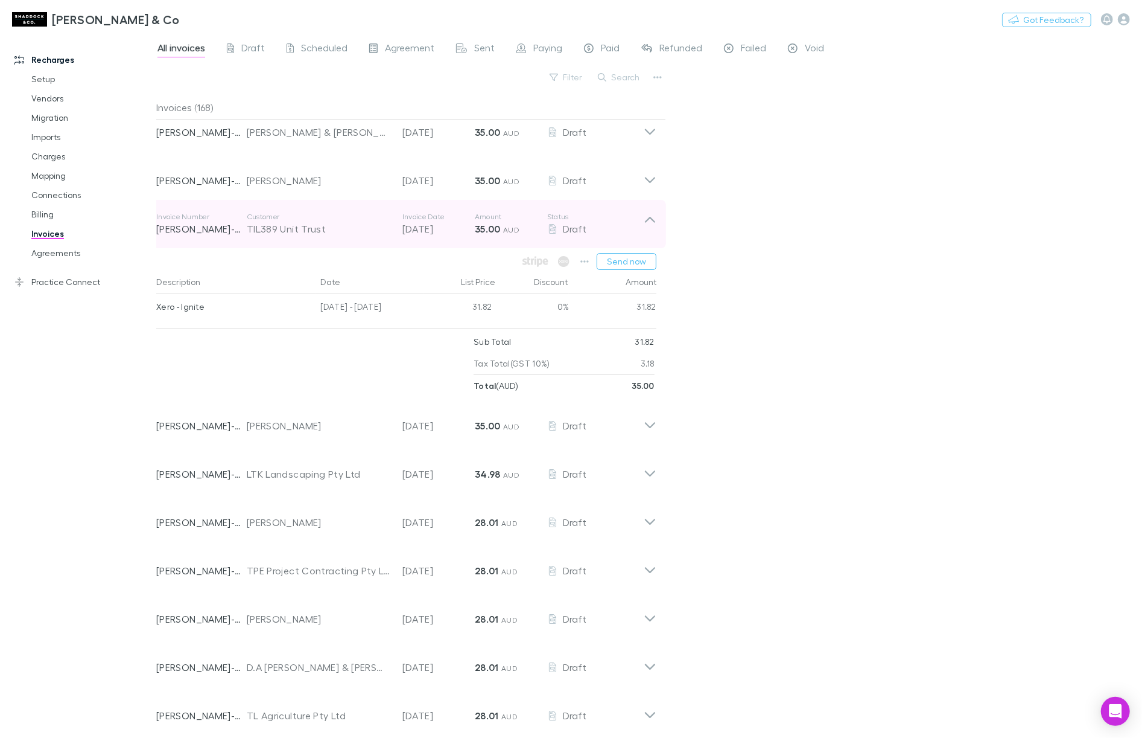
click at [428, 239] on div "Invoice Number [PERSON_NAME]-0164 Customer TIL389 Unit Trust Invoice Date [DATE…" at bounding box center [400, 223] width 488 height 43
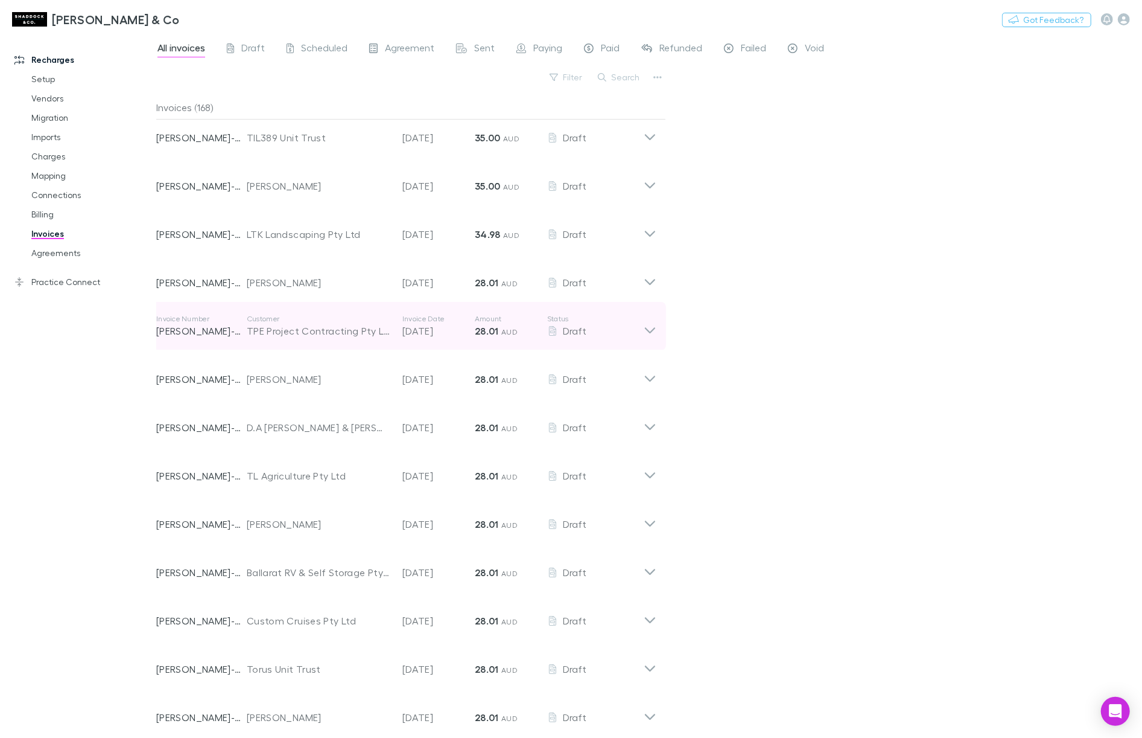
scroll to position [6680, 0]
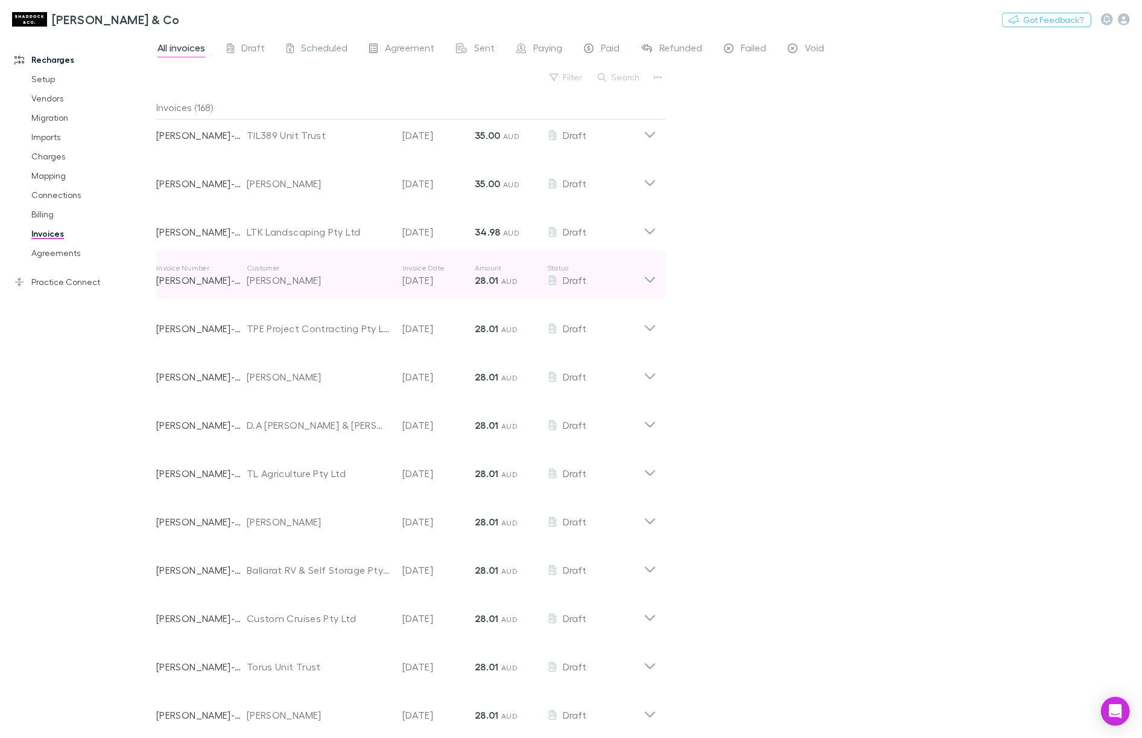
click at [443, 279] on p "[DATE]" at bounding box center [439, 280] width 72 height 14
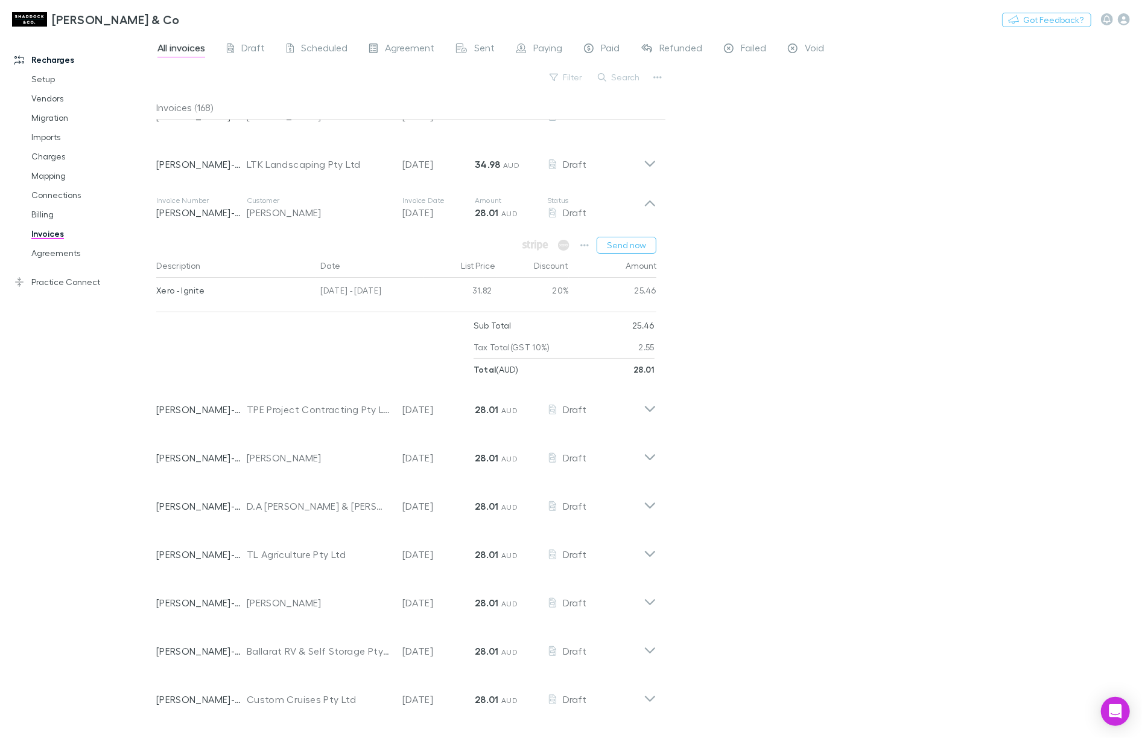
scroll to position [6775, 0]
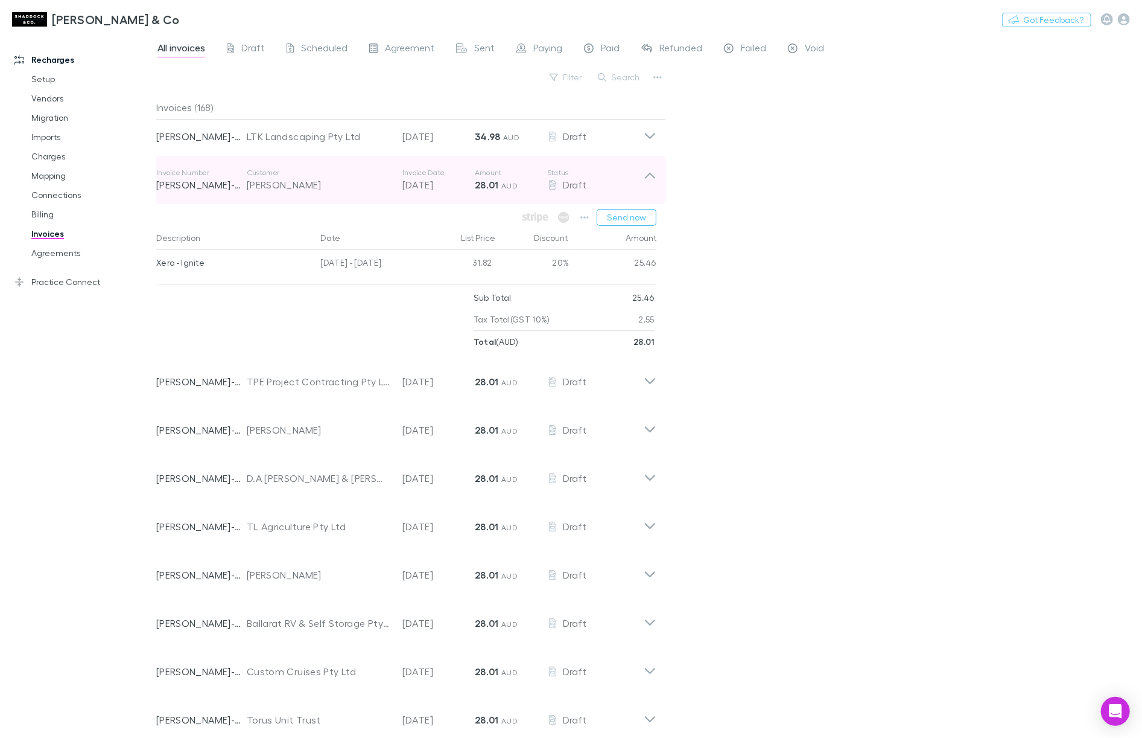
click at [439, 194] on div "Invoice Number [PERSON_NAME]-0129 Customer [PERSON_NAME] Invoice Date [DATE] Am…" at bounding box center [400, 179] width 488 height 43
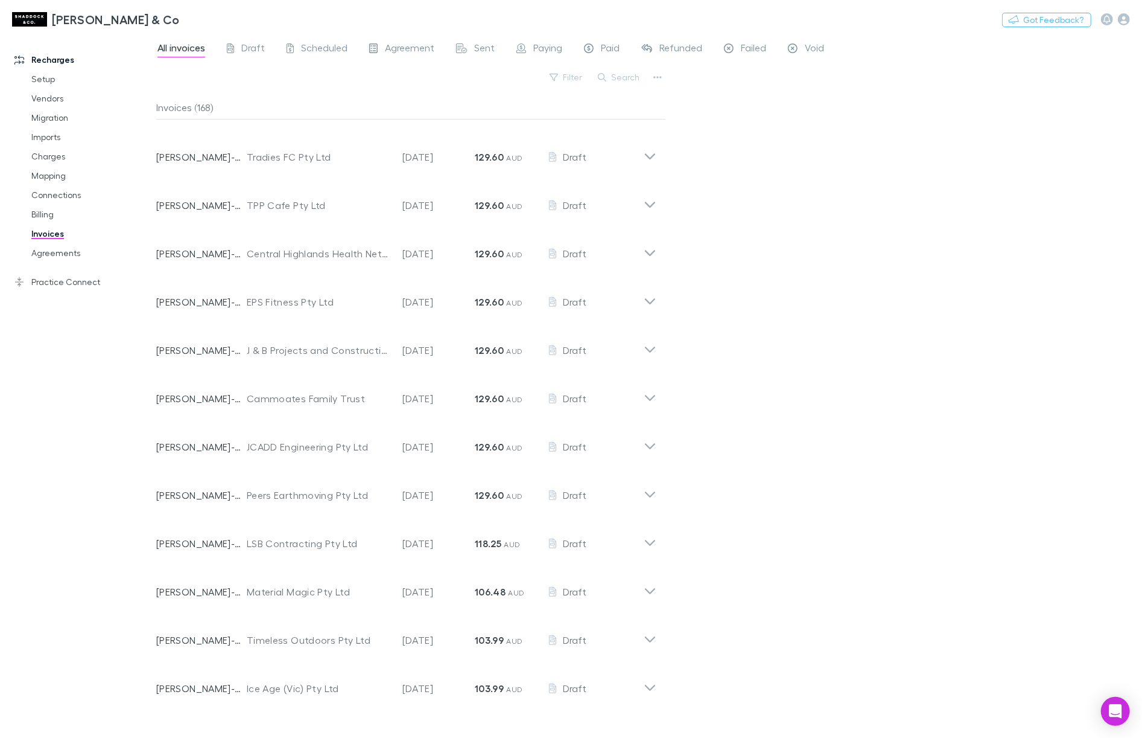
scroll to position [0, 0]
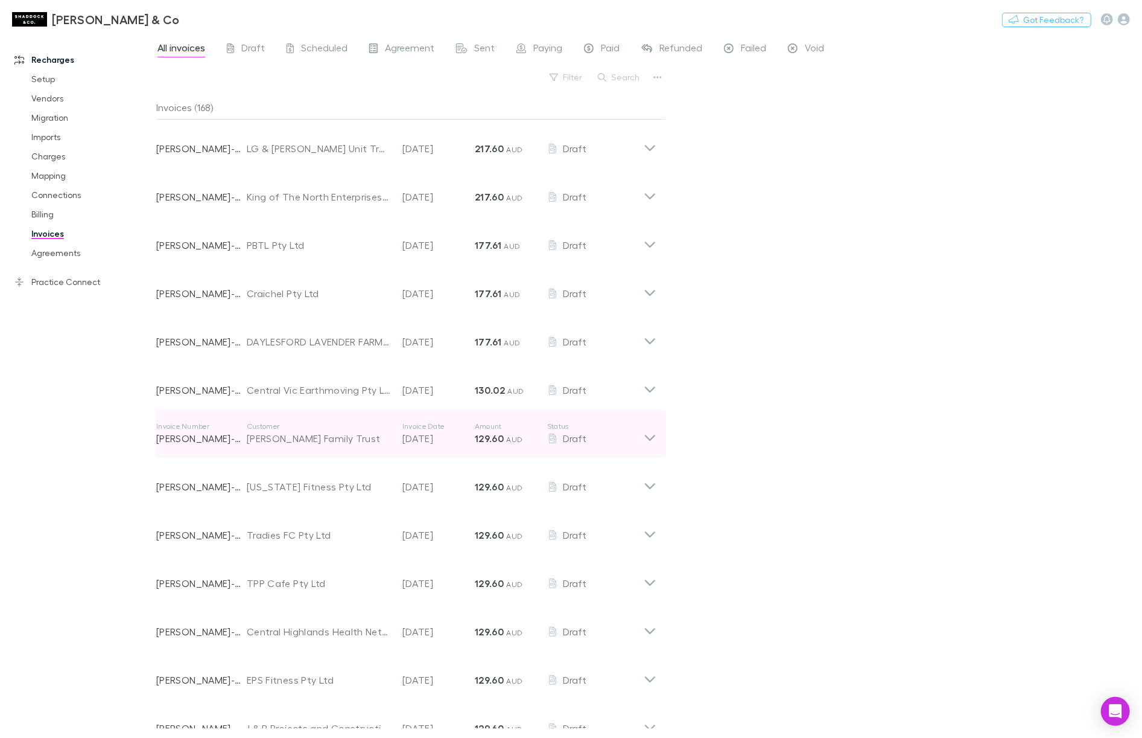
click at [421, 454] on div "Invoice Number [PERSON_NAME]-0006 Customer [PERSON_NAME] Family Trust Invoice D…" at bounding box center [400, 433] width 488 height 43
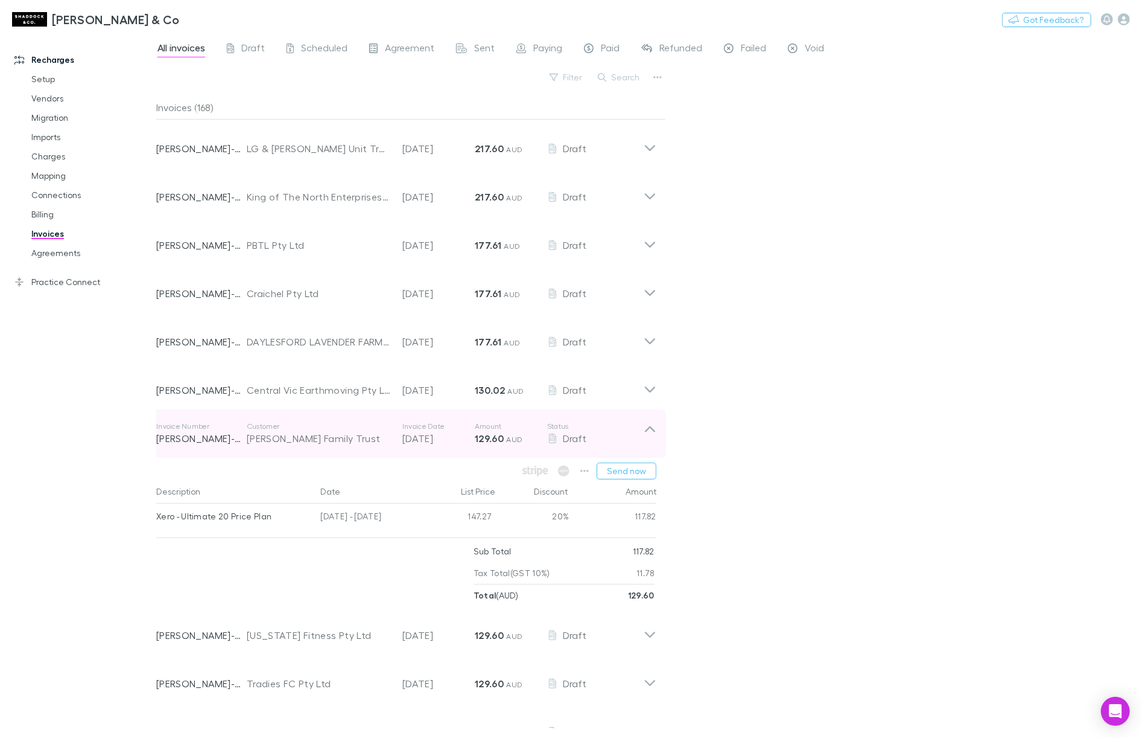
click at [422, 434] on p "[DATE]" at bounding box center [439, 438] width 72 height 14
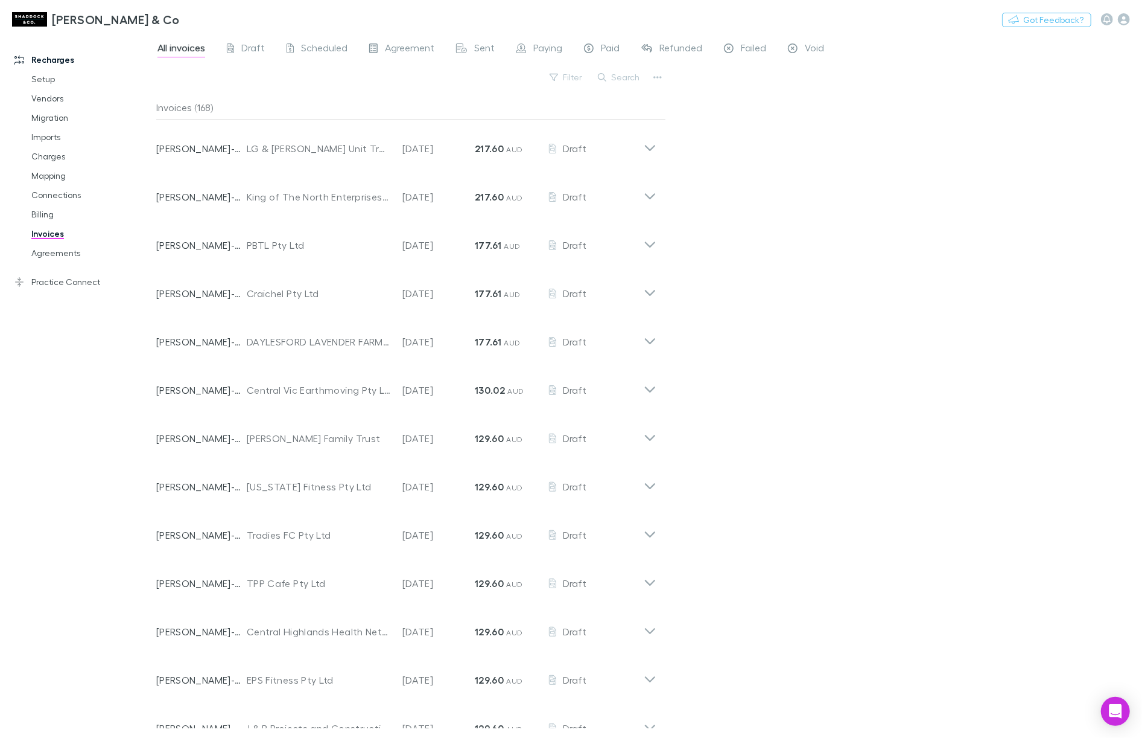
scroll to position [384, 0]
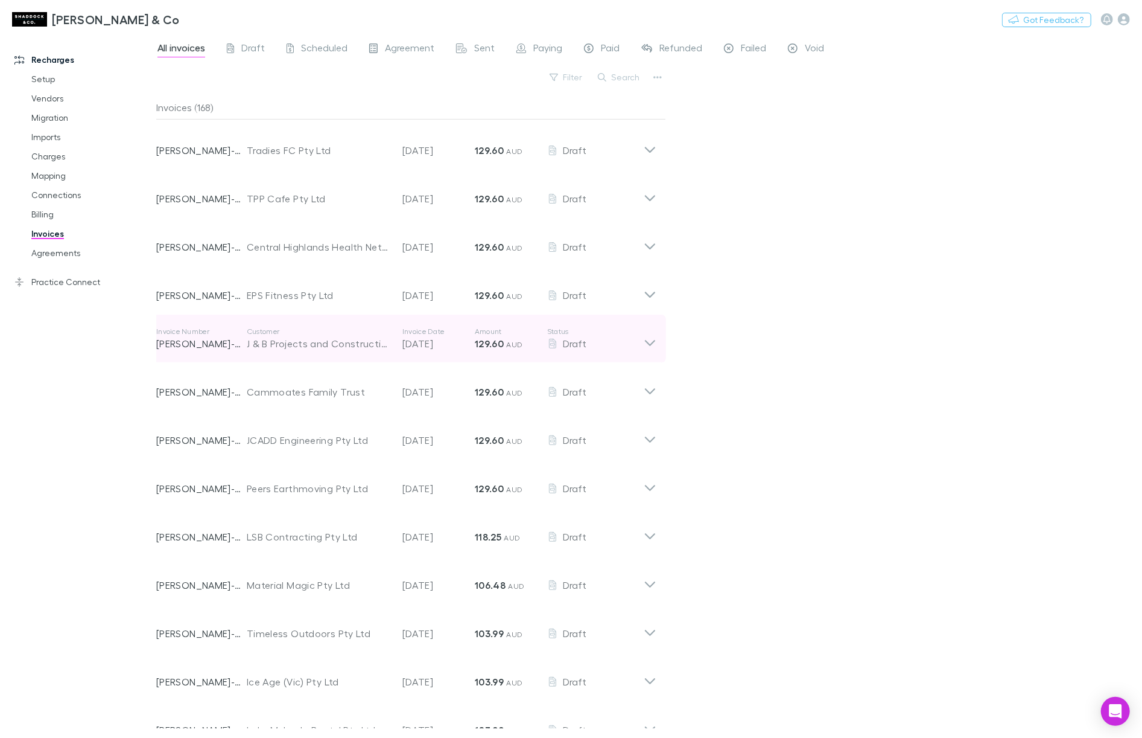
click at [437, 346] on p "[DATE]" at bounding box center [439, 343] width 72 height 14
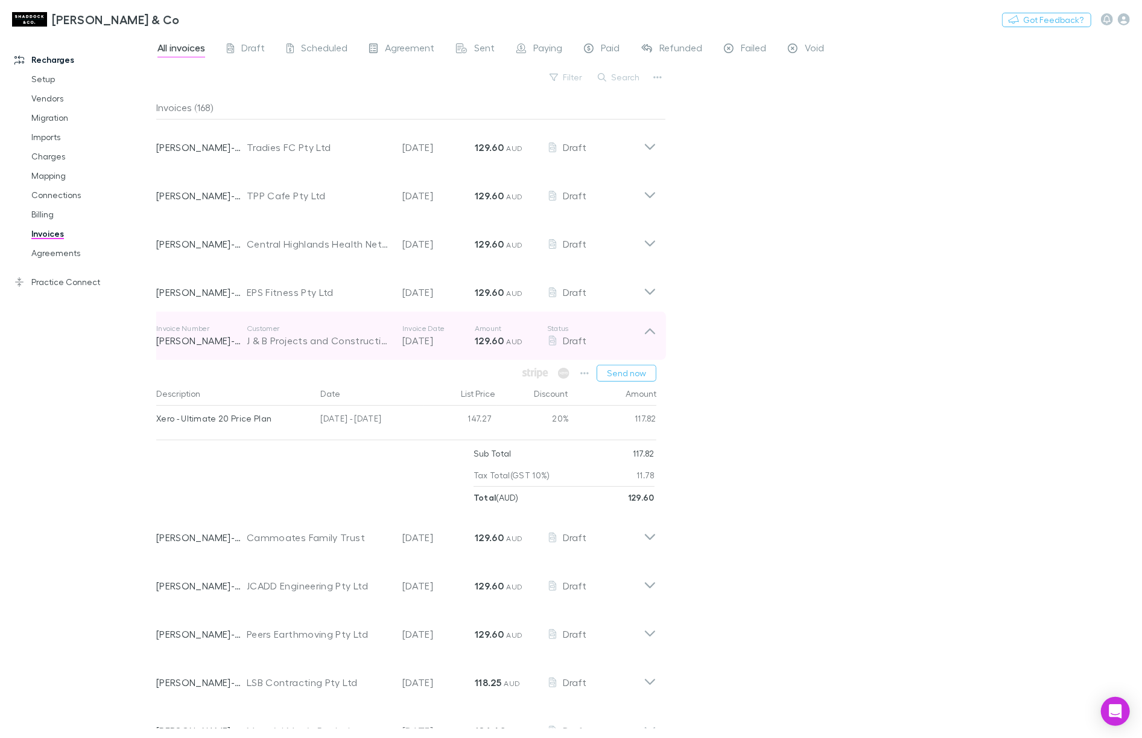
click at [435, 347] on p "[DATE]" at bounding box center [439, 340] width 72 height 14
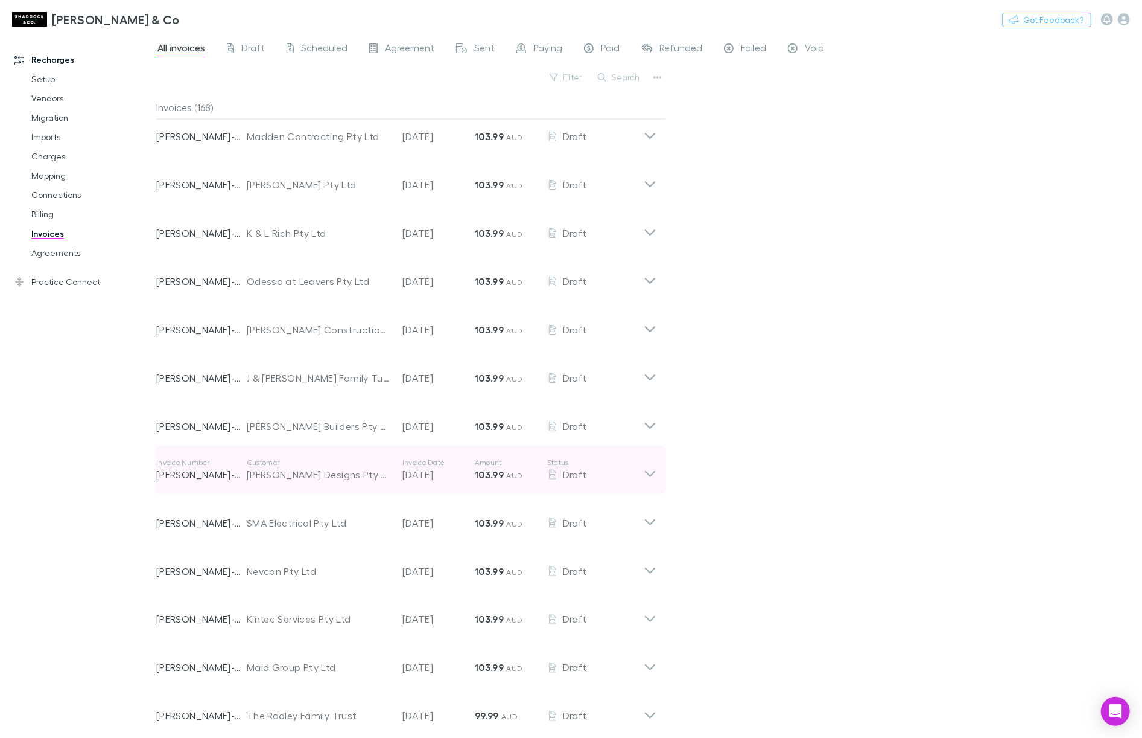
scroll to position [1268, 0]
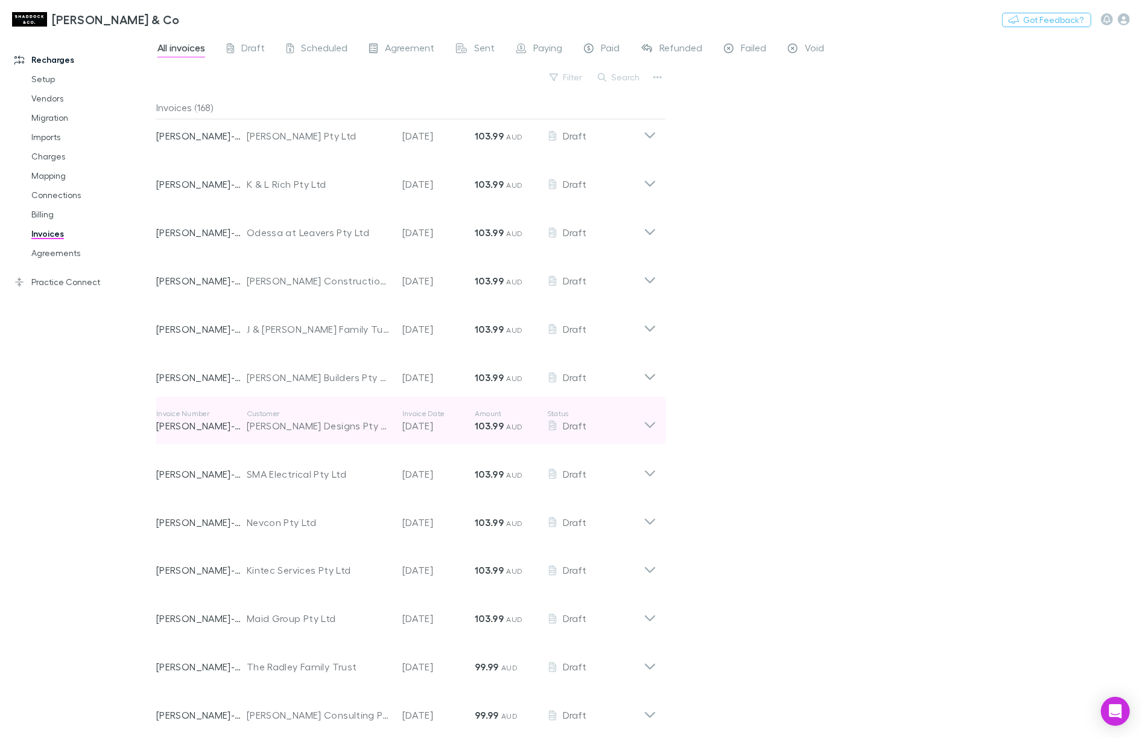
click at [426, 418] on p "[DATE]" at bounding box center [439, 425] width 72 height 14
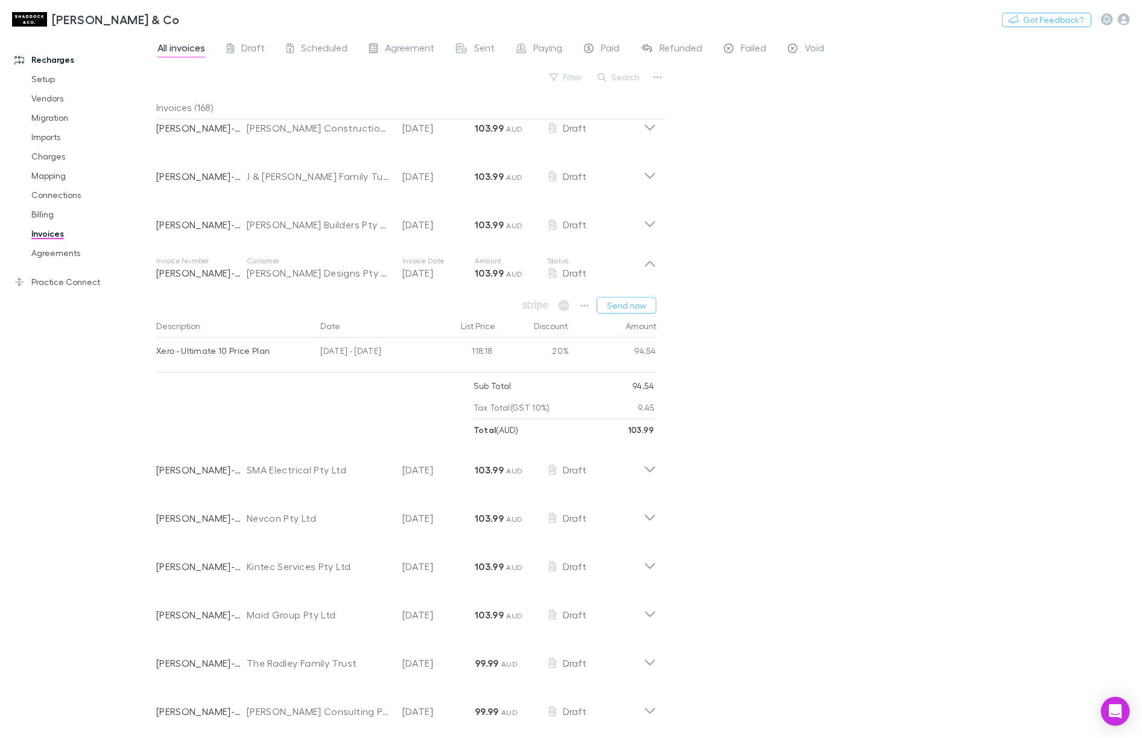
scroll to position [1381, 0]
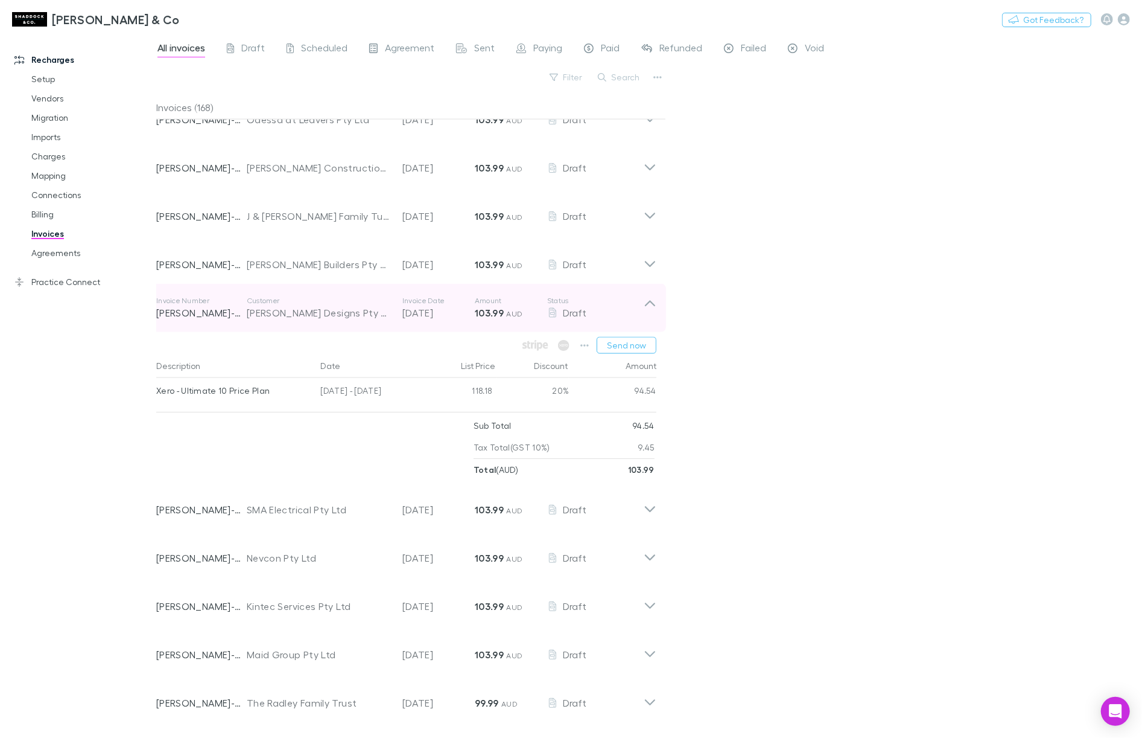
click at [448, 316] on p "[DATE]" at bounding box center [439, 312] width 72 height 14
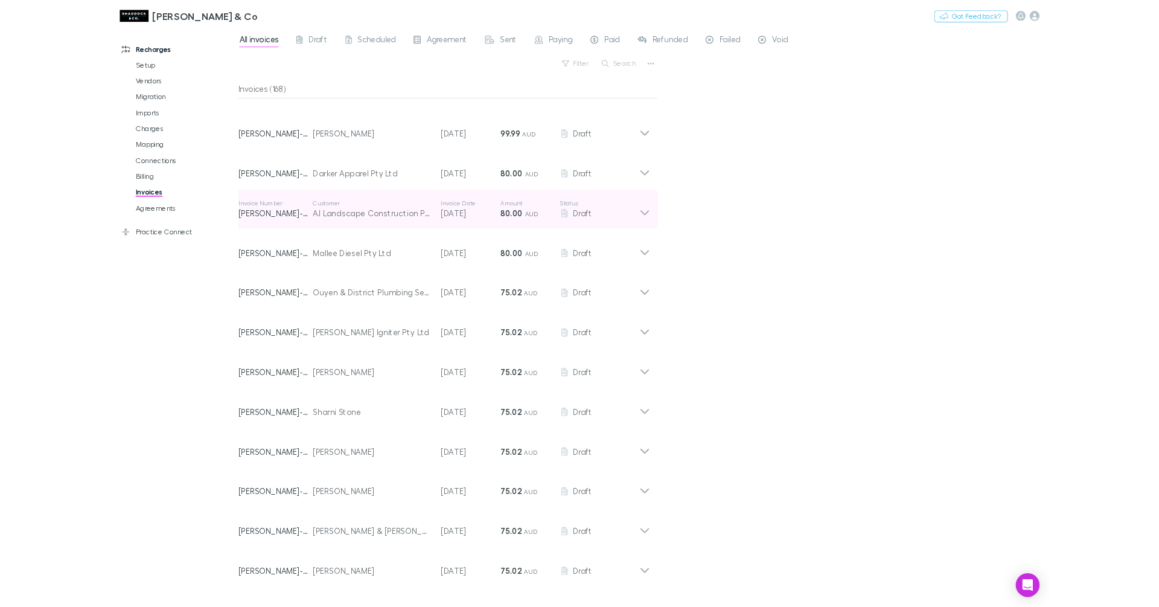
scroll to position [3074, 0]
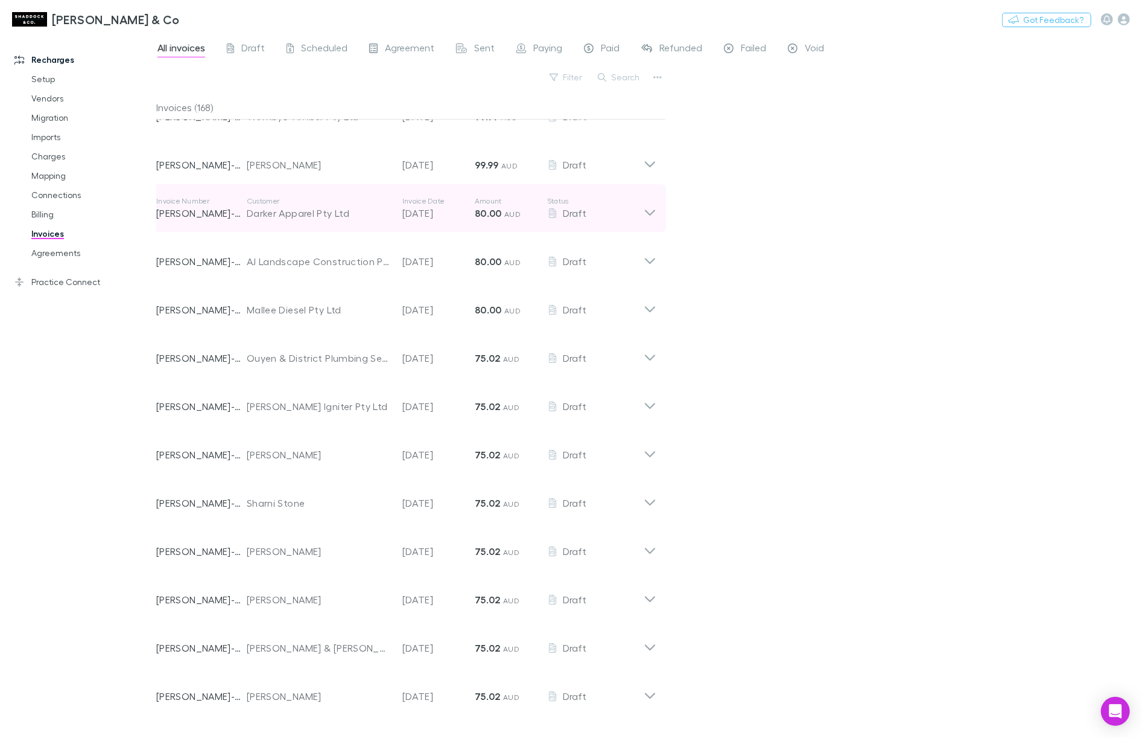
click at [413, 200] on p "Invoice Date" at bounding box center [439, 201] width 72 height 10
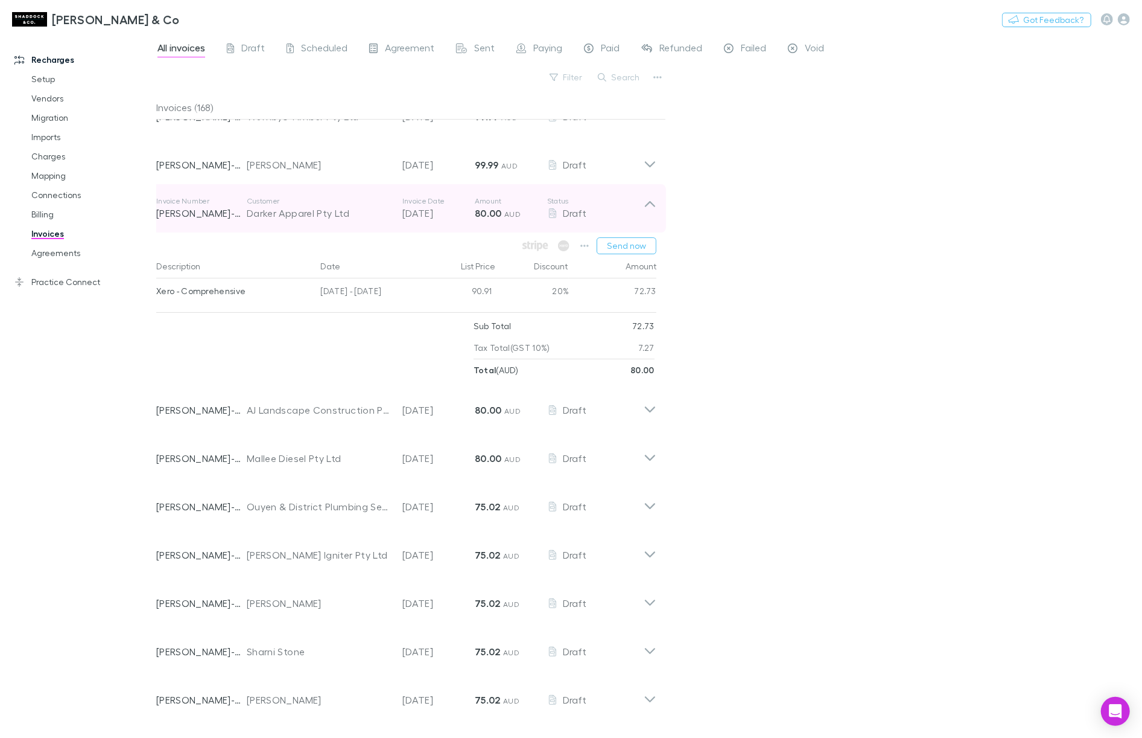
click at [409, 200] on p "Invoice Date" at bounding box center [439, 201] width 72 height 10
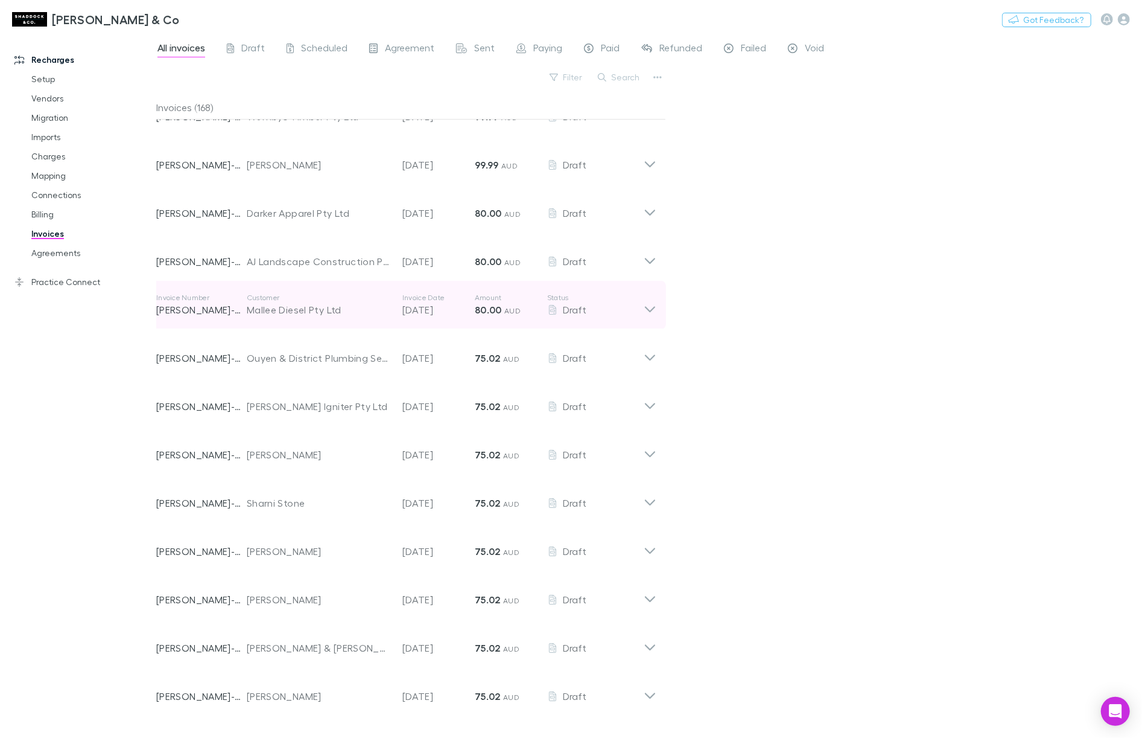
click at [453, 313] on p "[DATE]" at bounding box center [439, 309] width 72 height 14
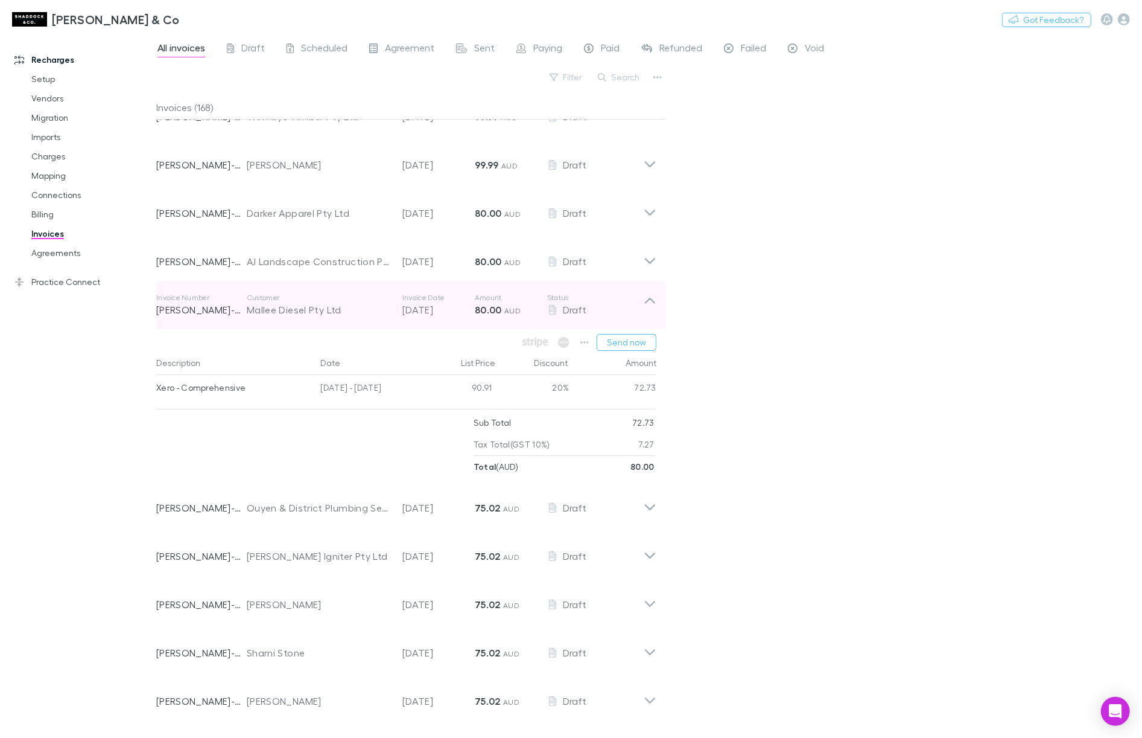
click at [452, 312] on p "[DATE]" at bounding box center [439, 309] width 72 height 14
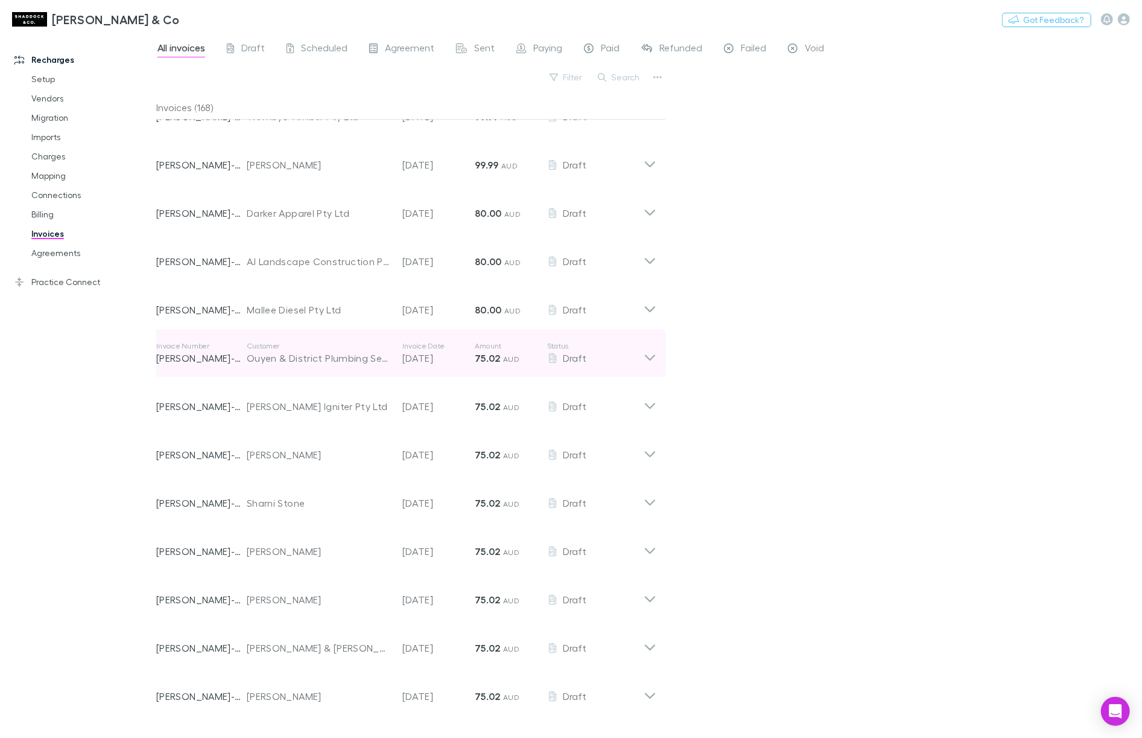
click at [460, 366] on div "Invoice Number [PERSON_NAME]-0111 Customer Ouyen & District Plumbing Service Pt…" at bounding box center [400, 352] width 488 height 43
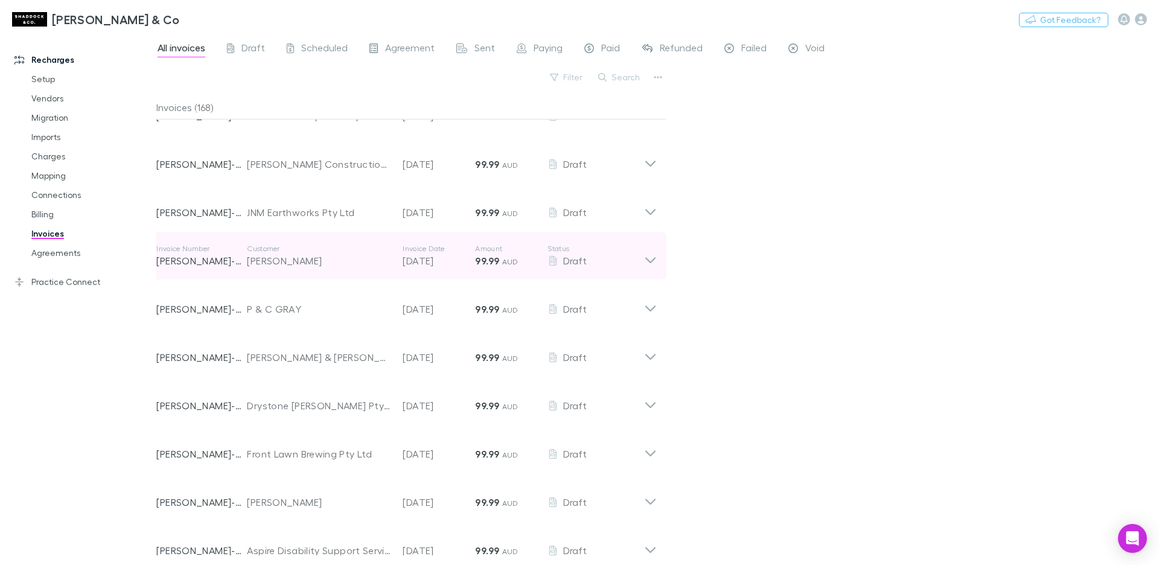
scroll to position [2493, 0]
click at [501, 234] on div "Invoice Number [PERSON_NAME]-0043 Customer [PERSON_NAME] Invoice Date [DATE] Am…" at bounding box center [407, 258] width 520 height 48
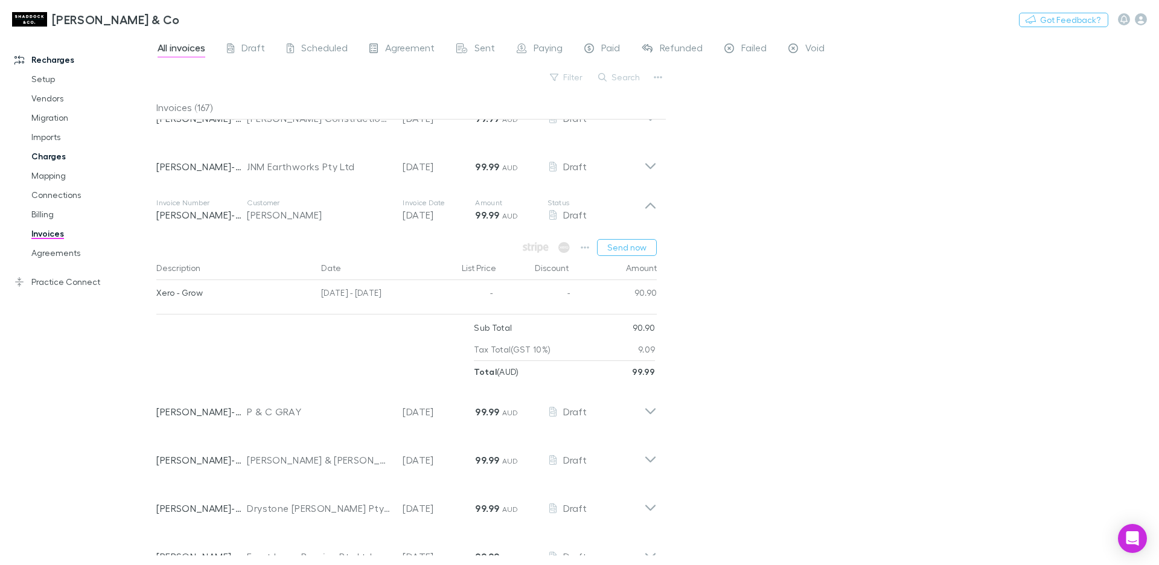
click at [57, 157] on link "Charges" at bounding box center [86, 156] width 135 height 19
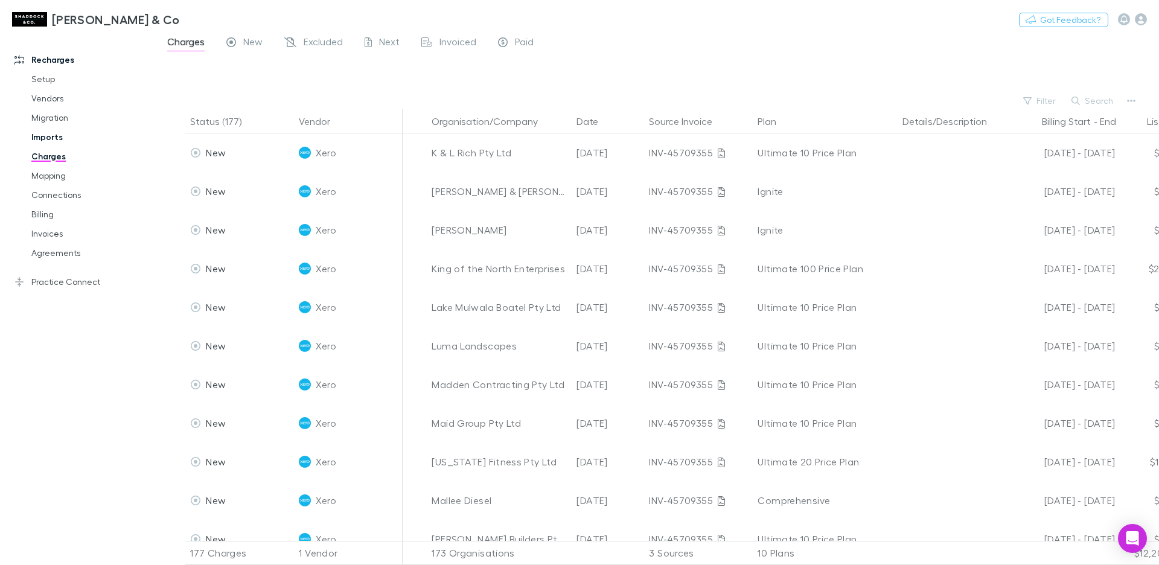
click at [51, 142] on link "Imports" at bounding box center [86, 136] width 135 height 19
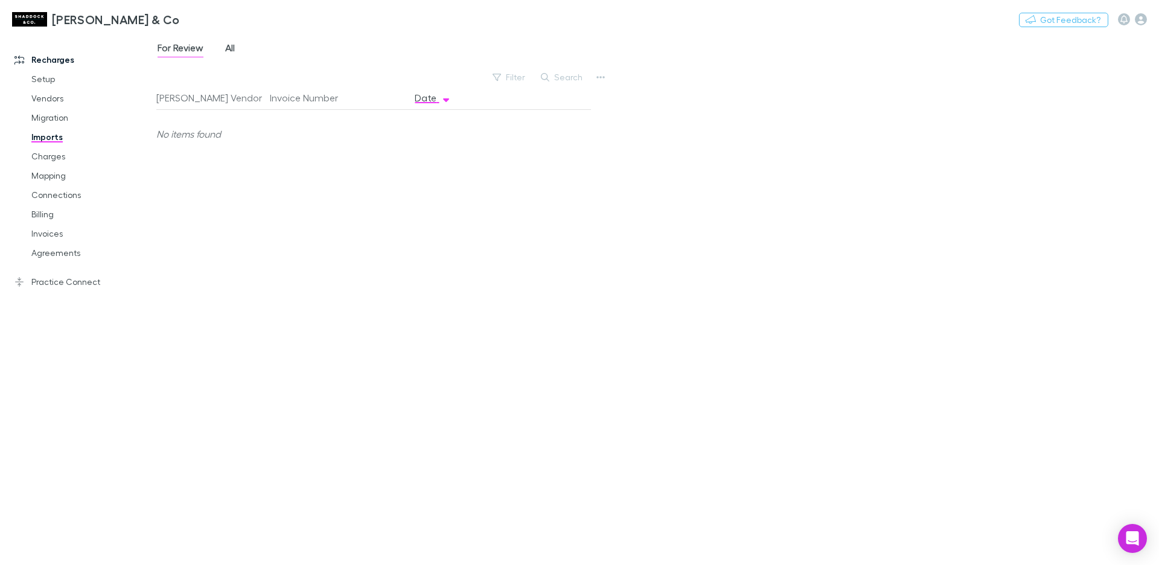
click at [235, 48] on span "All" at bounding box center [230, 50] width 10 height 16
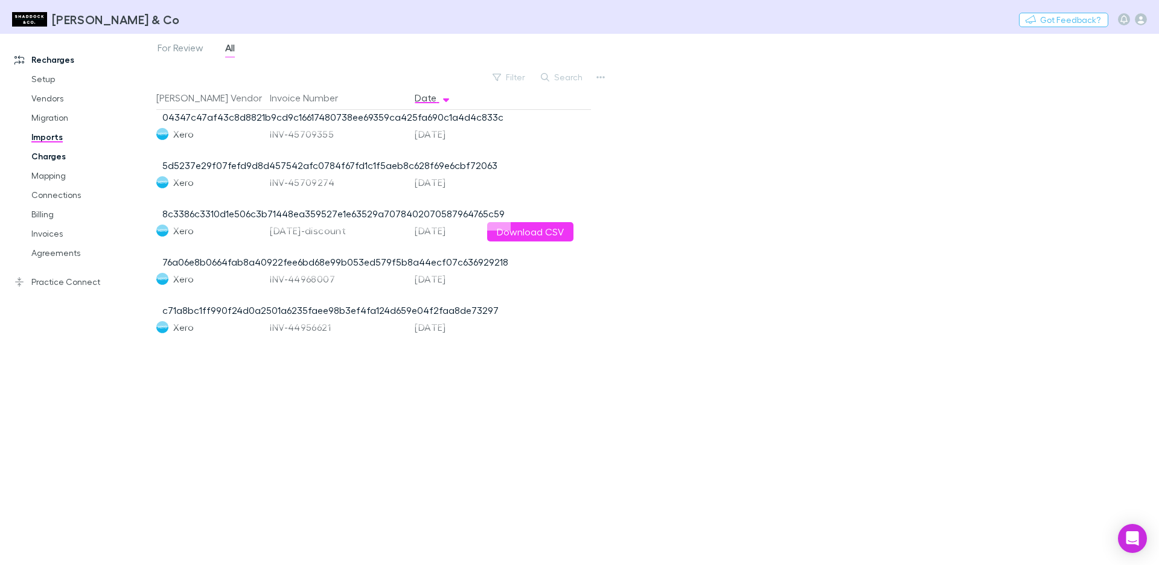
click at [56, 154] on link "Charges" at bounding box center [86, 156] width 135 height 19
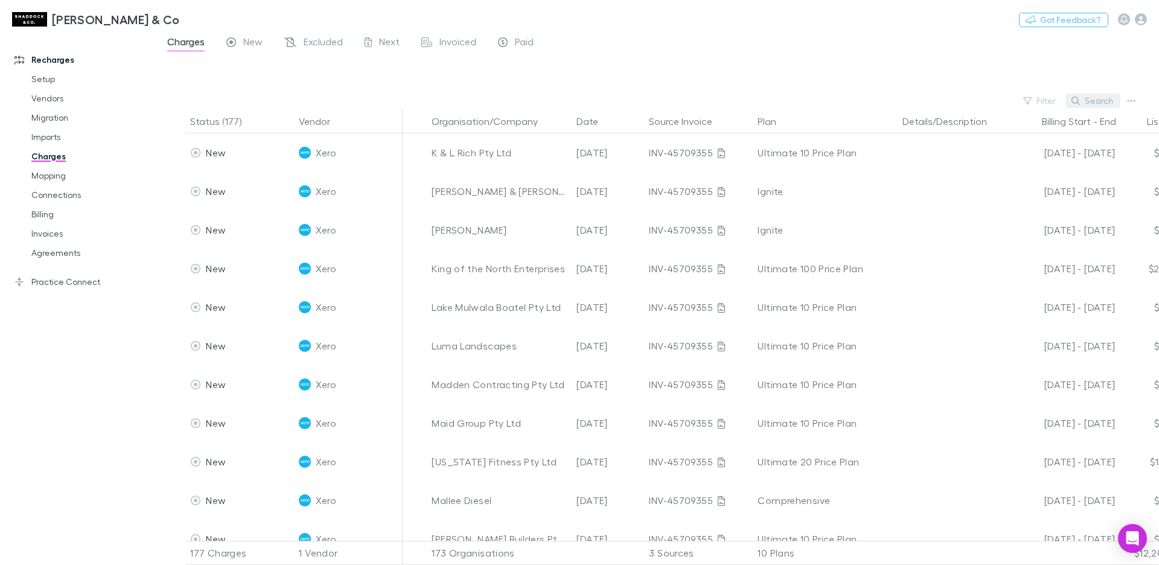
click at [1110, 100] on button "Search" at bounding box center [1092, 101] width 55 height 14
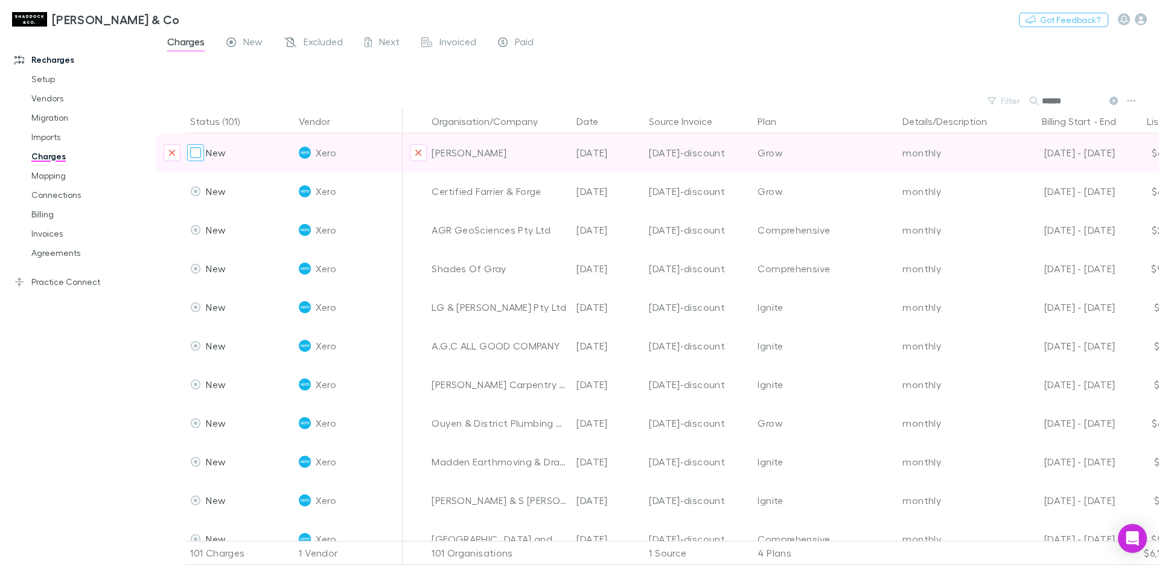
type input "******"
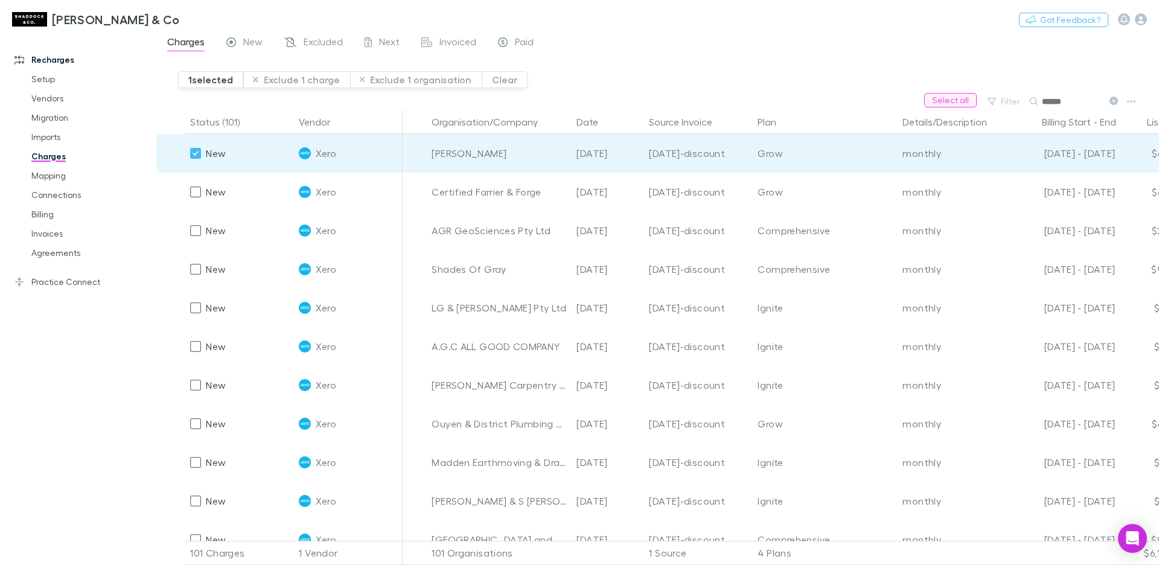
click at [959, 106] on button "Select all" at bounding box center [950, 100] width 53 height 14
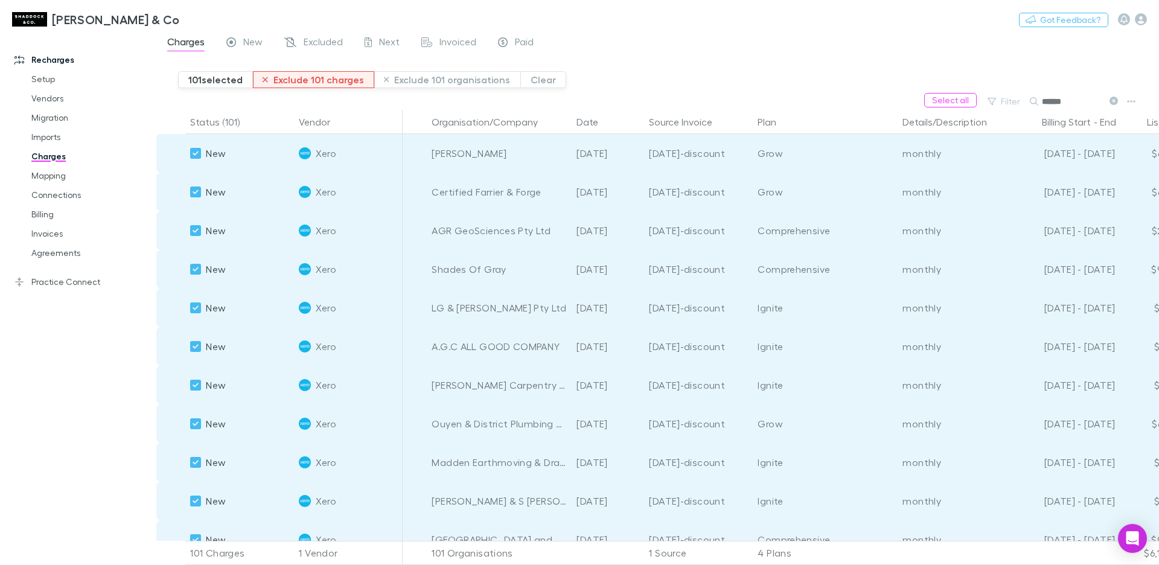
click at [305, 80] on button "Exclude 101 charges" at bounding box center [313, 79] width 121 height 17
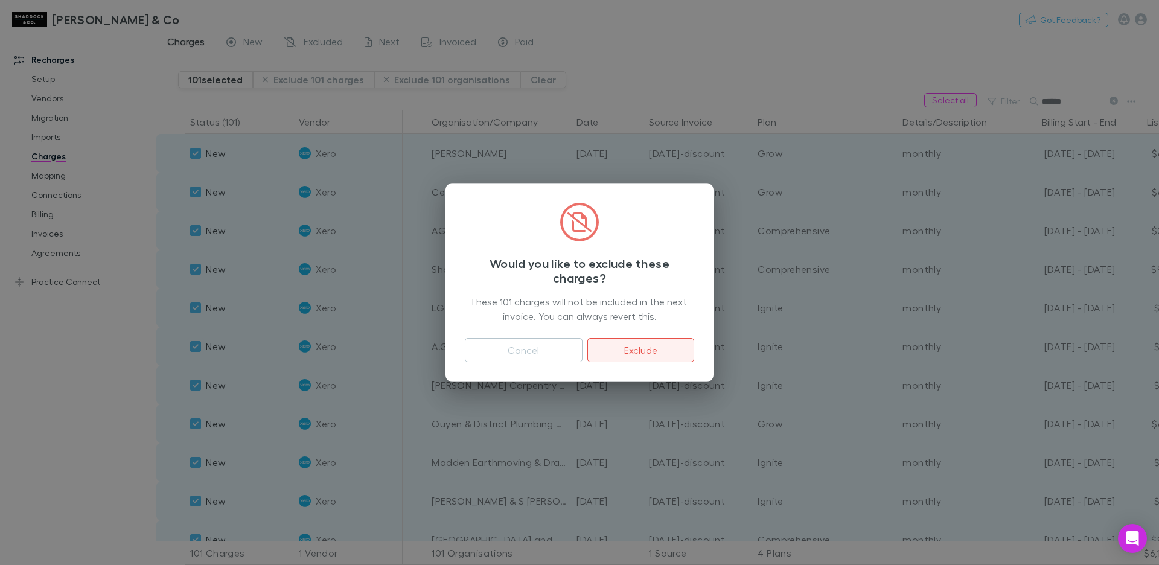
click at [626, 352] on button "Exclude" at bounding box center [640, 350] width 107 height 24
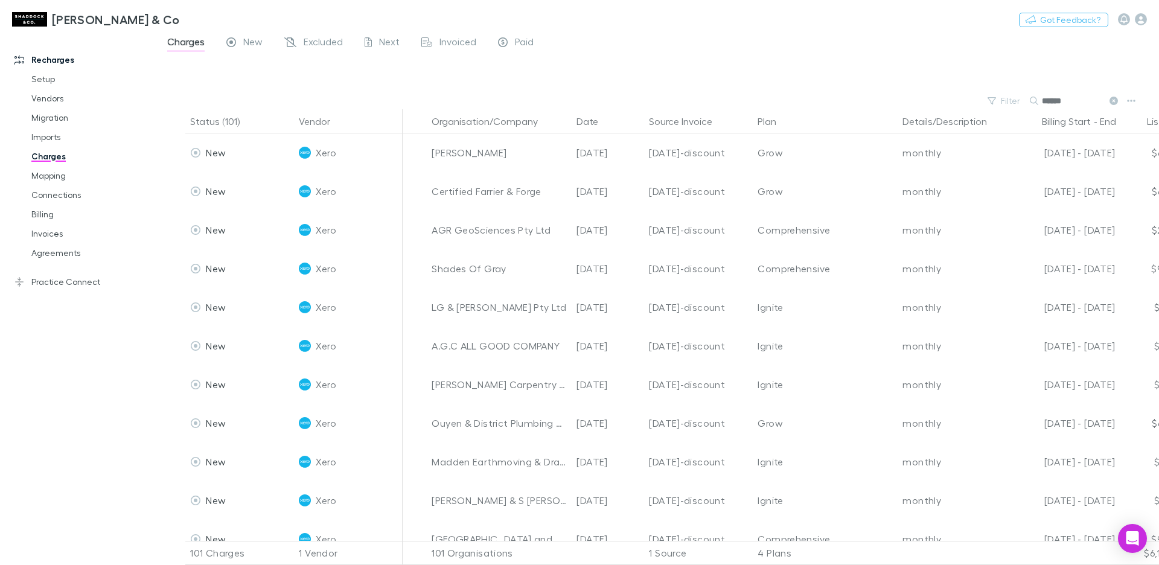
click at [86, 285] on link "Practice Connect" at bounding box center [77, 281] width 151 height 19
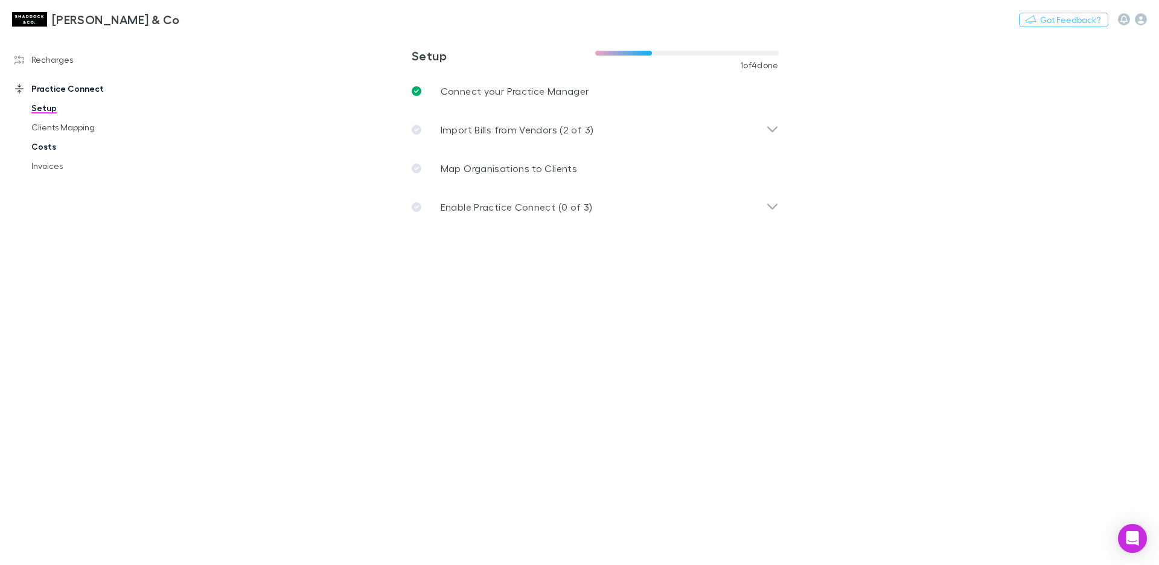
click at [52, 149] on link "Costs" at bounding box center [86, 146] width 135 height 19
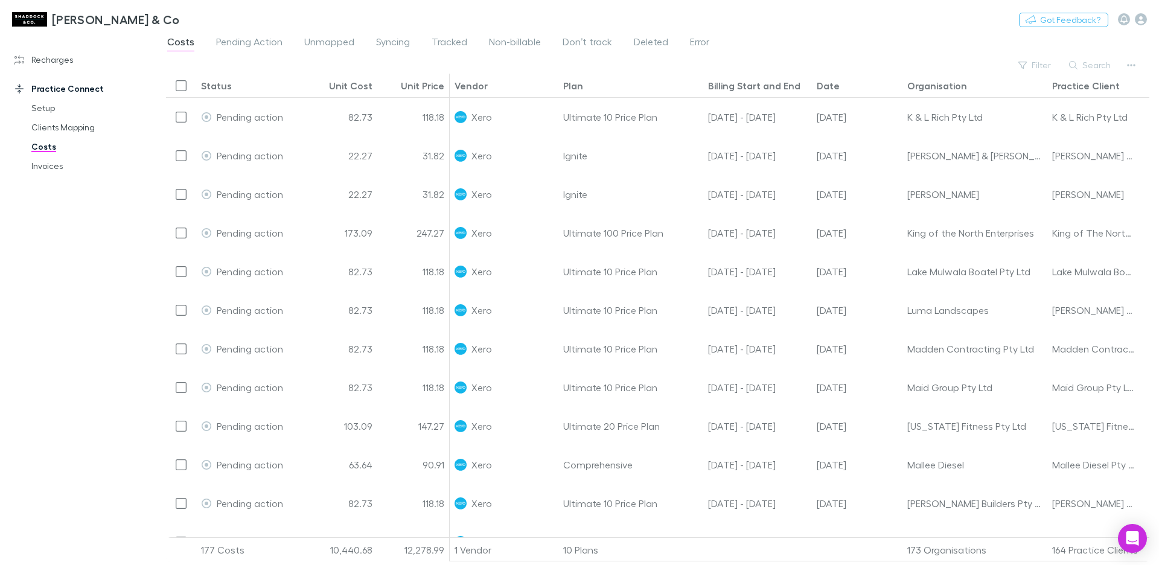
click at [1097, 68] on button "Search" at bounding box center [1090, 65] width 55 height 14
type input "******"
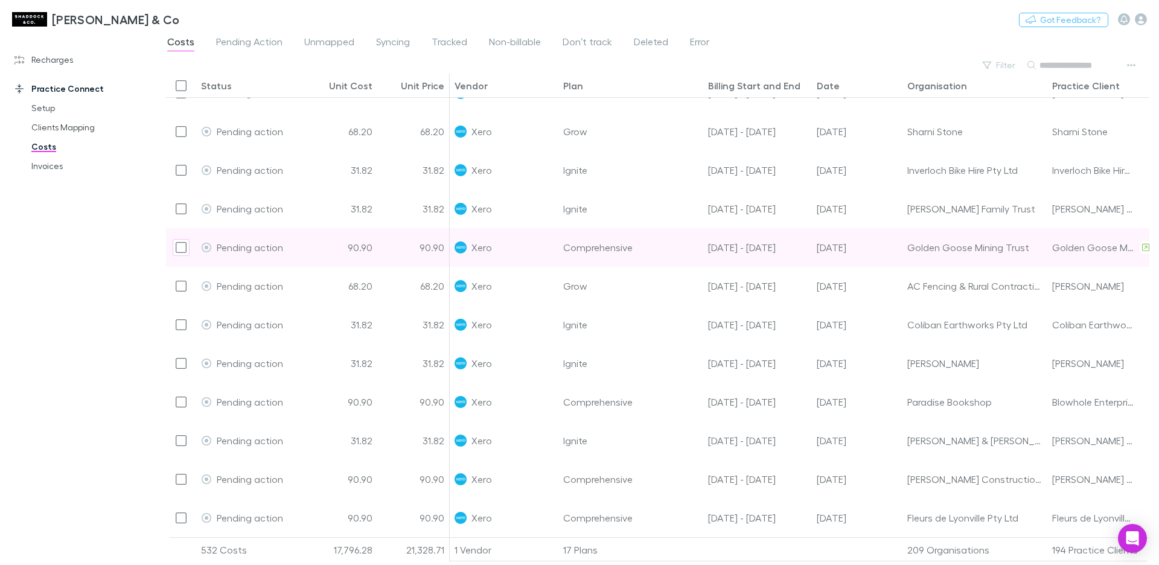
scroll to position [0, 115]
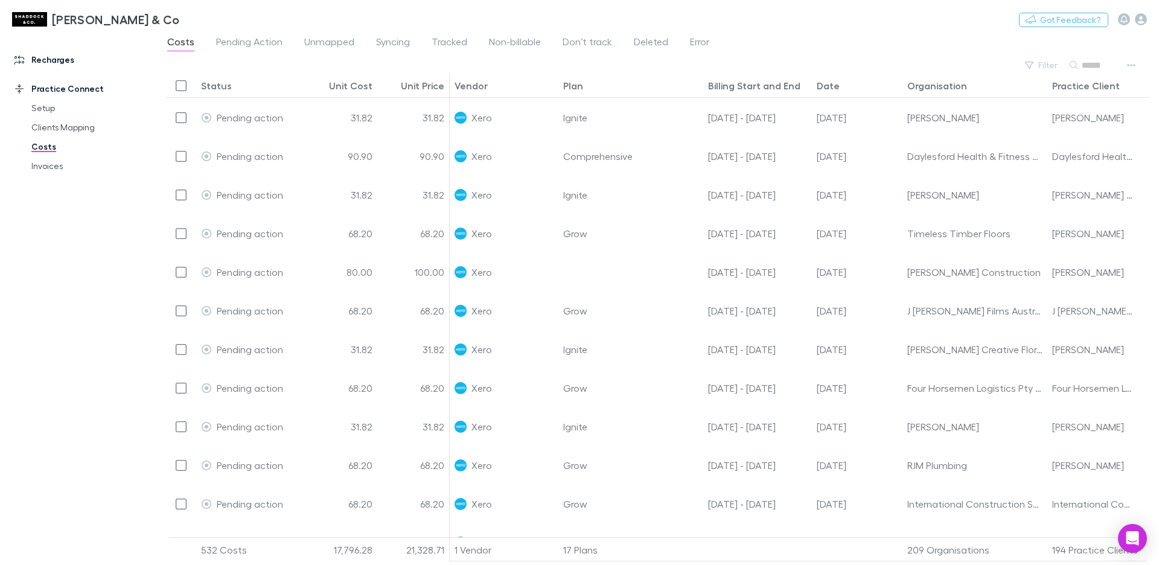
click at [57, 57] on link "Recharges" at bounding box center [77, 59] width 151 height 19
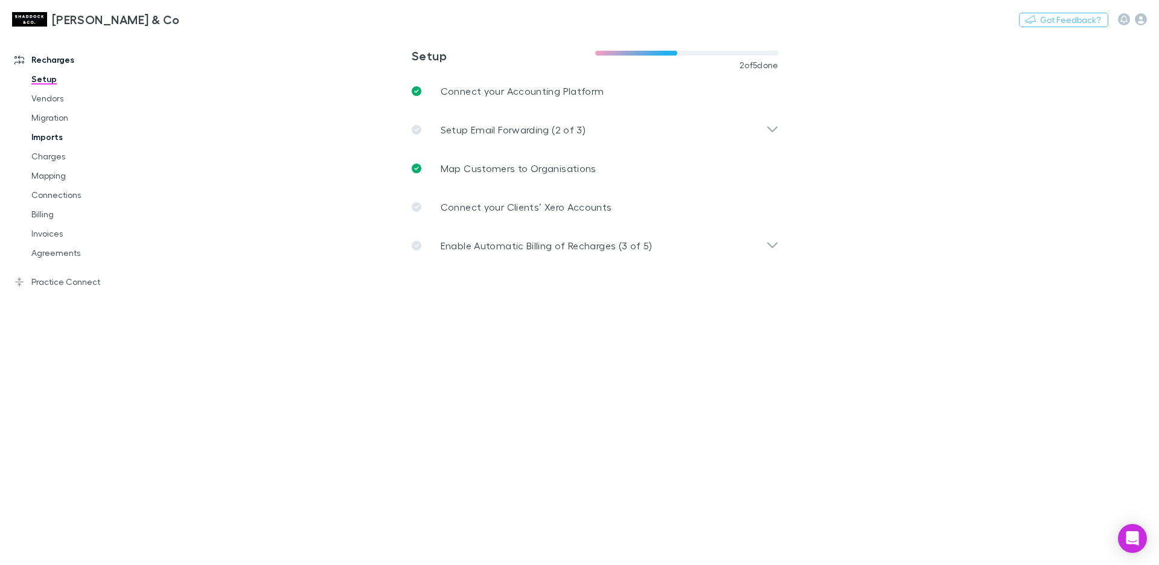
click at [62, 140] on link "Imports" at bounding box center [86, 136] width 135 height 19
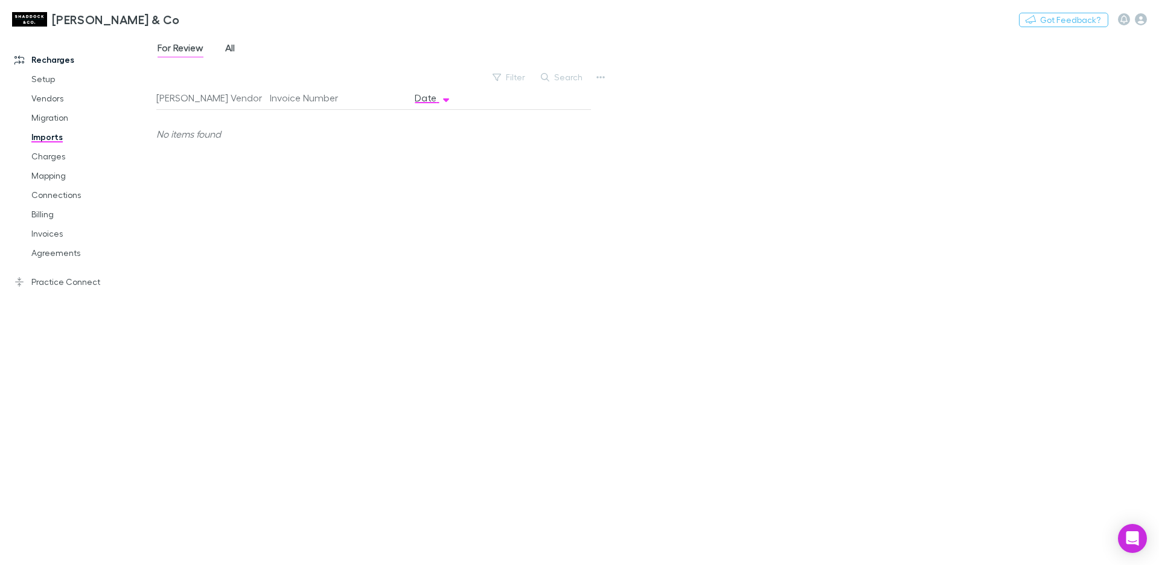
click at [231, 53] on span "All" at bounding box center [230, 50] width 10 height 16
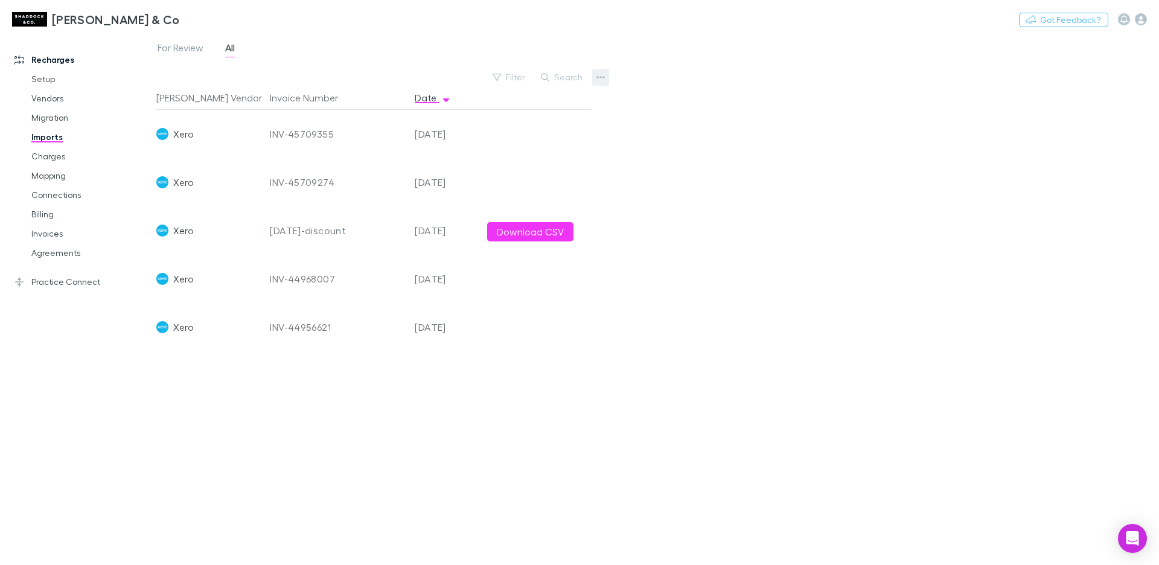
click at [598, 80] on icon "button" at bounding box center [600, 77] width 8 height 10
click at [593, 102] on p "Custom CSV Import" at bounding box center [526, 101] width 147 height 14
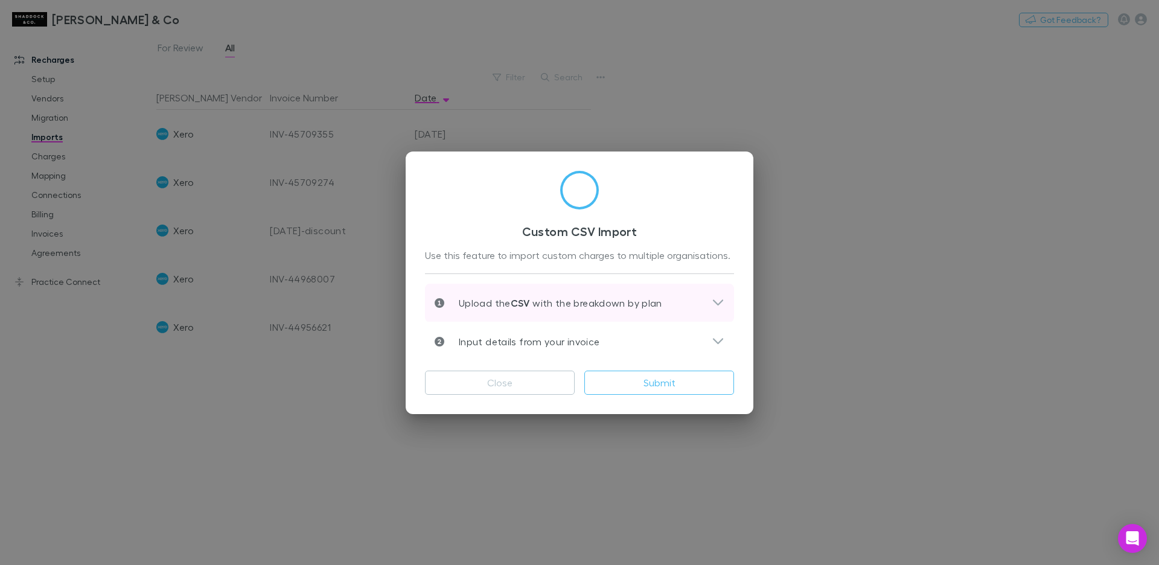
click at [622, 296] on p "Upload the CSV with the breakdown by plan" at bounding box center [553, 303] width 218 height 14
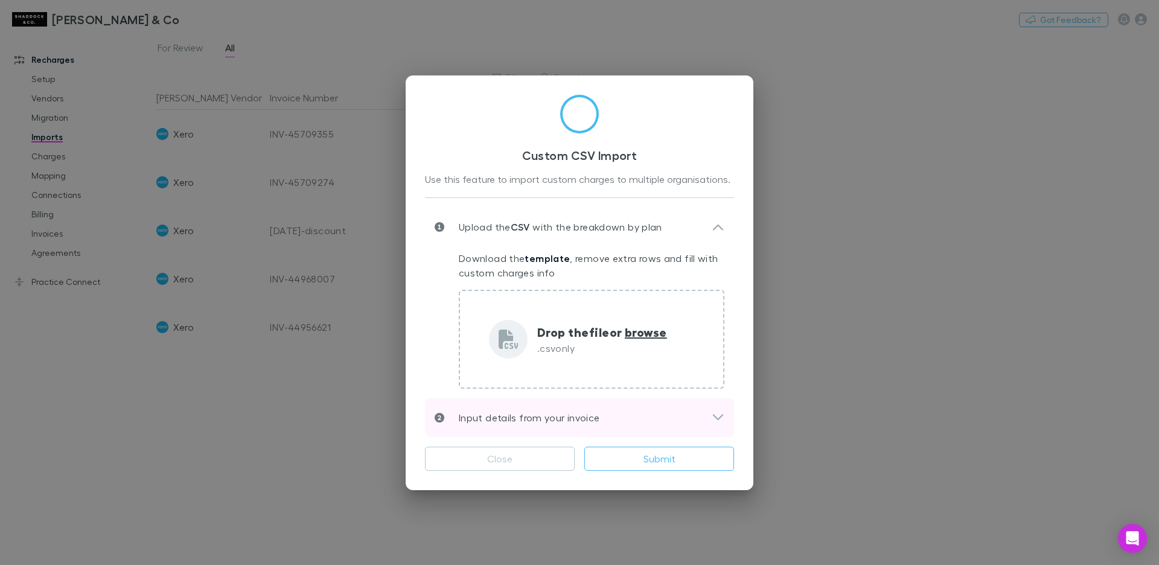
click at [572, 422] on p "Input details from your invoice" at bounding box center [521, 417] width 155 height 14
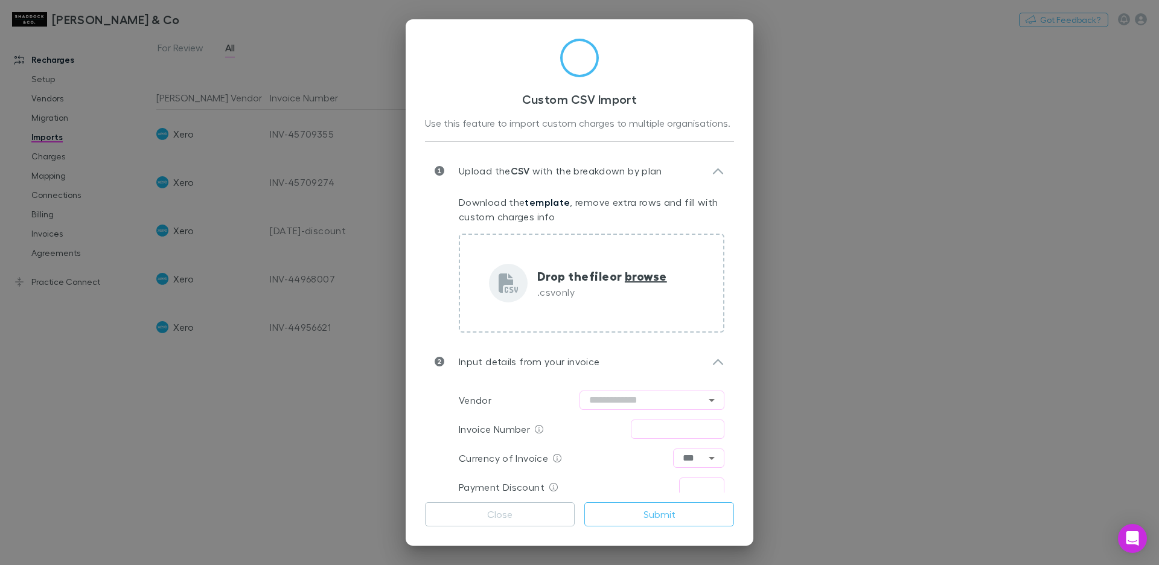
click at [659, 410] on div "Vendor ​" at bounding box center [592, 400] width 266 height 29
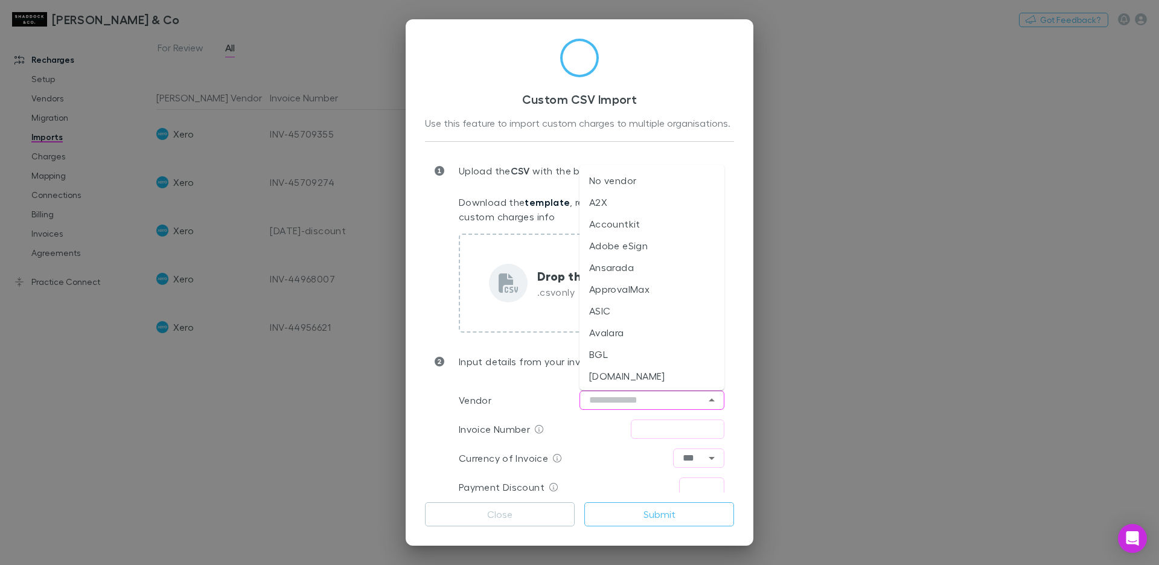
click at [661, 407] on input "text" at bounding box center [651, 399] width 145 height 19
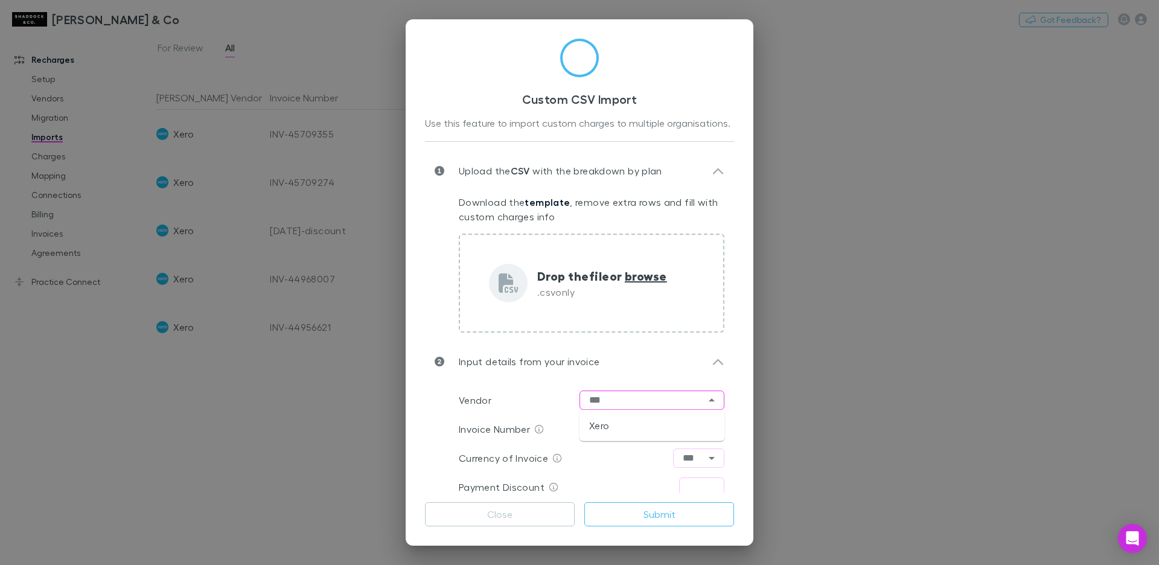
drag, startPoint x: 610, startPoint y: 427, endPoint x: 627, endPoint y: 431, distance: 17.3
click at [611, 429] on li "Xero" at bounding box center [651, 426] width 145 height 22
type input "****"
click at [698, 433] on input "text" at bounding box center [678, 428] width 94 height 19
type input "**********"
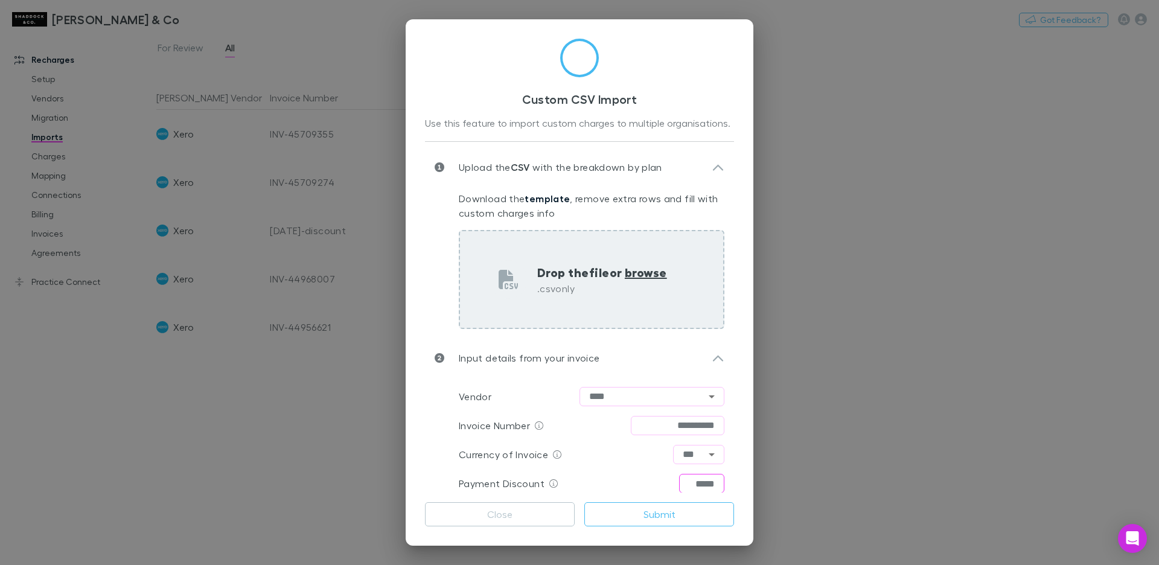
type input "*****"
click at [623, 276] on p "Drop the file or browse" at bounding box center [602, 272] width 130 height 18
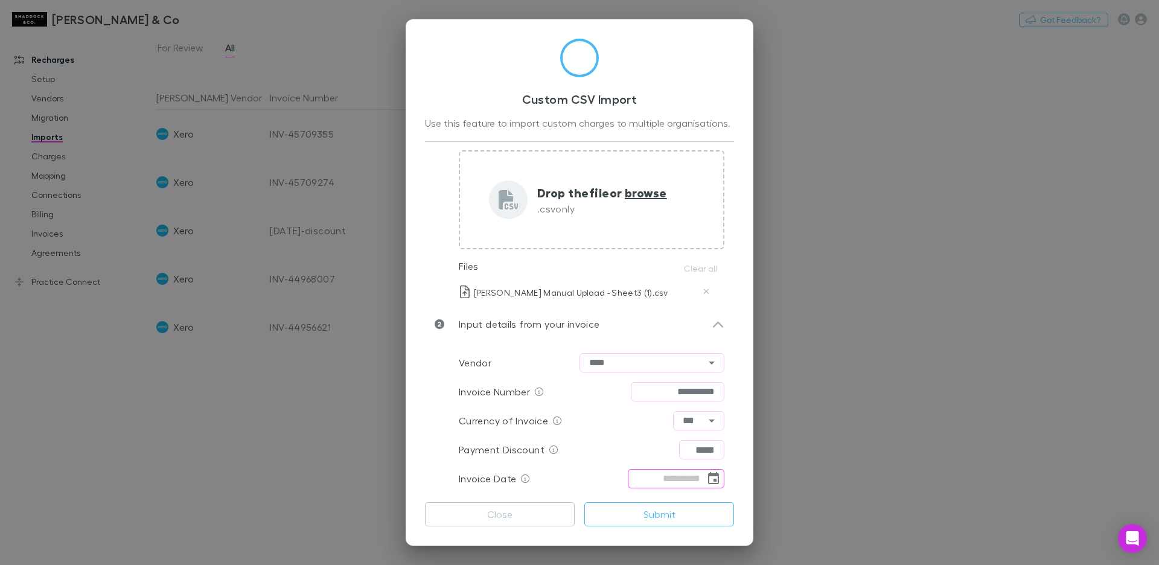
click at [713, 480] on icon "Choose date" at bounding box center [713, 478] width 11 height 12
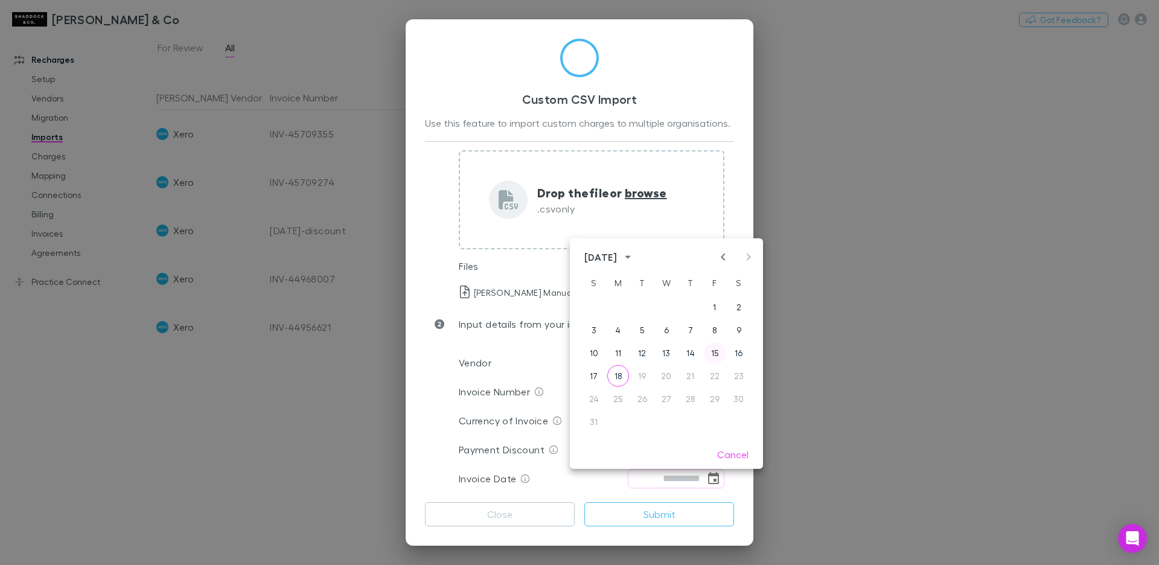
click at [716, 353] on button "15" at bounding box center [715, 353] width 22 height 22
type input "**********"
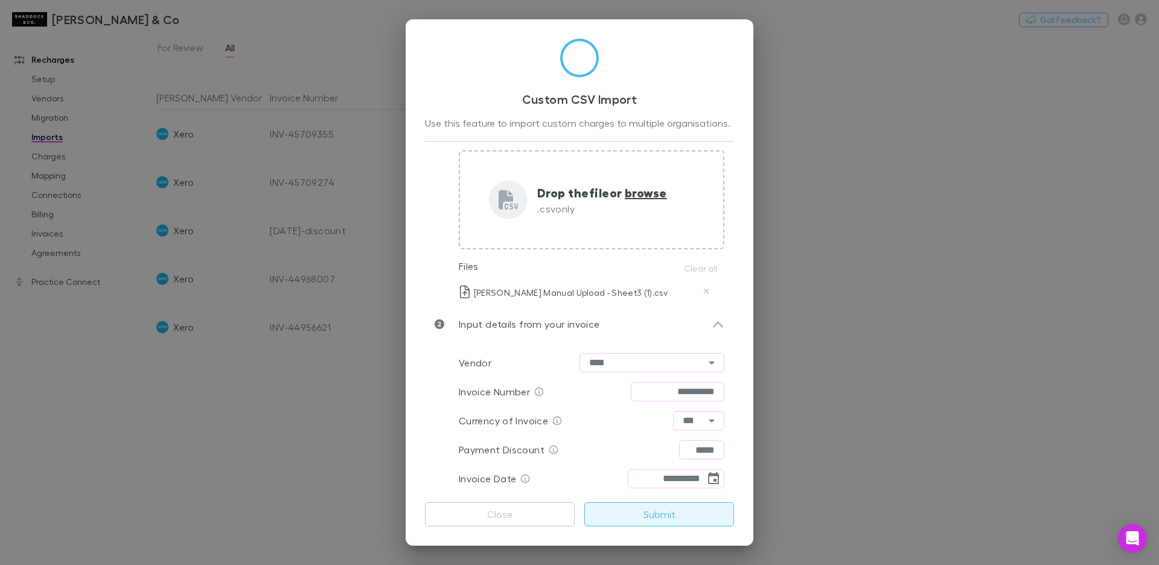
click at [681, 516] on button "Submit" at bounding box center [659, 514] width 150 height 24
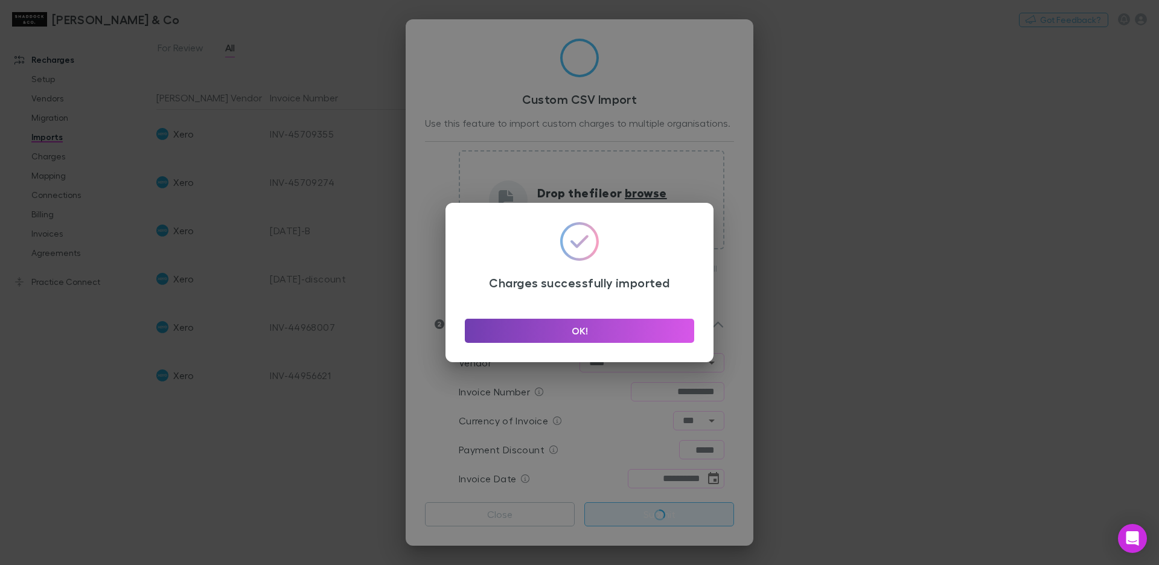
click at [632, 336] on button "OK!" at bounding box center [579, 331] width 229 height 24
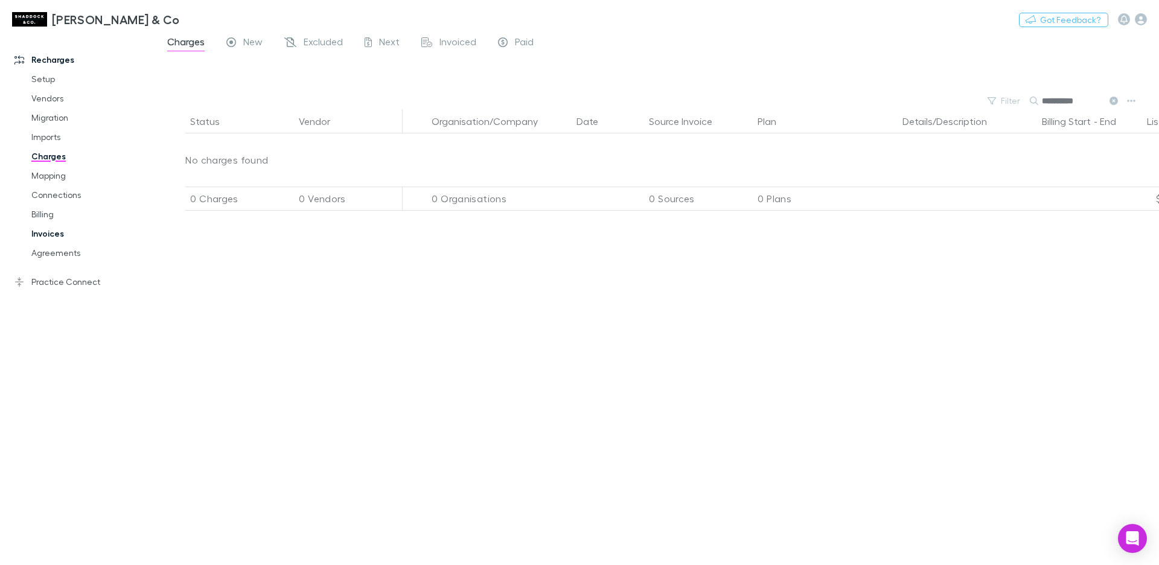
click at [39, 234] on link "Invoices" at bounding box center [86, 233] width 135 height 19
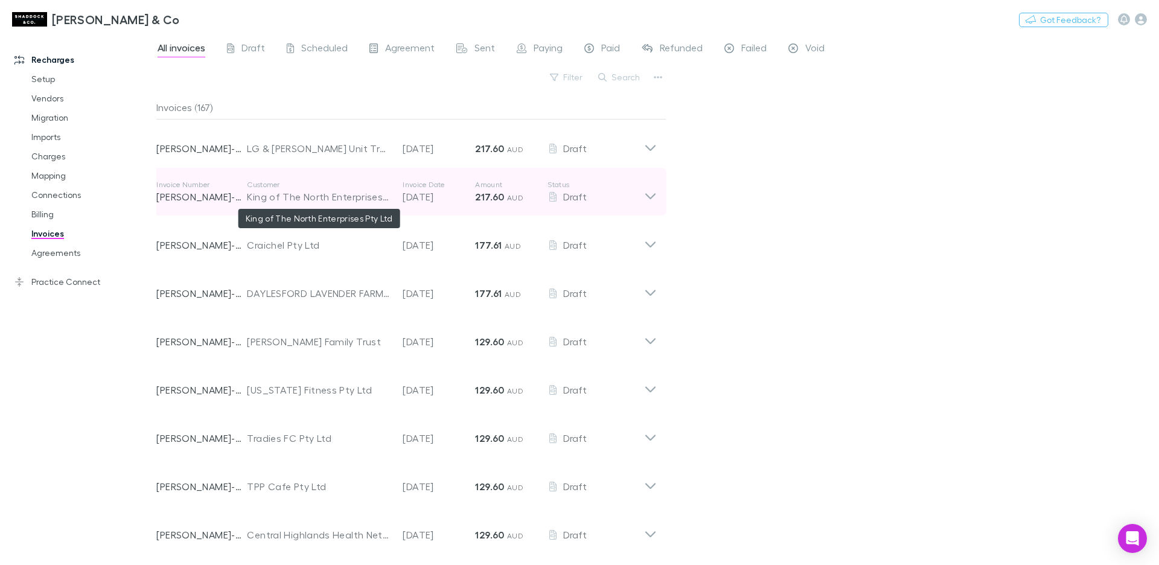
click at [339, 193] on div "King of The North Enterprises Pty Ltd" at bounding box center [319, 197] width 144 height 14
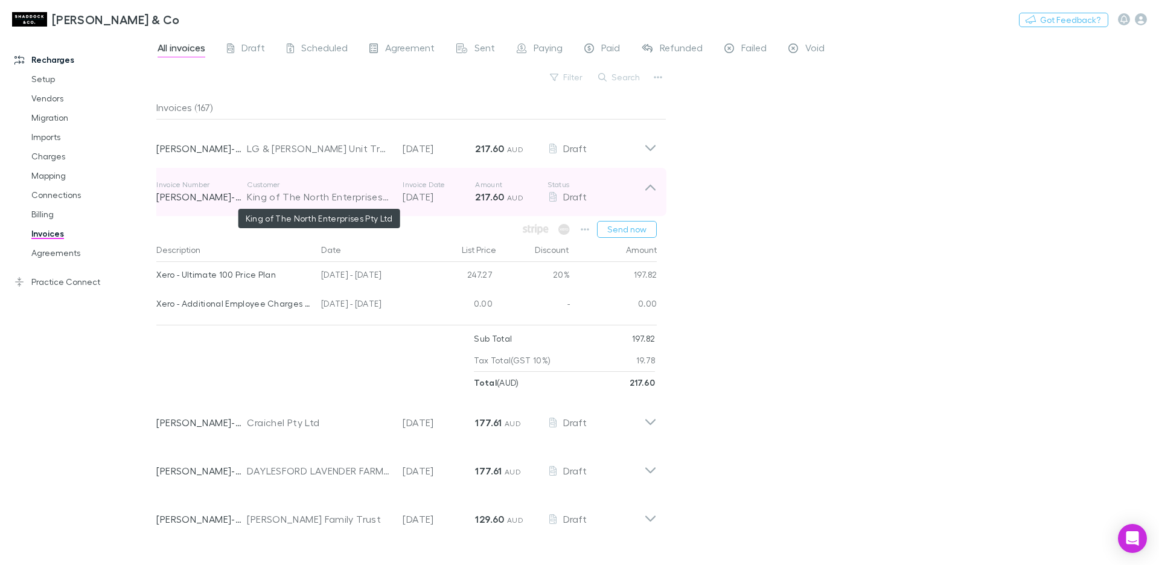
click at [336, 190] on div "King of The North Enterprises Pty Ltd" at bounding box center [319, 197] width 144 height 14
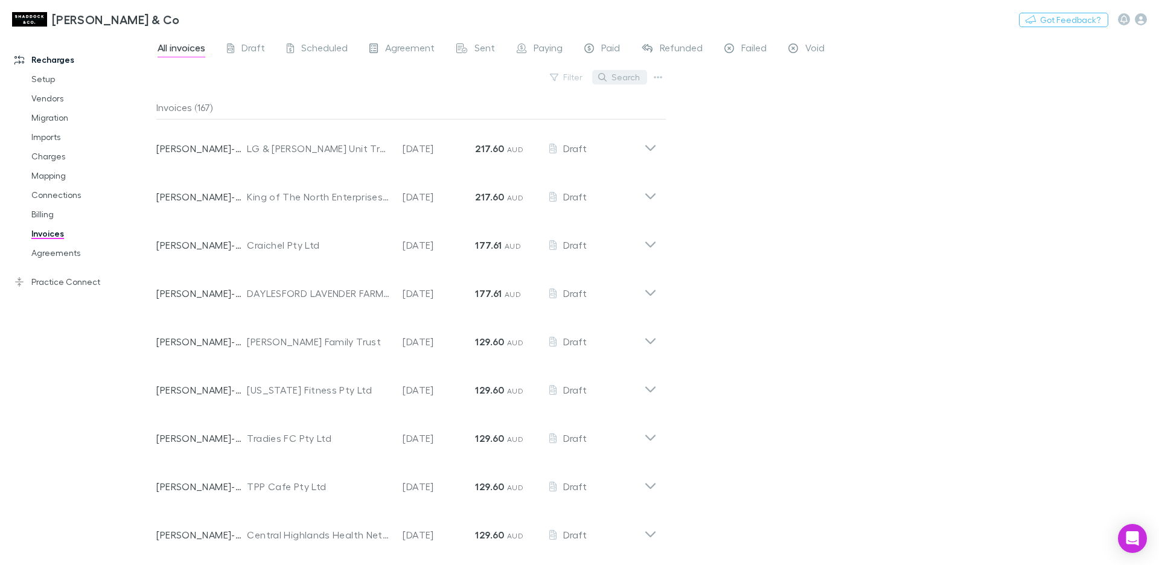
click at [626, 79] on button "Search" at bounding box center [619, 77] width 55 height 14
paste input "**********"
type input "**********"
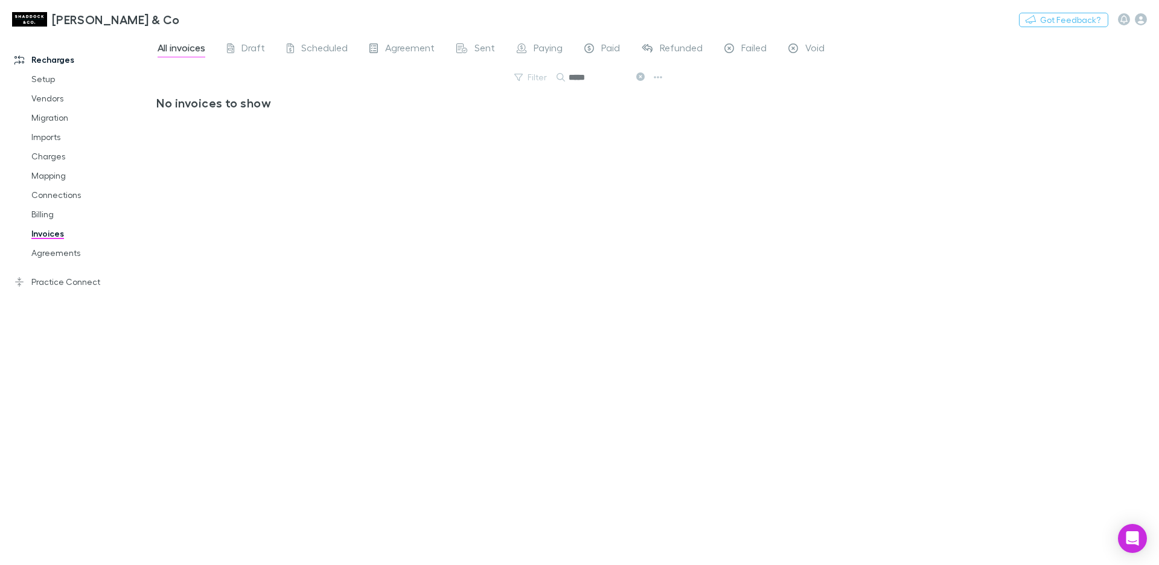
type input "****"
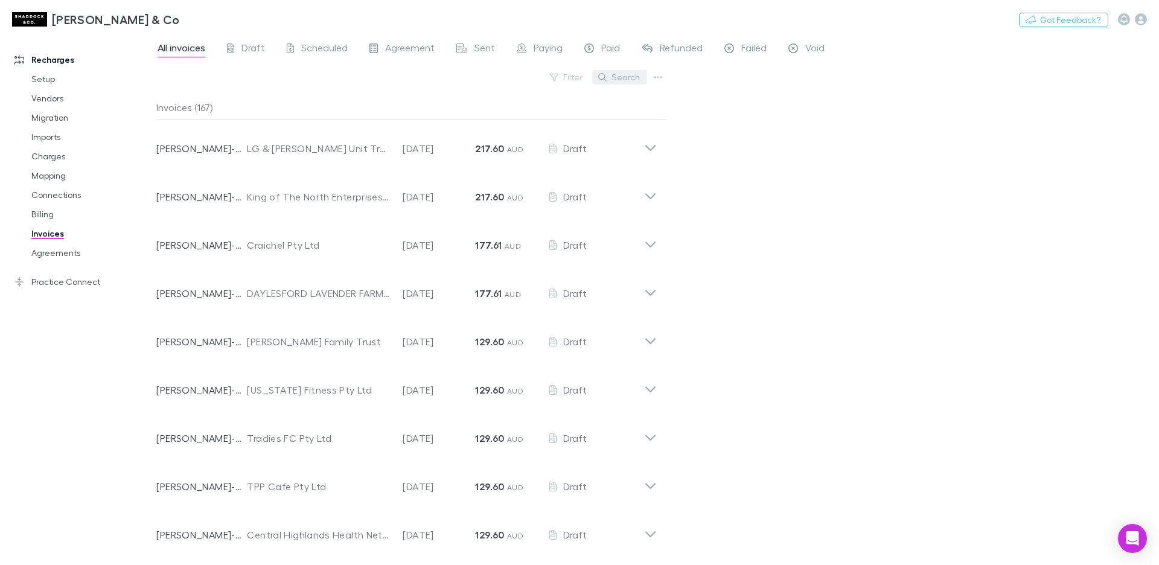
click at [600, 80] on icon "button" at bounding box center [602, 77] width 8 height 8
paste input "*********"
type input "*********"
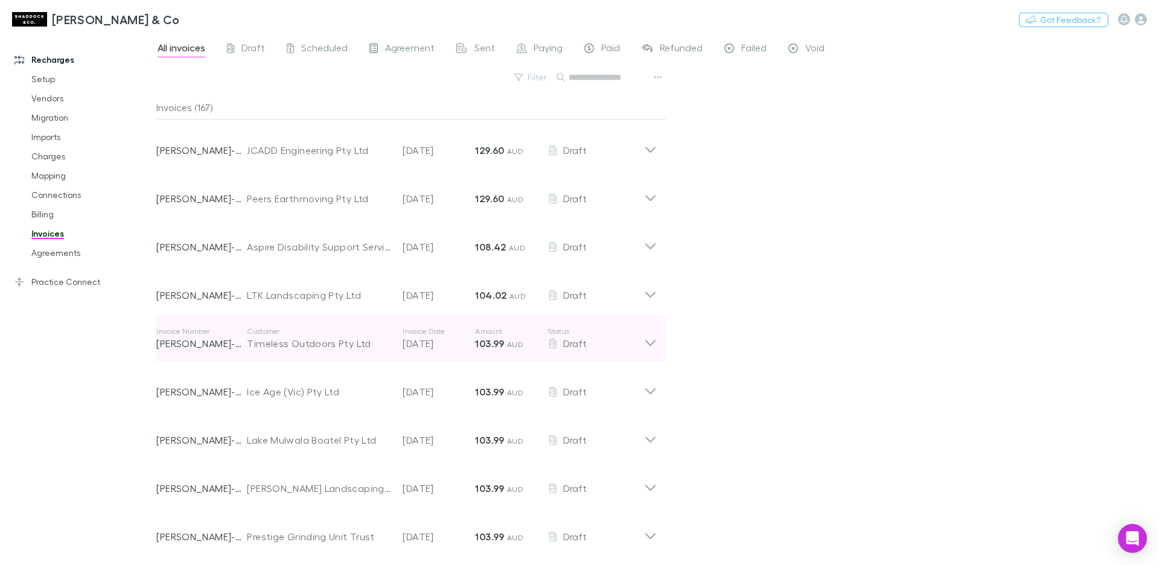
scroll to position [587, 0]
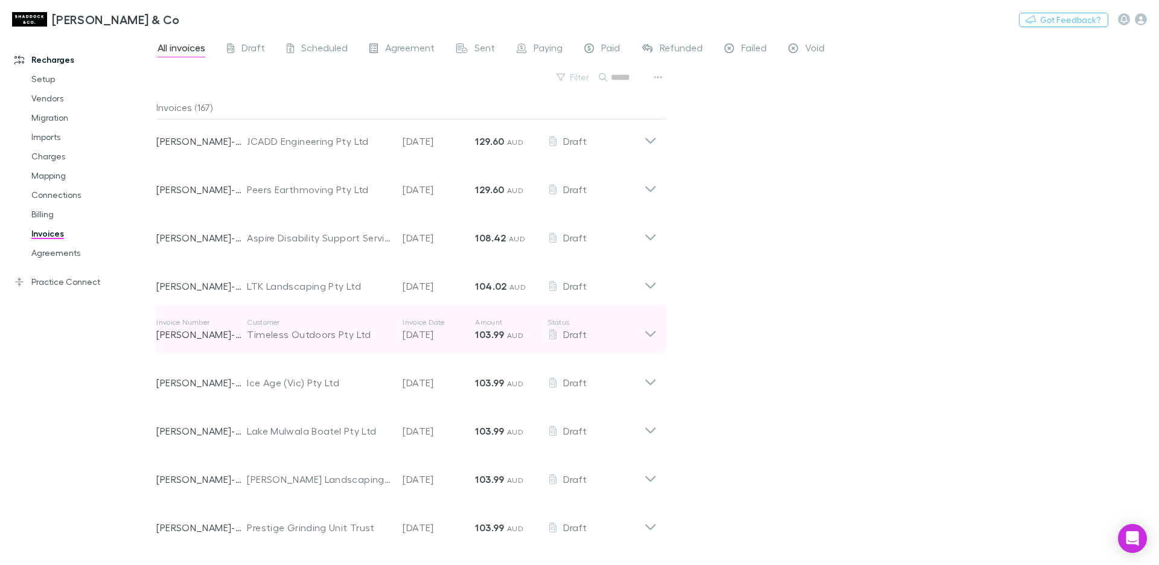
click at [316, 320] on p "Customer" at bounding box center [319, 322] width 144 height 10
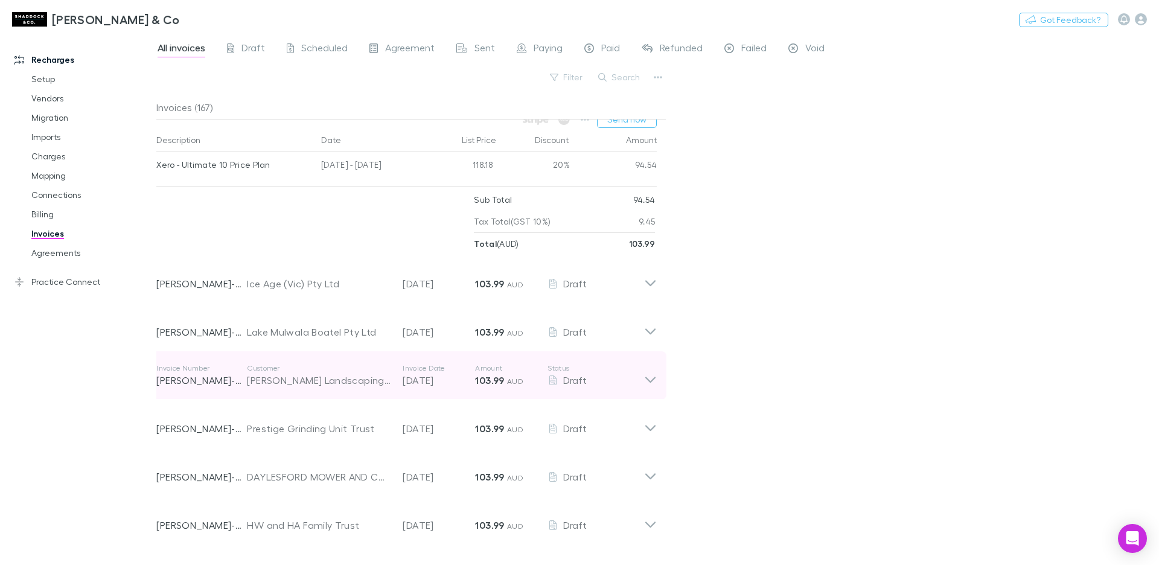
scroll to position [877, 0]
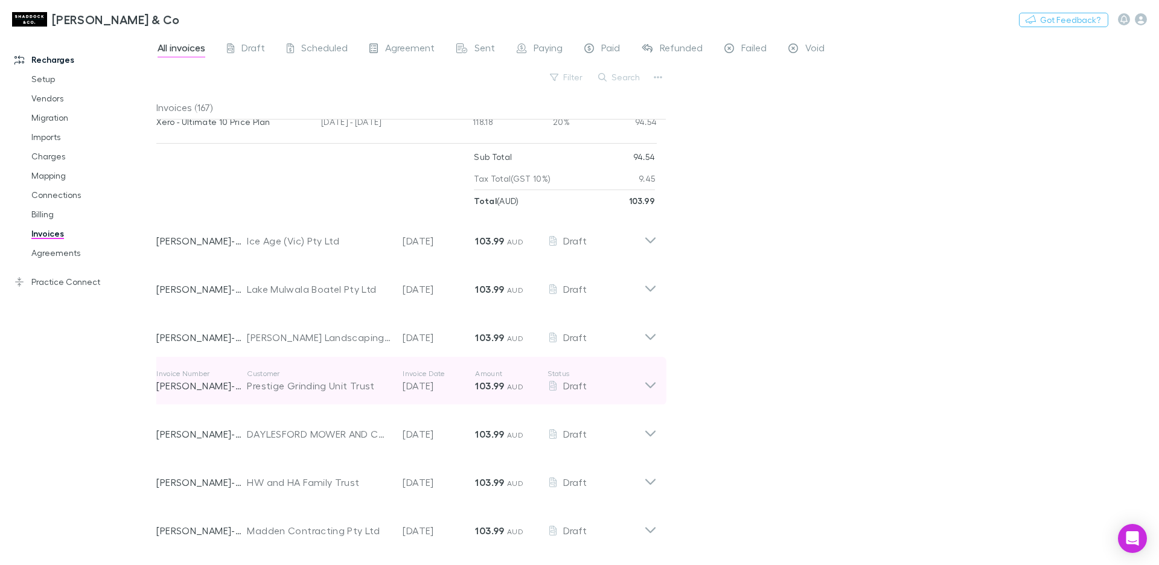
click at [326, 358] on div "Invoice Number [PERSON_NAME]-0155 Customer Prestige Grinding Unit Trust Invoice…" at bounding box center [407, 381] width 520 height 48
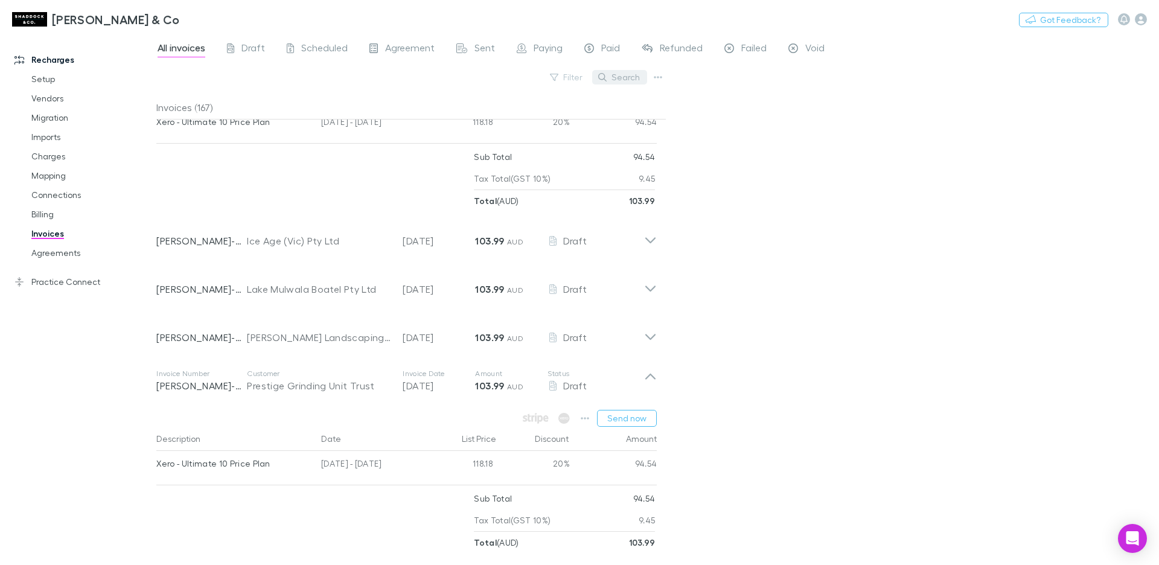
click at [620, 84] on div "Search" at bounding box center [619, 77] width 55 height 17
click at [621, 82] on button "Search" at bounding box center [619, 77] width 55 height 14
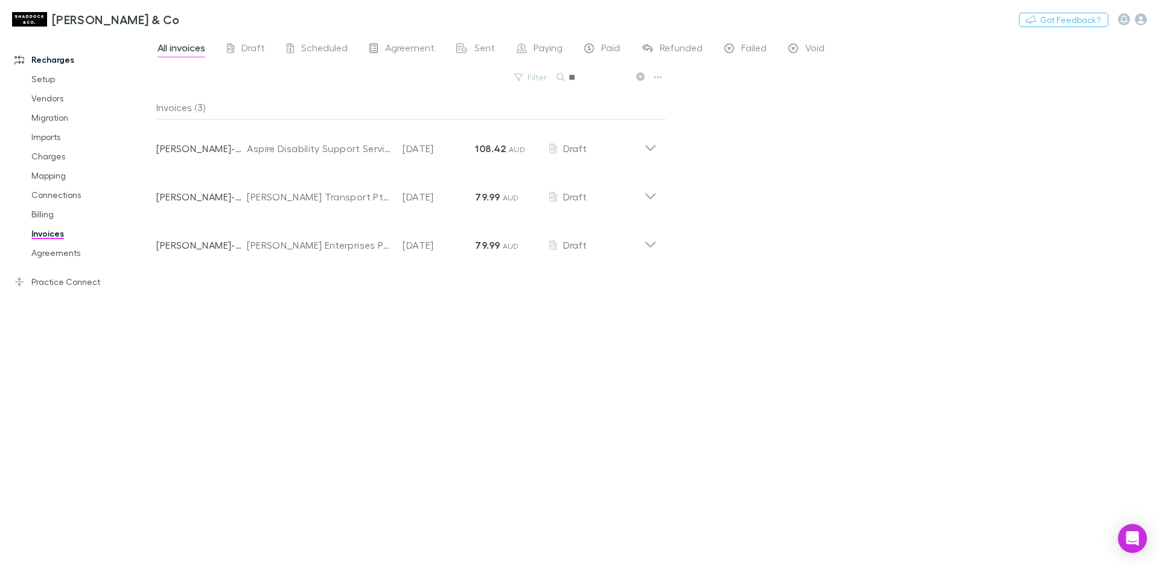
scroll to position [0, 0]
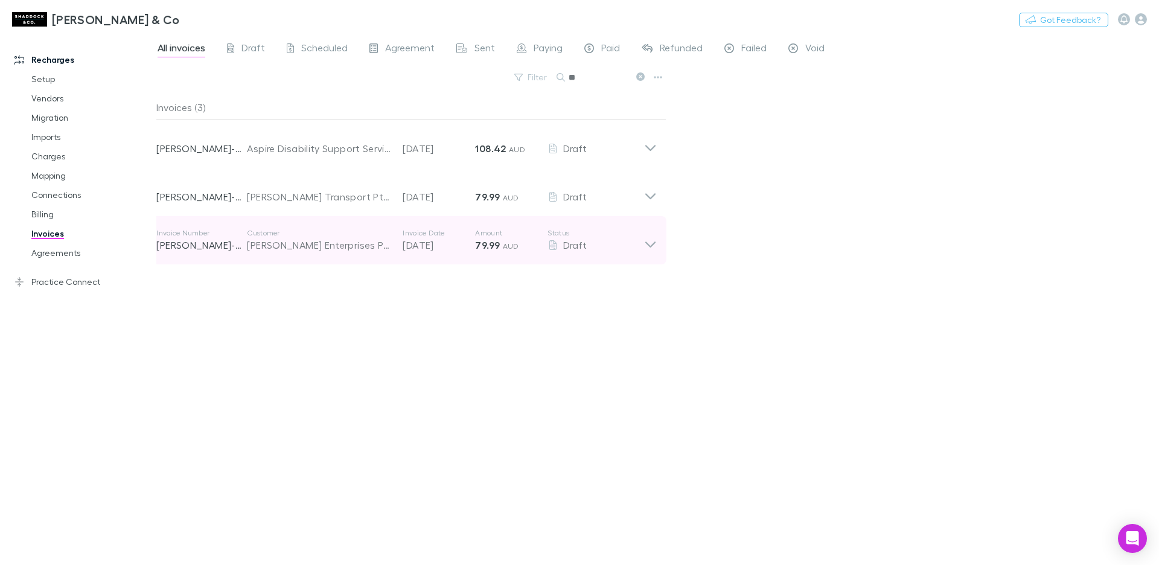
type input "**"
click at [385, 247] on div "[PERSON_NAME] Enterprises Pty Ltd" at bounding box center [319, 245] width 144 height 14
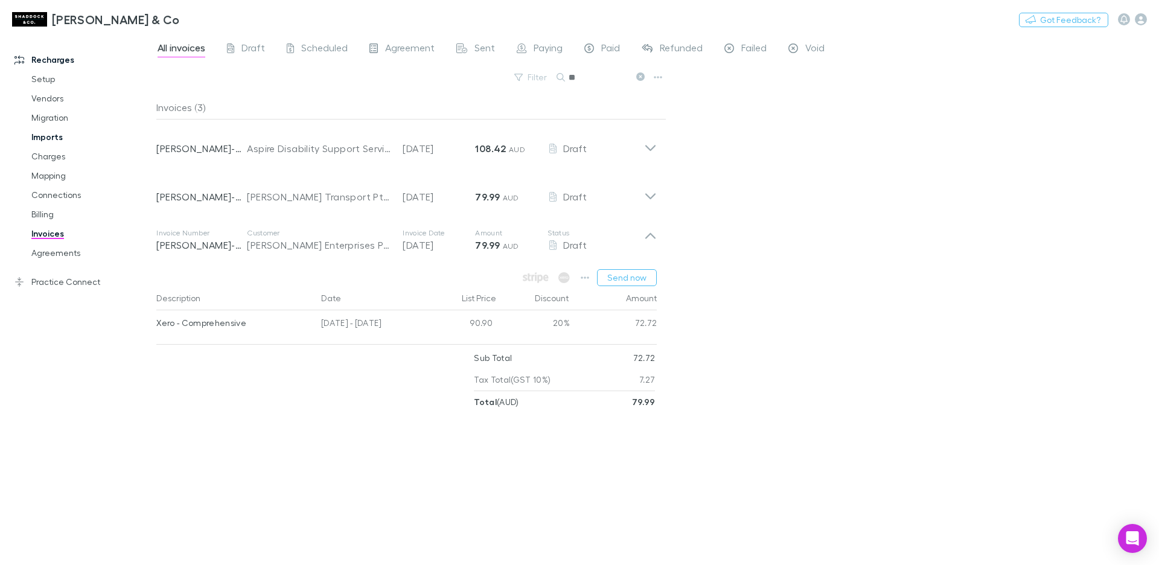
click at [60, 137] on link "Imports" at bounding box center [86, 136] width 135 height 19
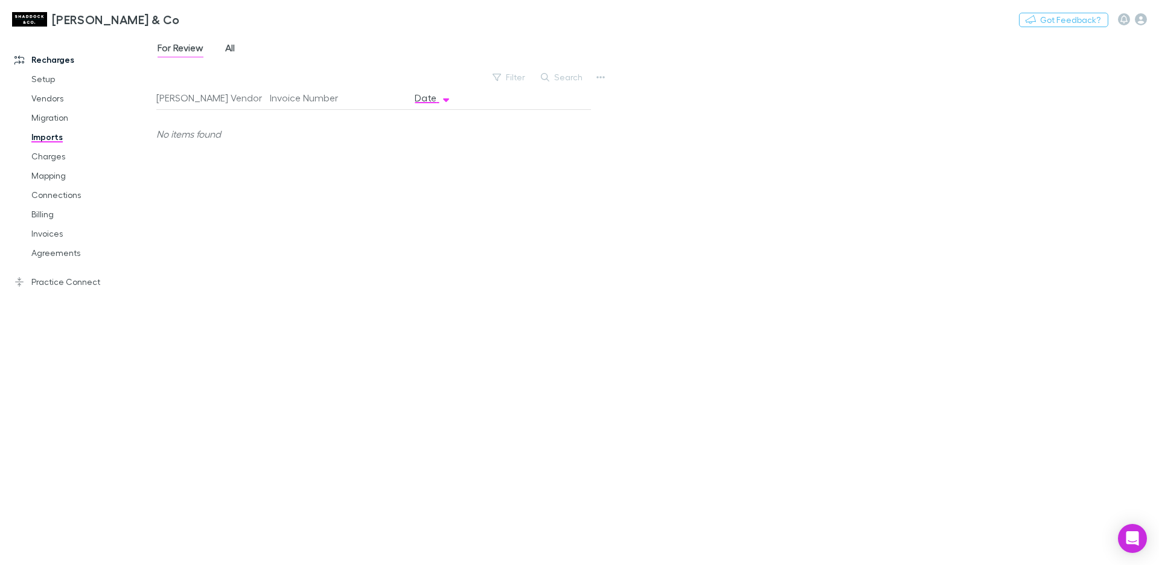
click at [235, 53] on span "All" at bounding box center [230, 50] width 10 height 16
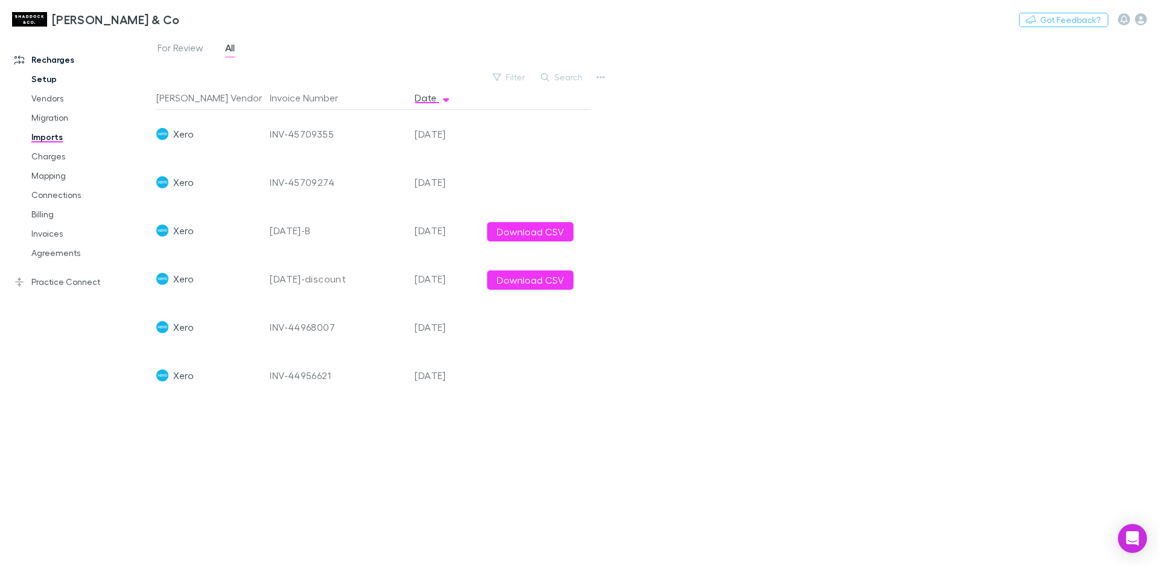
click at [45, 81] on link "Setup" at bounding box center [86, 78] width 135 height 19
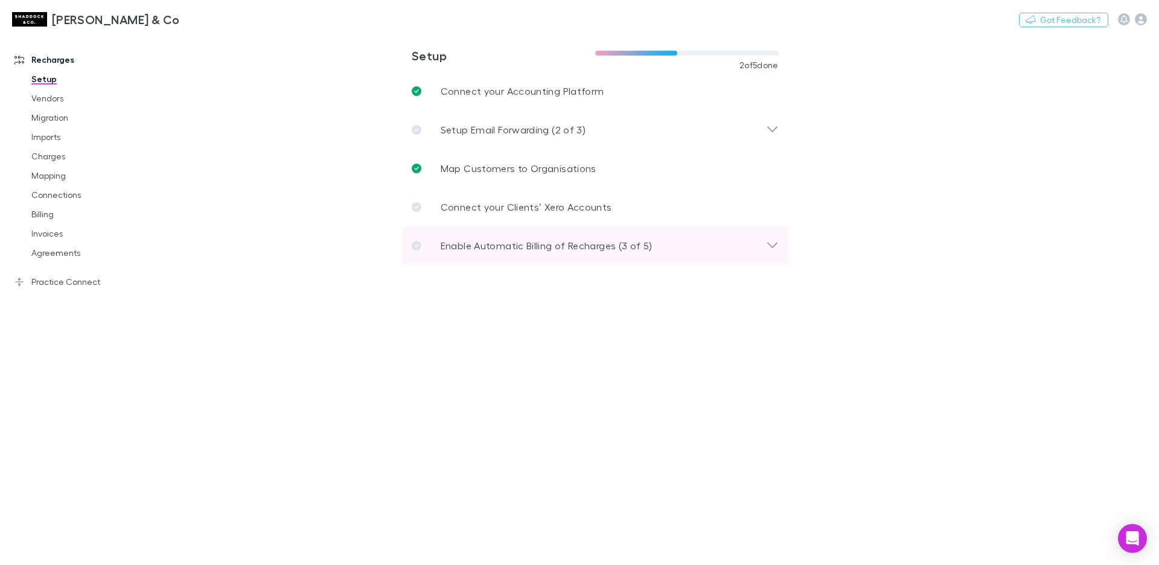
click at [523, 246] on p "Enable Automatic Billing of Recharges (3 of 5)" at bounding box center [547, 245] width 212 height 14
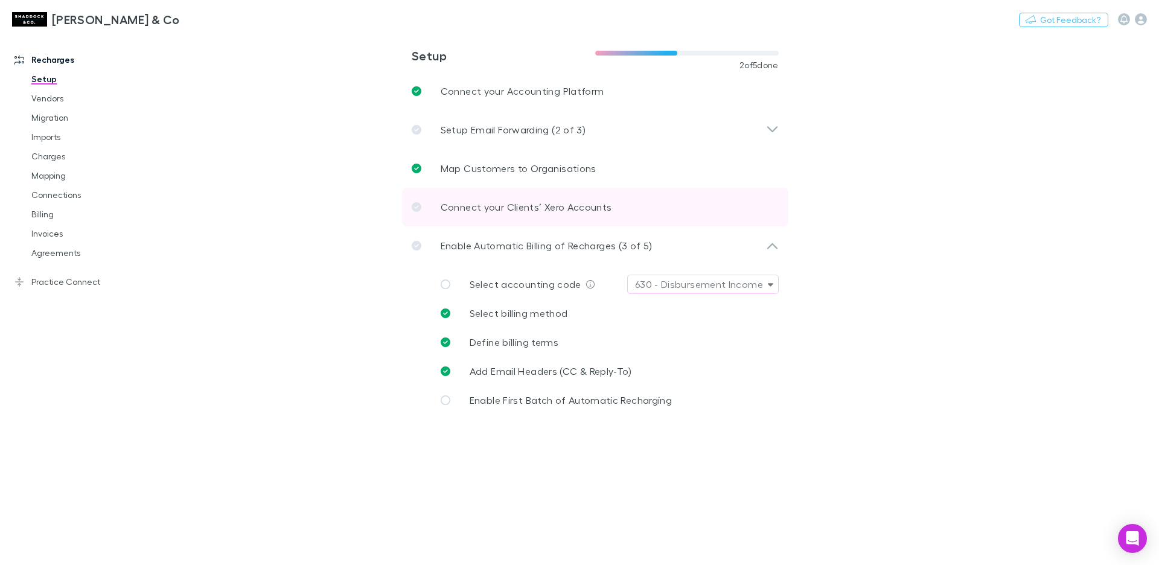
click at [505, 208] on p "Connect your Clients’ Xero Accounts" at bounding box center [526, 207] width 171 height 14
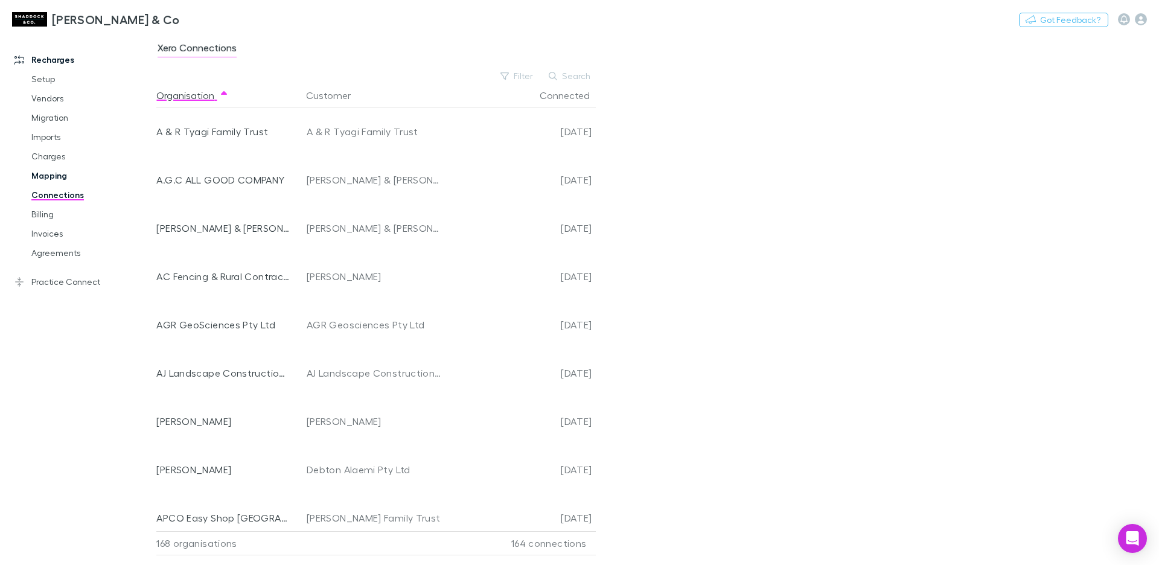
click at [45, 175] on link "Mapping" at bounding box center [86, 175] width 135 height 19
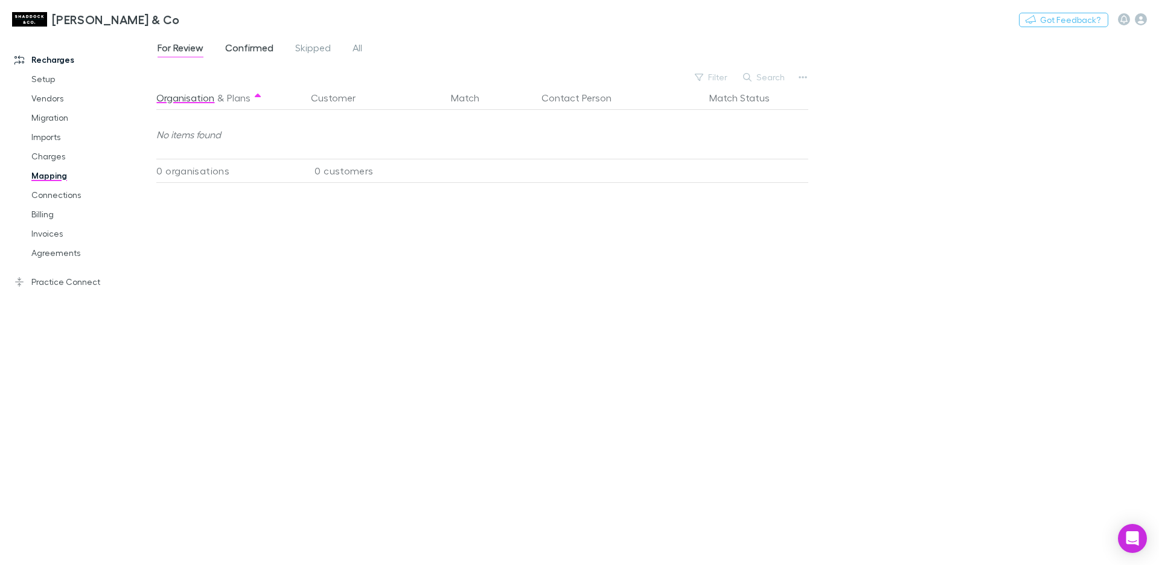
click at [240, 43] on span "Confirmed" at bounding box center [249, 50] width 48 height 16
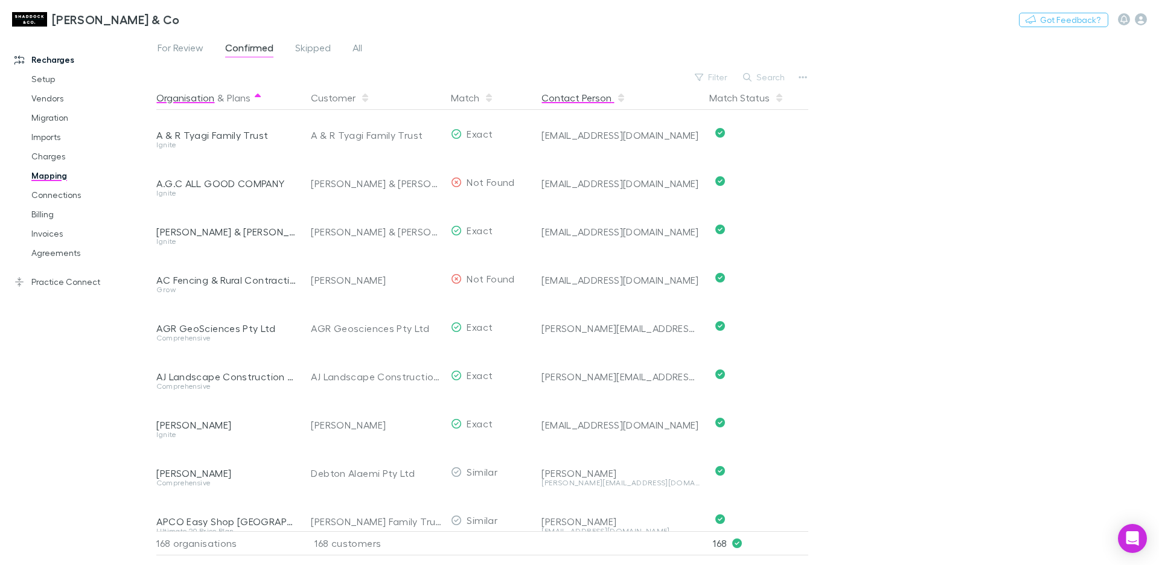
click at [601, 91] on button "Contact Person" at bounding box center [583, 98] width 84 height 24
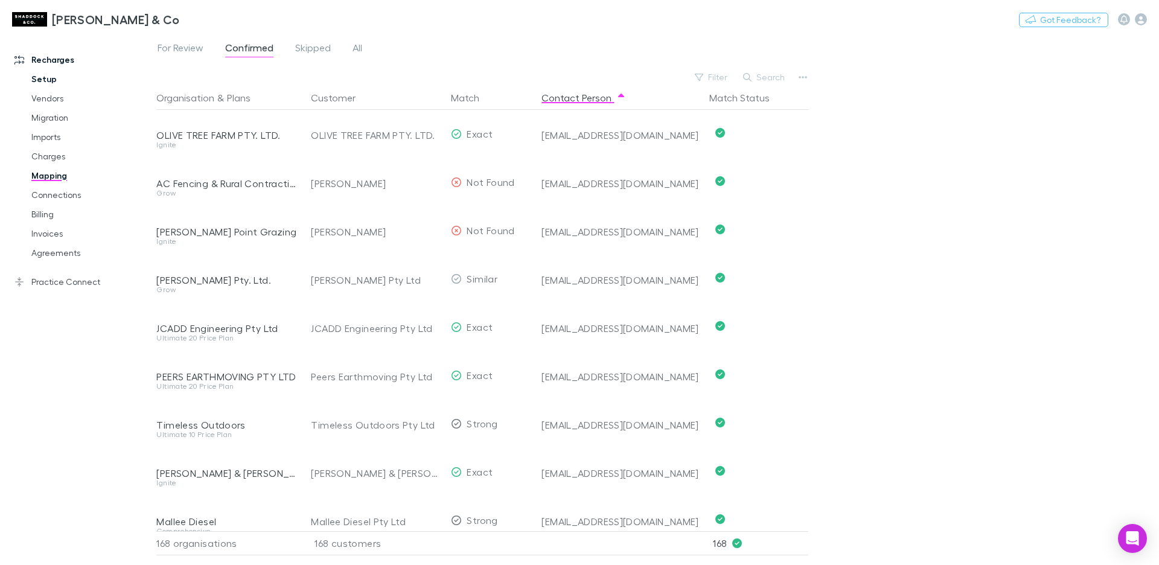
click at [49, 75] on link "Setup" at bounding box center [86, 78] width 135 height 19
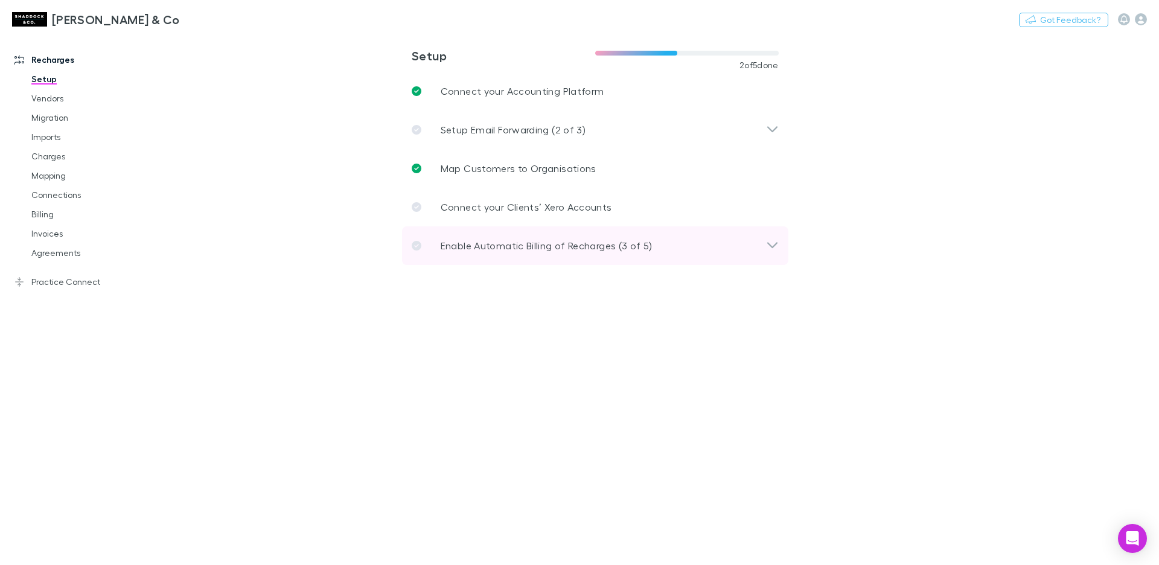
click at [504, 238] on p "Enable Automatic Billing of Recharges (3 of 5)" at bounding box center [547, 245] width 212 height 14
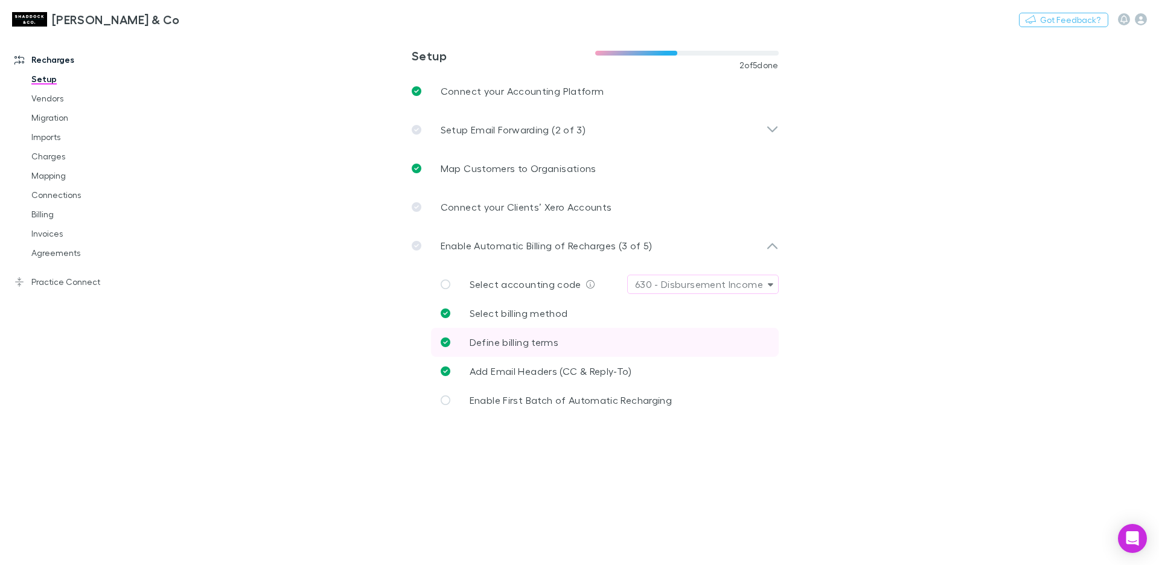
click at [543, 336] on p "Define billing terms" at bounding box center [514, 342] width 89 height 14
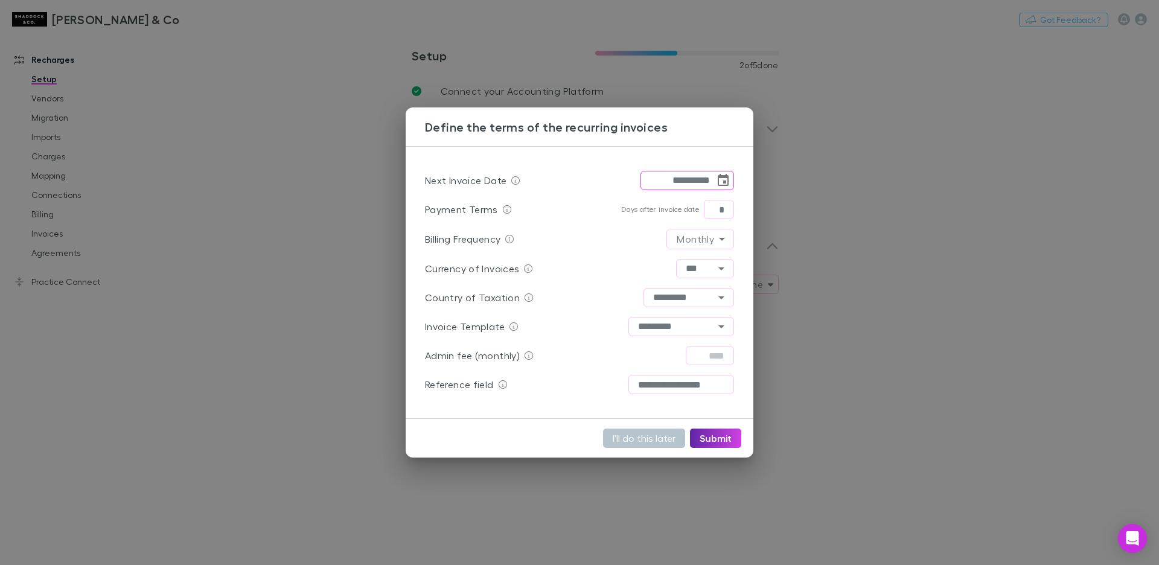
click at [723, 179] on icon "Choose date, selected date is Sep 18, 2025" at bounding box center [723, 180] width 14 height 14
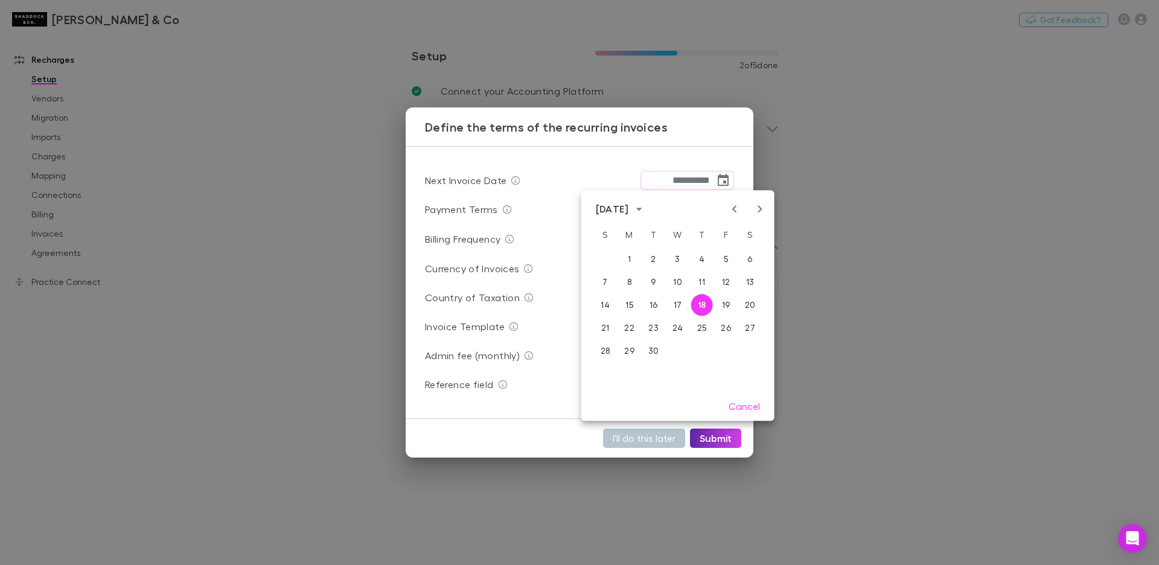
click at [730, 208] on icon "Previous month" at bounding box center [734, 209] width 14 height 14
drag, startPoint x: 676, startPoint y: 328, endPoint x: 675, endPoint y: 318, distance: 10.3
click at [676, 328] on button "20" at bounding box center [678, 328] width 22 height 22
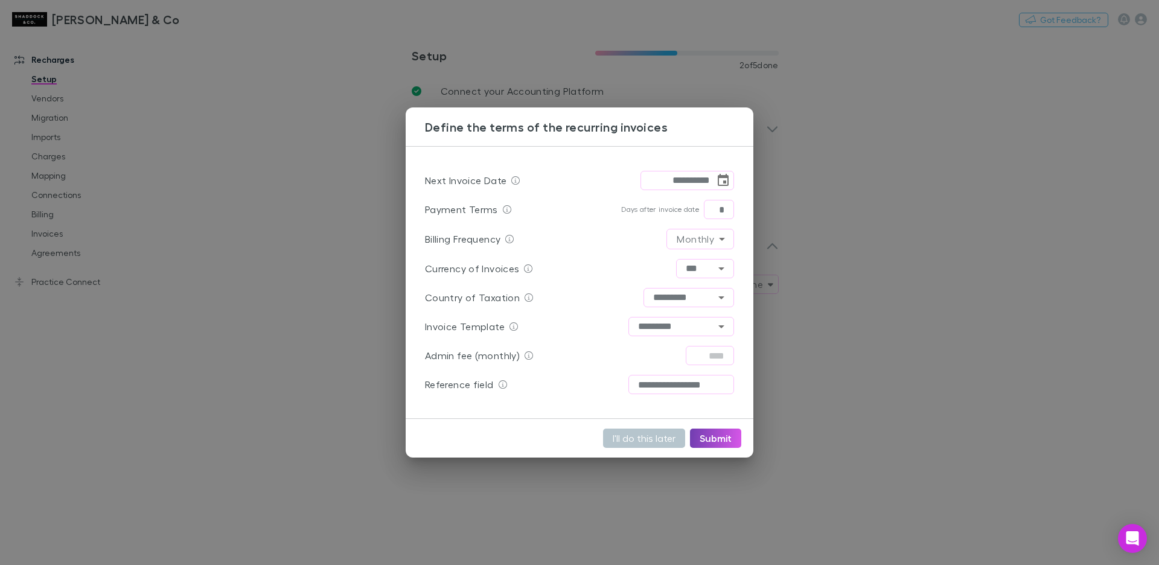
click at [728, 440] on button "Submit" at bounding box center [715, 438] width 51 height 19
type input "**********"
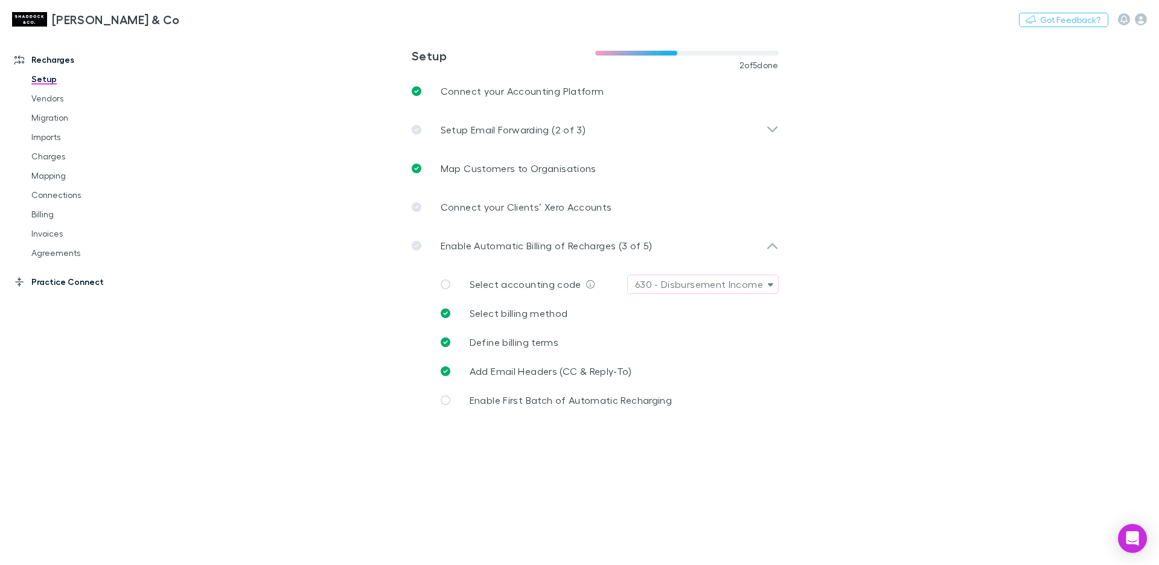
click at [94, 276] on link "Practice Connect" at bounding box center [77, 281] width 151 height 19
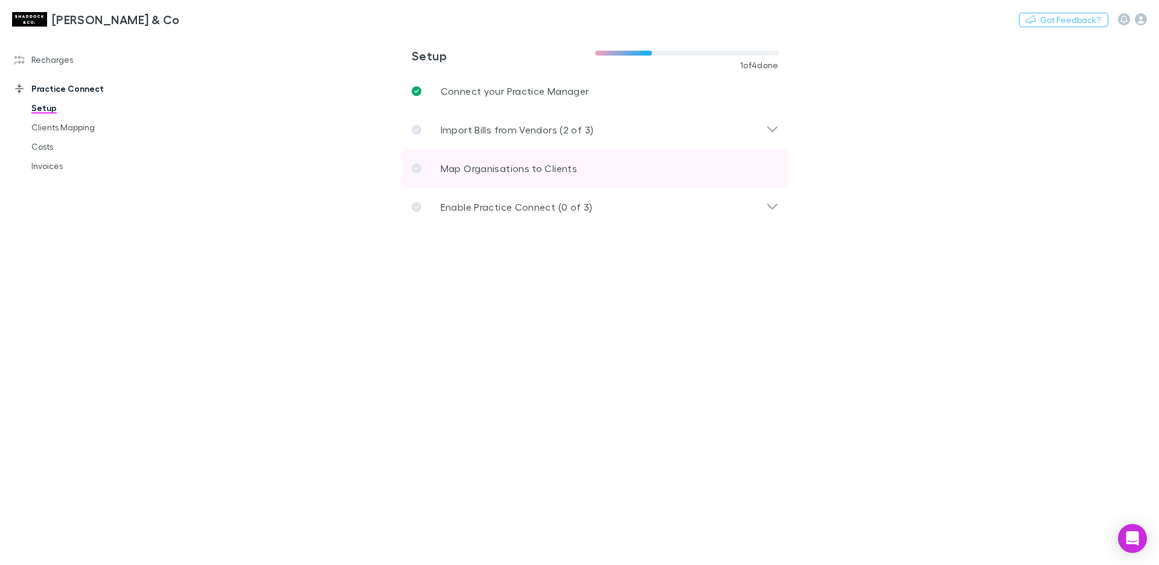
click at [476, 163] on p "Map Organisations to Clients" at bounding box center [509, 168] width 136 height 14
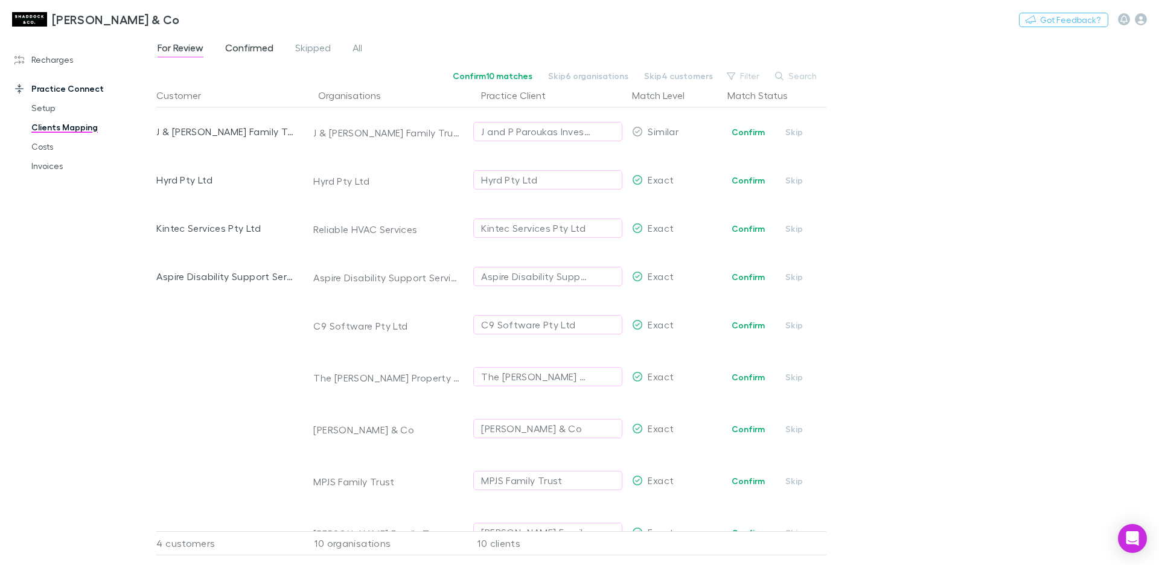
click at [255, 51] on span "Confirmed" at bounding box center [249, 50] width 48 height 16
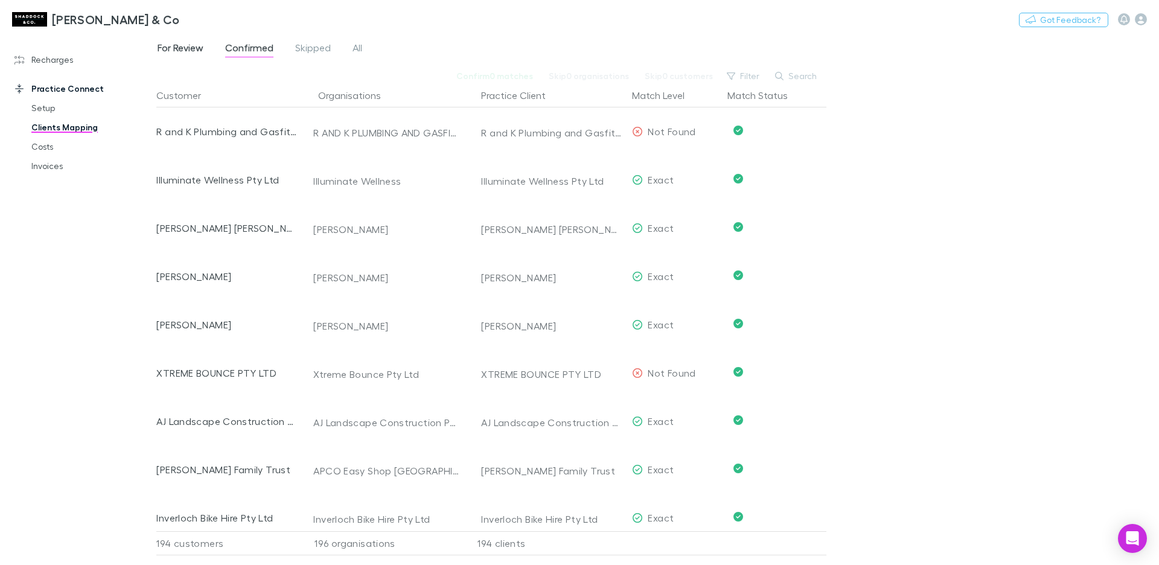
click at [191, 49] on span "For Review" at bounding box center [181, 50] width 46 height 16
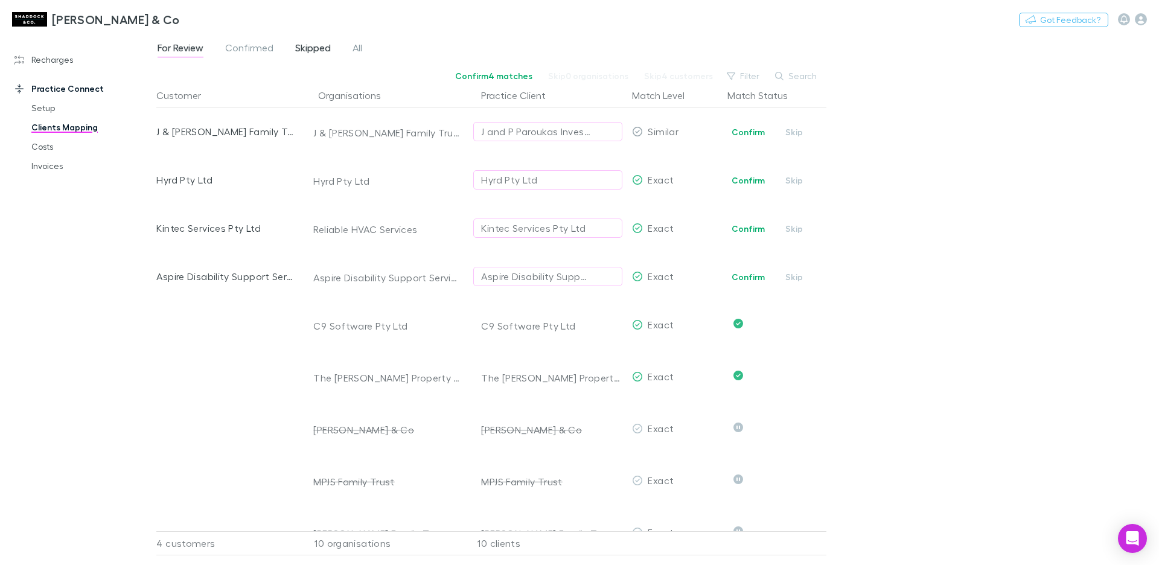
click at [316, 54] on span "Skipped" at bounding box center [313, 50] width 36 height 16
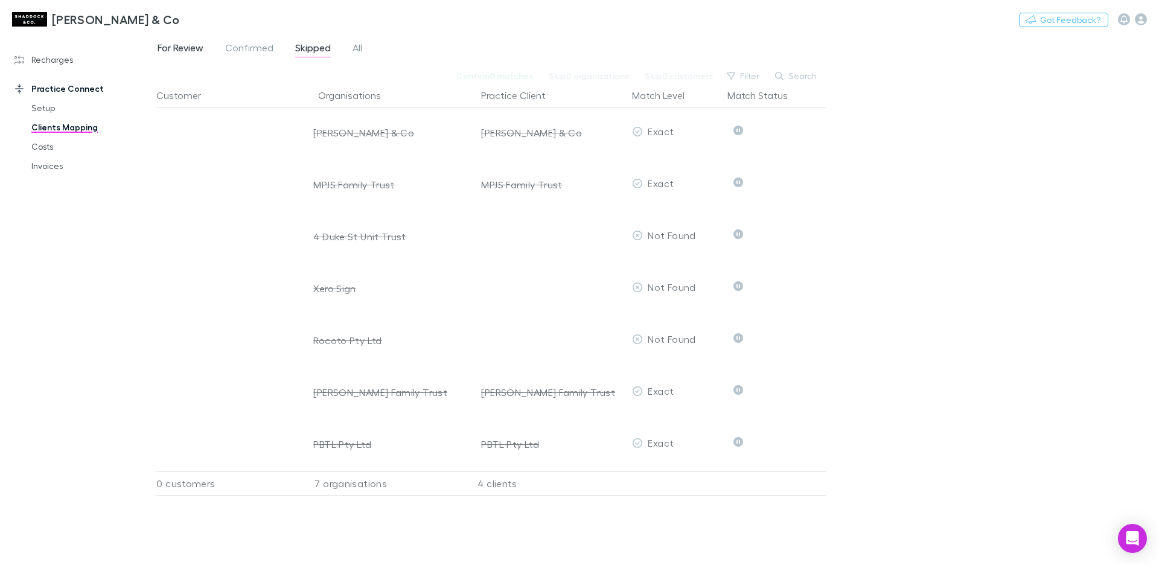
click at [196, 52] on span "For Review" at bounding box center [181, 50] width 46 height 16
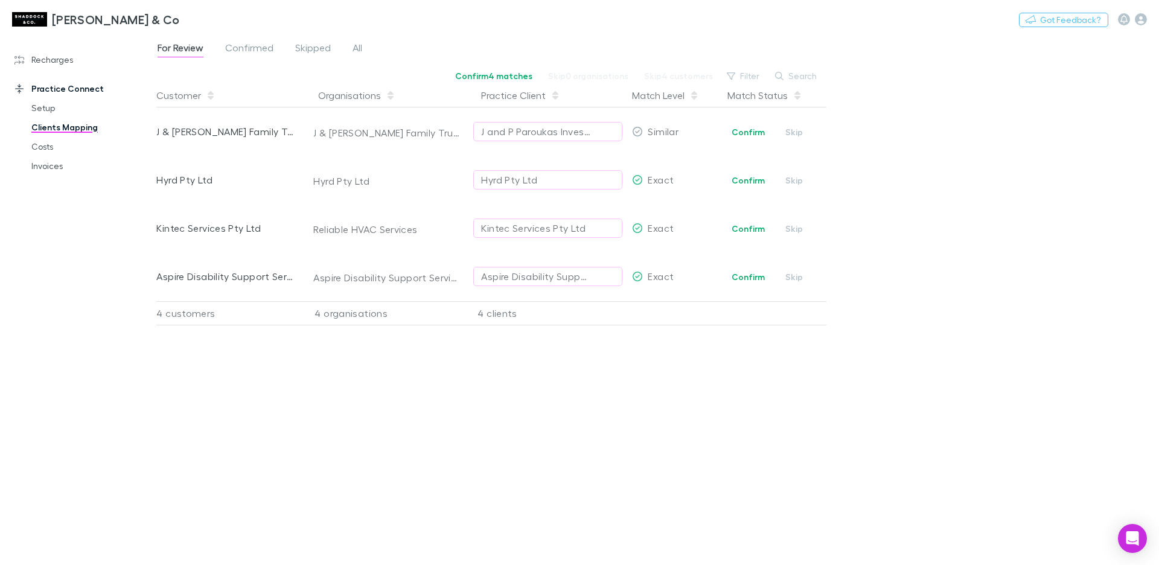
scroll to position [0, 4]
click at [36, 112] on link "Setup" at bounding box center [86, 107] width 135 height 19
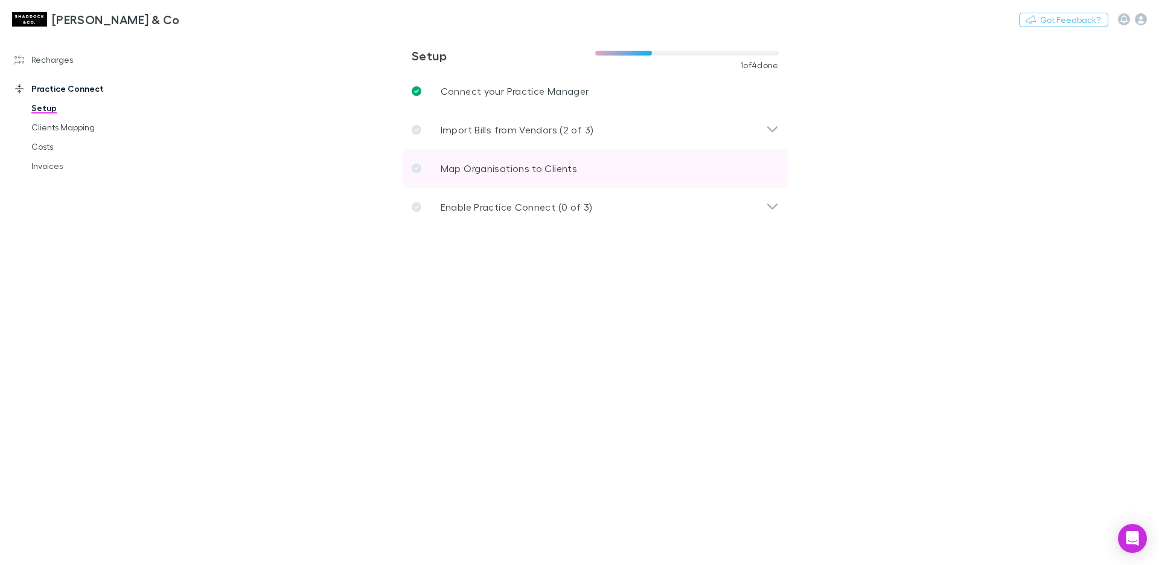
drag, startPoint x: 486, startPoint y: 198, endPoint x: 482, endPoint y: 185, distance: 13.4
click at [486, 199] on div "Enable Practice Connect (0 of 3)" at bounding box center [595, 207] width 386 height 39
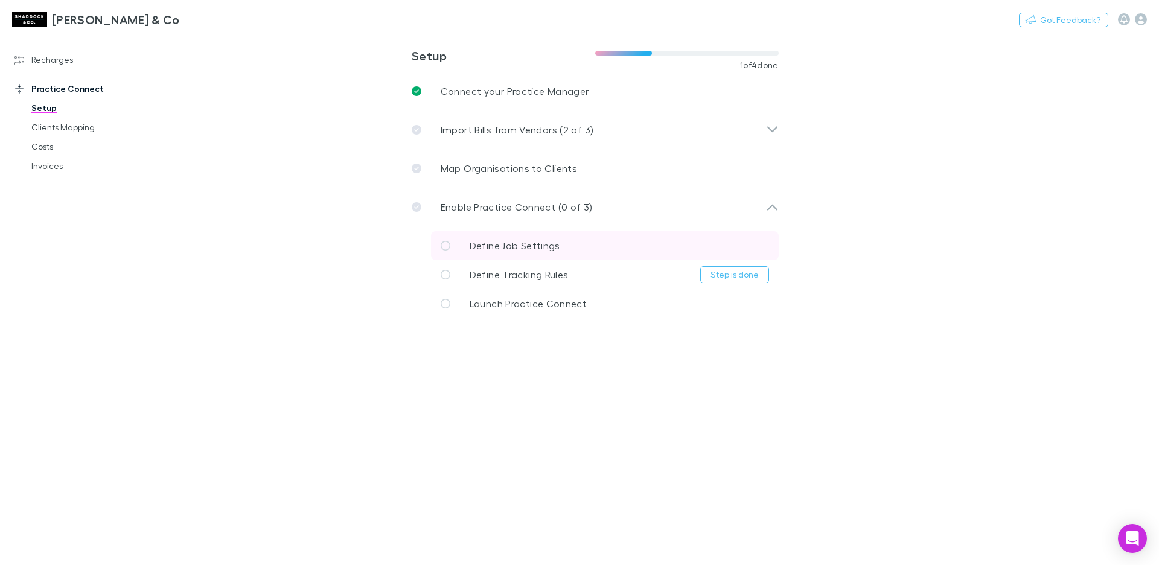
click at [559, 247] on link "Define Job Settings" at bounding box center [605, 245] width 348 height 29
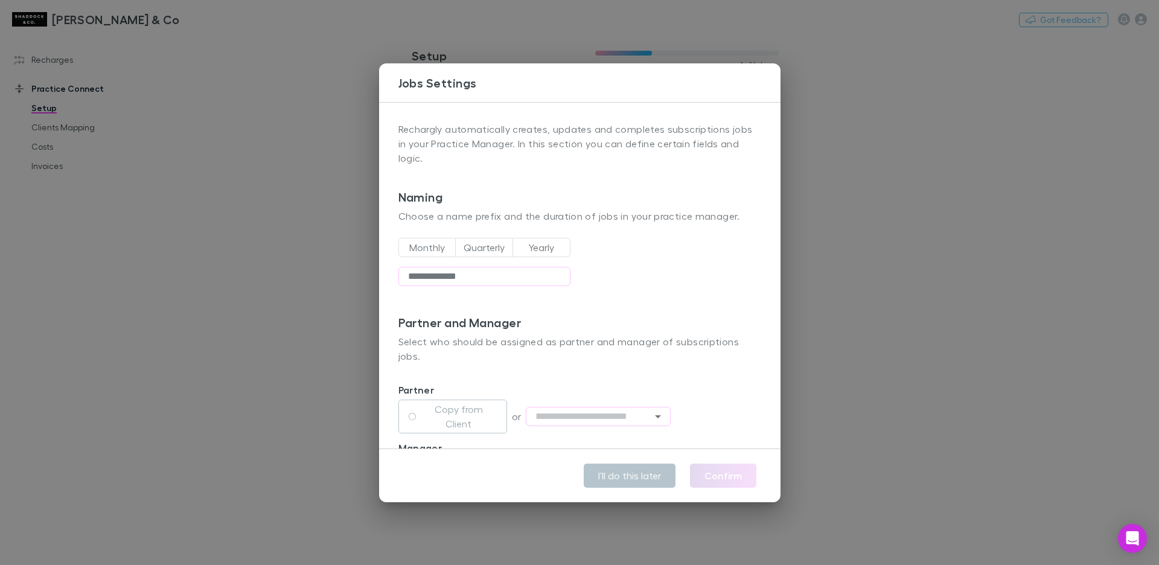
click at [350, 236] on div "**********" at bounding box center [579, 282] width 1159 height 565
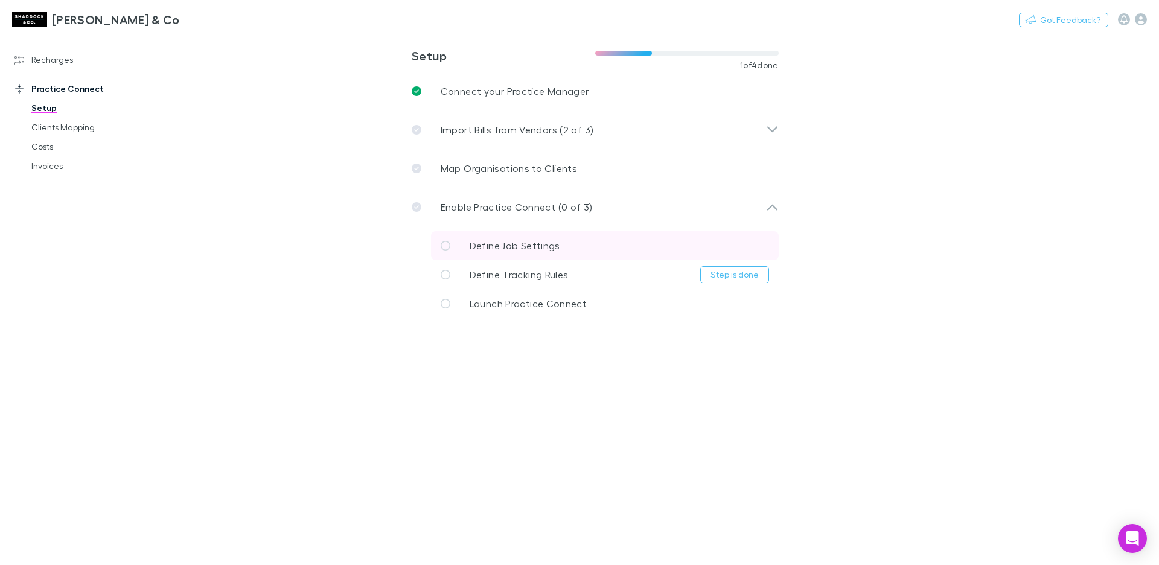
click at [502, 240] on span "Define Job Settings" at bounding box center [515, 245] width 91 height 11
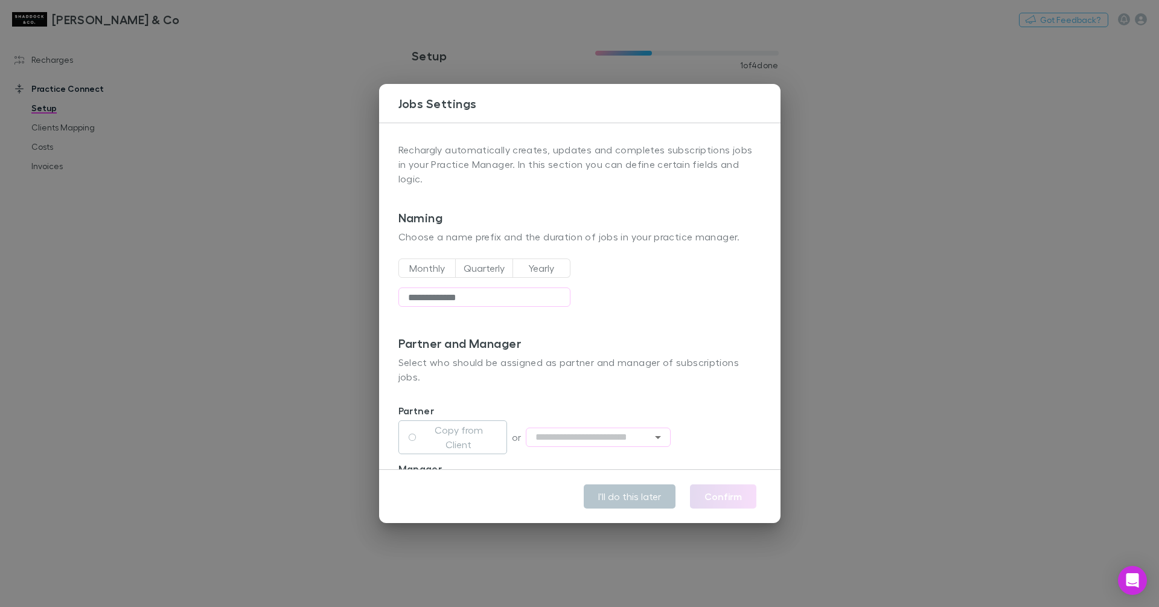
click at [822, 281] on div "**********" at bounding box center [579, 303] width 1159 height 607
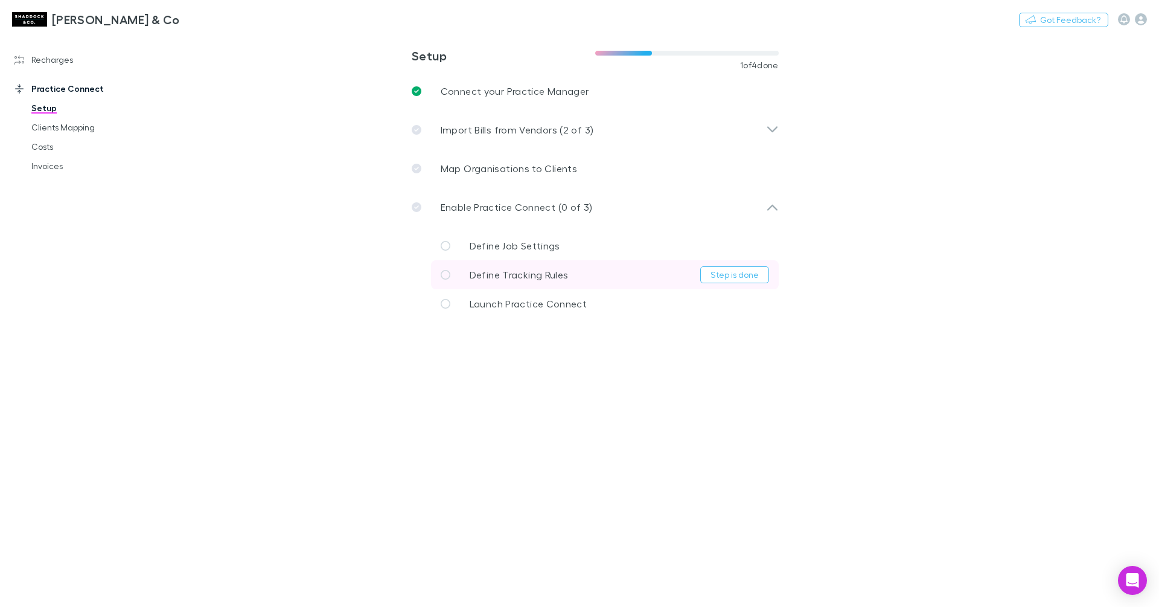
click at [610, 273] on link "Define Tracking Rules Step is done" at bounding box center [605, 274] width 348 height 29
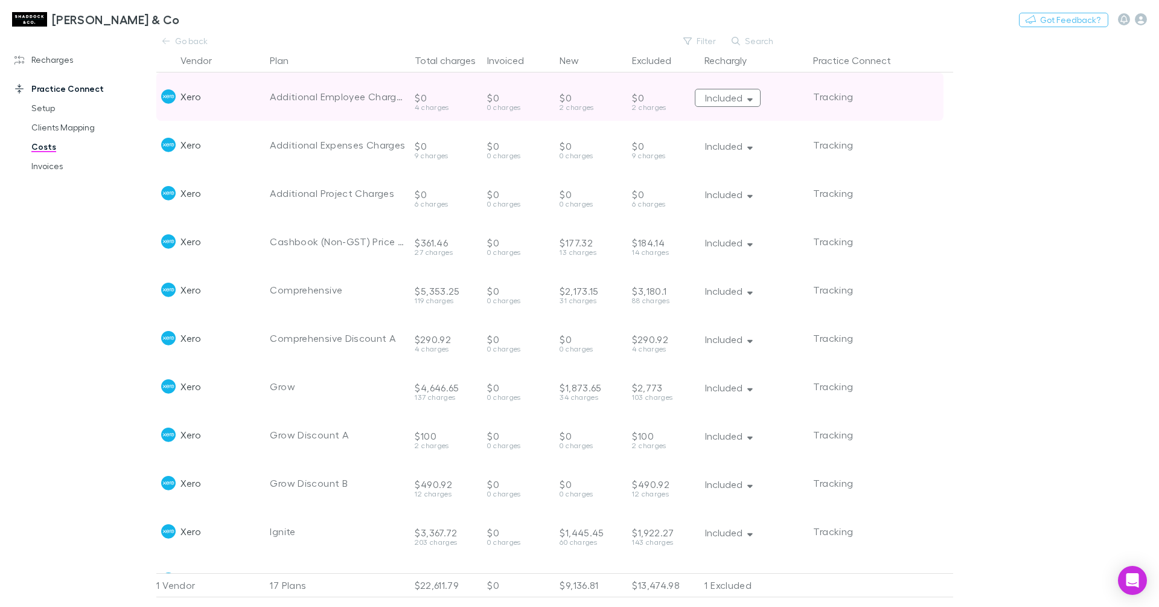
click at [738, 97] on button "Included" at bounding box center [728, 98] width 66 height 18
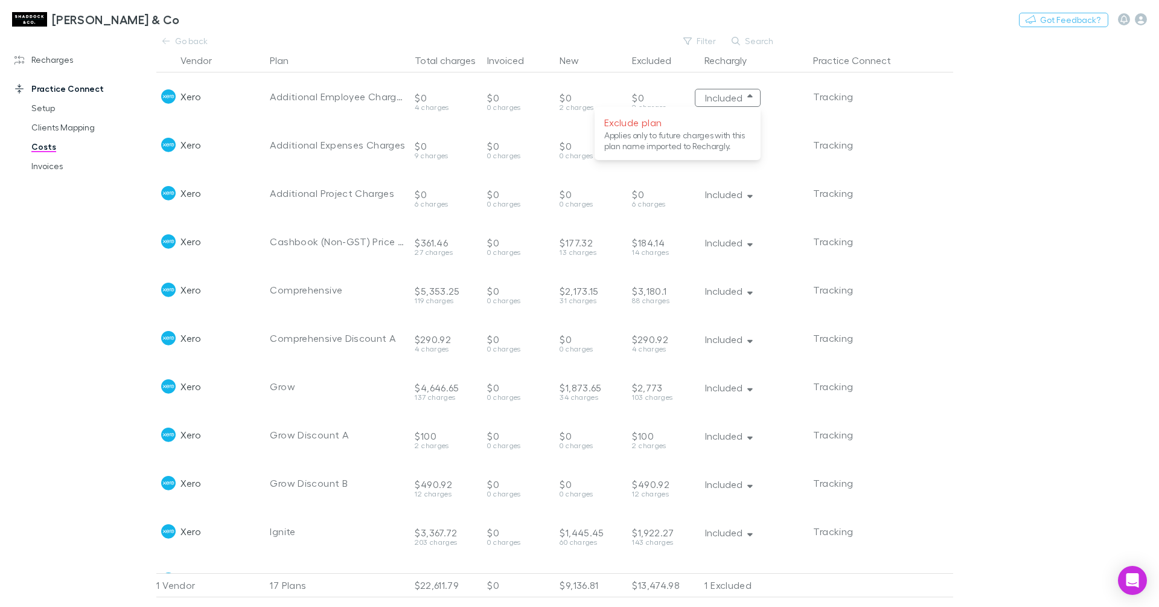
click at [846, 97] on div at bounding box center [579, 303] width 1159 height 607
click at [849, 95] on body "[PERSON_NAME] & Co Switch company Nothing Got Feedback? Recharges Setup Vendors…" at bounding box center [579, 303] width 1159 height 607
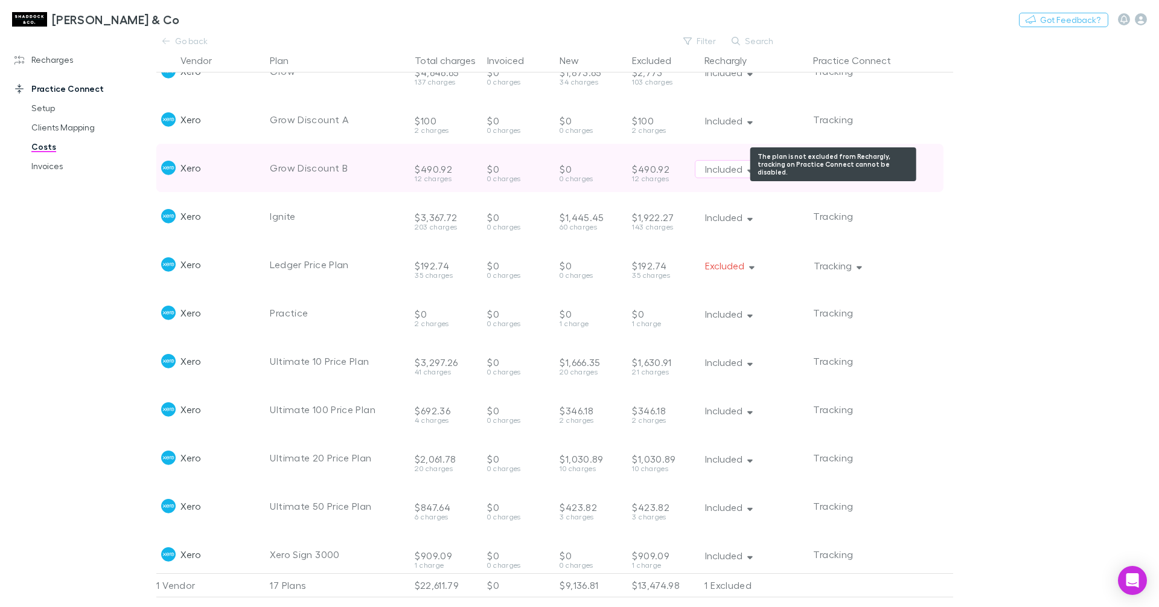
scroll to position [333, 0]
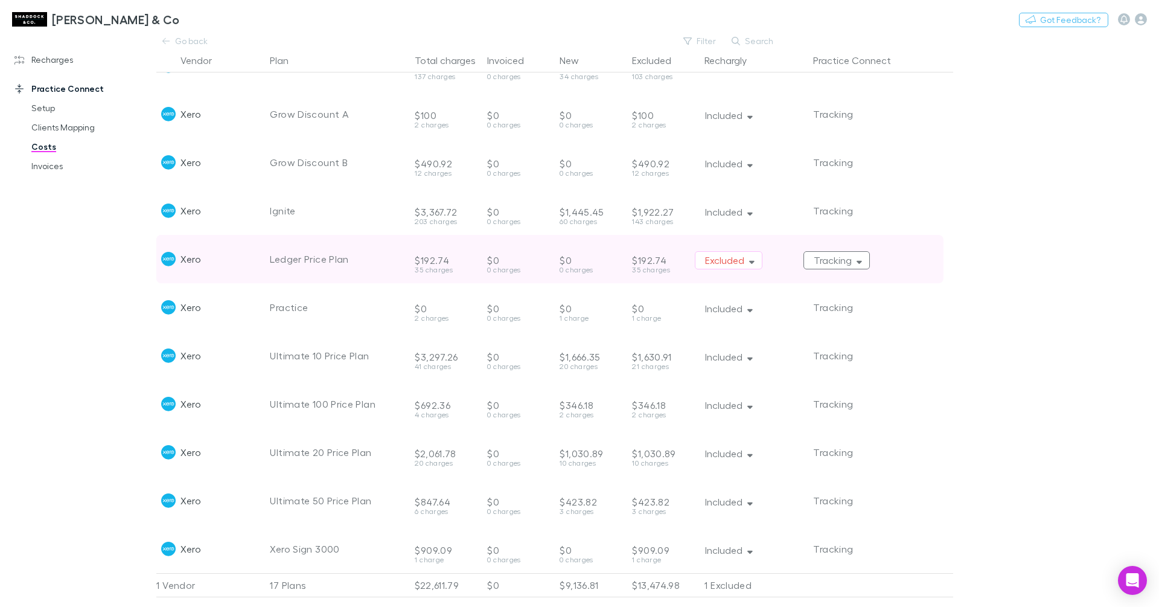
click at [844, 251] on button "Tracking" at bounding box center [836, 260] width 66 height 18
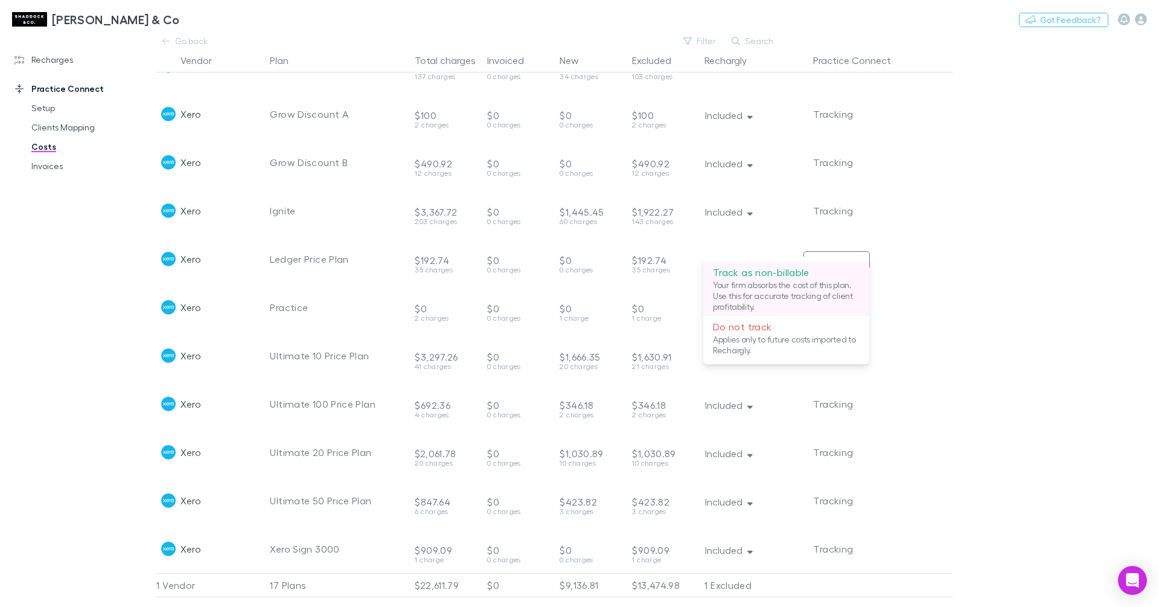
click at [818, 282] on p "Your firm absorbs the cost of this plan. Use this for accurate tracking of clie…" at bounding box center [786, 295] width 147 height 33
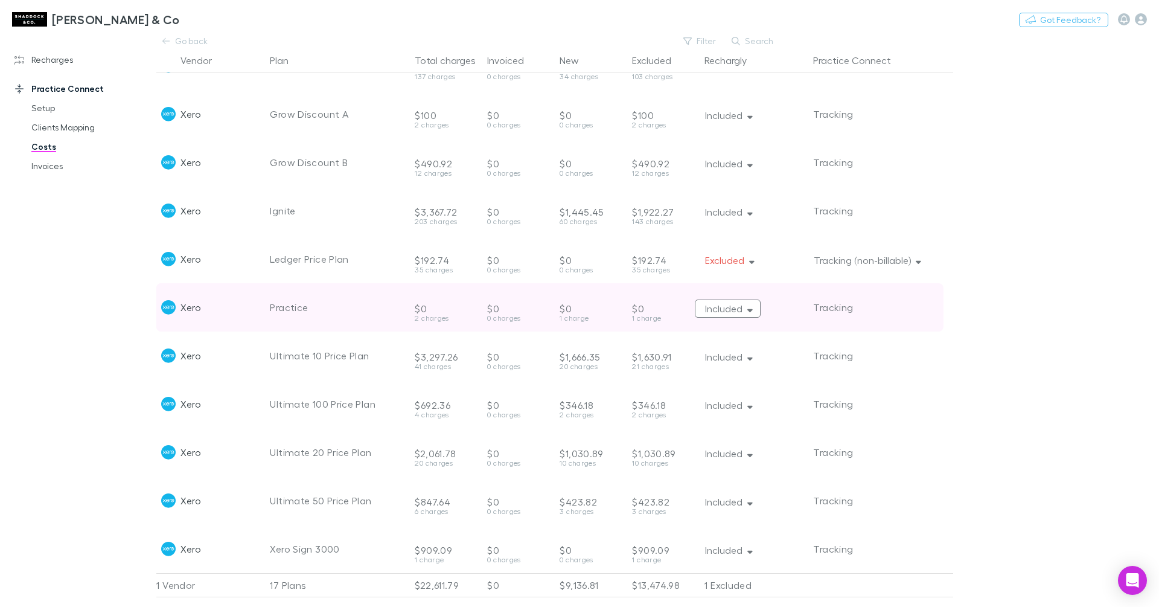
click at [739, 299] on button "Included" at bounding box center [728, 308] width 66 height 18
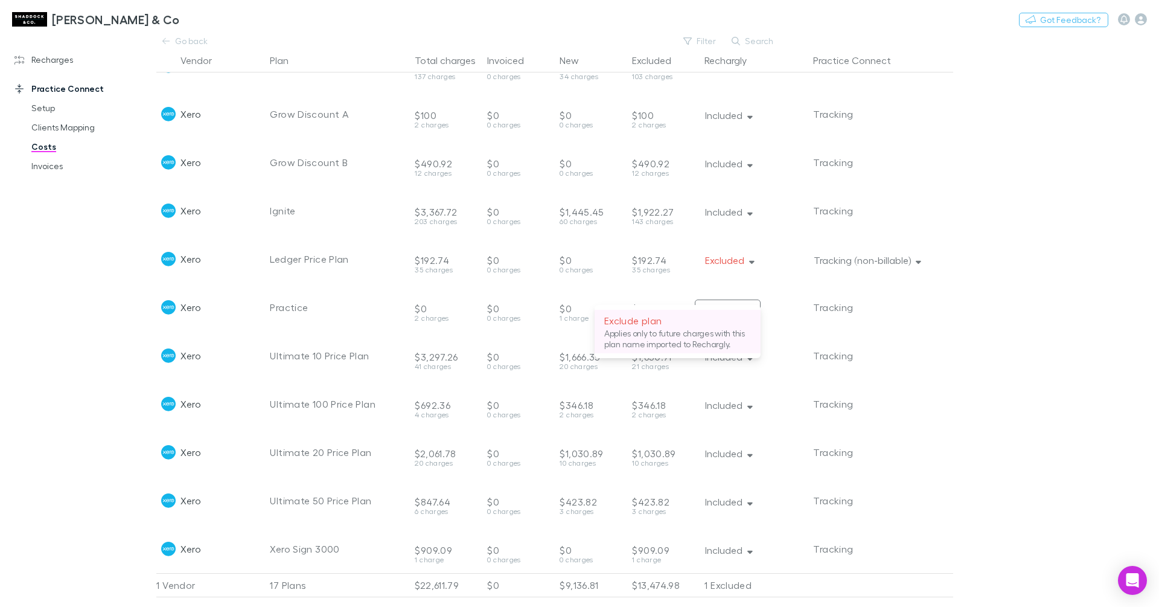
click at [692, 341] on p "Applies only to future charges with this plan name imported to Rechargly." at bounding box center [677, 339] width 147 height 22
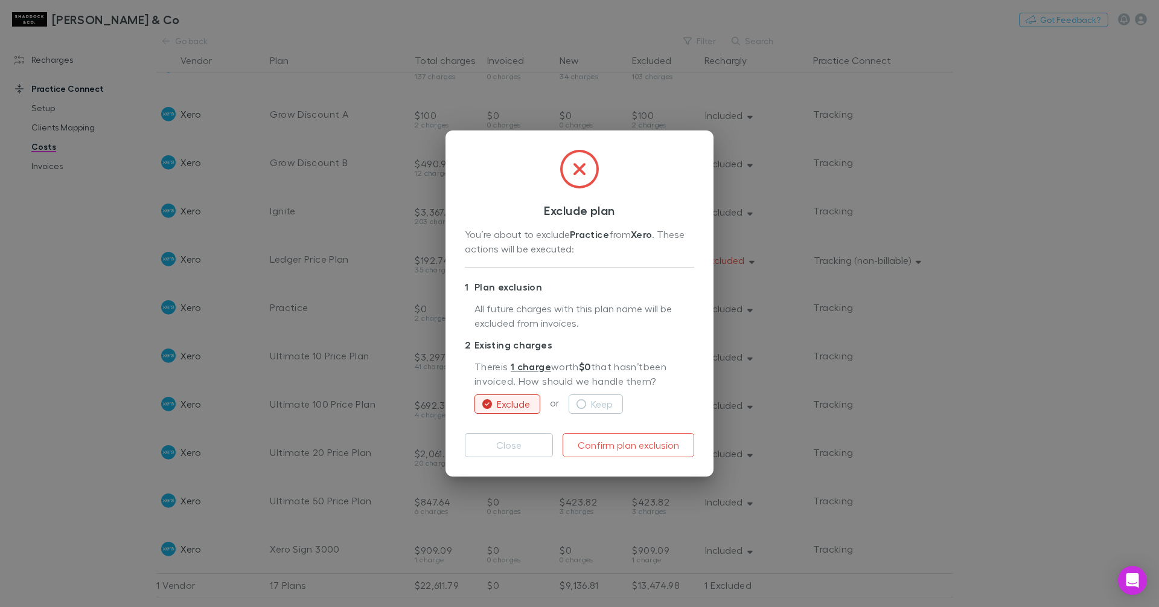
drag, startPoint x: 622, startPoint y: 446, endPoint x: 758, endPoint y: 296, distance: 202.1
click at [623, 446] on button "Confirm plan exclusion" at bounding box center [628, 445] width 132 height 24
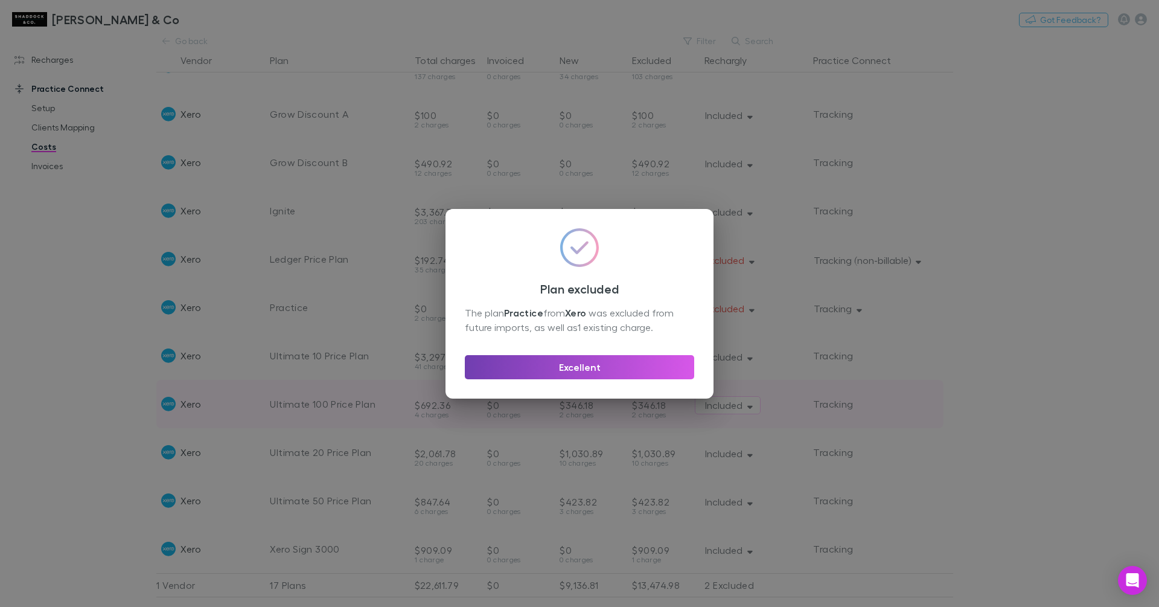
click at [654, 368] on button "Excellent" at bounding box center [579, 367] width 229 height 24
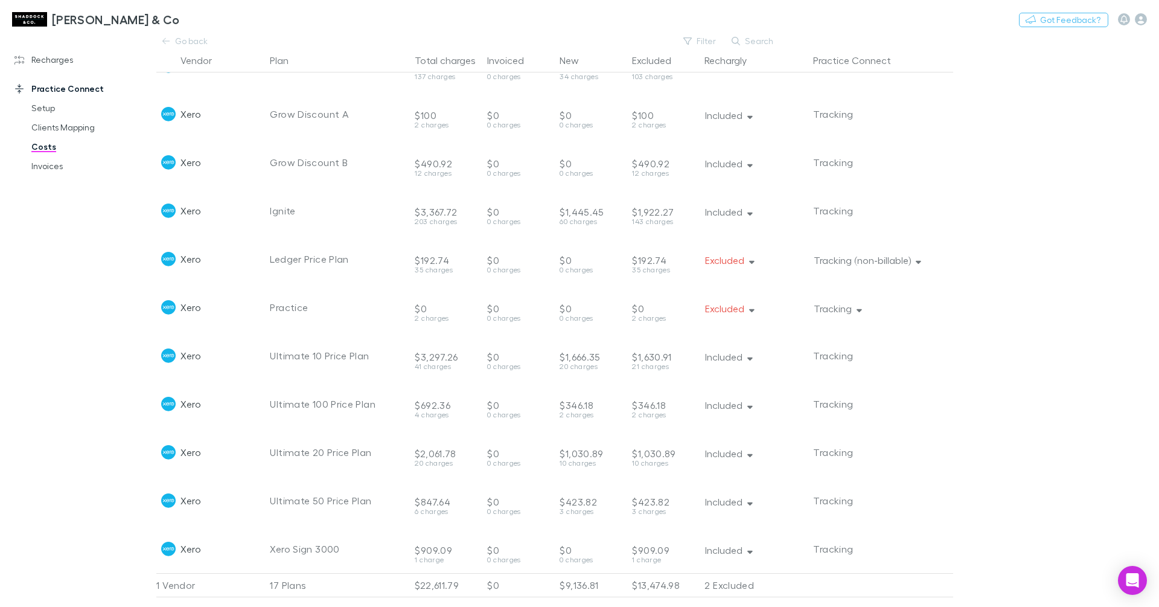
click at [734, 544] on button "Included" at bounding box center [728, 550] width 66 height 18
click at [728, 564] on p "Exclude plan" at bounding box center [677, 559] width 147 height 14
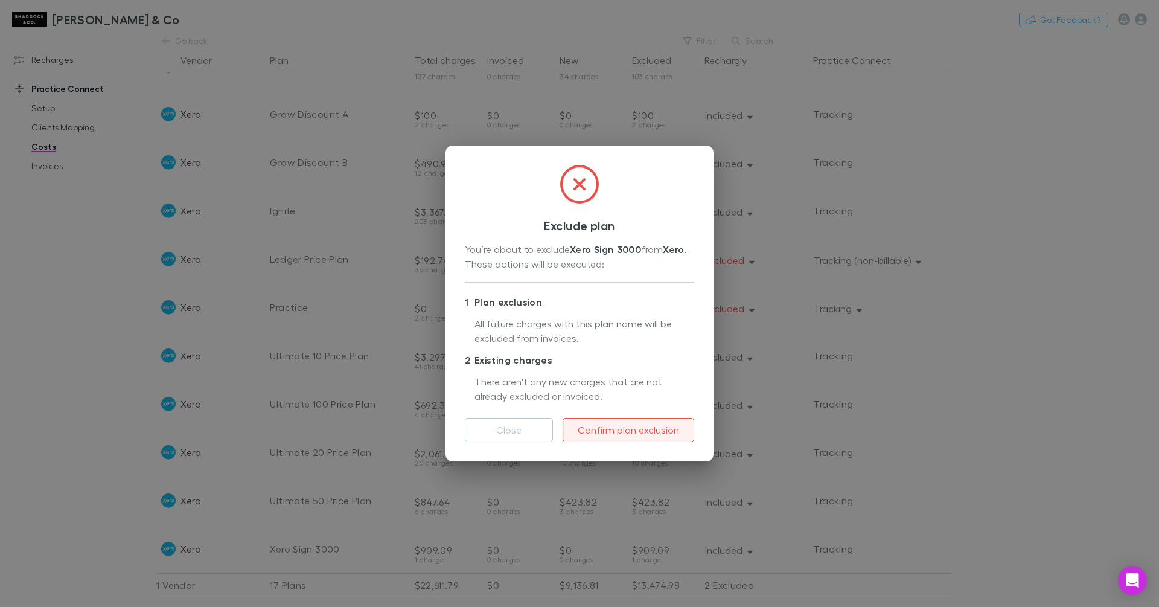
click at [646, 424] on button "Confirm plan exclusion" at bounding box center [628, 430] width 132 height 24
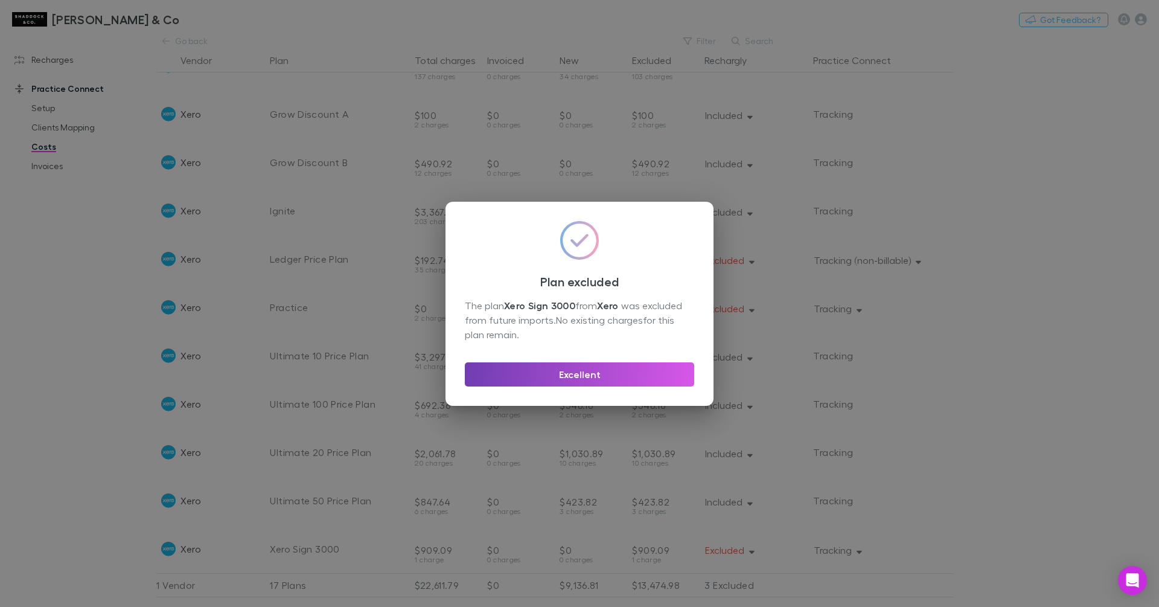
click at [664, 380] on button "Excellent" at bounding box center [579, 374] width 229 height 24
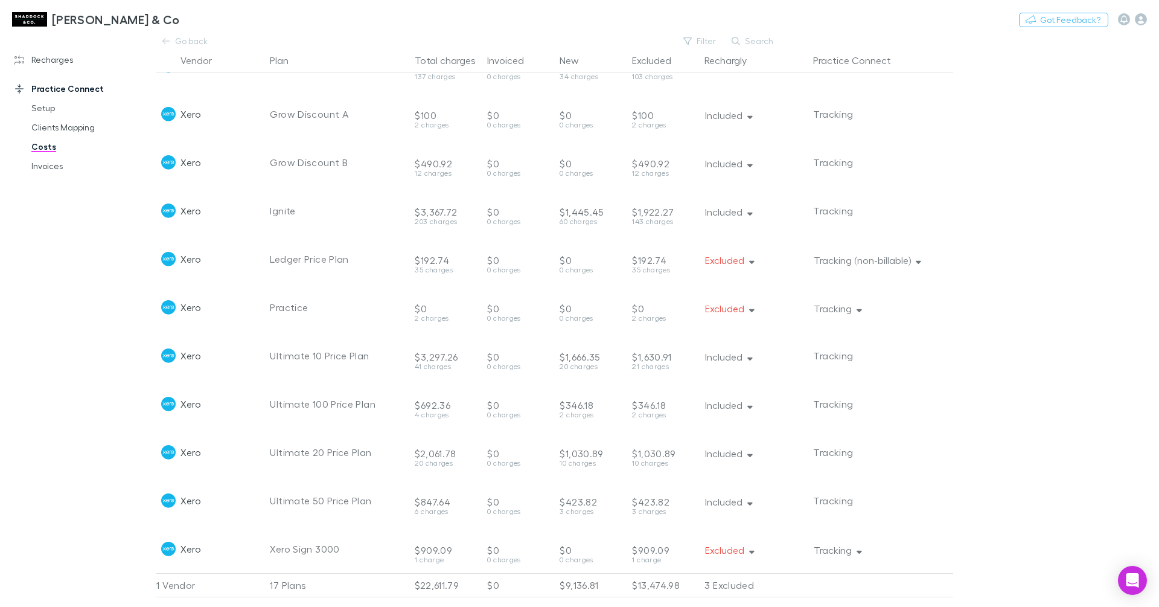
drag, startPoint x: 838, startPoint y: 540, endPoint x: 845, endPoint y: 537, distance: 7.6
click at [838, 541] on button "Tracking" at bounding box center [836, 550] width 66 height 18
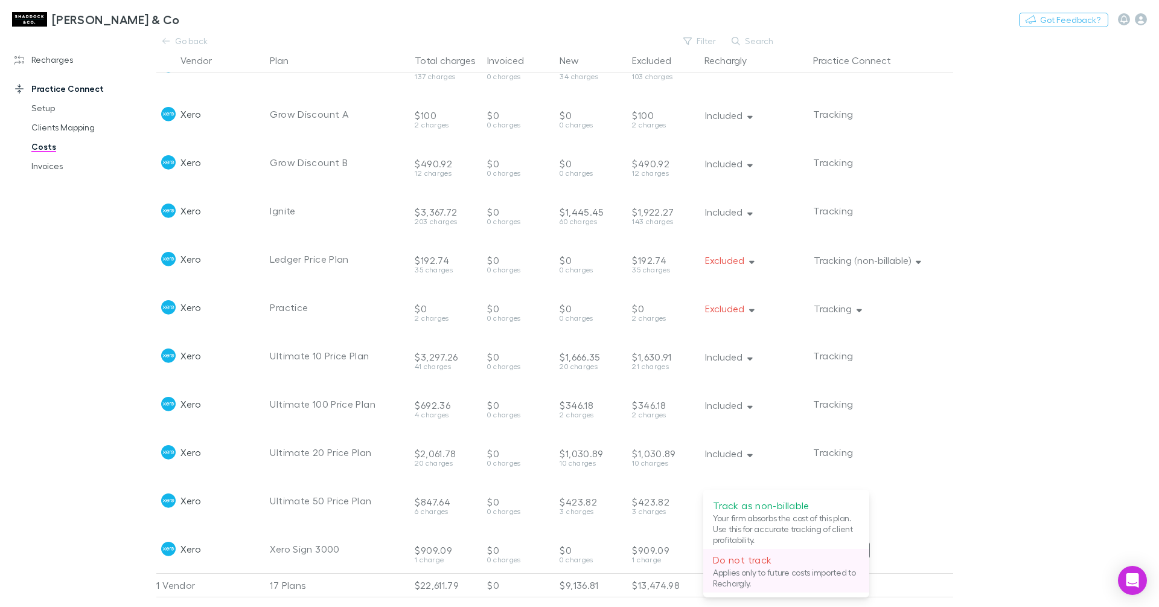
click at [826, 561] on p "Do not track" at bounding box center [786, 559] width 147 height 14
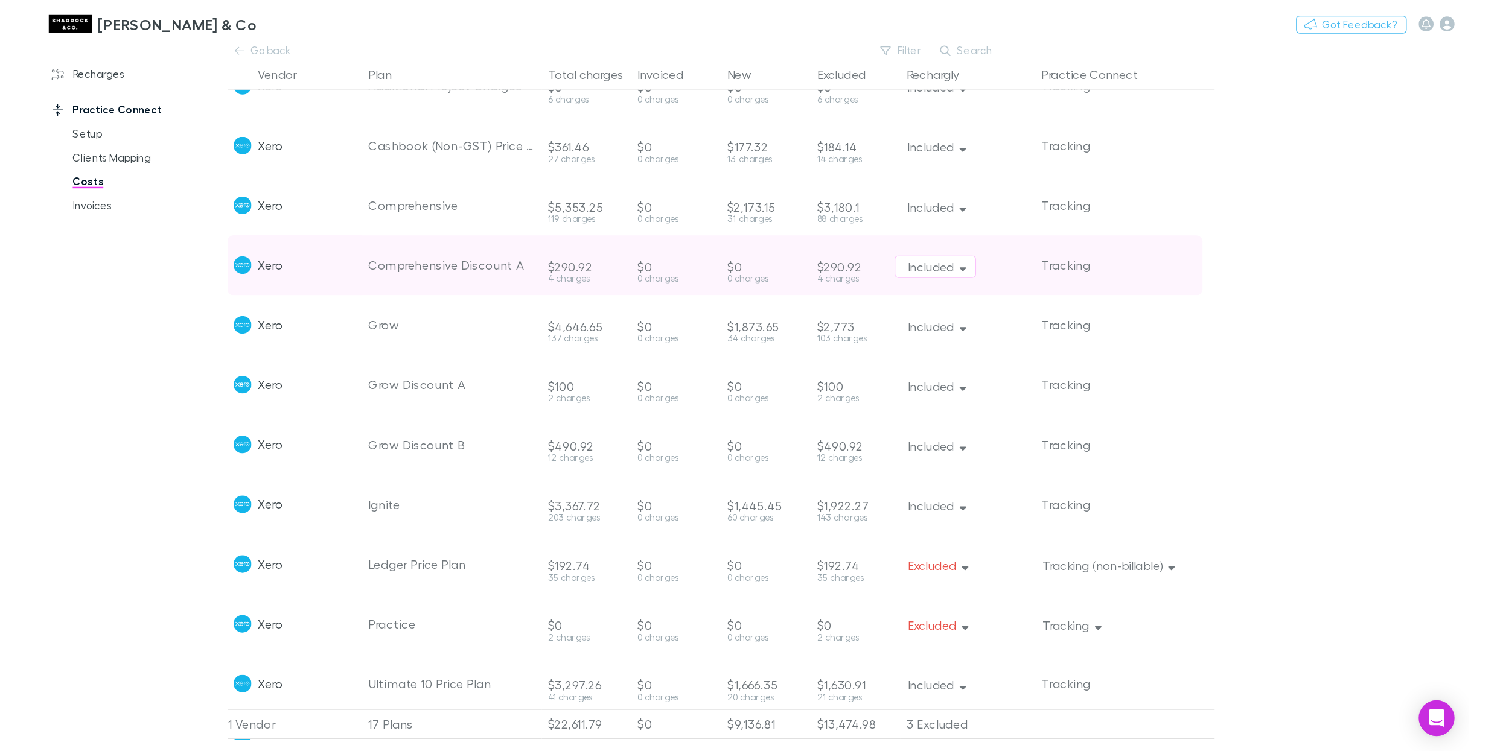
scroll to position [0, 0]
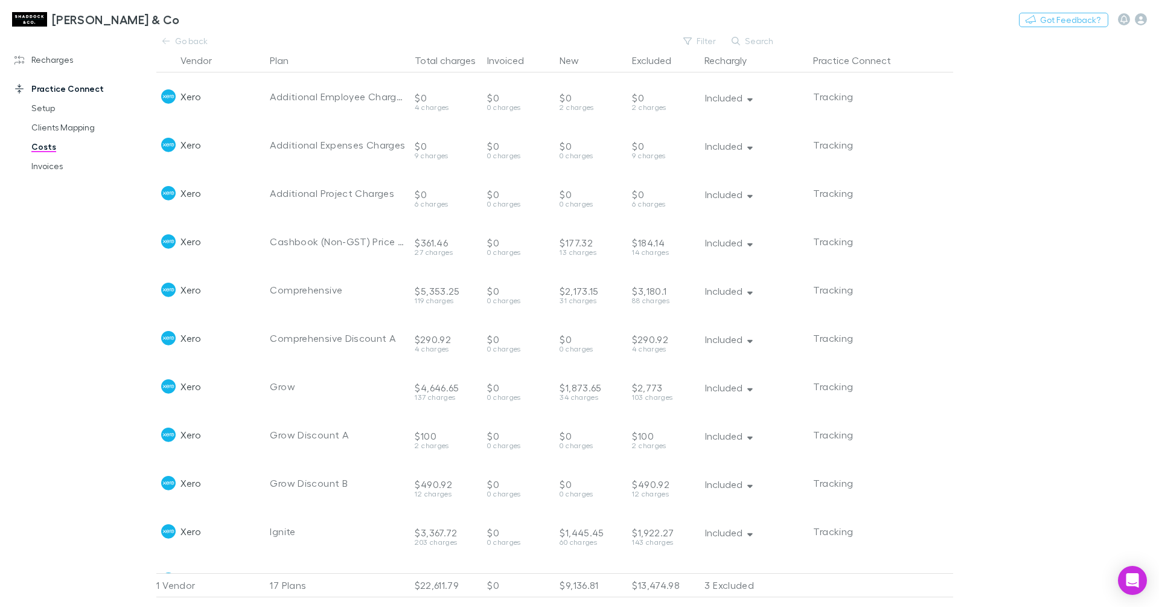
drag, startPoint x: 45, startPoint y: 65, endPoint x: 98, endPoint y: 93, distance: 60.7
click at [45, 65] on link "Recharges" at bounding box center [77, 59] width 151 height 19
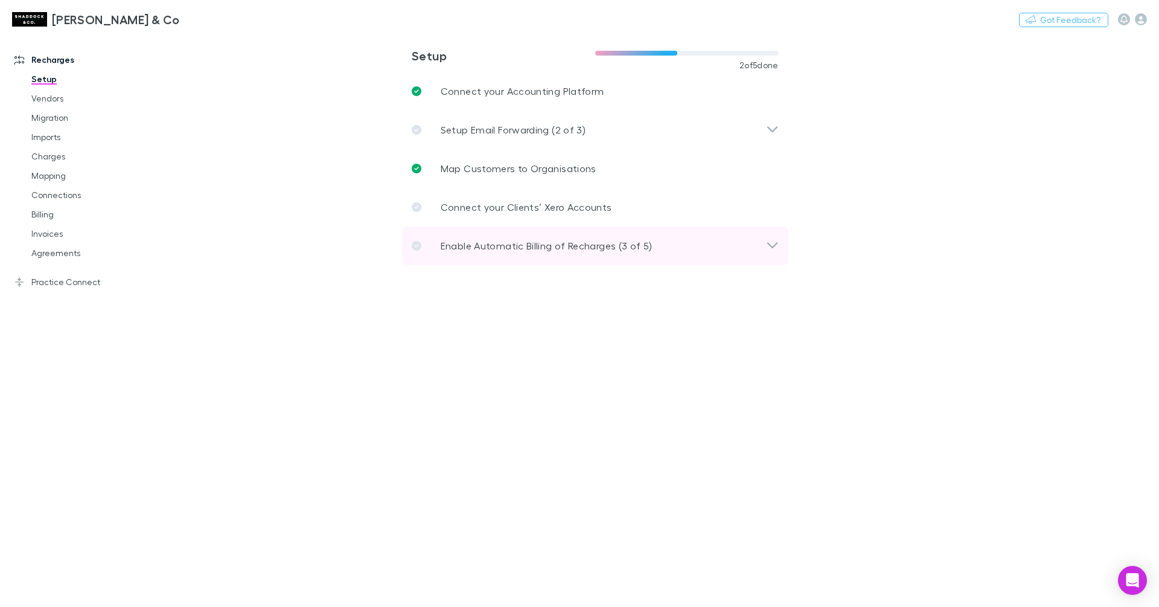
click at [491, 246] on p "Enable Automatic Billing of Recharges (3 of 5)" at bounding box center [547, 245] width 212 height 14
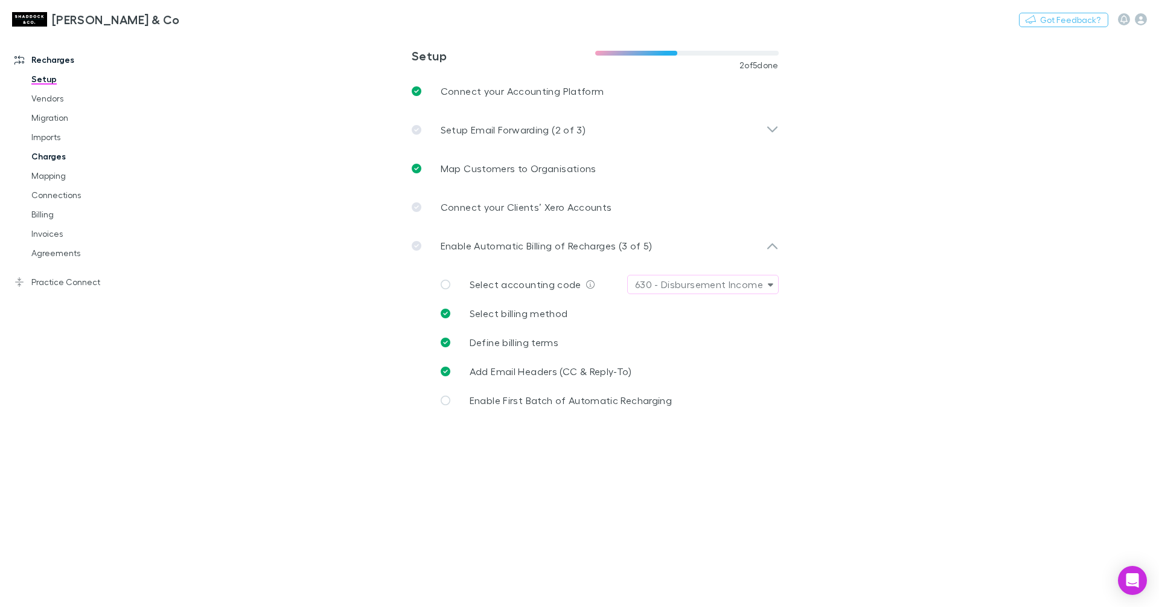
click at [45, 160] on link "Charges" at bounding box center [86, 156] width 135 height 19
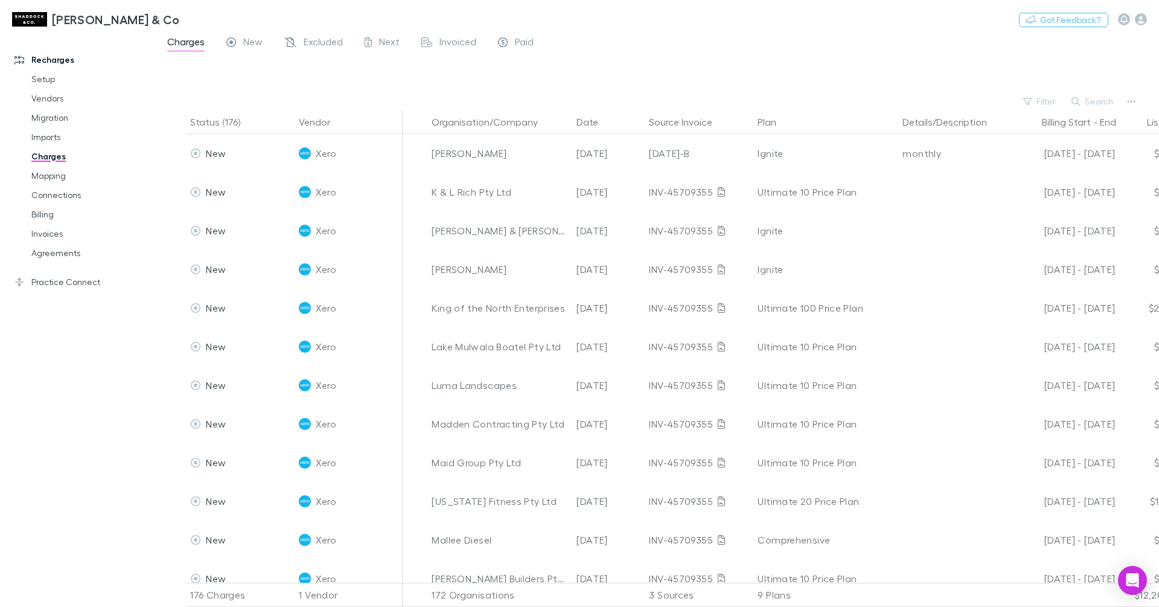
click at [1088, 98] on button "Search" at bounding box center [1092, 101] width 55 height 14
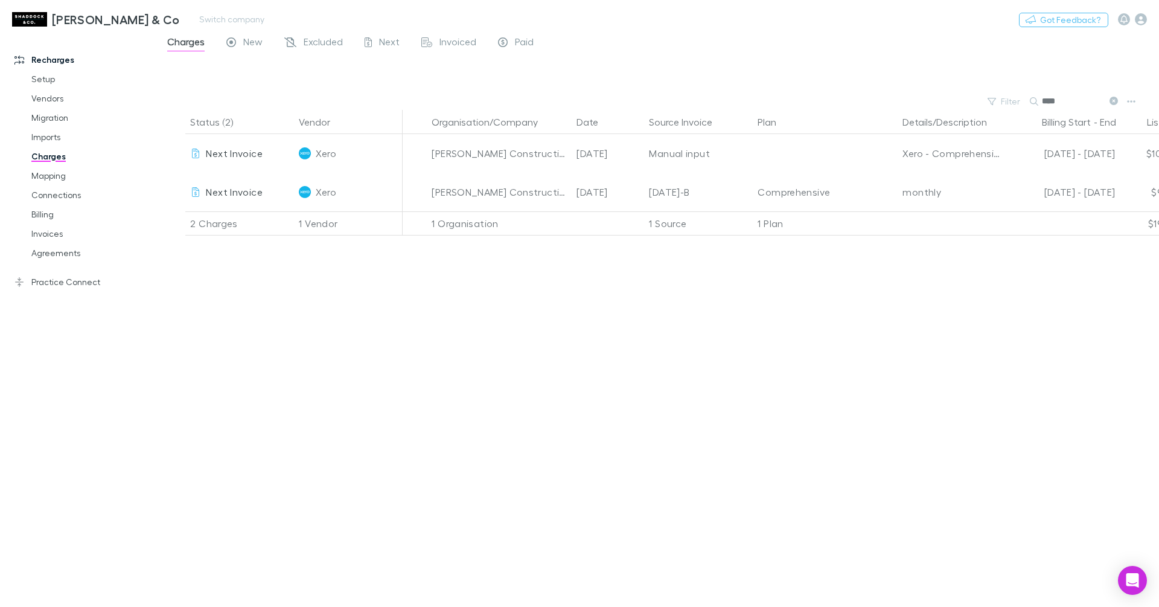
type input "****"
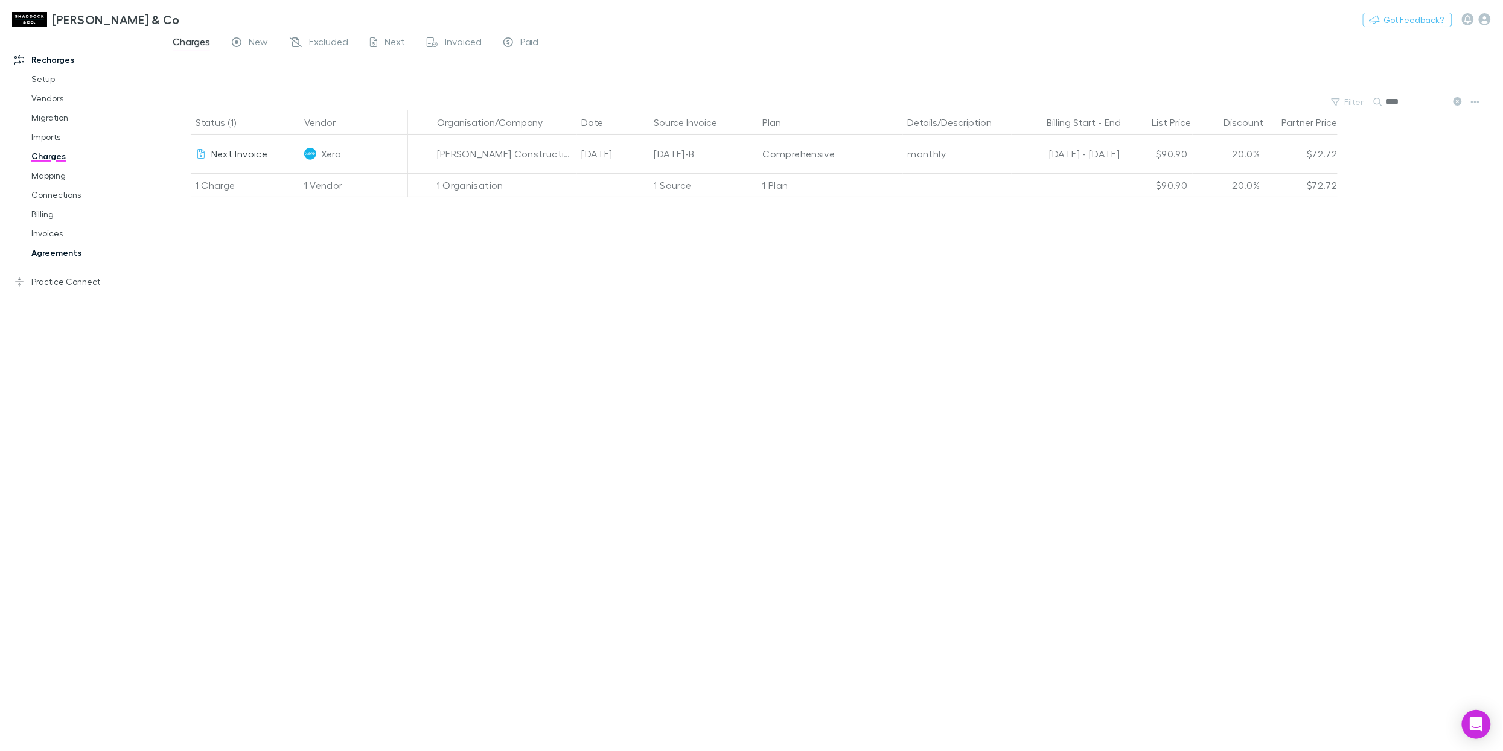
drag, startPoint x: 54, startPoint y: 211, endPoint x: 62, endPoint y: 259, distance: 49.0
click at [55, 211] on link "Billing" at bounding box center [89, 214] width 140 height 19
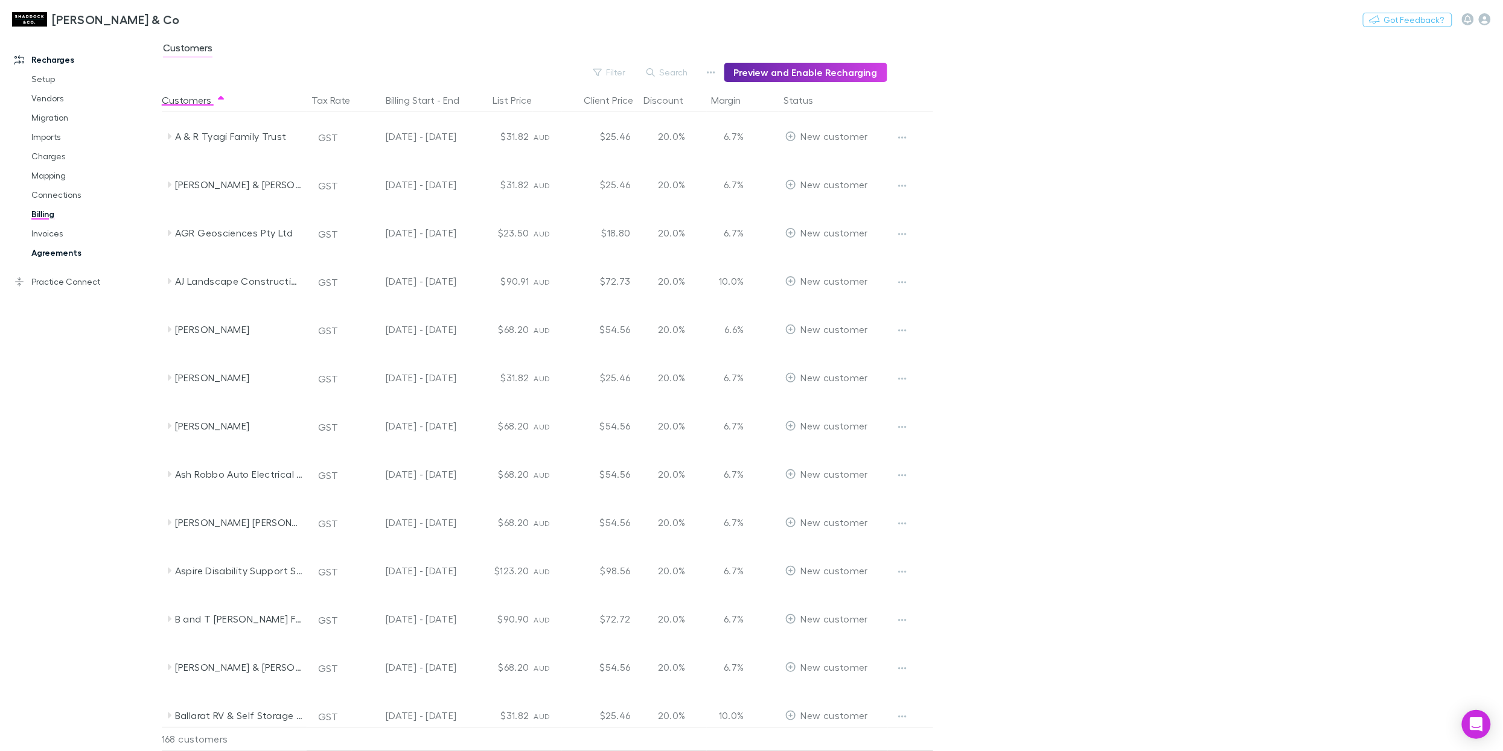
click at [67, 255] on link "Agreements" at bounding box center [89, 252] width 140 height 19
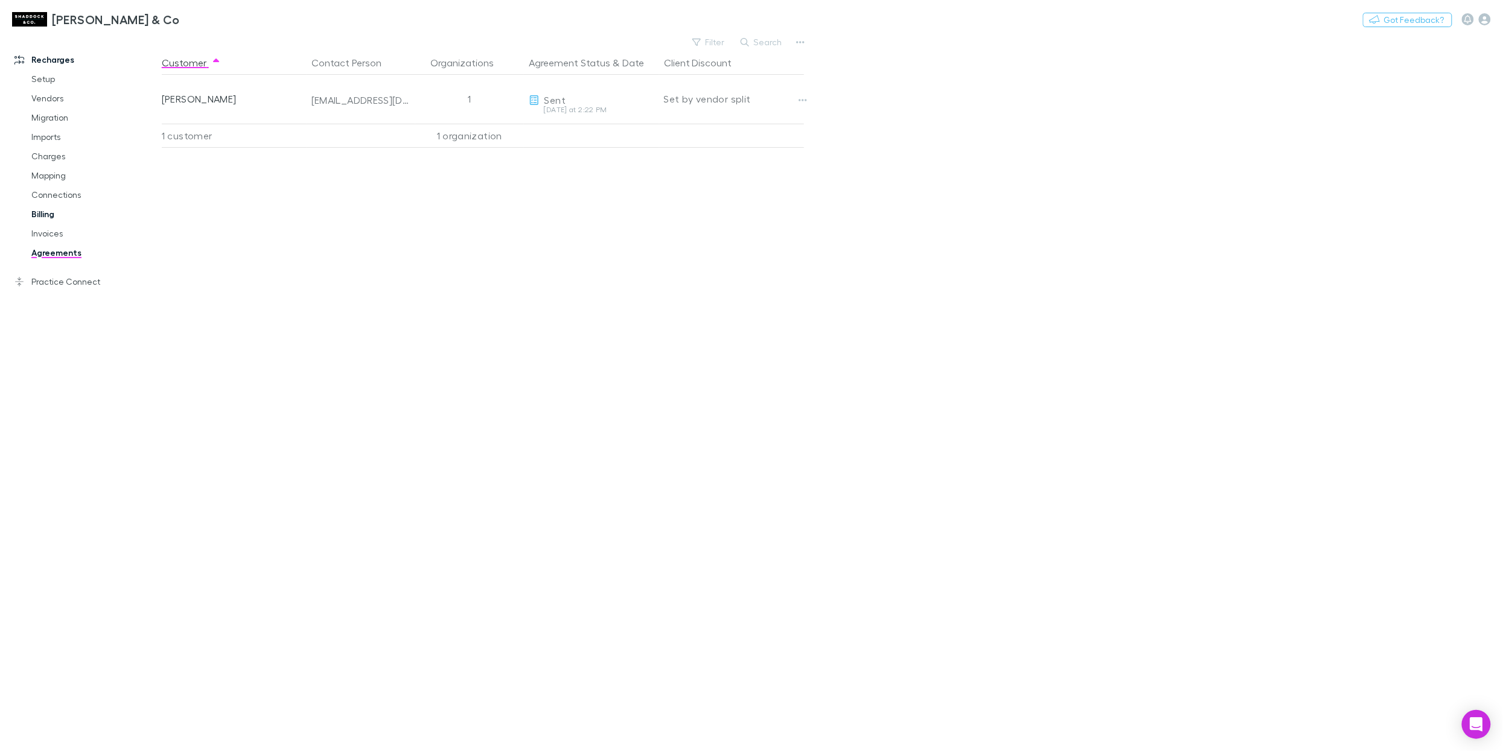
click at [53, 211] on link "Billing" at bounding box center [89, 214] width 140 height 19
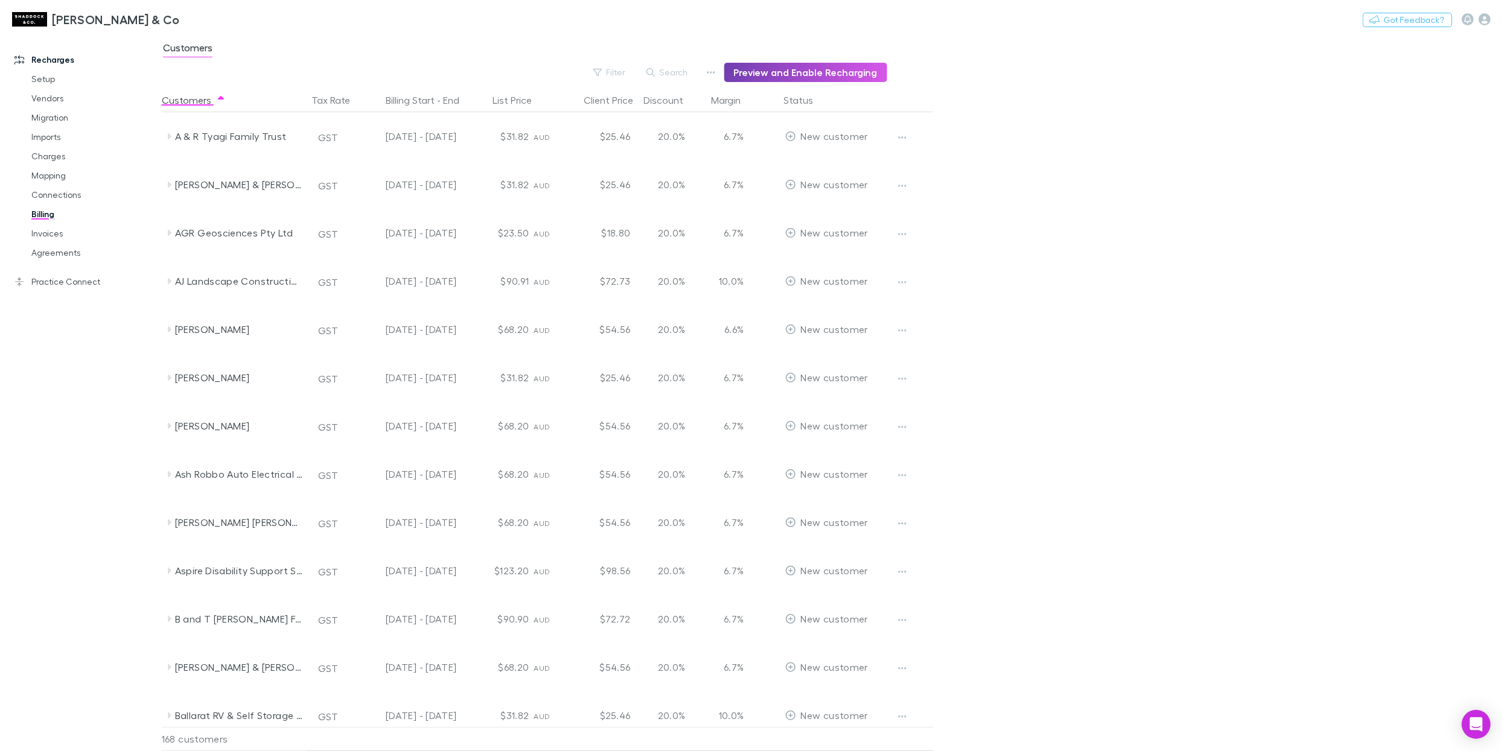
click at [777, 74] on button "Preview and Enable Recharging" at bounding box center [805, 72] width 163 height 19
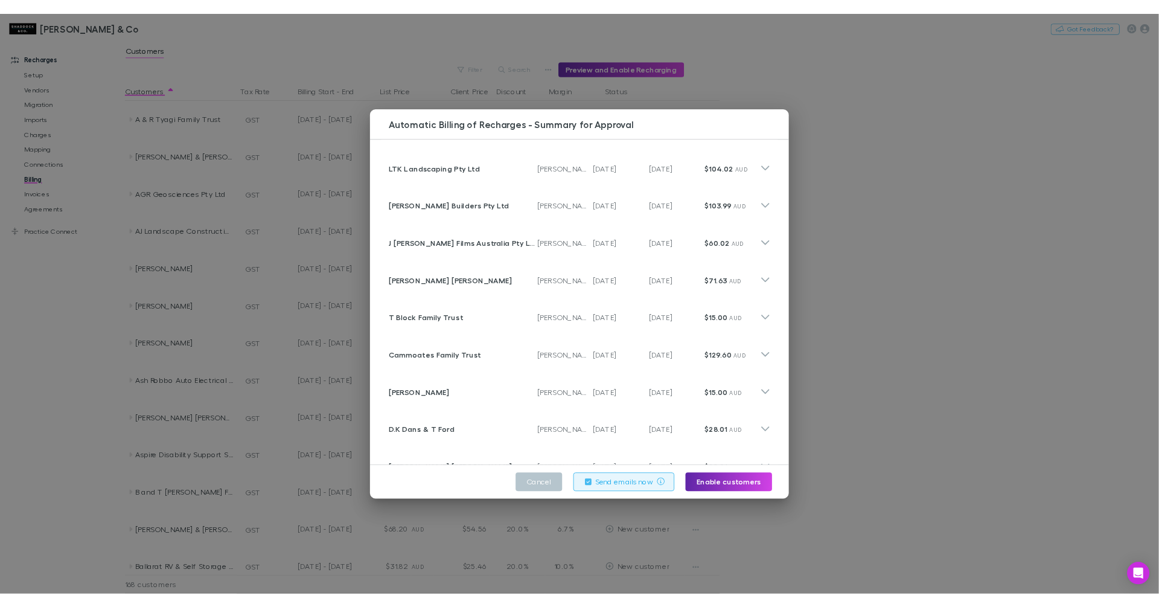
scroll to position [7671, 0]
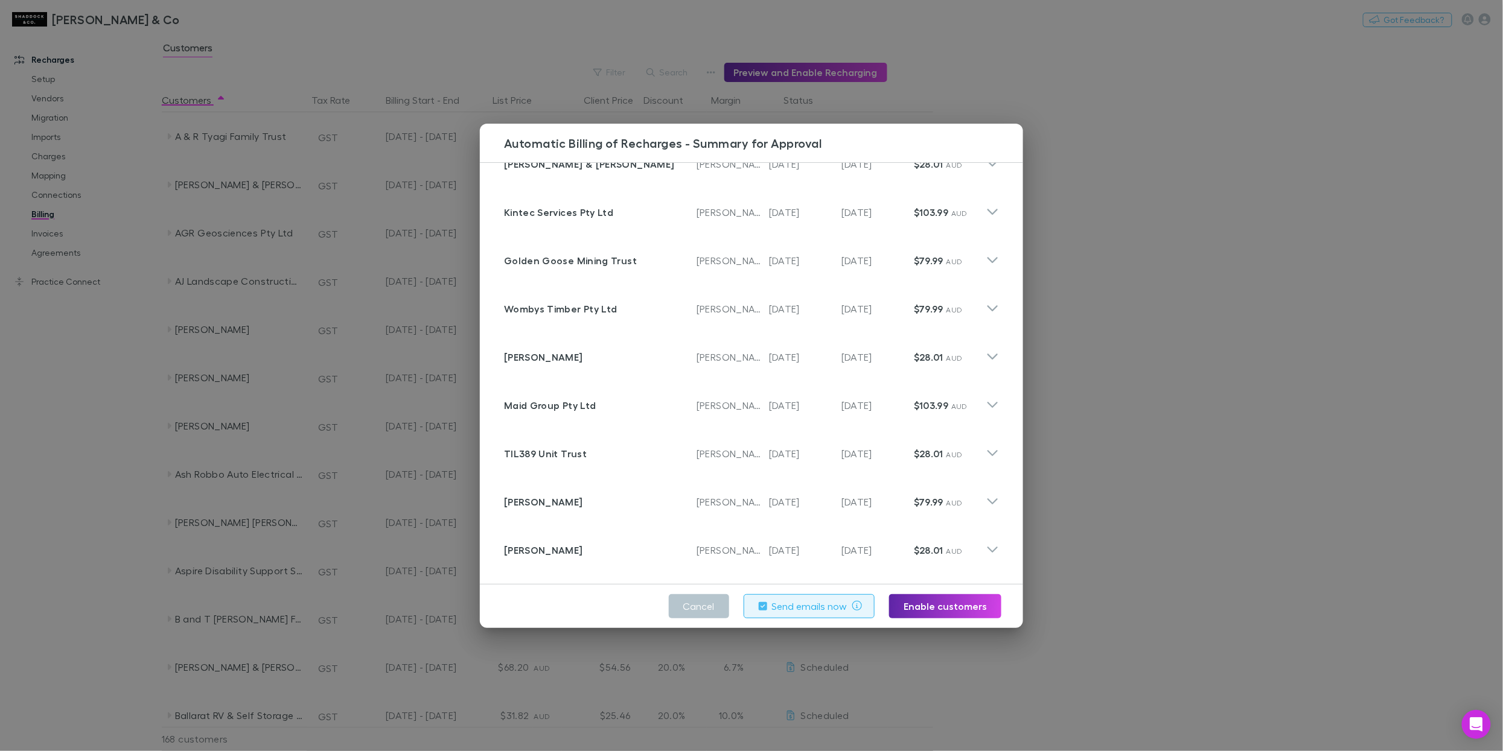
click at [1142, 255] on div "Automatic Billing of Recharges - Summary for Approval Customer Ouyen & District…" at bounding box center [751, 375] width 1503 height 751
click at [1142, 253] on main "Customers Filter Search Preview and Enable Recharging Customers Tax Rate Billin…" at bounding box center [832, 393] width 1341 height 718
click at [1142, 145] on main "Customers Filter Search Preview and Enable Recharging Customers Tax Rate Billin…" at bounding box center [832, 393] width 1341 height 718
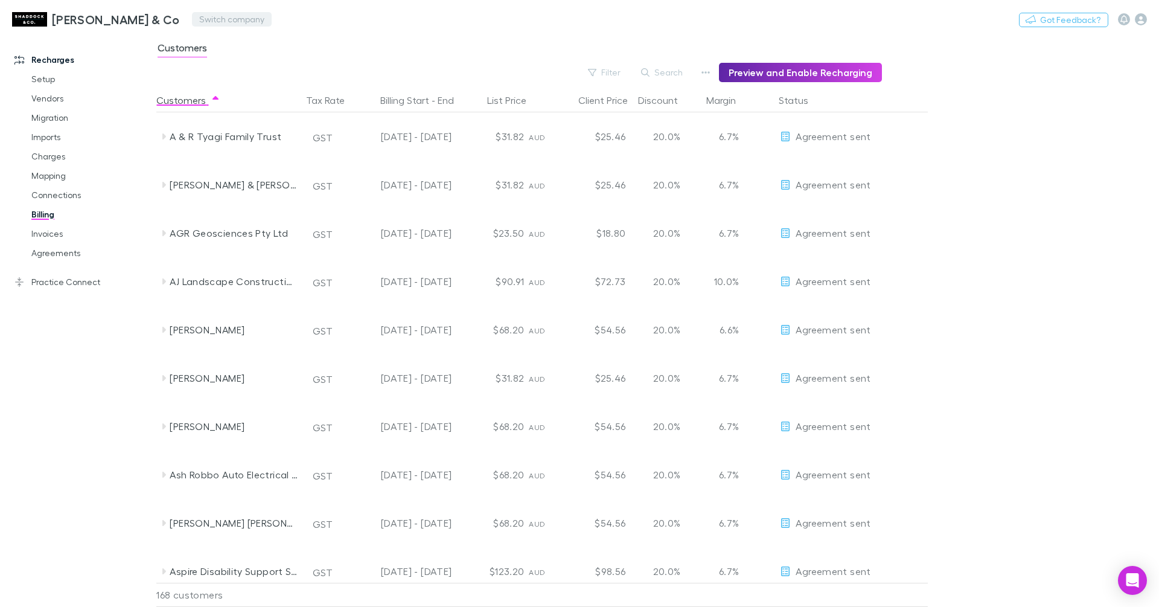
click at [208, 25] on button "Switch company" at bounding box center [232, 19] width 80 height 14
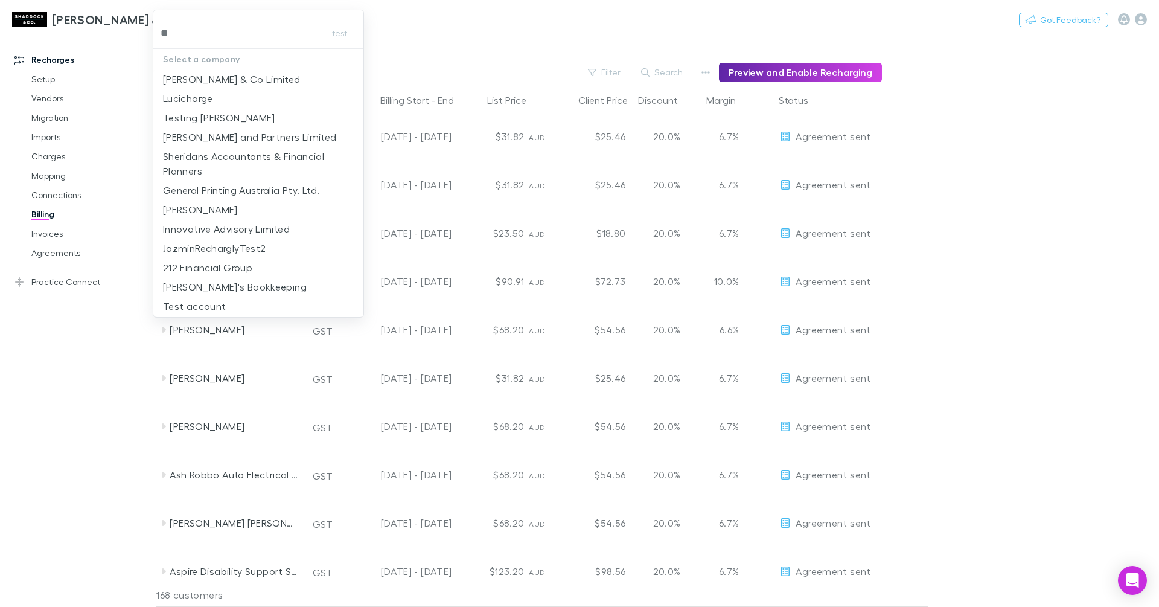
type input "***"
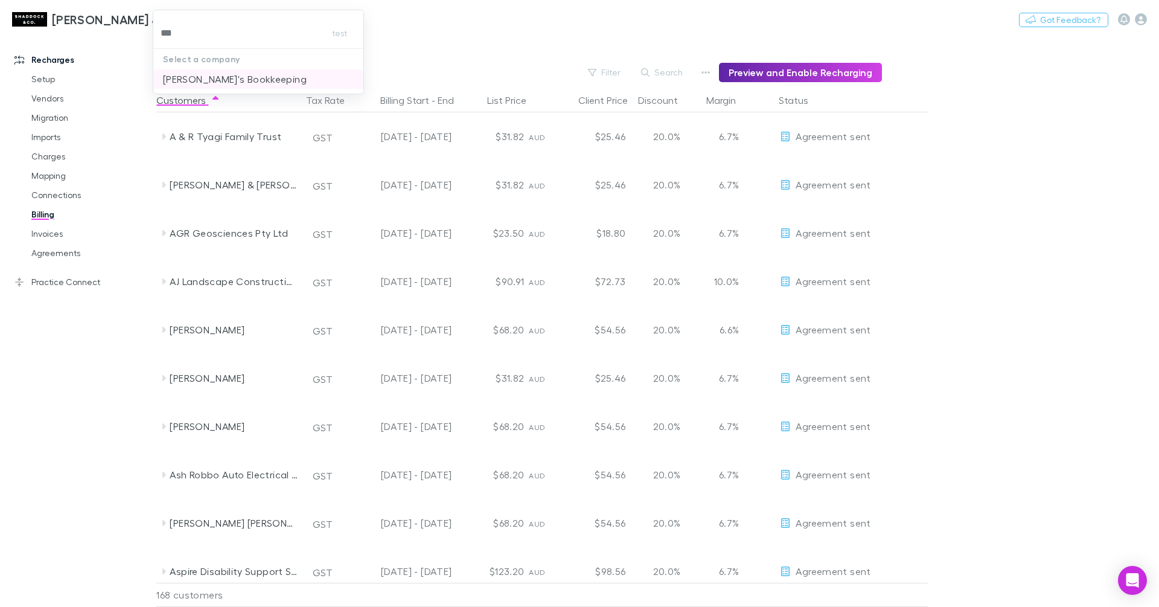
click at [240, 80] on p "[PERSON_NAME]'s Bookkeeping" at bounding box center [235, 79] width 144 height 14
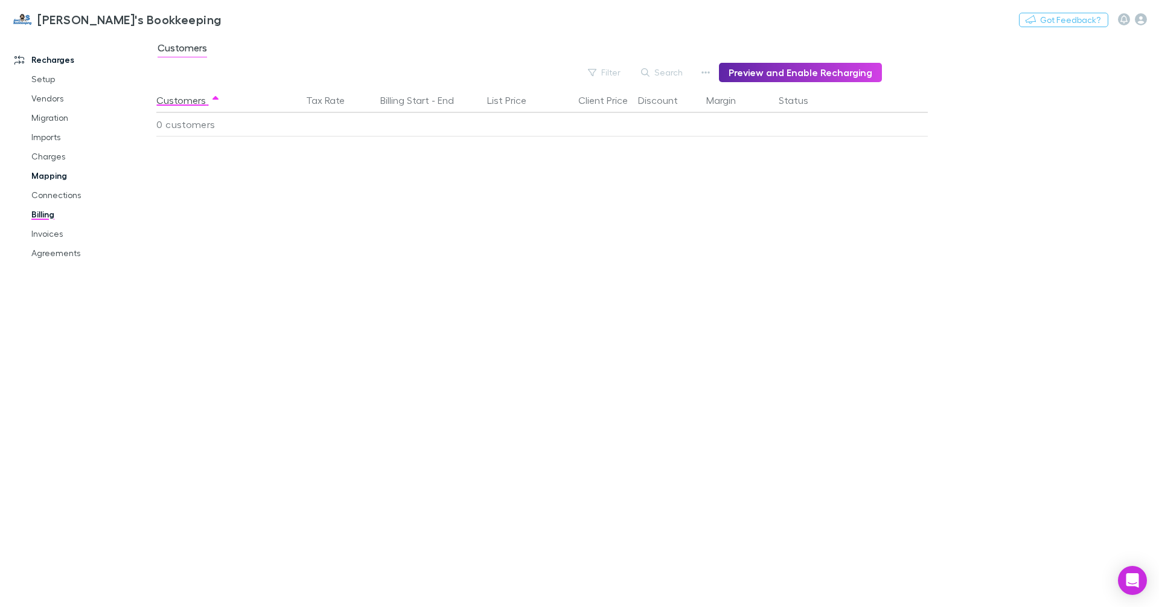
click at [55, 177] on link "Mapping" at bounding box center [86, 175] width 135 height 19
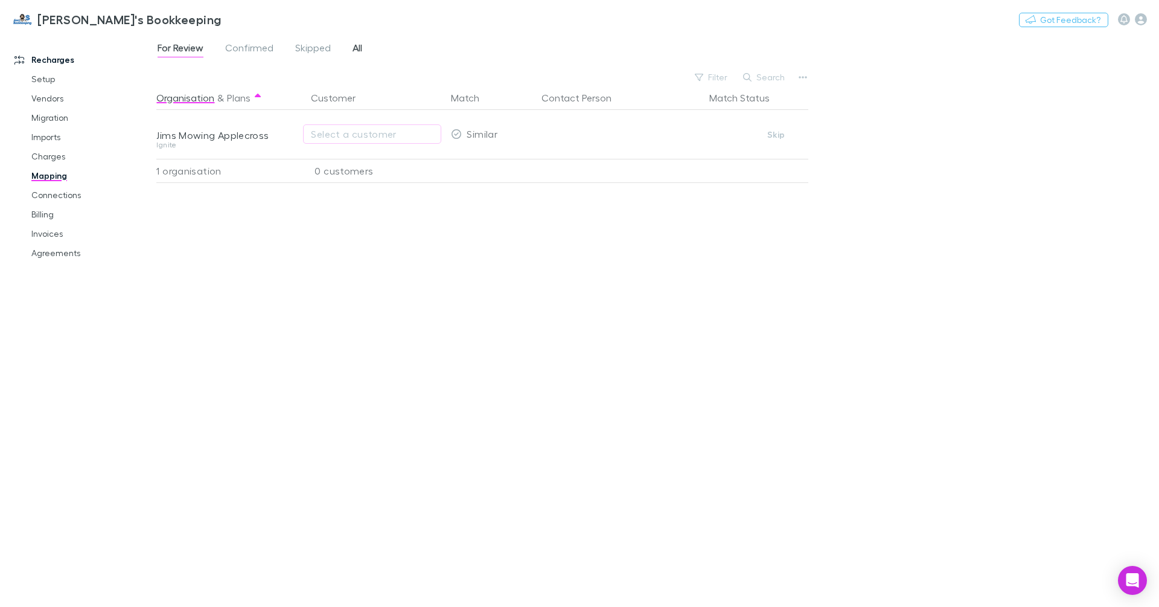
click at [360, 49] on span "All" at bounding box center [357, 50] width 10 height 16
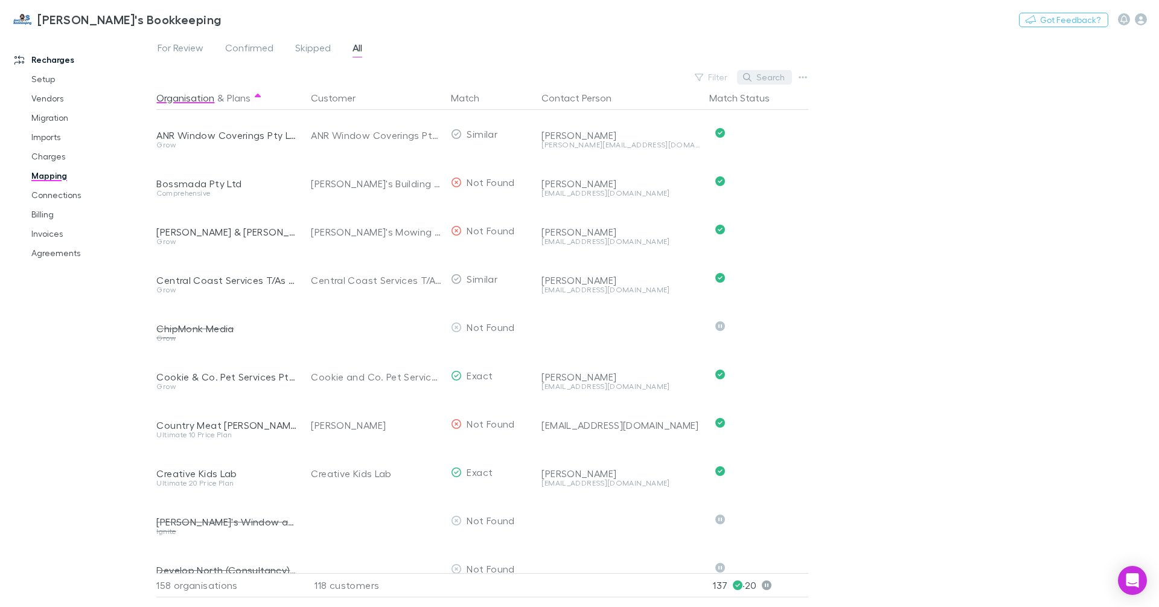
click at [771, 79] on button "Search" at bounding box center [764, 77] width 55 height 14
click at [762, 77] on input "text" at bounding box center [743, 77] width 60 height 17
paste input "**********"
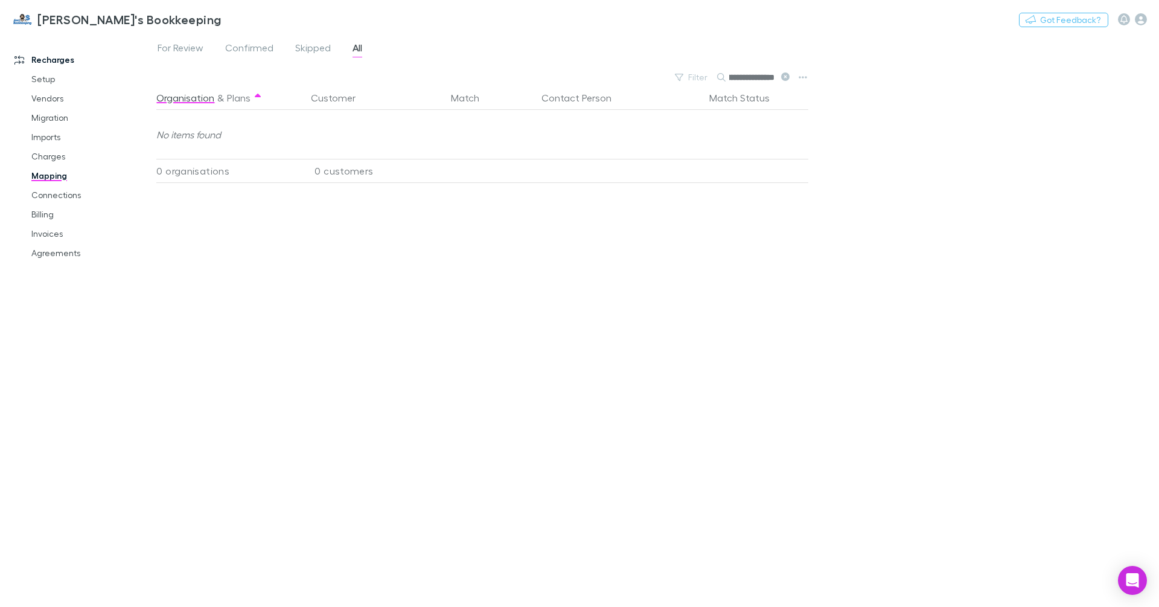
scroll to position [0, 77]
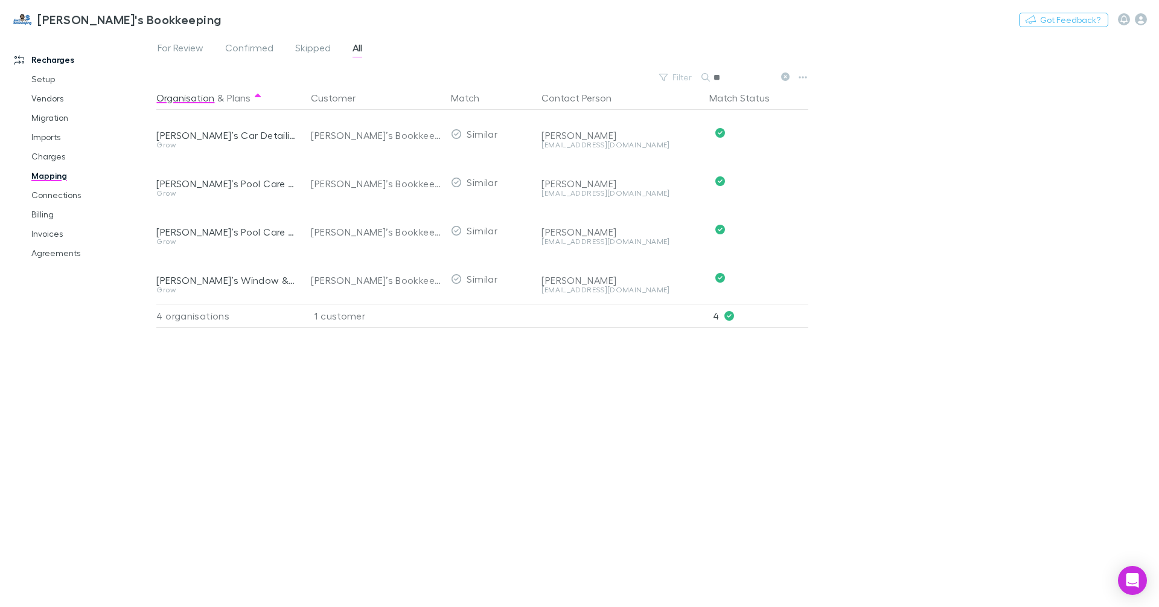
type input "*"
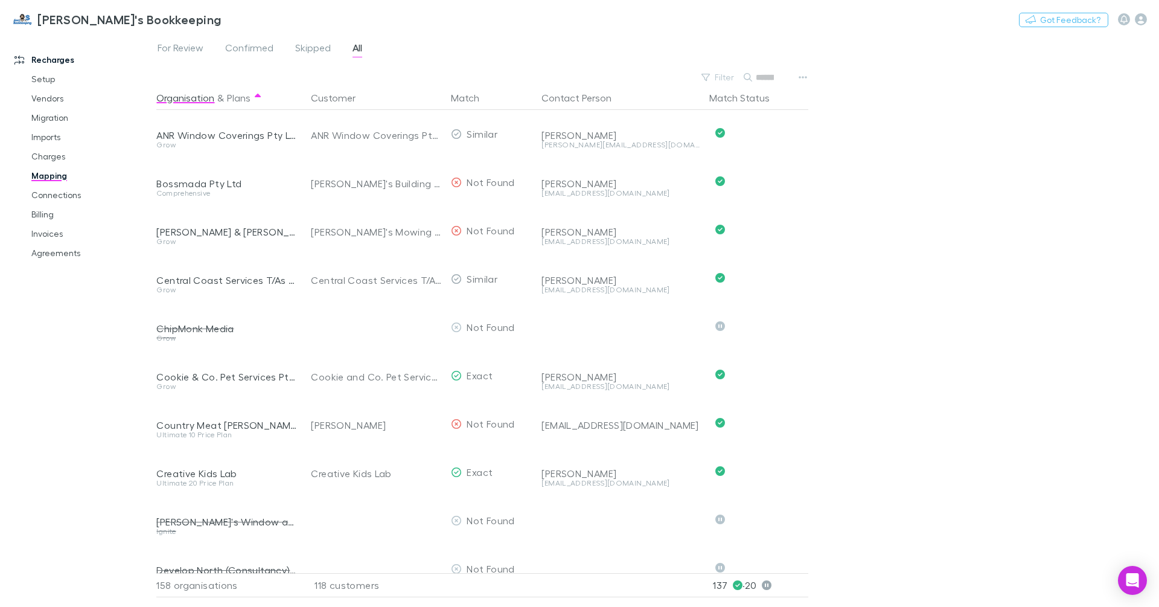
type input "*"
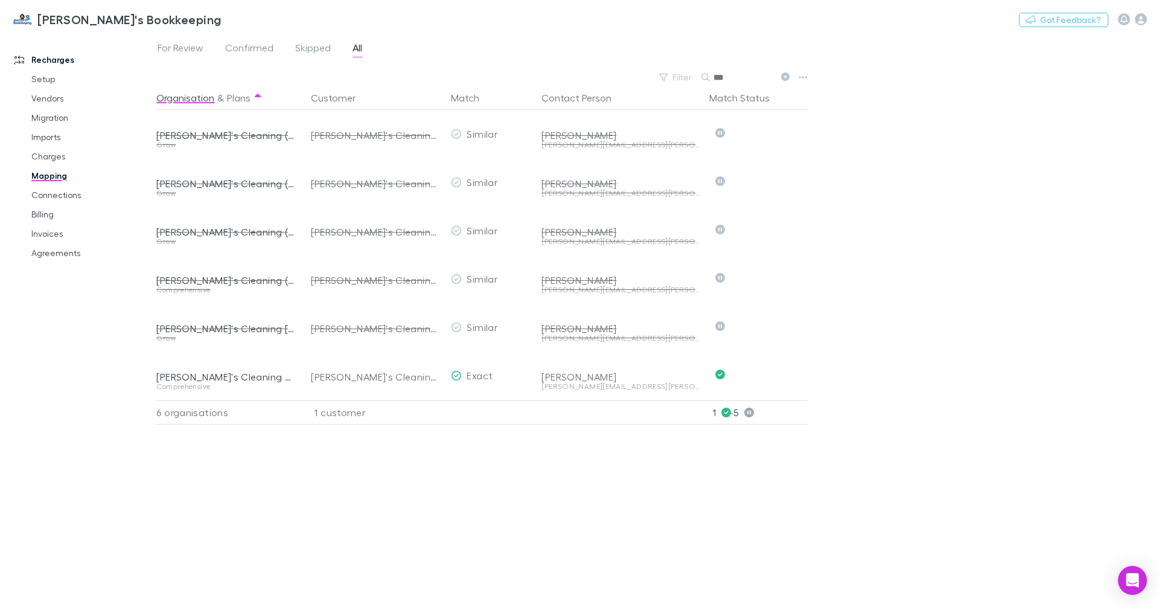
click at [722, 76] on input "***" at bounding box center [743, 77] width 60 height 17
paste input "**********"
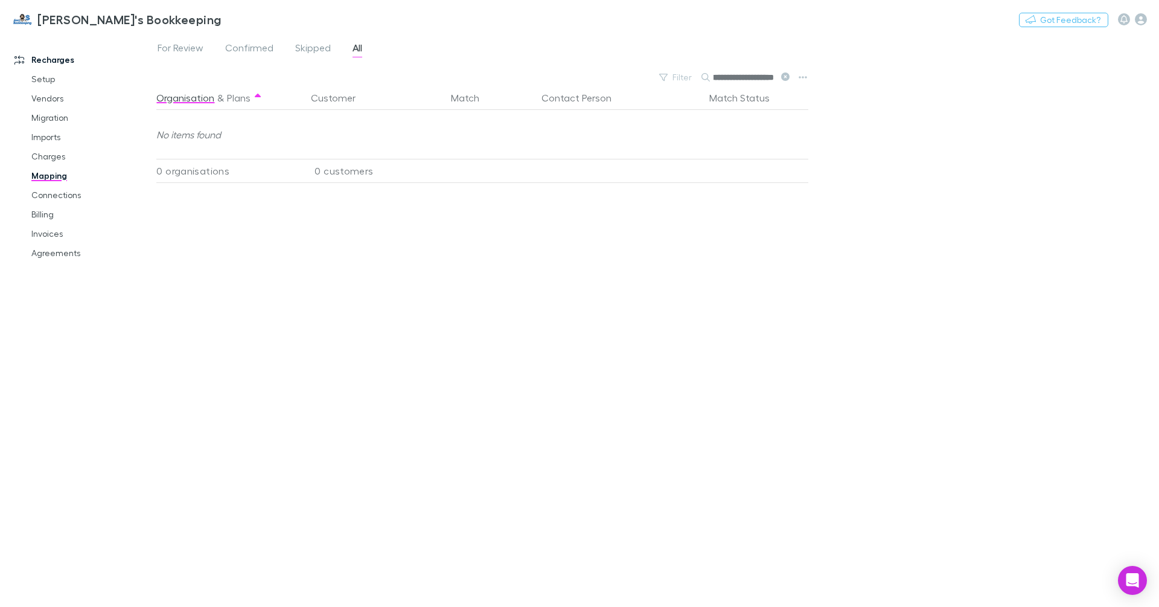
type input "**********"
click at [785, 75] on icon at bounding box center [785, 76] width 8 height 8
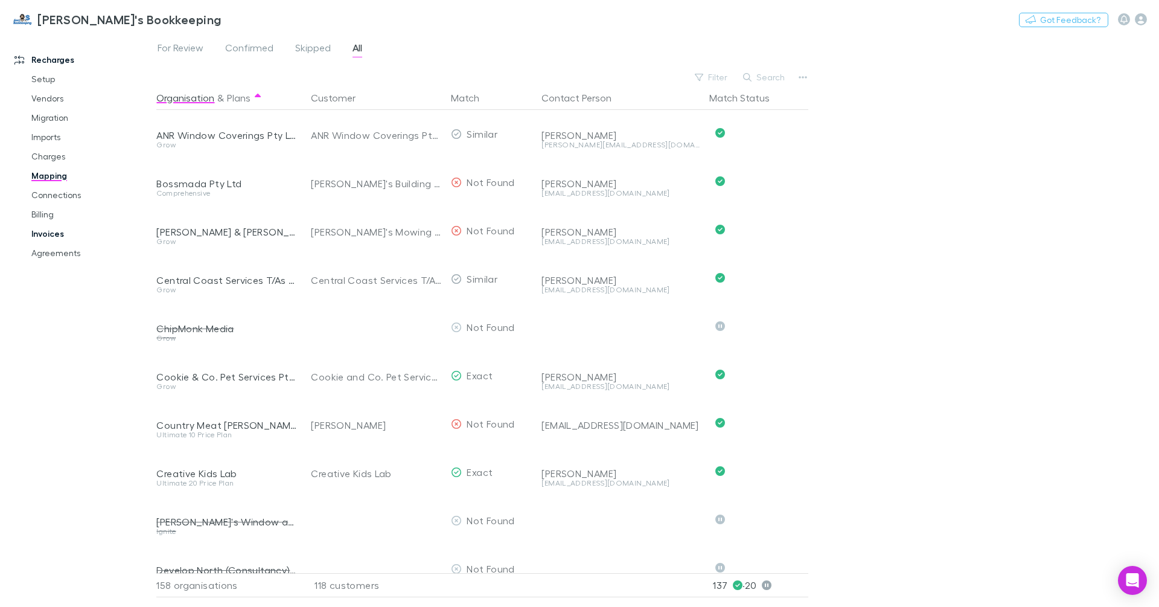
click at [45, 235] on link "Invoices" at bounding box center [86, 233] width 135 height 19
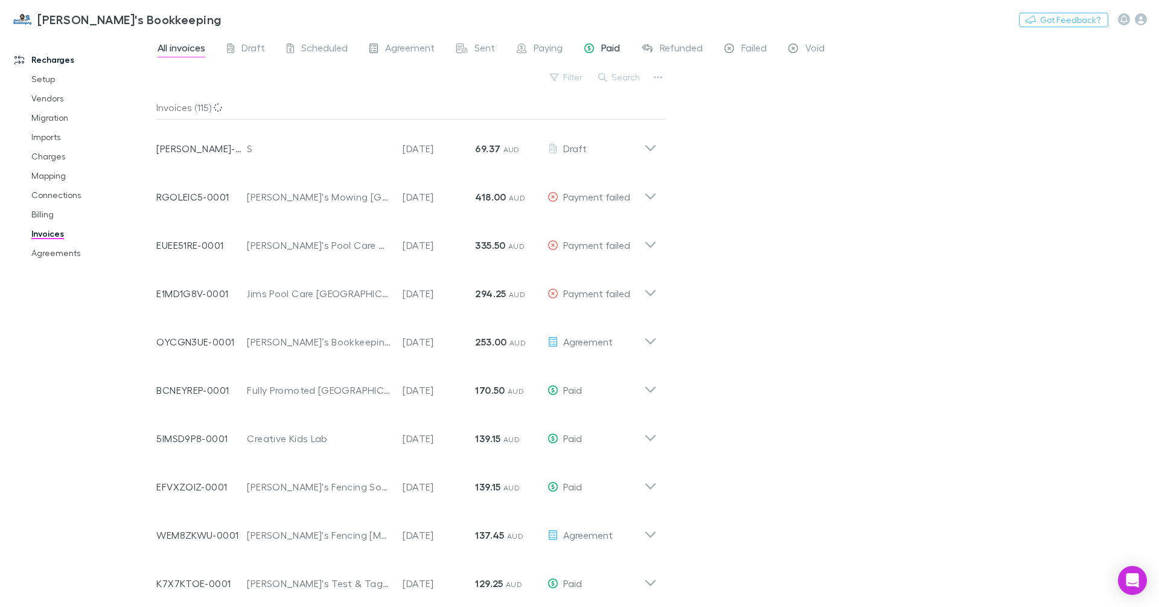
click at [596, 46] on div "Paid" at bounding box center [602, 50] width 36 height 16
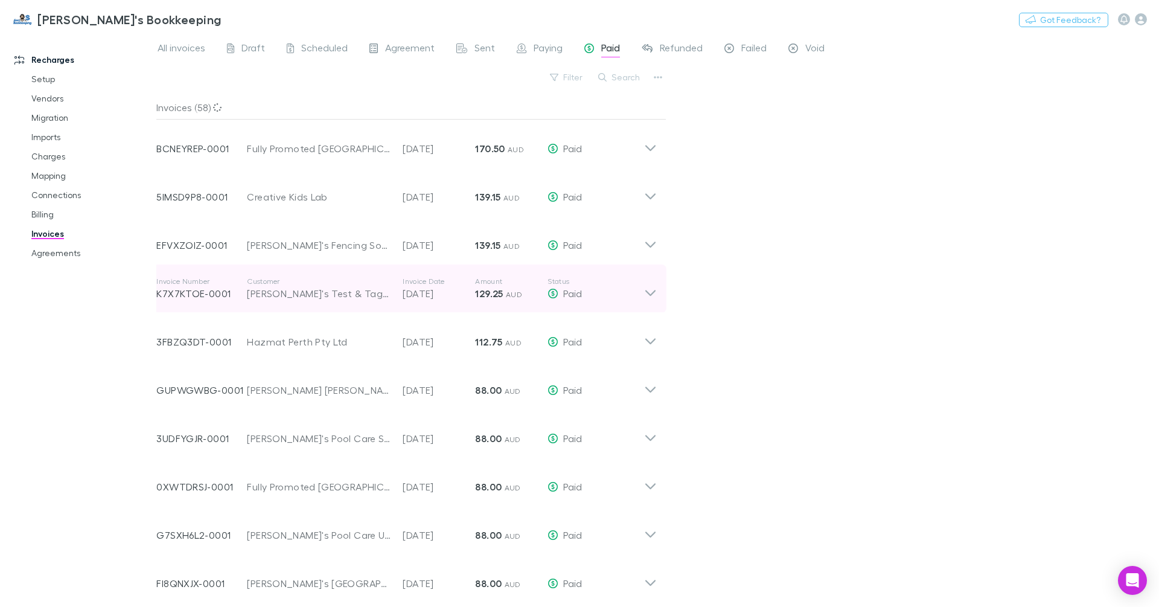
click at [350, 296] on div "[PERSON_NAME]'s Test & Tag Narellan" at bounding box center [319, 293] width 144 height 14
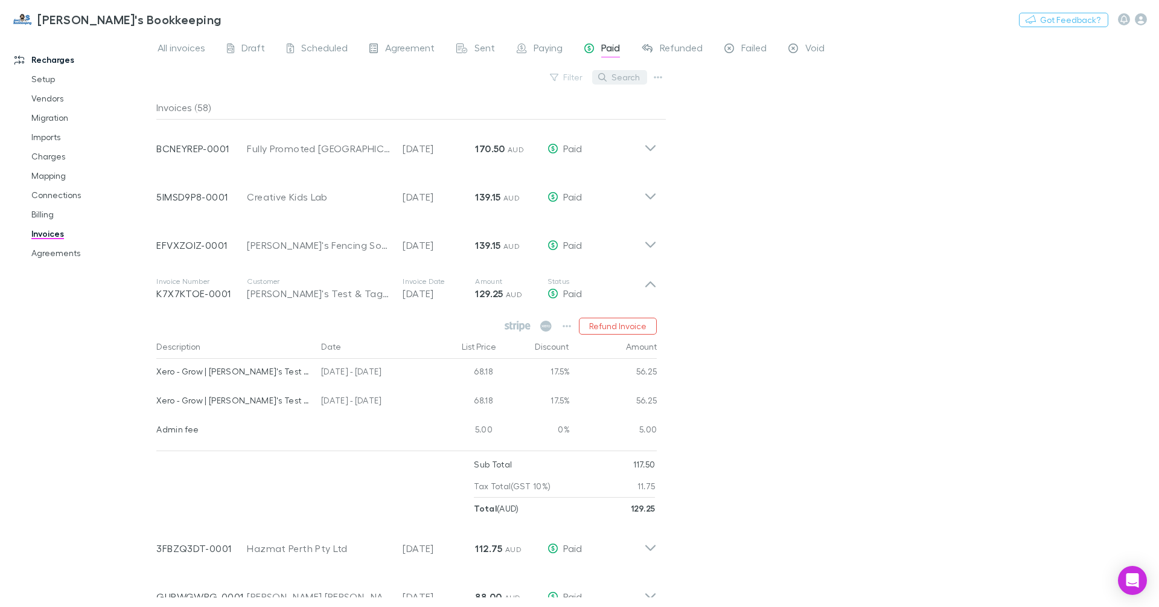
click at [630, 81] on button "Search" at bounding box center [619, 77] width 55 height 14
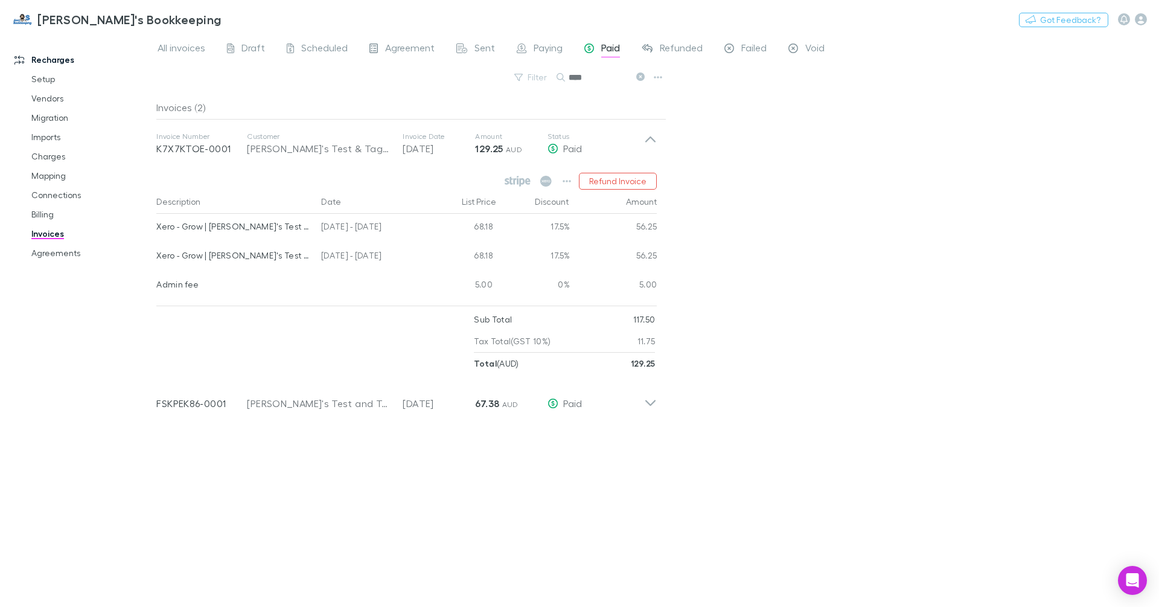
type input "****"
click at [643, 80] on icon at bounding box center [640, 76] width 8 height 8
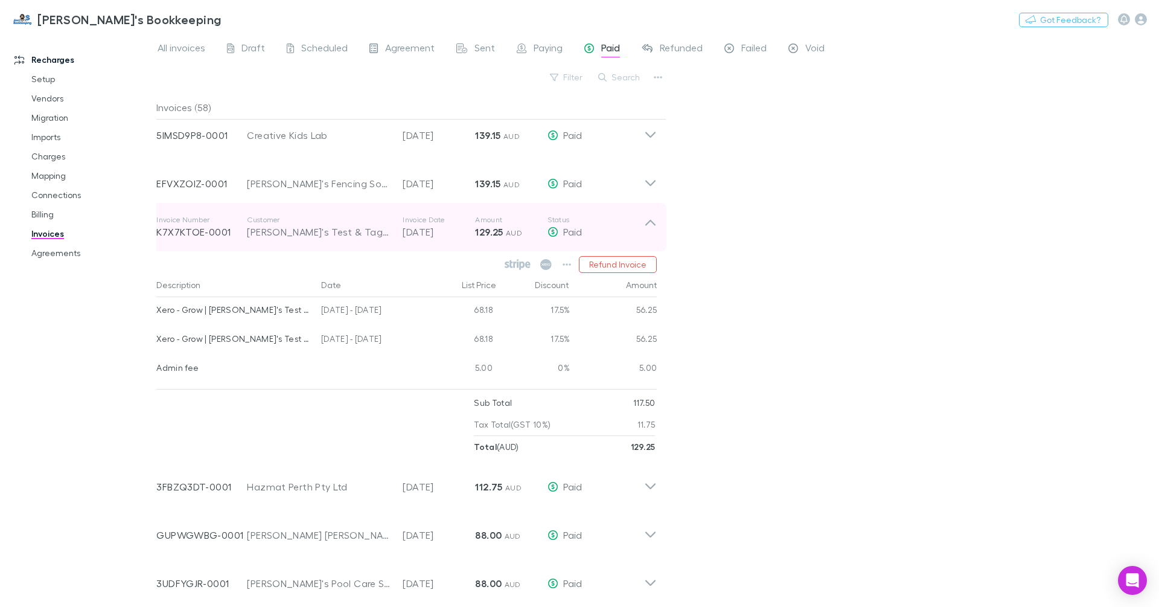
scroll to position [64, 0]
click at [221, 229] on p "K7X7KTOE-0001" at bounding box center [201, 229] width 91 height 14
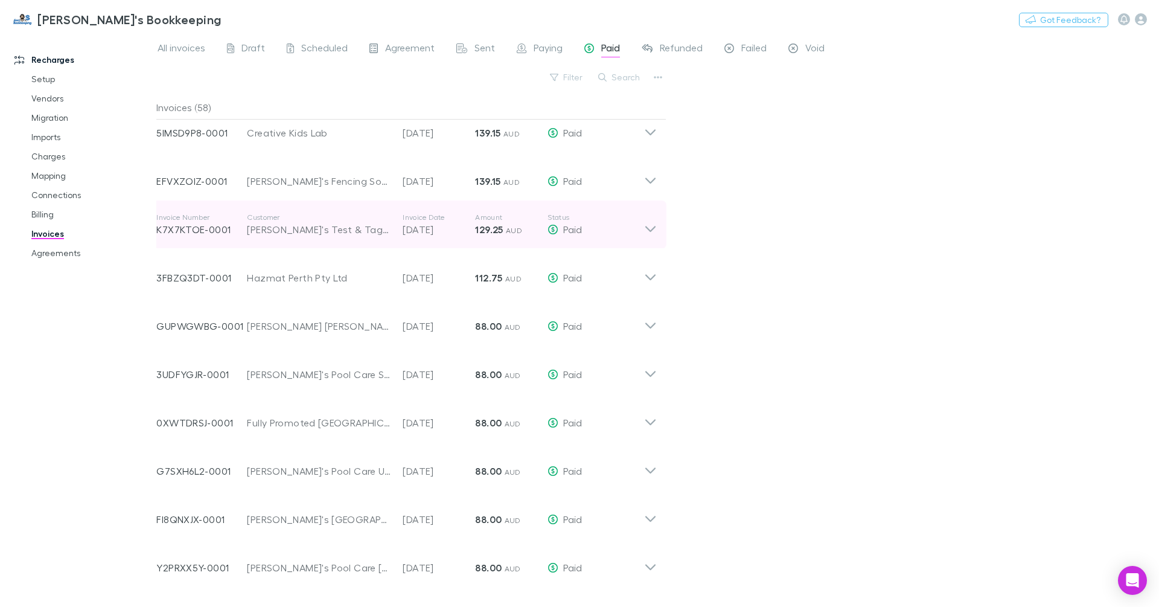
click at [221, 229] on p "K7X7KTOE-0001" at bounding box center [201, 229] width 91 height 14
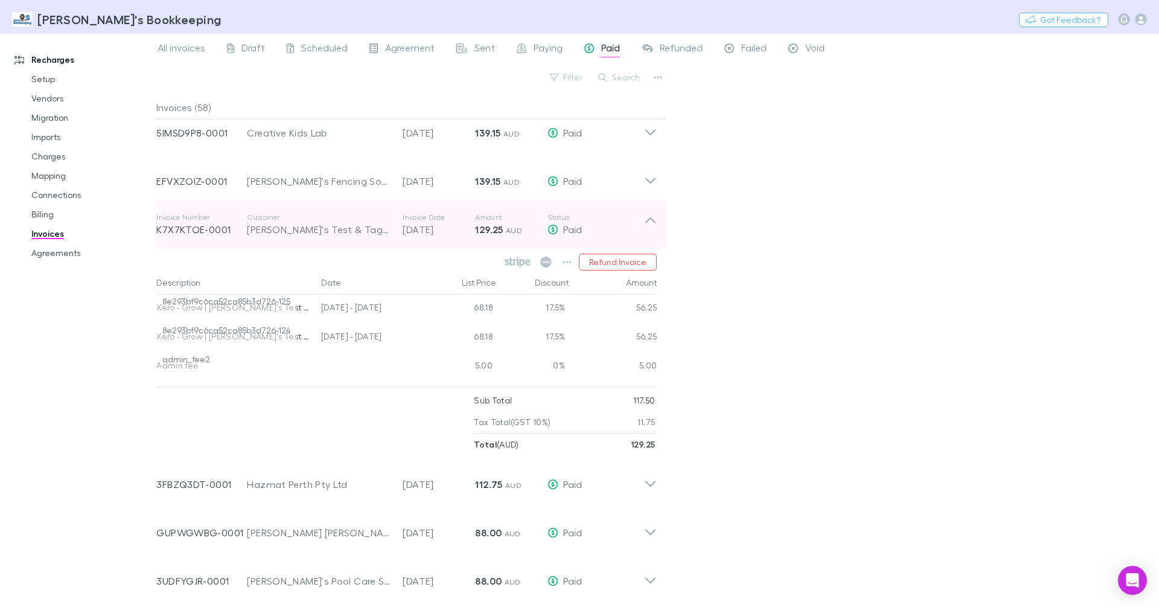
click at [209, 228] on p "K7X7KTOE-0001" at bounding box center [201, 229] width 91 height 14
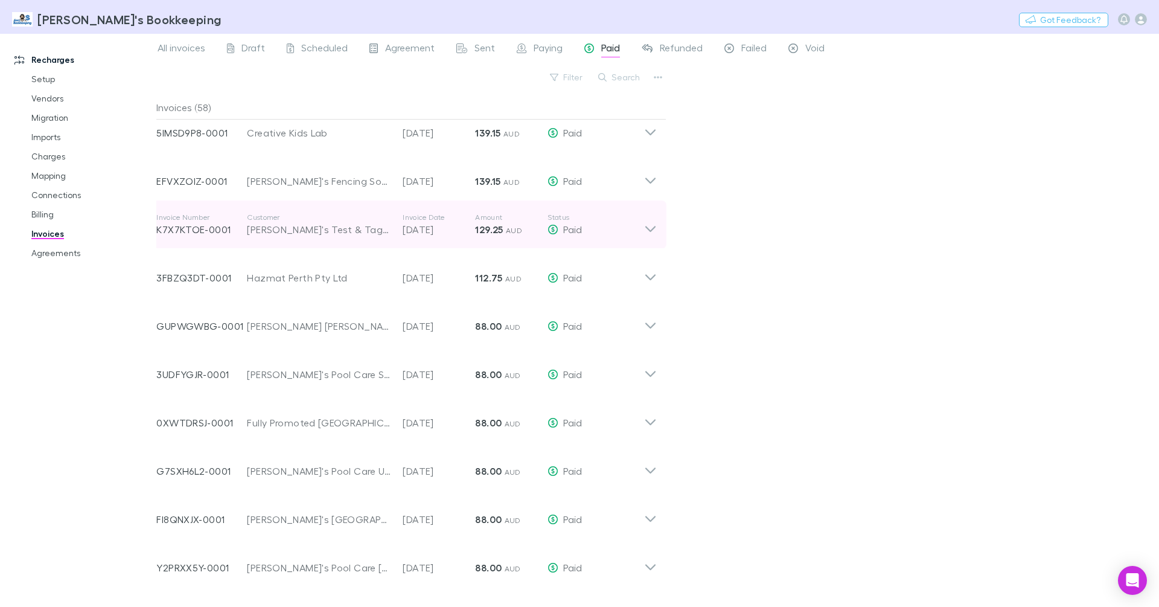
scroll to position [62, 0]
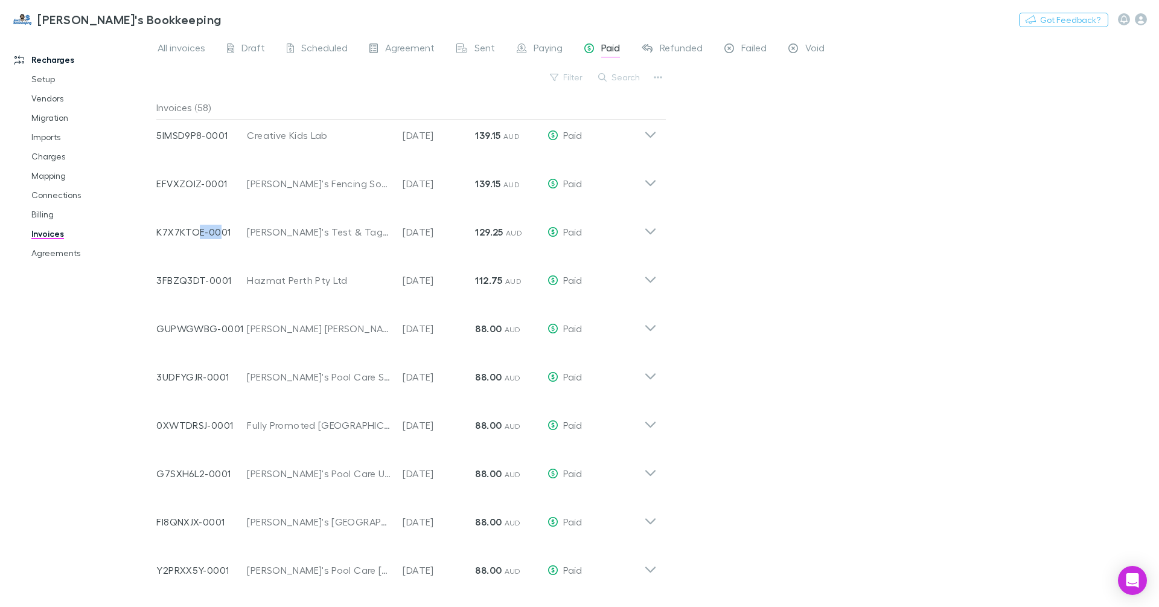
drag, startPoint x: 216, startPoint y: 230, endPoint x: 200, endPoint y: 228, distance: 15.8
click at [200, 228] on div "Invoice Number K7X7KTOE-0001 Customer [PERSON_NAME]'s Test & Tag Narellan Invoi…" at bounding box center [407, 227] width 520 height 48
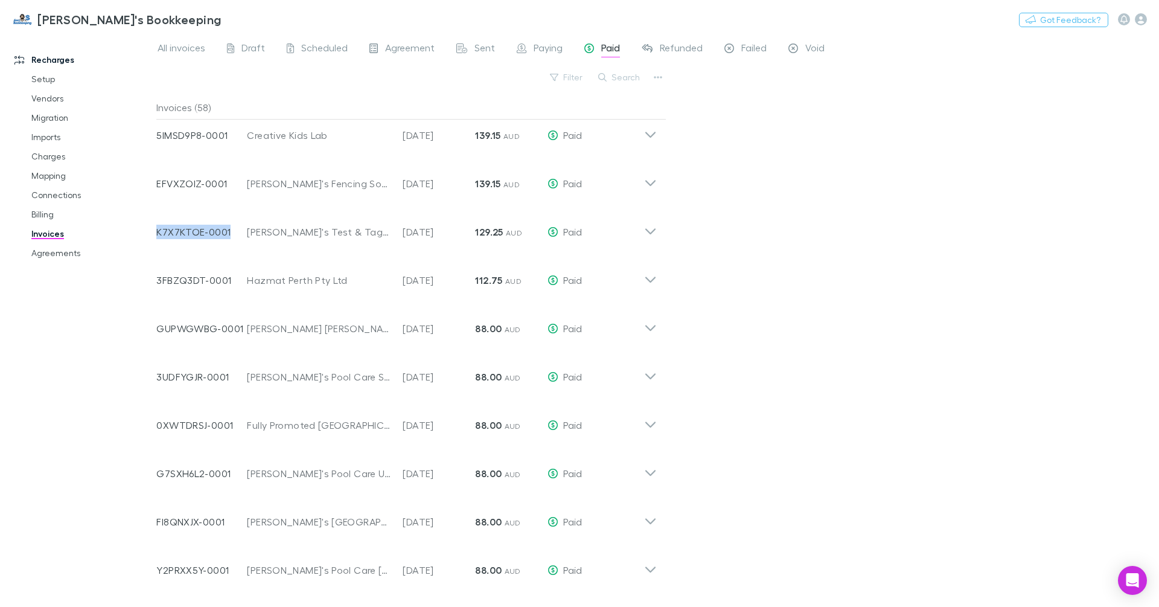
scroll to position [61, 0]
click at [192, 231] on div "Invoice Number K7X7KTOE-0001 Customer [PERSON_NAME]'s Test & Tag Narellan Invoi…" at bounding box center [407, 227] width 520 height 48
click at [337, 232] on div "Invoice Number K7X7KTOE-0001 Customer [PERSON_NAME]'s Test & Tag Narellan Invoi…" at bounding box center [407, 227] width 520 height 48
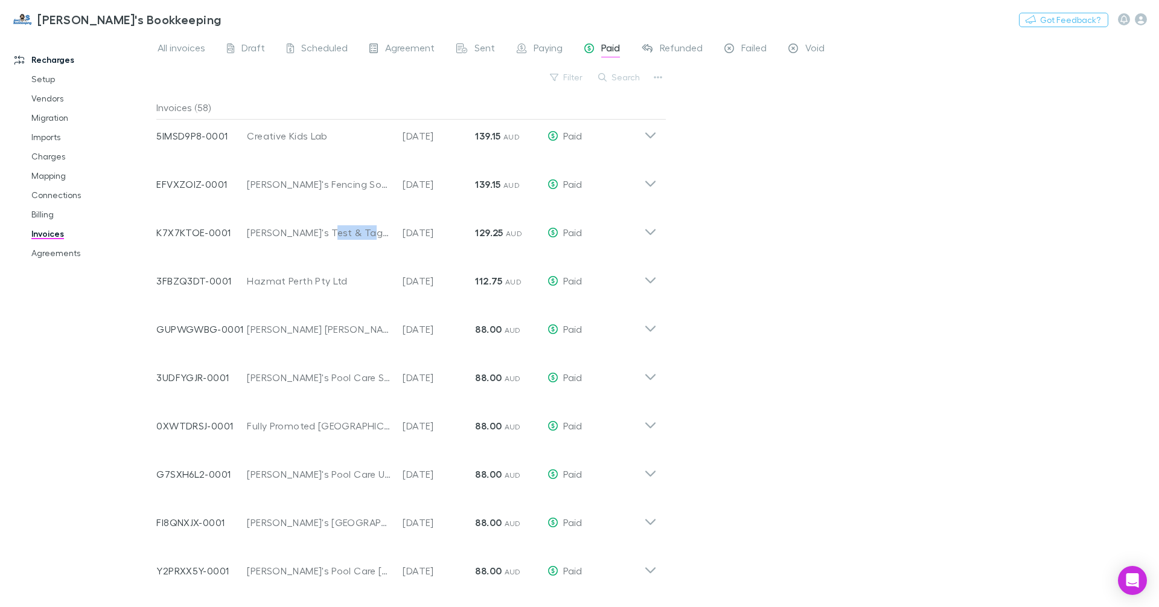
click at [337, 232] on div "Invoice Number K7X7KTOE-0001 Customer [PERSON_NAME]'s Test & Tag Narellan Invoi…" at bounding box center [407, 227] width 520 height 48
click at [50, 173] on link "Mapping" at bounding box center [86, 175] width 135 height 19
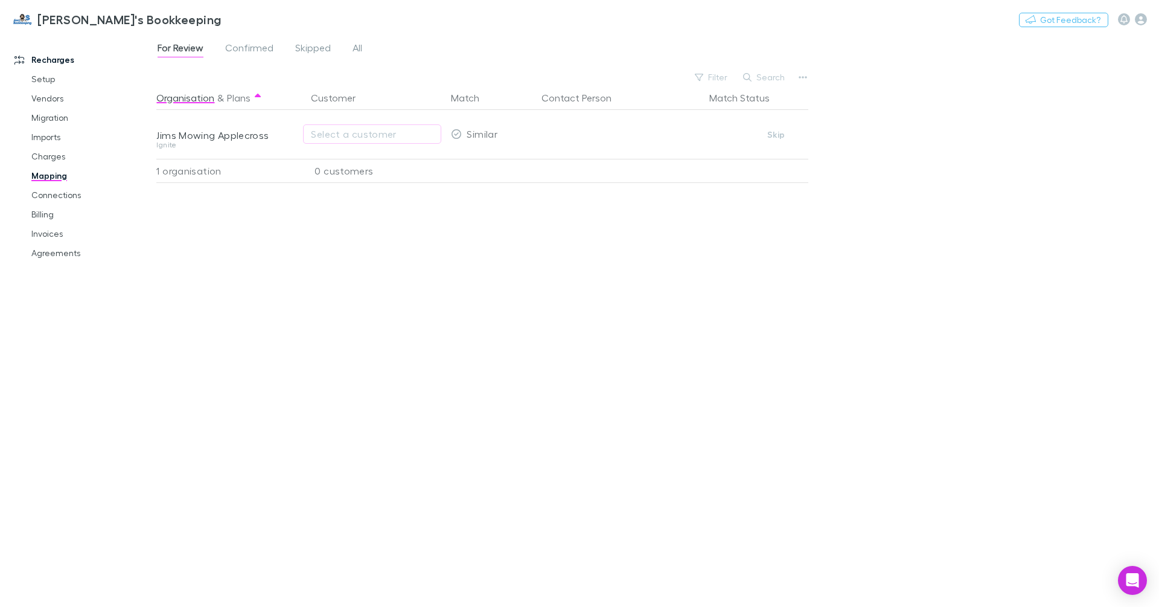
click at [365, 45] on div "For Review Confirmed Skipped All" at bounding box center [264, 49] width 217 height 19
click at [355, 49] on span "All" at bounding box center [357, 50] width 10 height 16
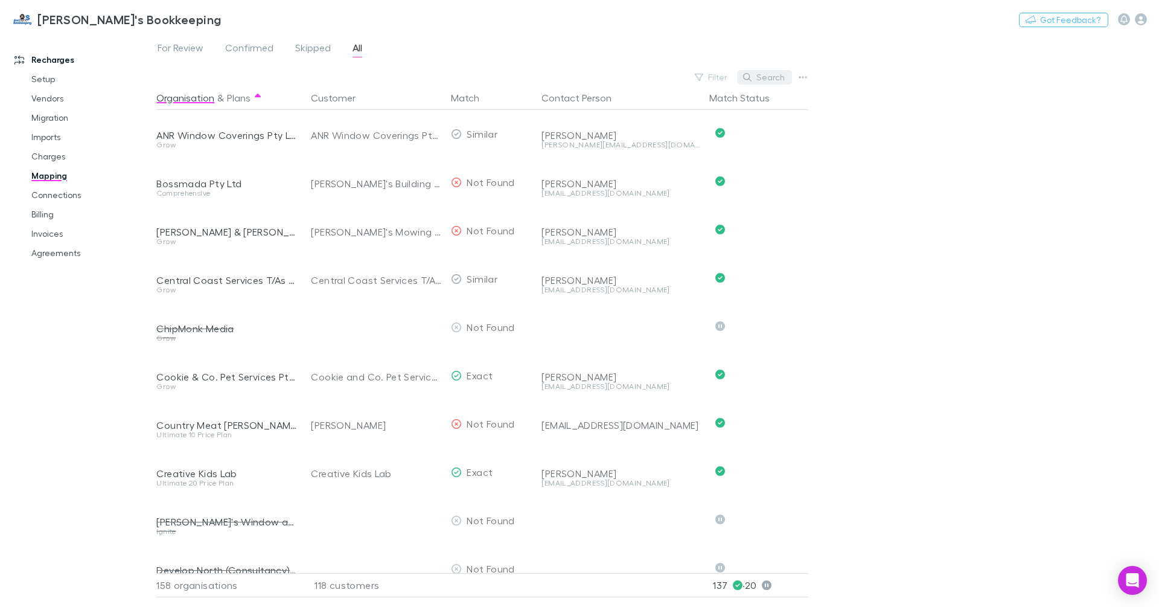
click at [776, 78] on button "Search" at bounding box center [764, 77] width 55 height 14
paste input "**********"
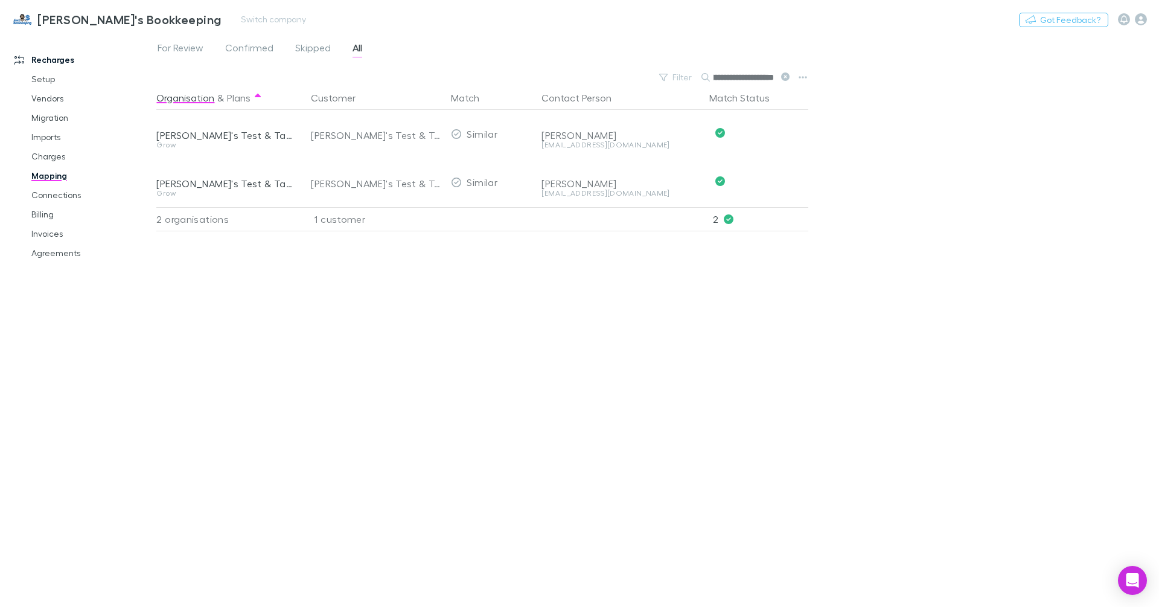
type input "**********"
click at [52, 118] on link "Migration" at bounding box center [86, 117] width 135 height 19
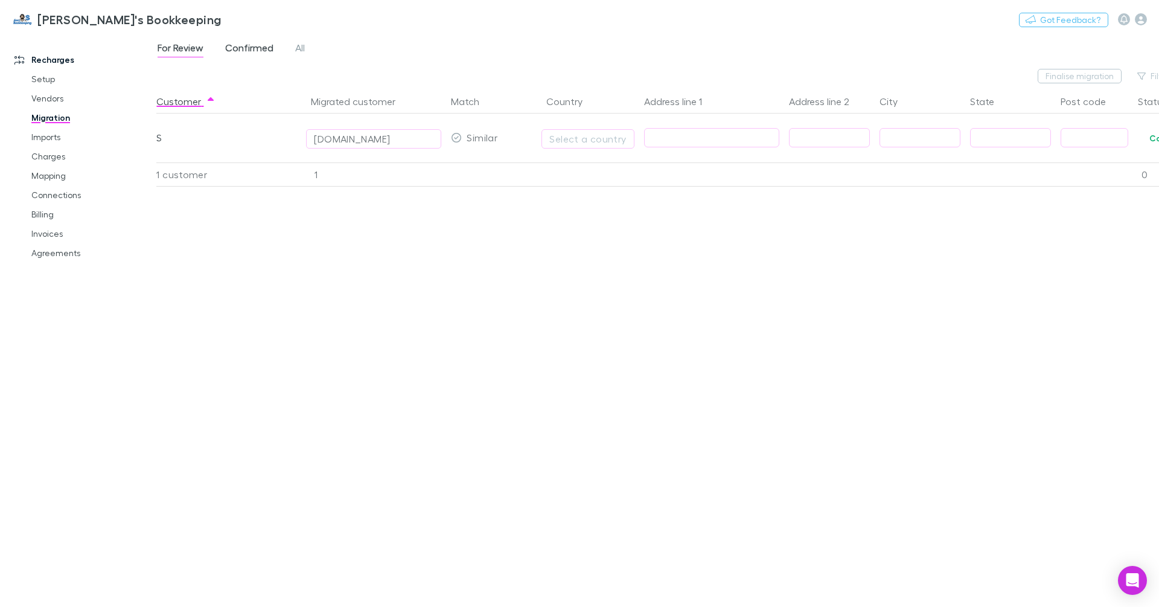
click at [263, 51] on span "Confirmed" at bounding box center [249, 50] width 48 height 16
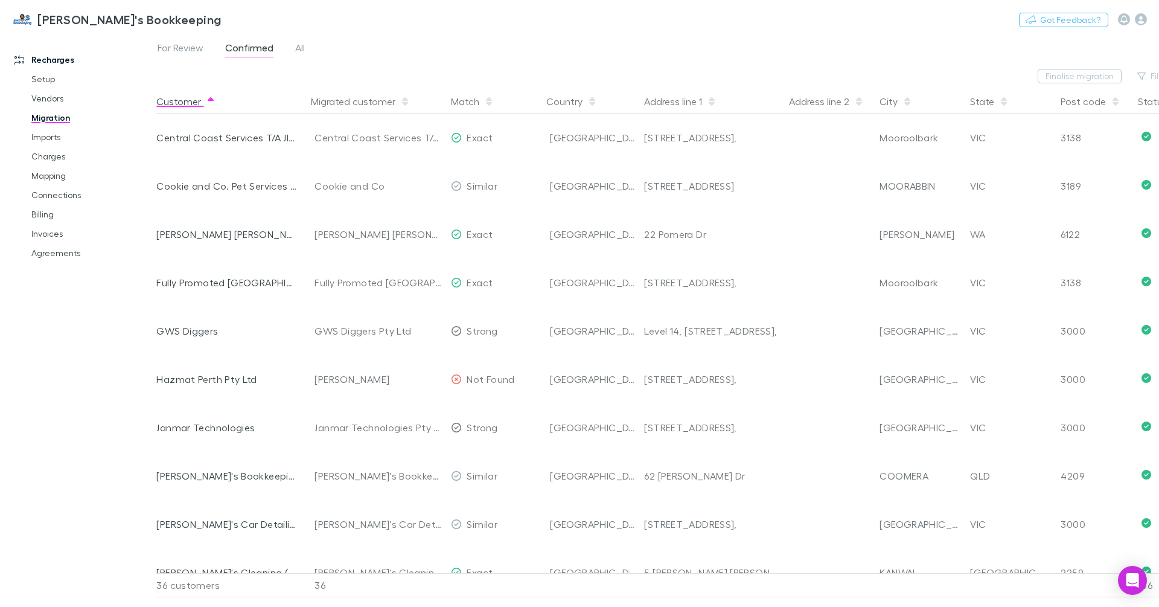
scroll to position [0, 78]
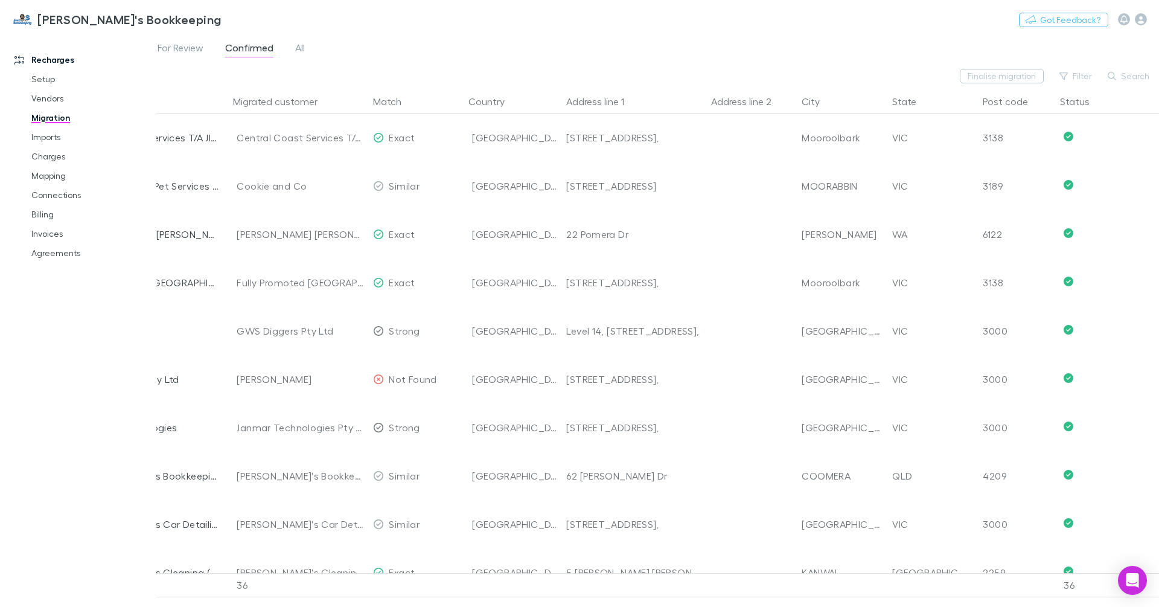
click at [1130, 76] on button "Search" at bounding box center [1128, 76] width 55 height 14
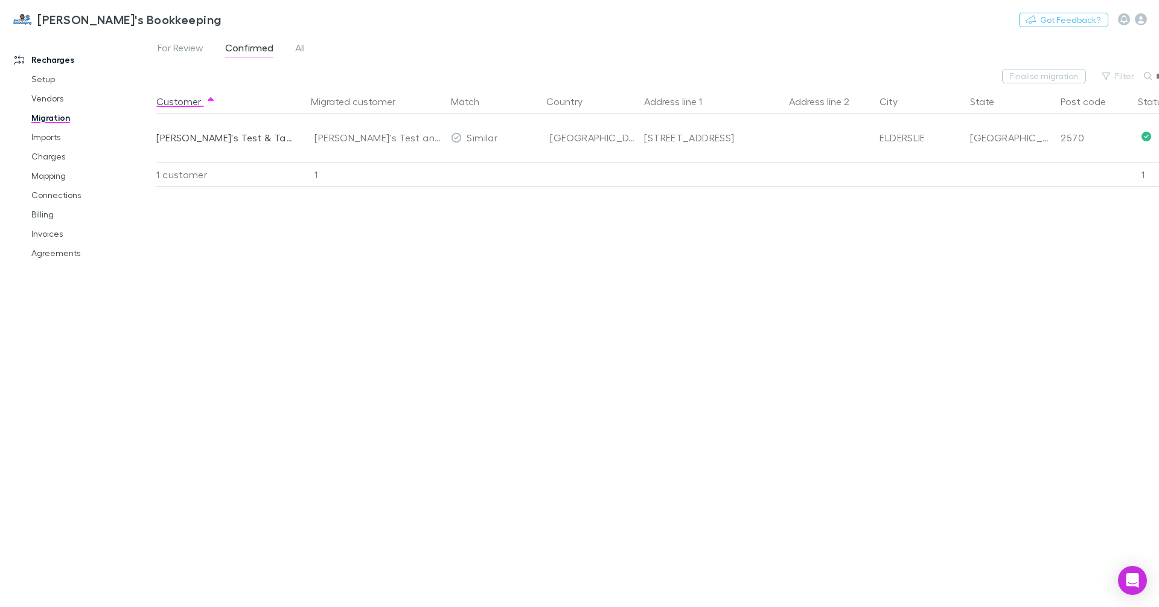
type input "***"
